Goal: Task Accomplishment & Management: Complete application form

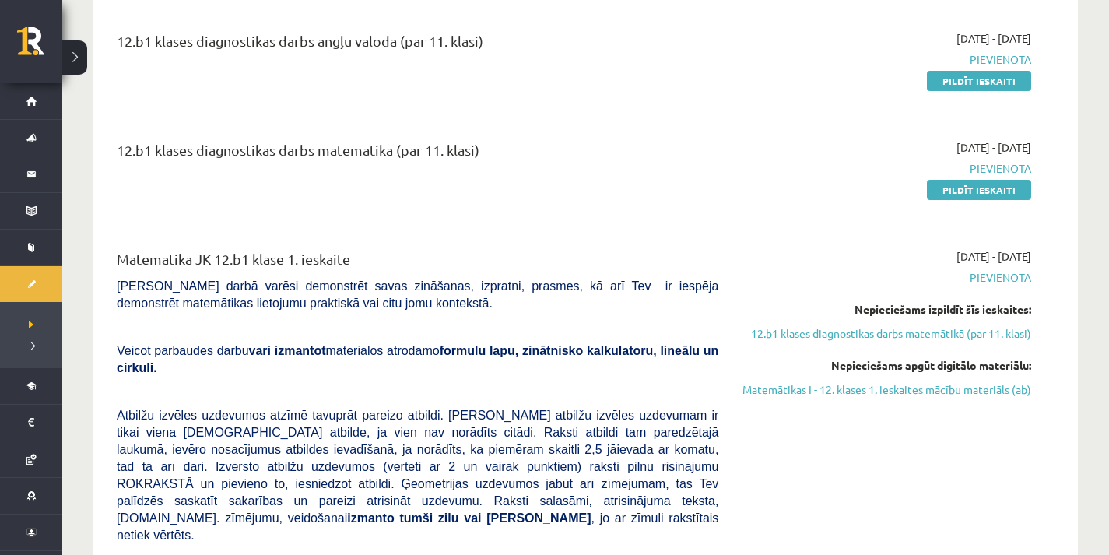
scroll to position [78, 0]
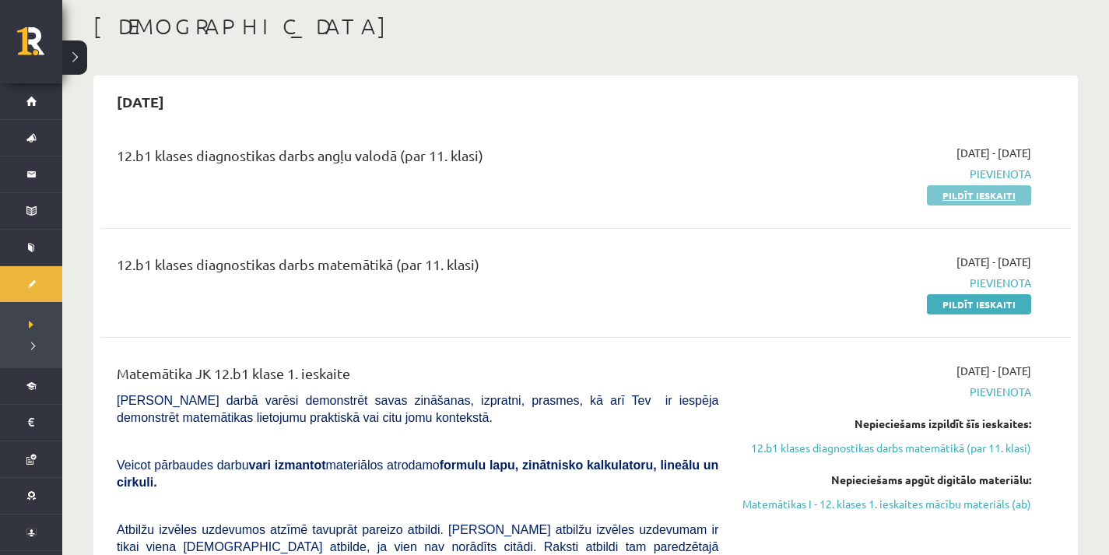
click at [940, 192] on link "Pildīt ieskaiti" at bounding box center [979, 195] width 104 height 20
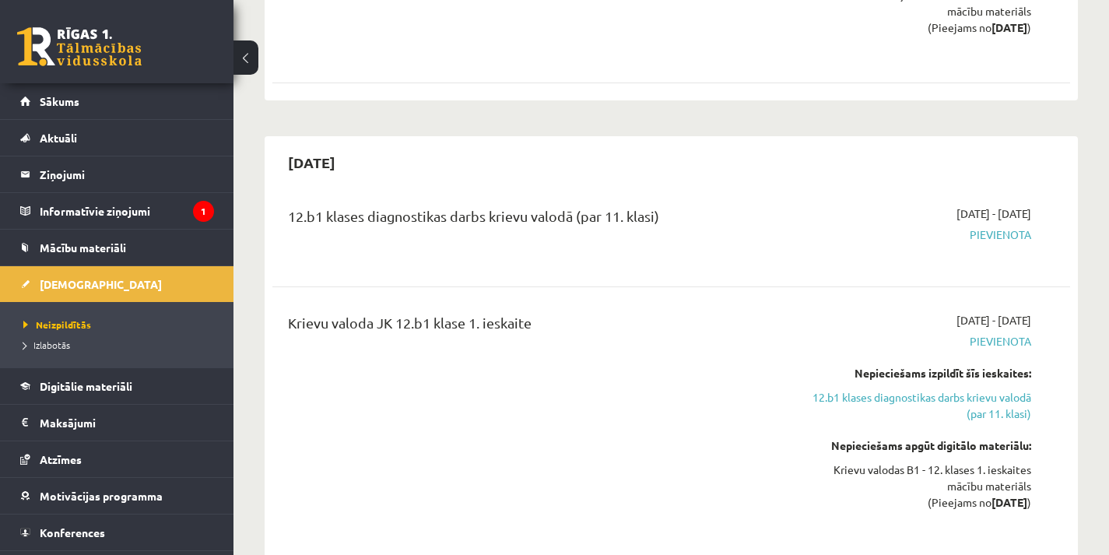
scroll to position [1711, 0]
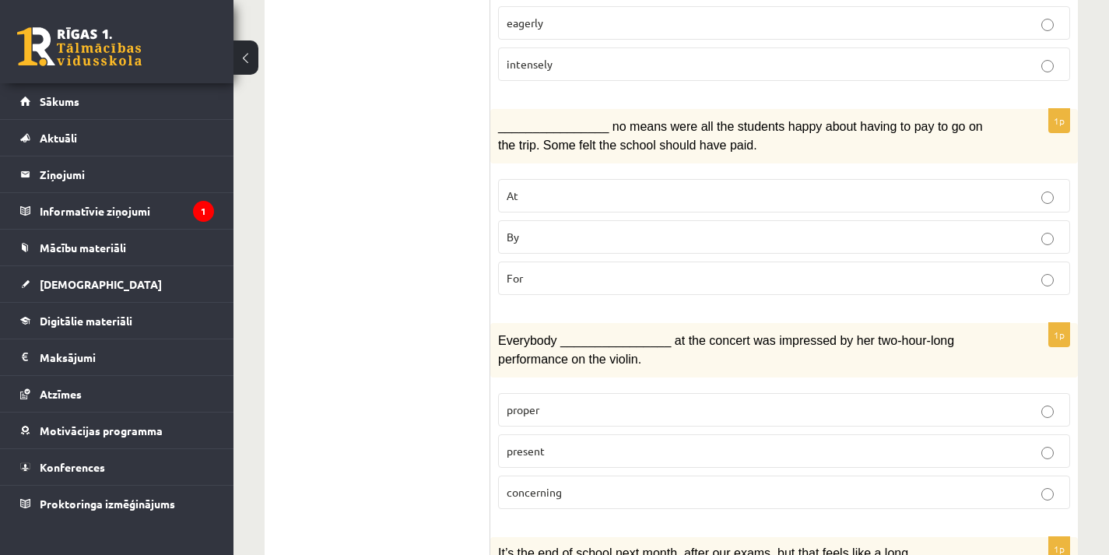
scroll to position [969, 0]
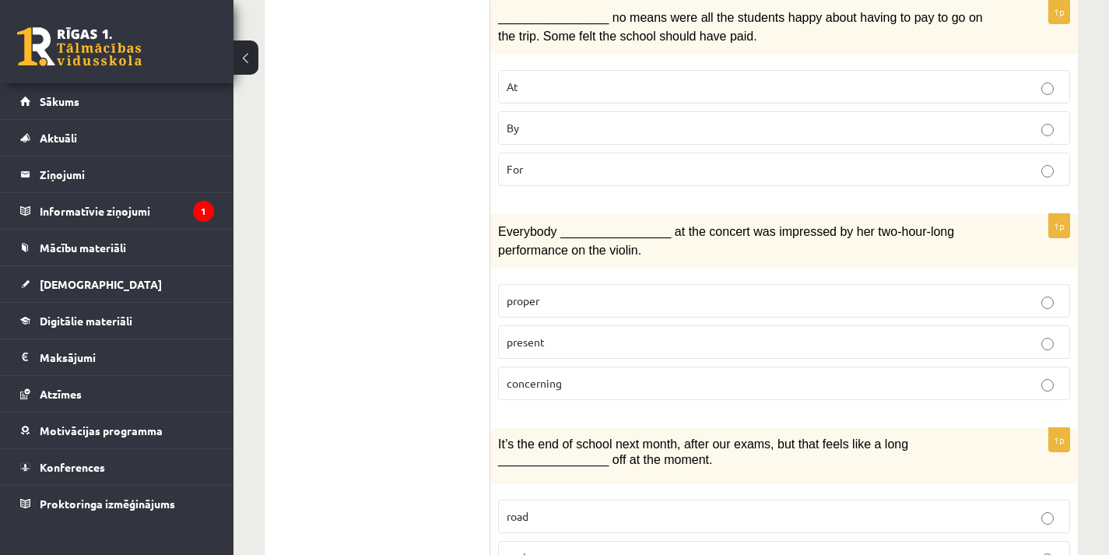
click at [595, 335] on p "present" at bounding box center [783, 342] width 555 height 16
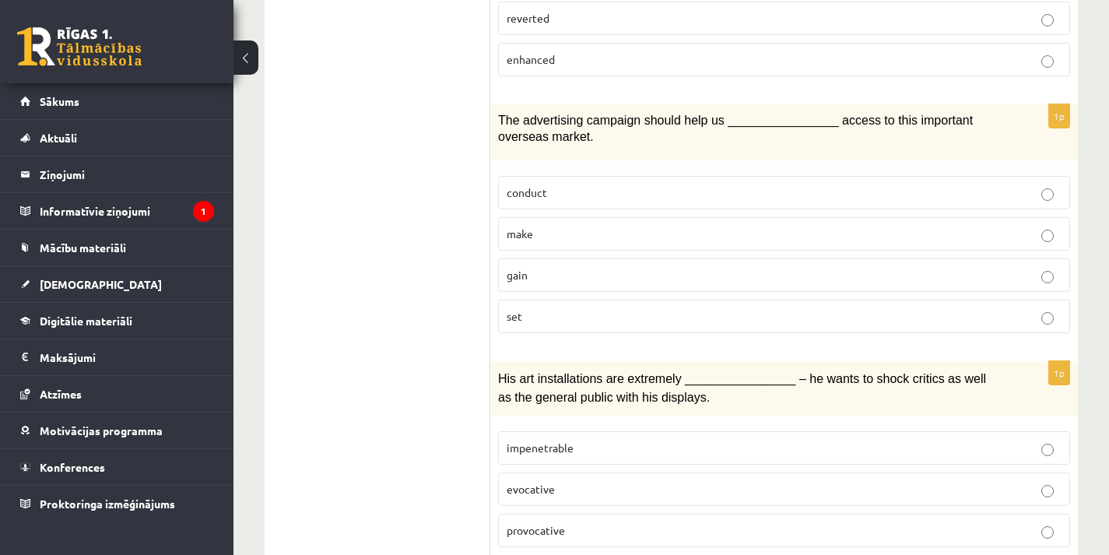
scroll to position [2369, 0]
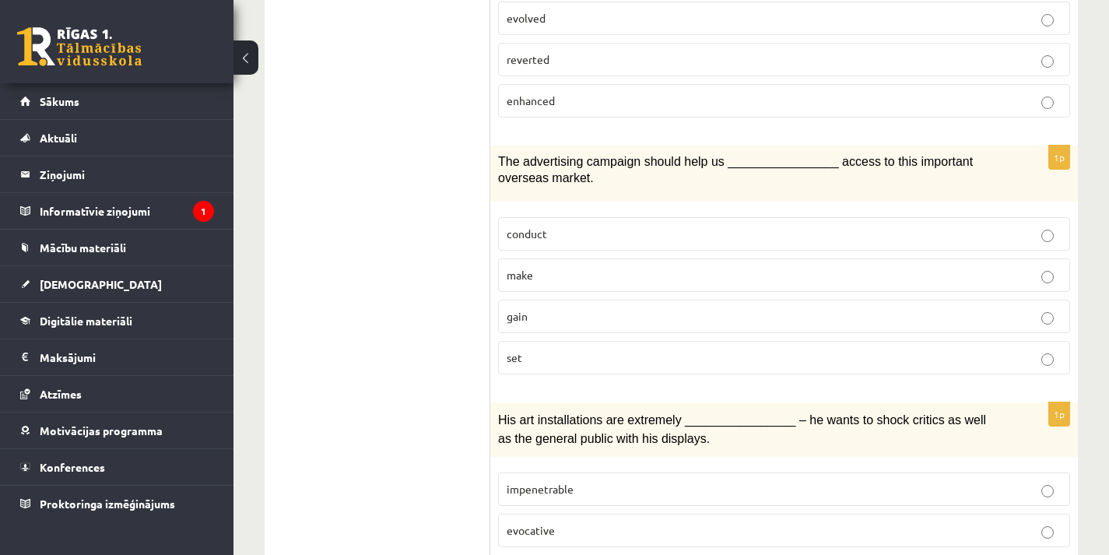
click at [569, 308] on p "gain" at bounding box center [783, 316] width 555 height 16
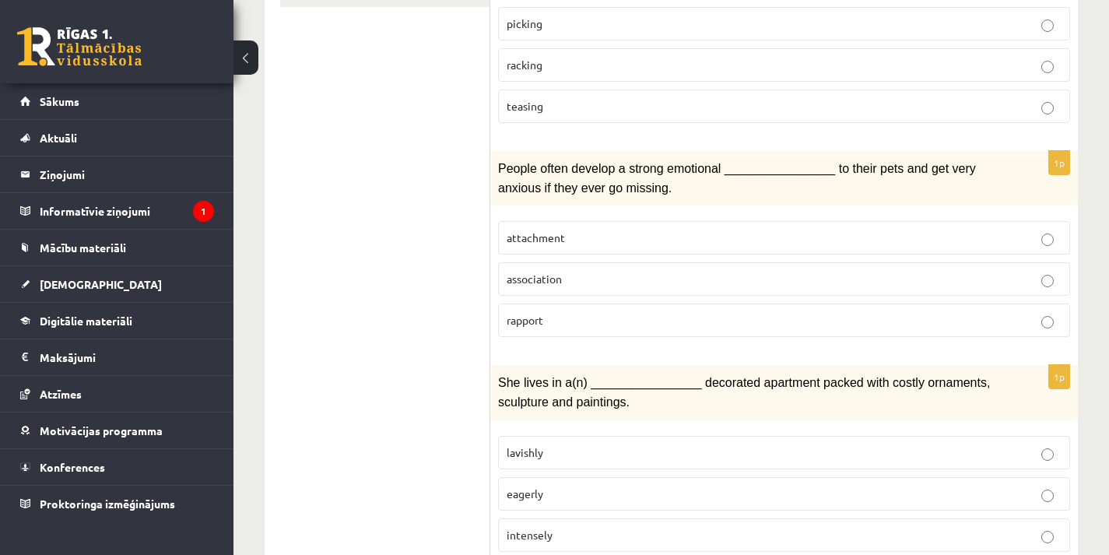
scroll to position [389, 0]
click at [622, 232] on p "attachment" at bounding box center [783, 237] width 555 height 16
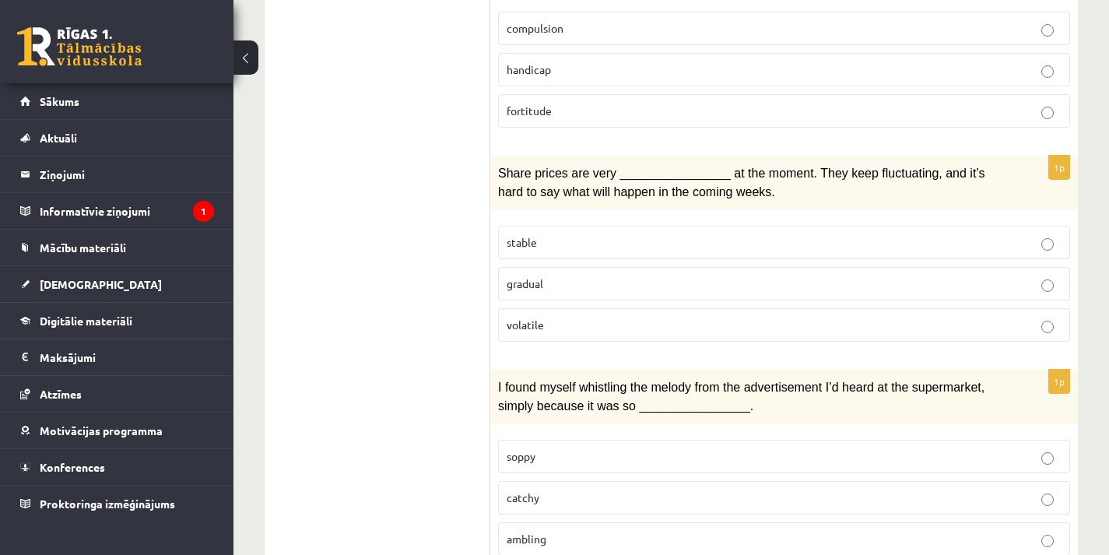
scroll to position [1789, 0]
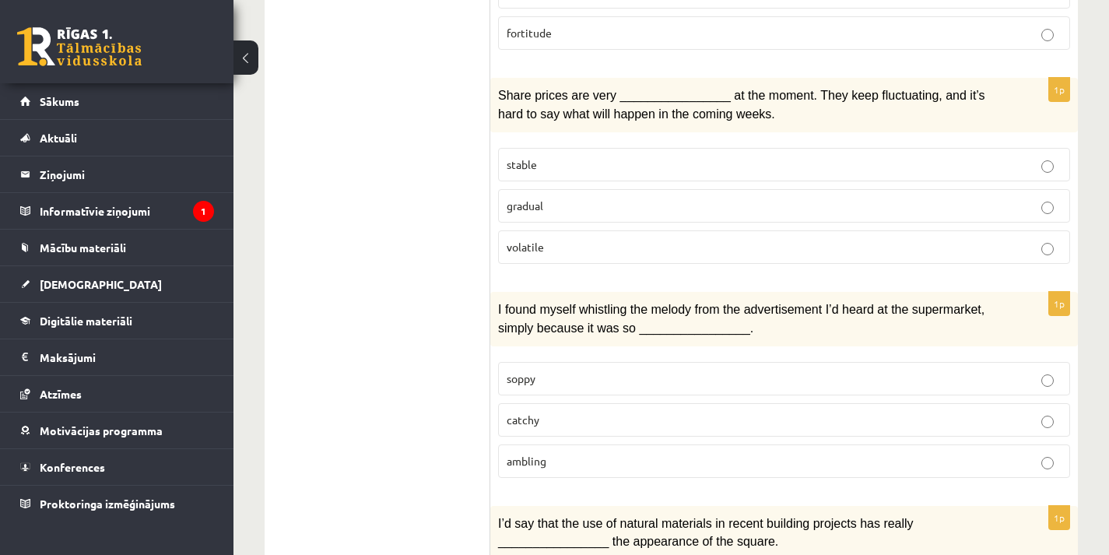
click at [616, 412] on p "catchy" at bounding box center [783, 420] width 555 height 16
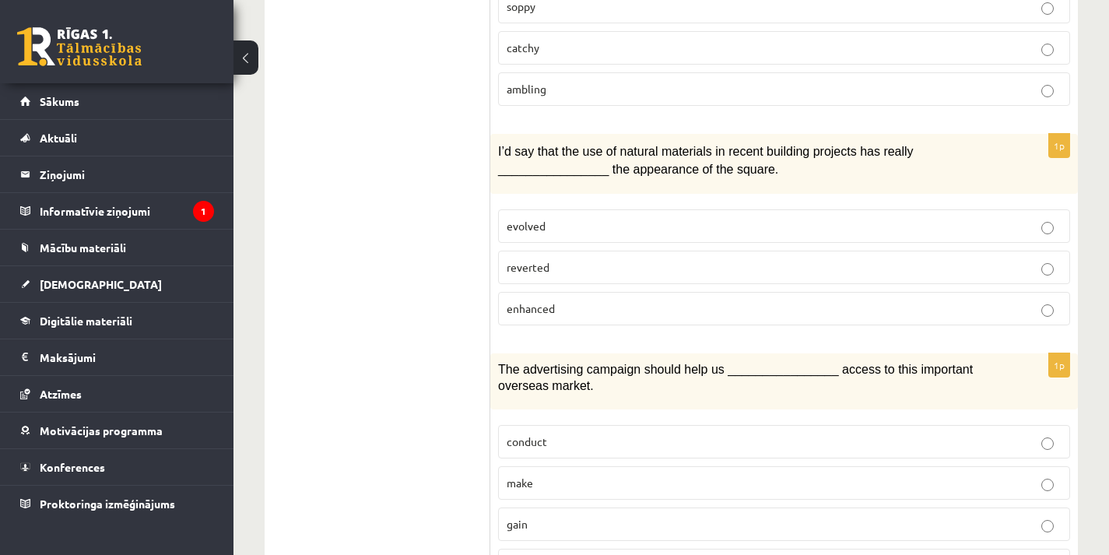
scroll to position [2135, 0]
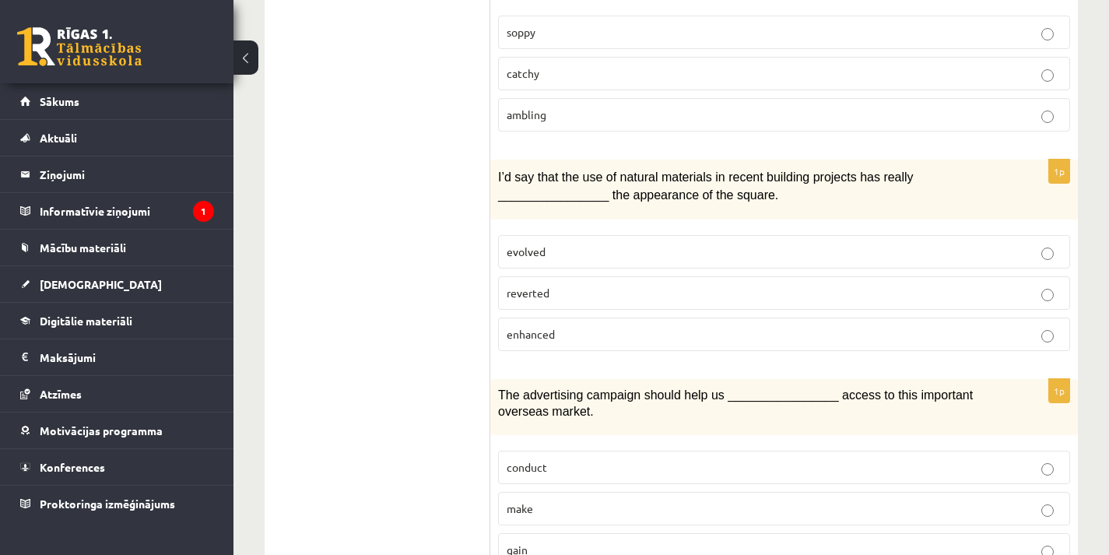
click at [720, 243] on p "evolved" at bounding box center [783, 251] width 555 height 16
click at [705, 326] on p "enhanced" at bounding box center [783, 334] width 555 height 16
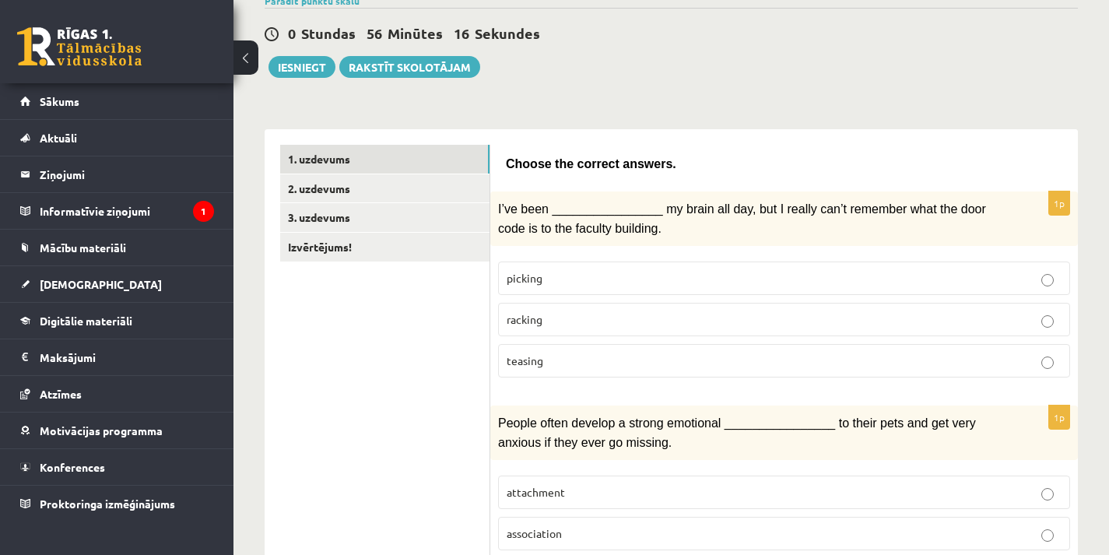
scroll to position [113, 0]
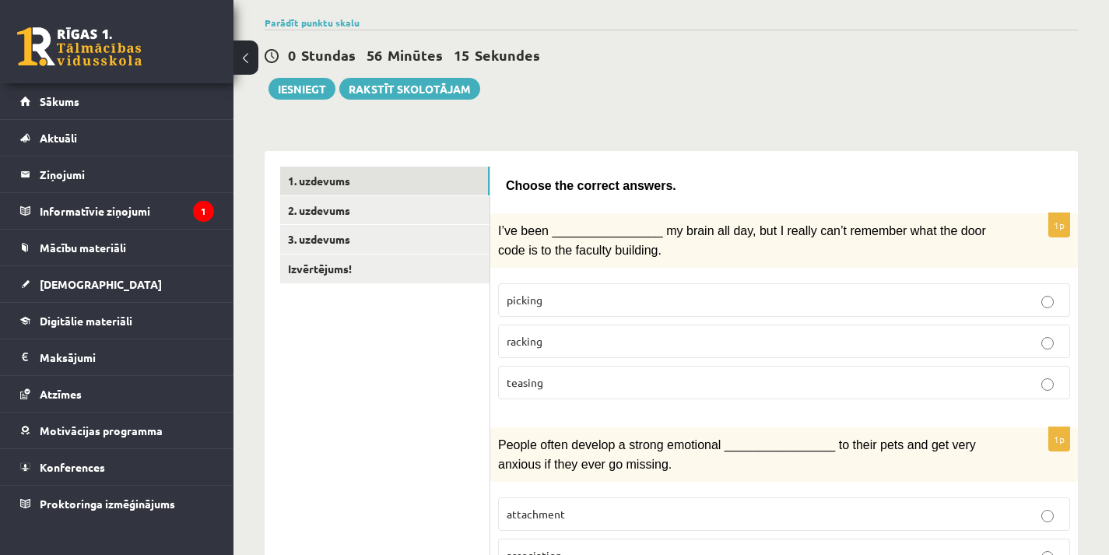
click at [634, 333] on p "racking" at bounding box center [783, 341] width 555 height 16
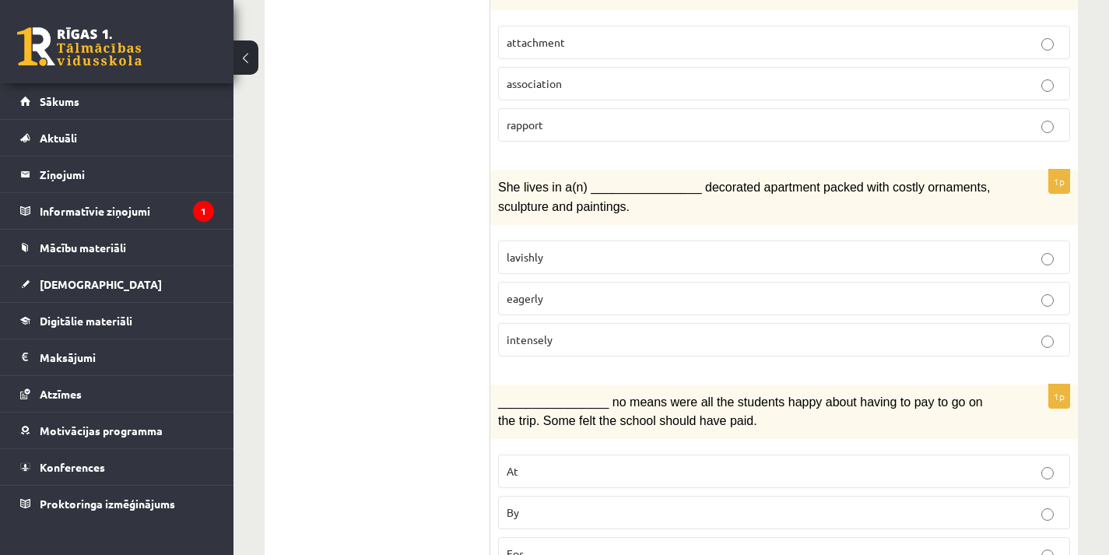
scroll to position [657, 0]
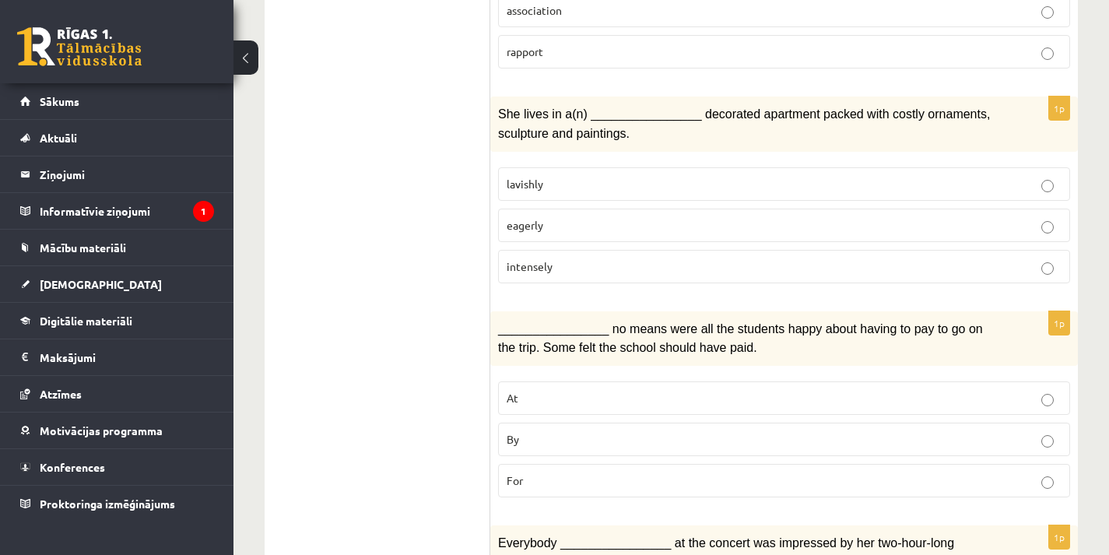
click at [614, 176] on p "lavishly" at bounding box center [783, 184] width 555 height 16
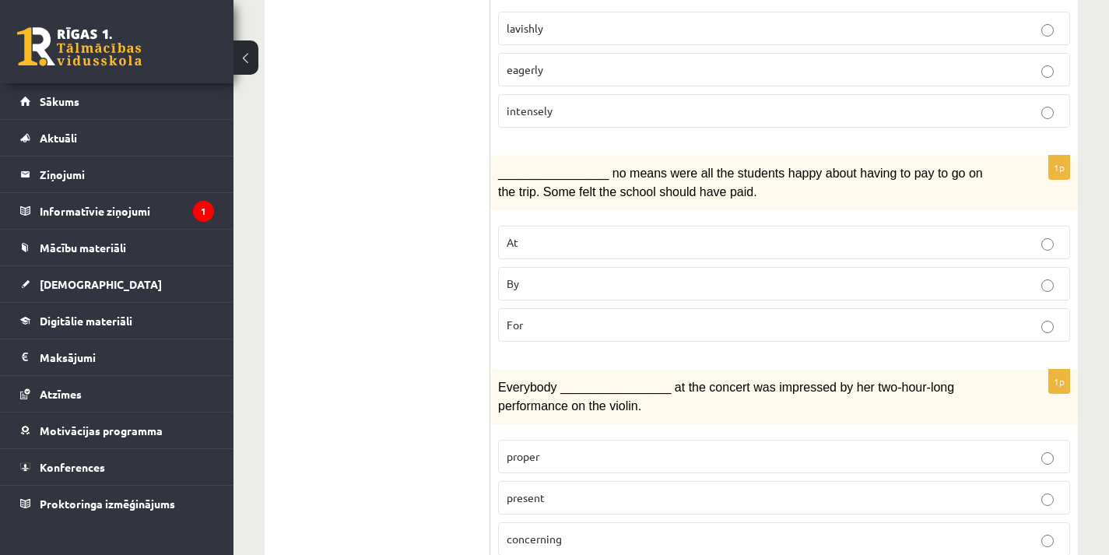
scroll to position [891, 0]
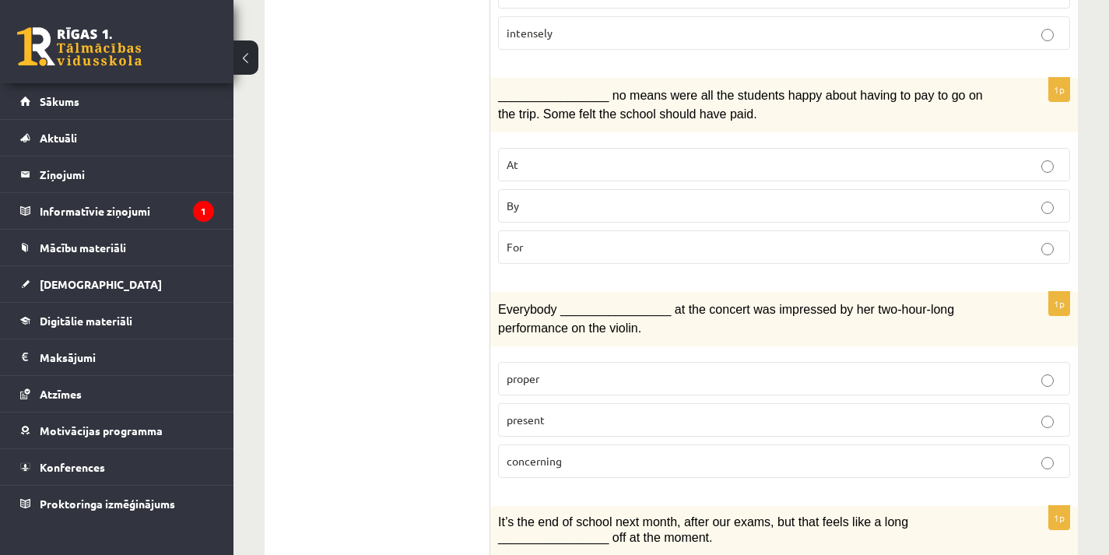
click at [614, 212] on label "By" at bounding box center [784, 205] width 572 height 33
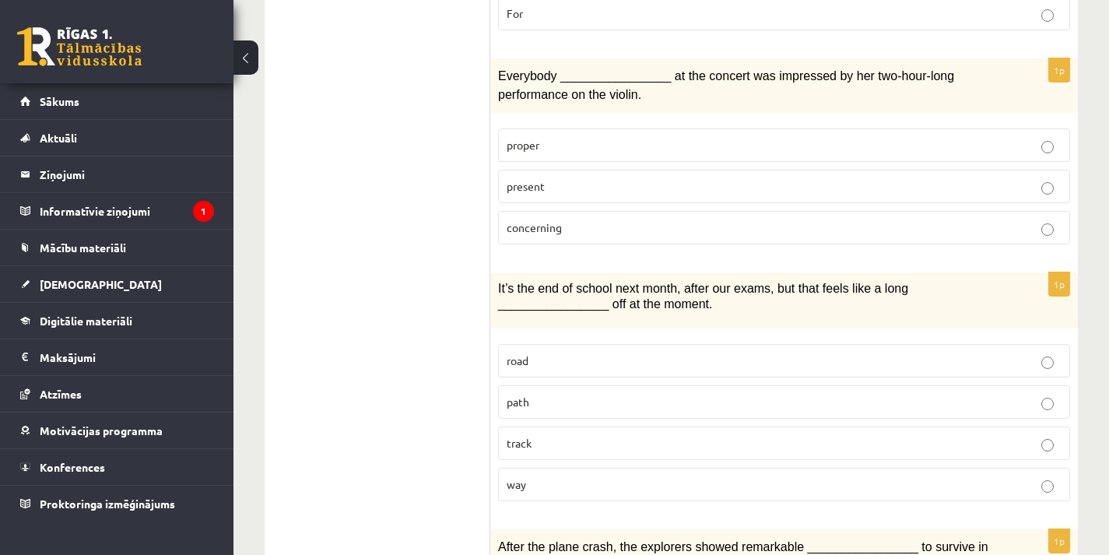
scroll to position [1280, 0]
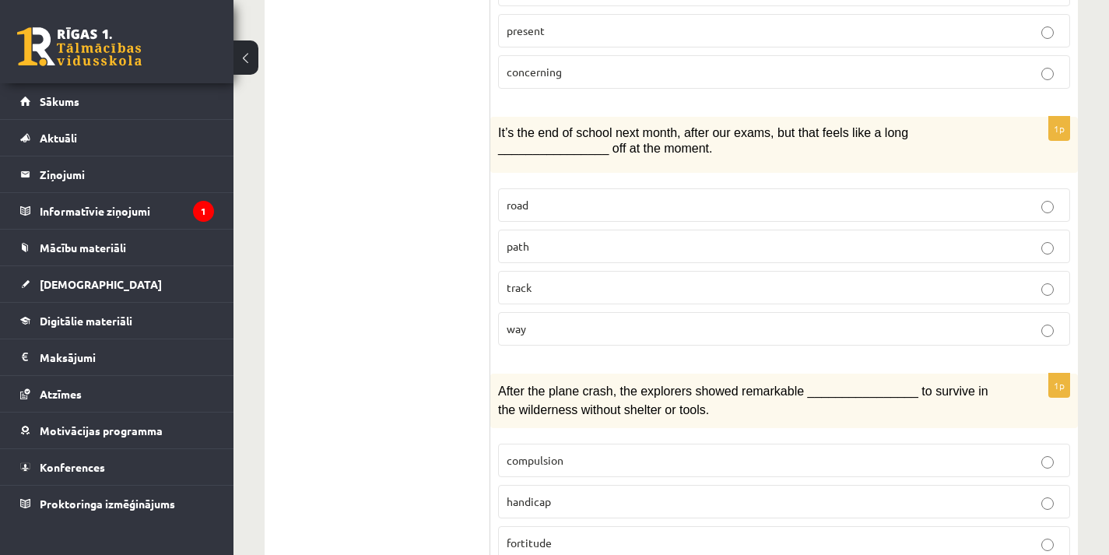
click at [576, 324] on p "way" at bounding box center [783, 329] width 555 height 16
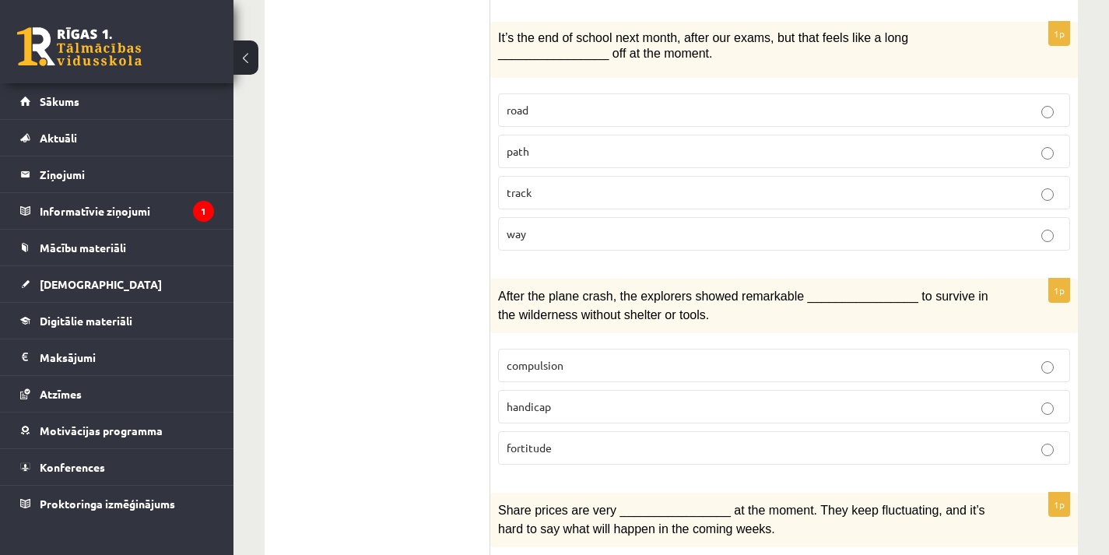
scroll to position [1357, 0]
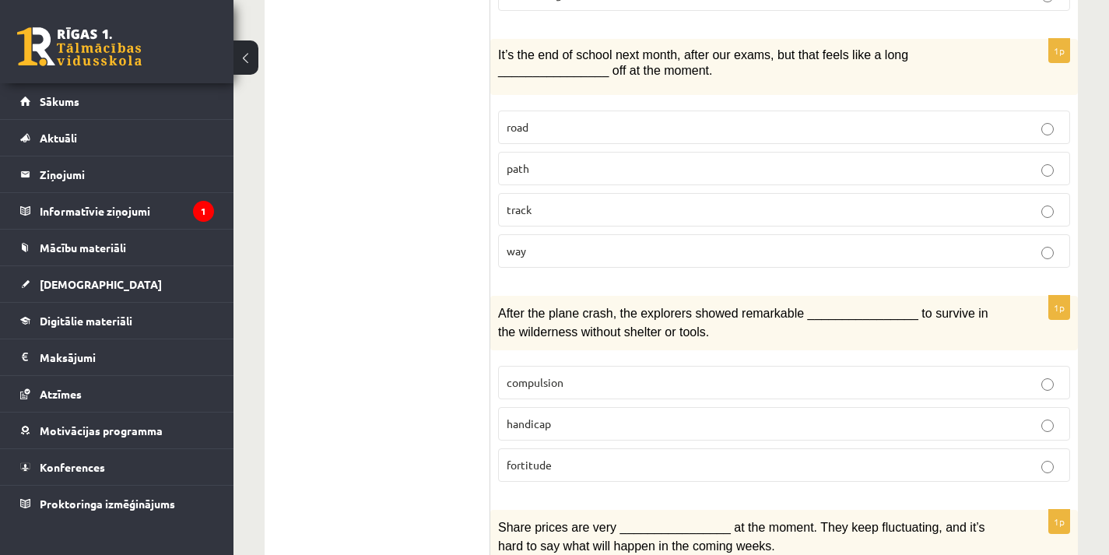
click at [576, 243] on p "way" at bounding box center [783, 251] width 555 height 16
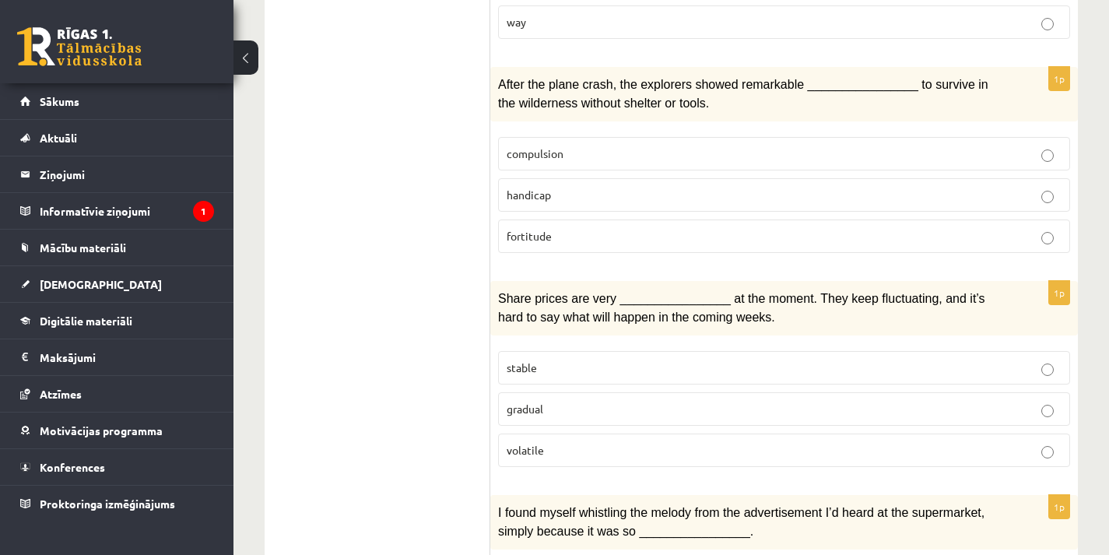
scroll to position [1591, 0]
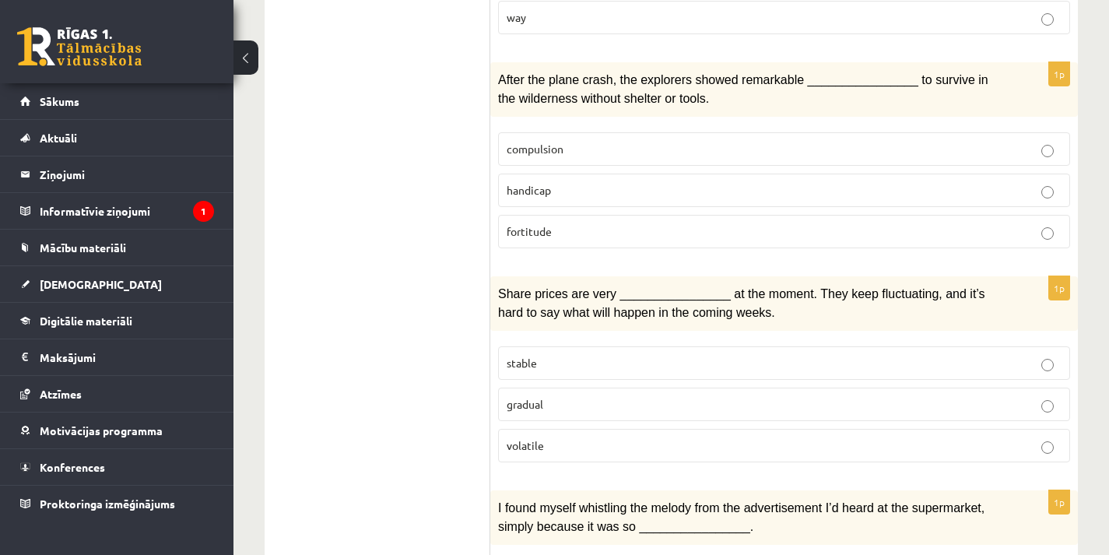
click at [650, 223] on p "fortitude" at bounding box center [783, 231] width 555 height 16
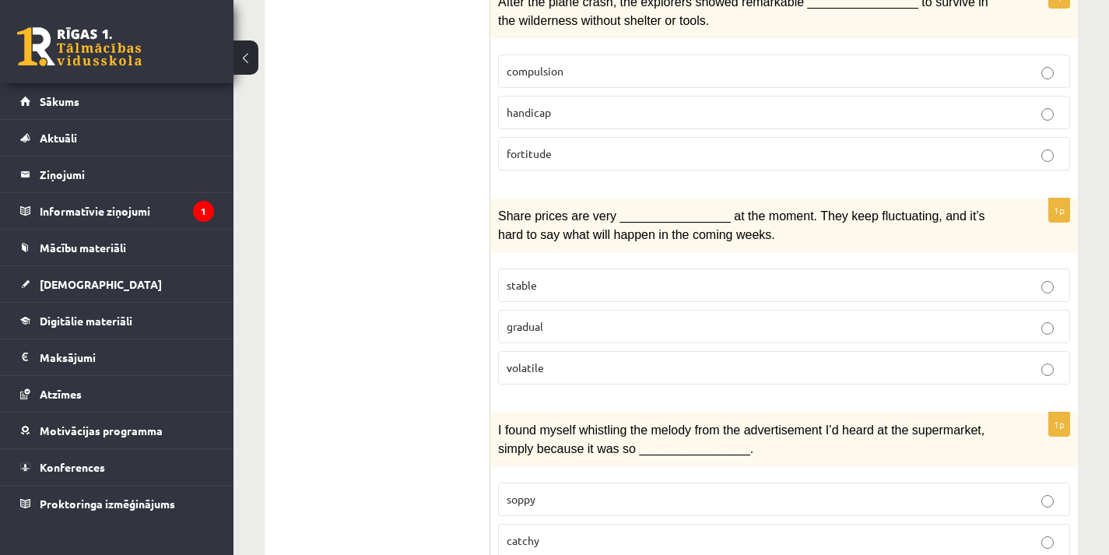
click at [607, 359] on p "volatile" at bounding box center [783, 367] width 555 height 16
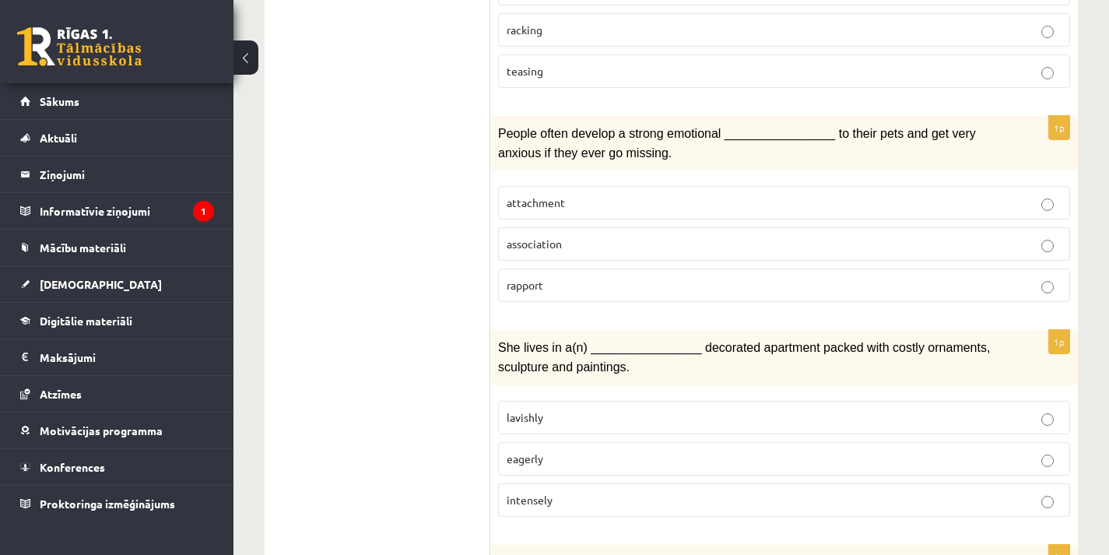
scroll to position [113, 0]
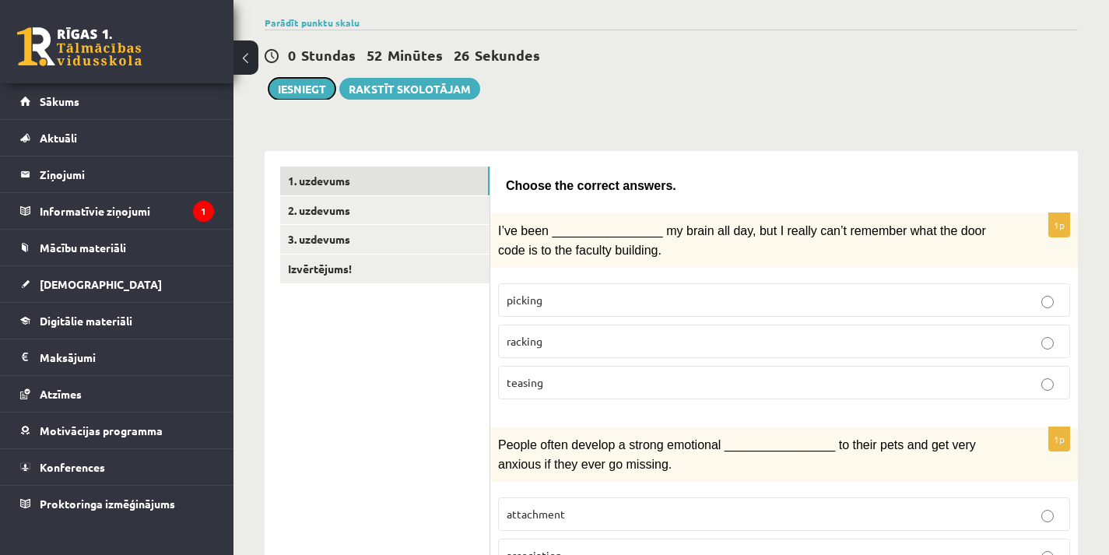
drag, startPoint x: 288, startPoint y: 95, endPoint x: 702, endPoint y: 44, distance: 417.7
click at [288, 95] on button "Iesniegt" at bounding box center [301, 89] width 67 height 22
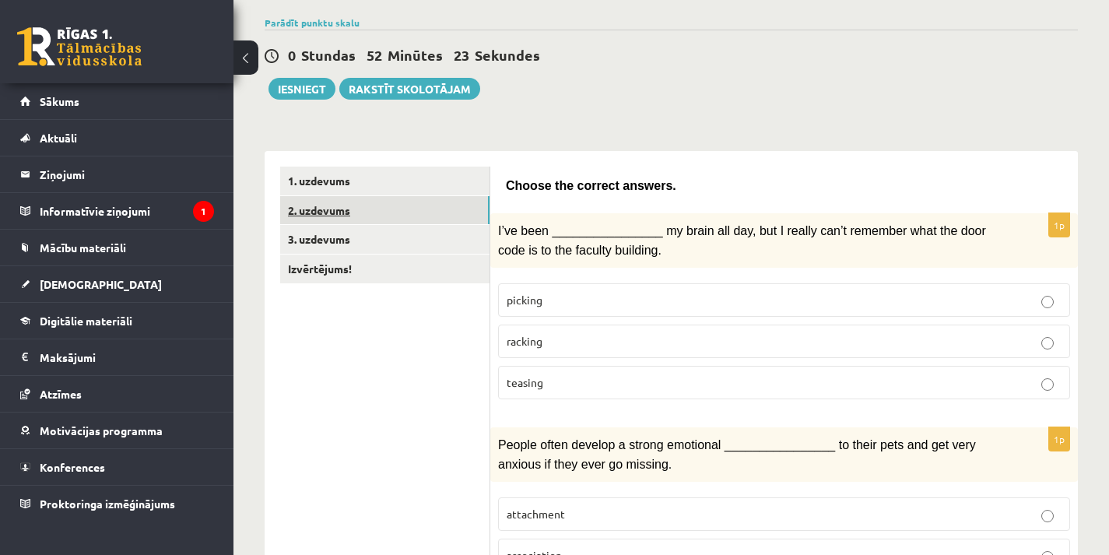
click at [369, 202] on link "2. uzdevums" at bounding box center [384, 210] width 209 height 29
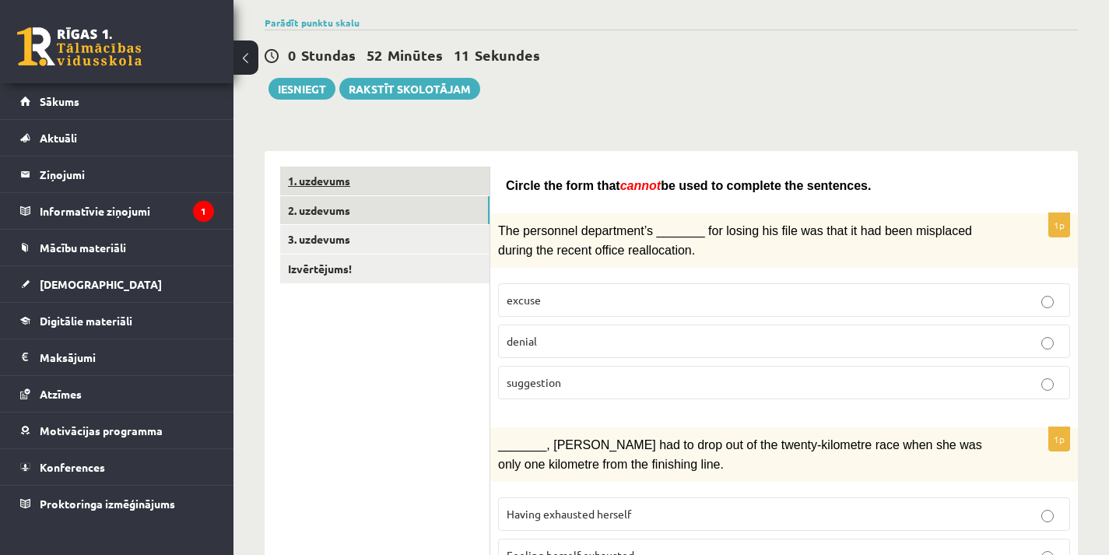
click at [319, 173] on link "1. uzdevums" at bounding box center [384, 180] width 209 height 29
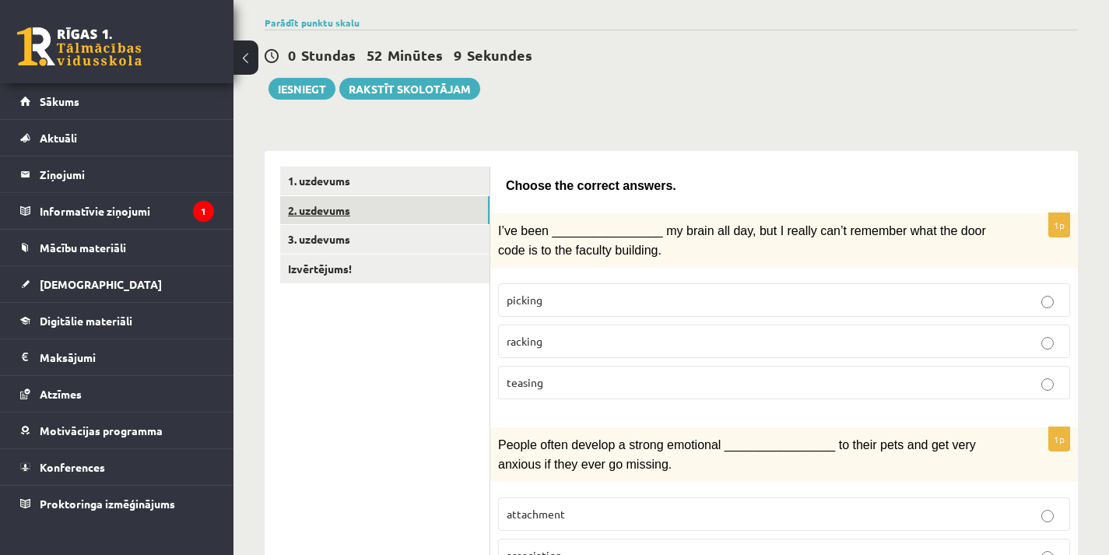
click at [328, 213] on link "2. uzdevums" at bounding box center [384, 210] width 209 height 29
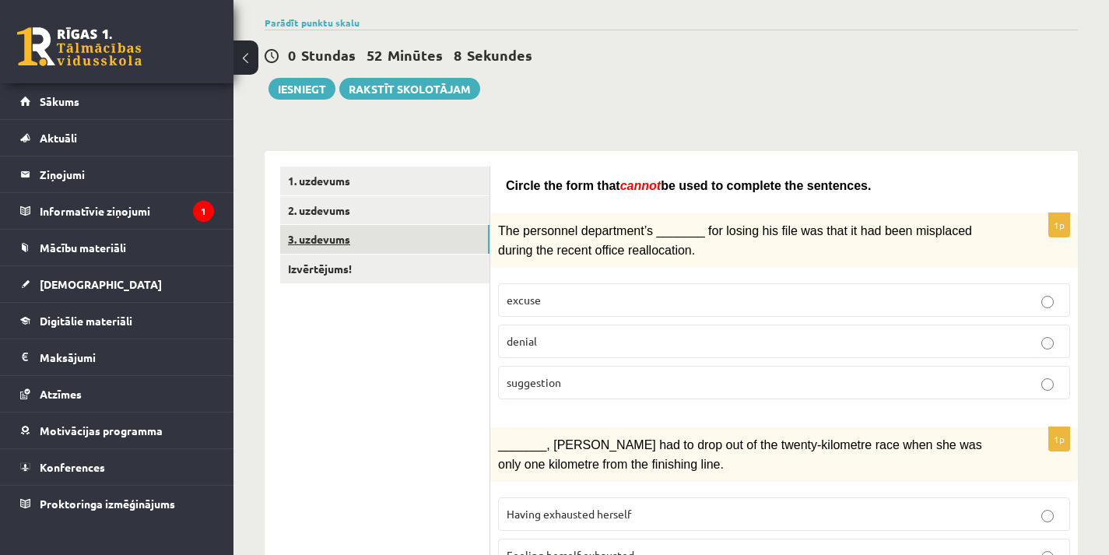
click at [332, 236] on link "3. uzdevums" at bounding box center [384, 239] width 209 height 29
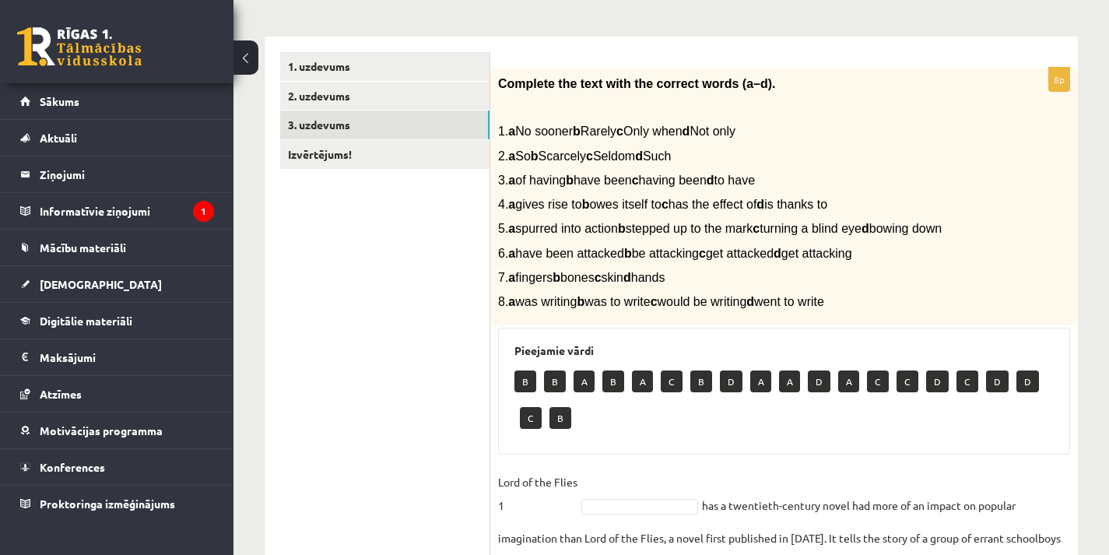
scroll to position [191, 0]
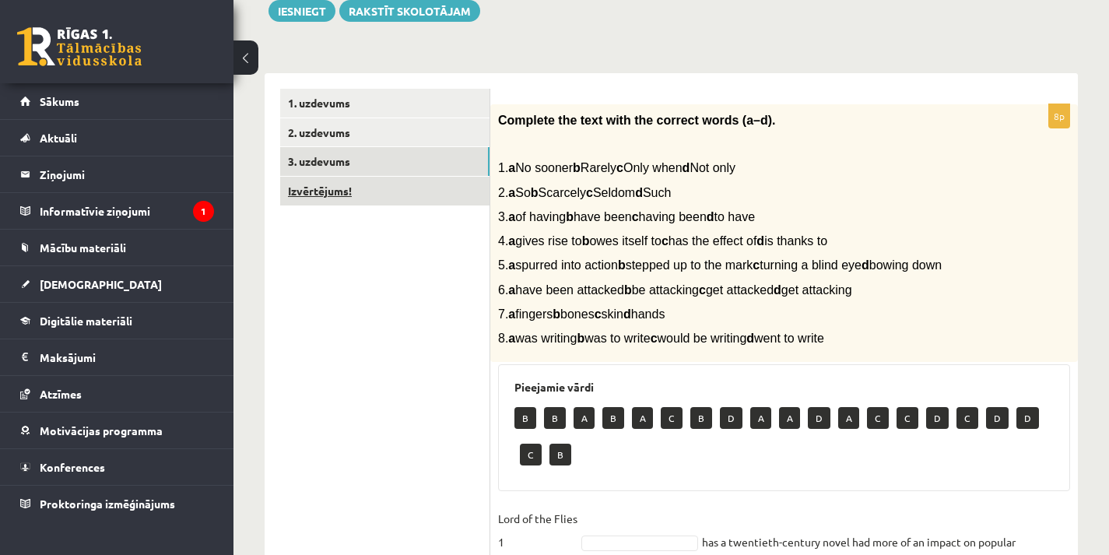
click at [352, 194] on link "Izvērtējums!" at bounding box center [384, 191] width 209 height 29
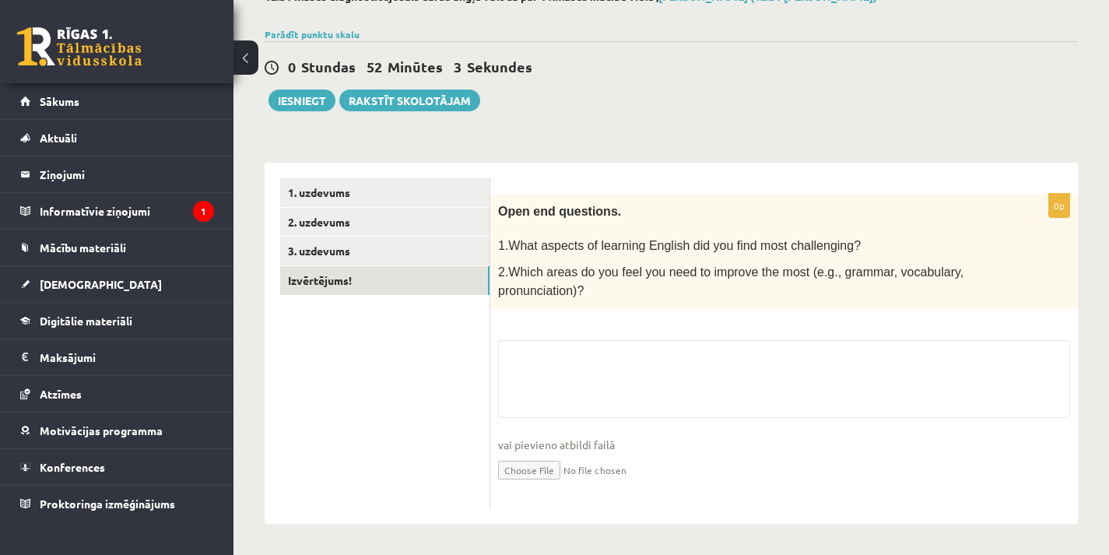
scroll to position [100, 0]
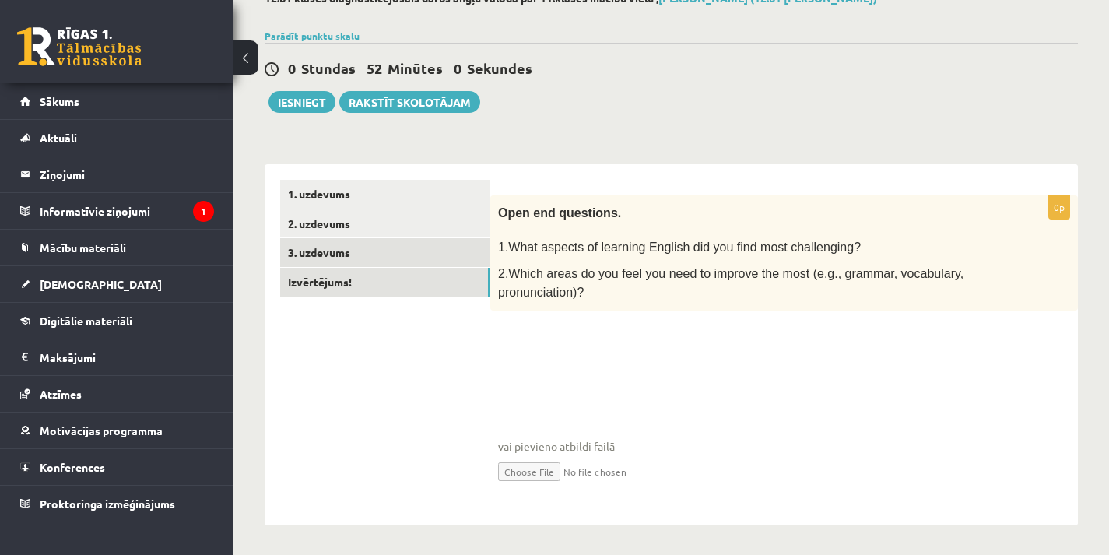
click at [337, 250] on link "3. uzdevums" at bounding box center [384, 252] width 209 height 29
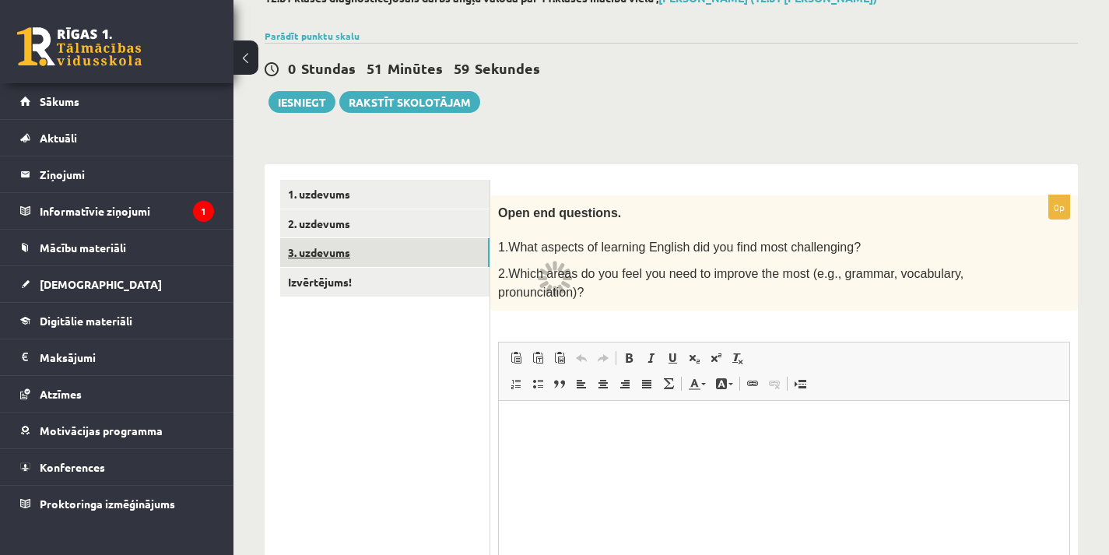
scroll to position [0, 0]
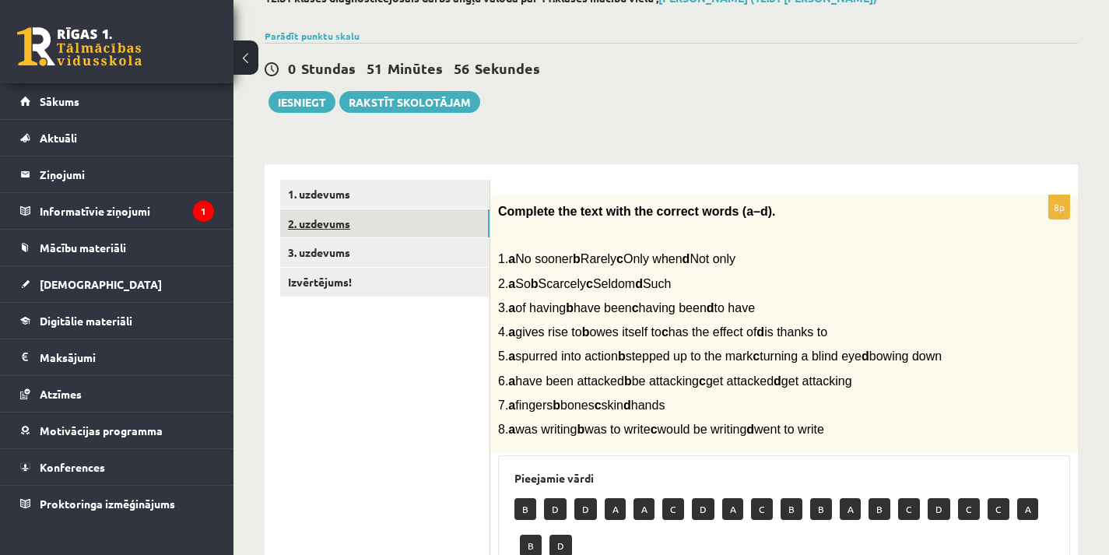
click at [338, 220] on link "2. uzdevums" at bounding box center [384, 223] width 209 height 29
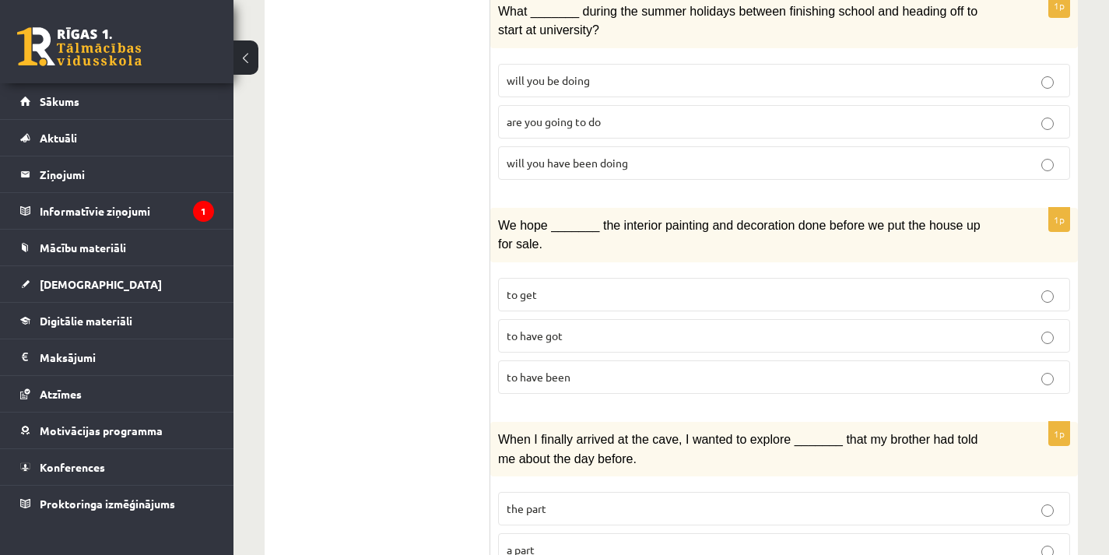
scroll to position [1813, 0]
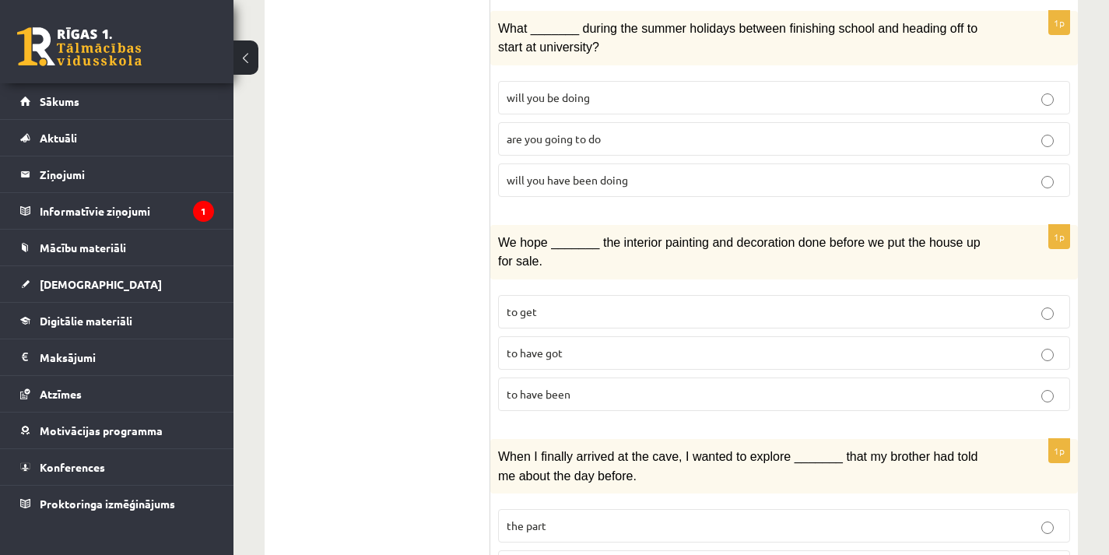
click at [627, 386] on p "to have been" at bounding box center [783, 394] width 555 height 16
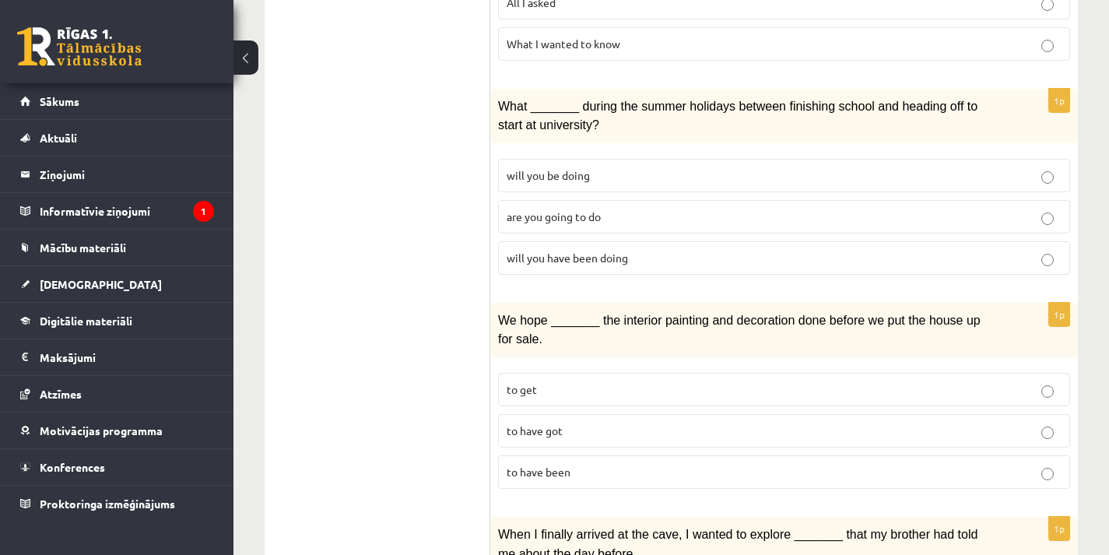
scroll to position [1658, 0]
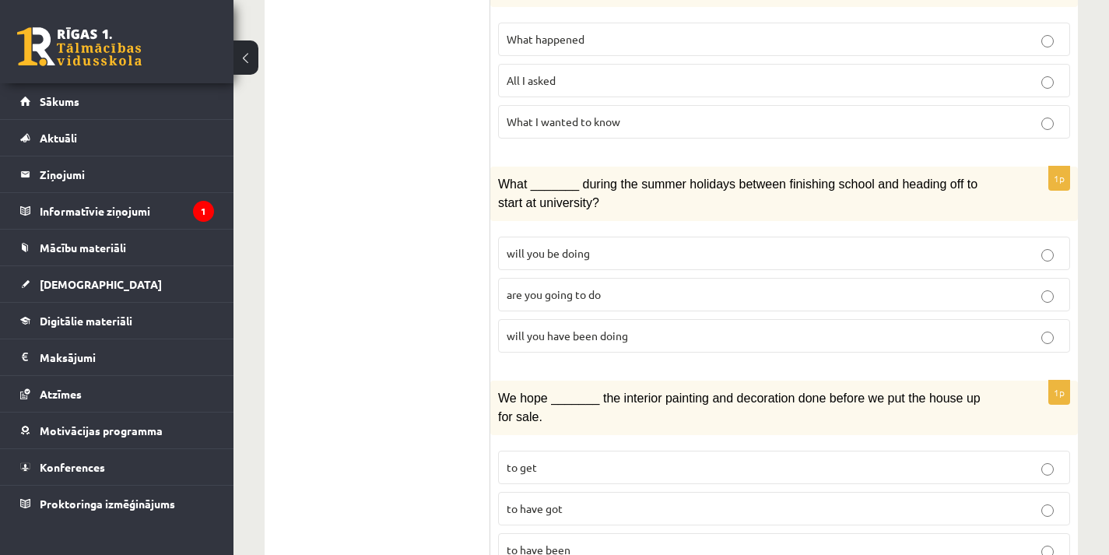
click at [608, 328] on span "will you have been doing" at bounding box center [566, 335] width 121 height 14
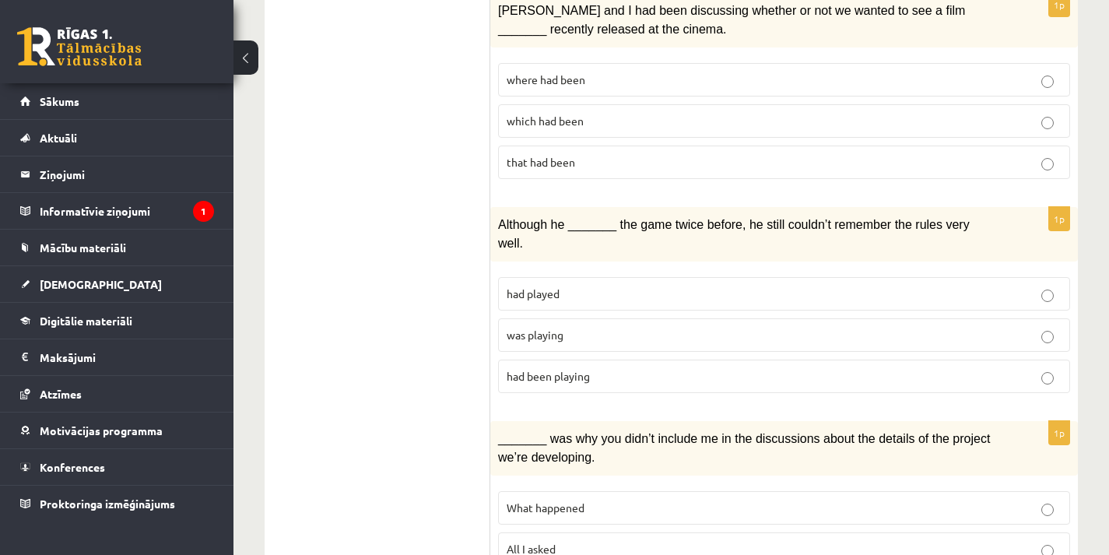
scroll to position [1167, 0]
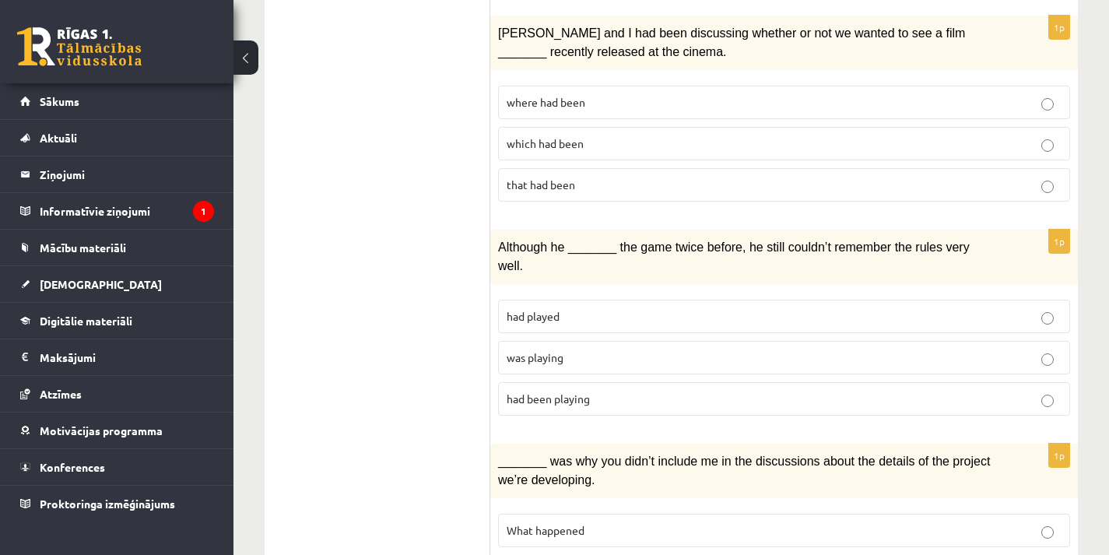
click at [577, 349] on p "was playing" at bounding box center [783, 357] width 555 height 16
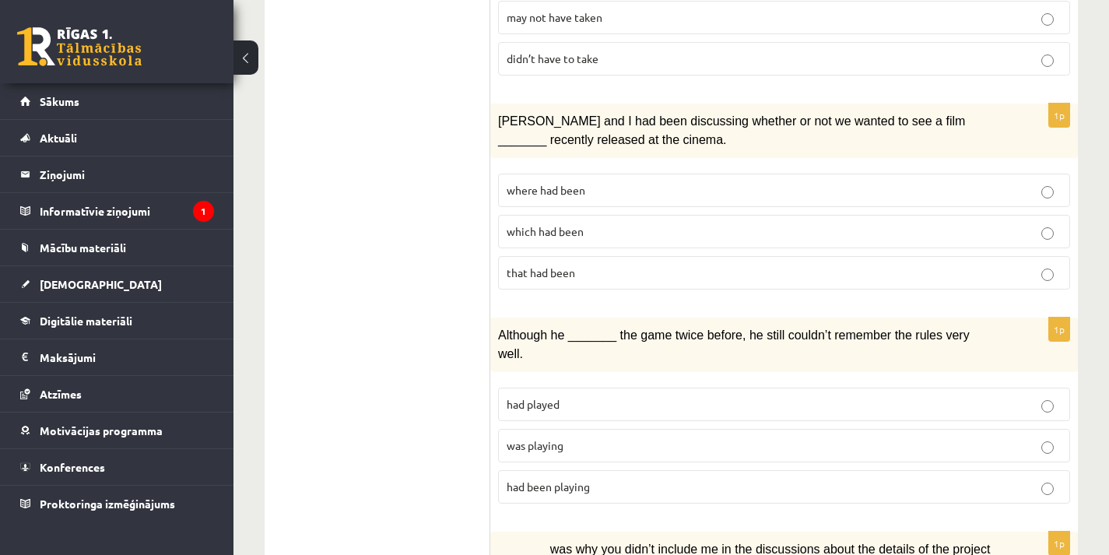
scroll to position [1011, 0]
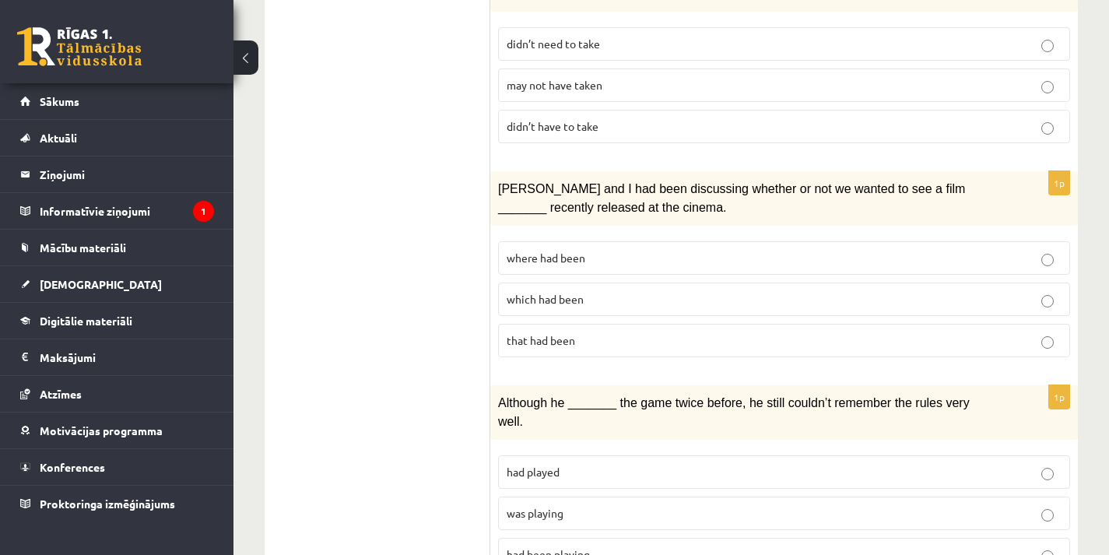
click at [742, 252] on p "where had been" at bounding box center [783, 258] width 555 height 16
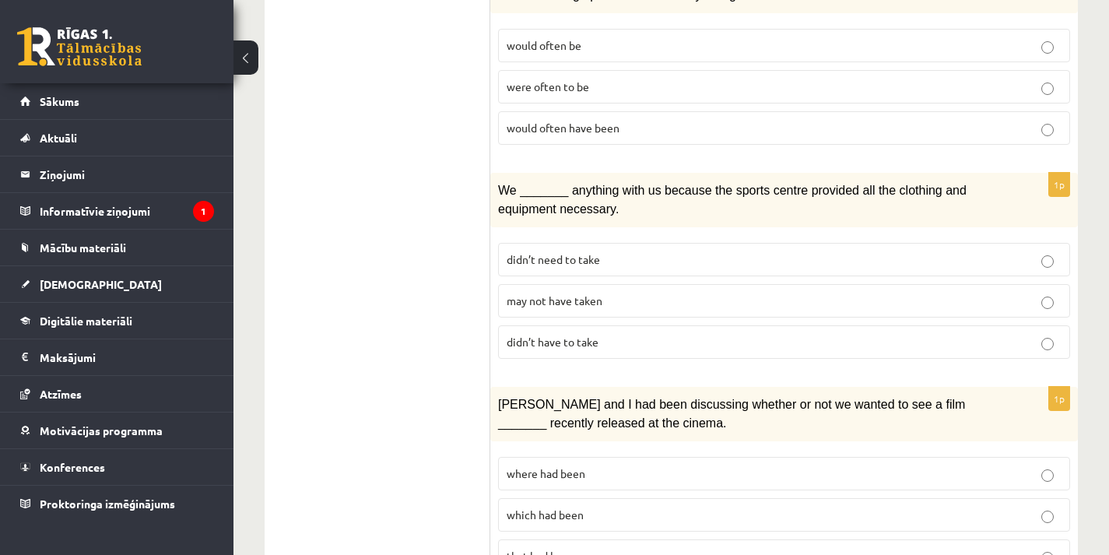
scroll to position [778, 0]
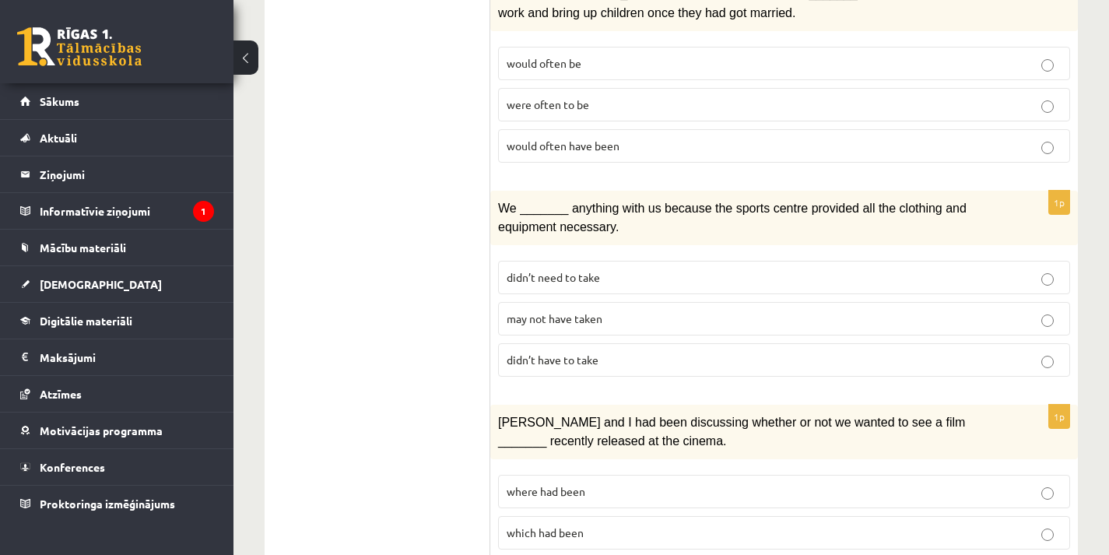
click at [620, 310] on p "may not have taken" at bounding box center [783, 318] width 555 height 16
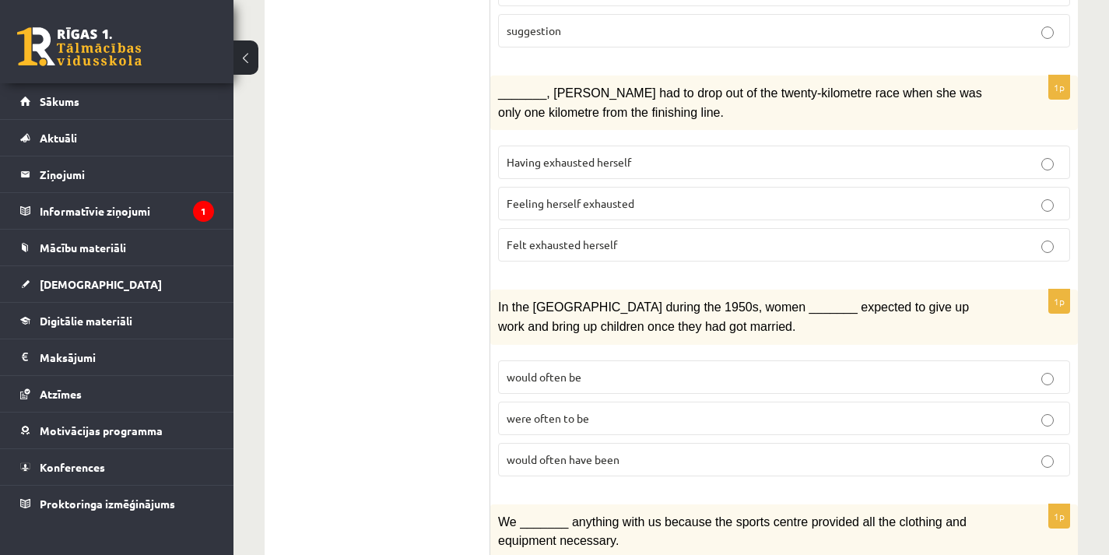
scroll to position [389, 0]
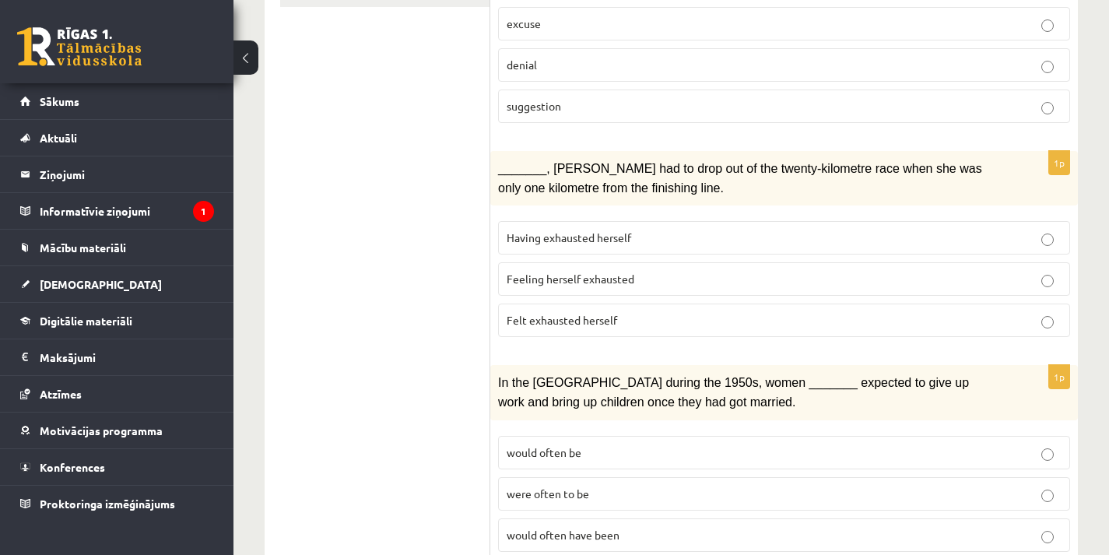
click at [636, 278] on p "Feeling herself exhausted" at bounding box center [783, 279] width 555 height 16
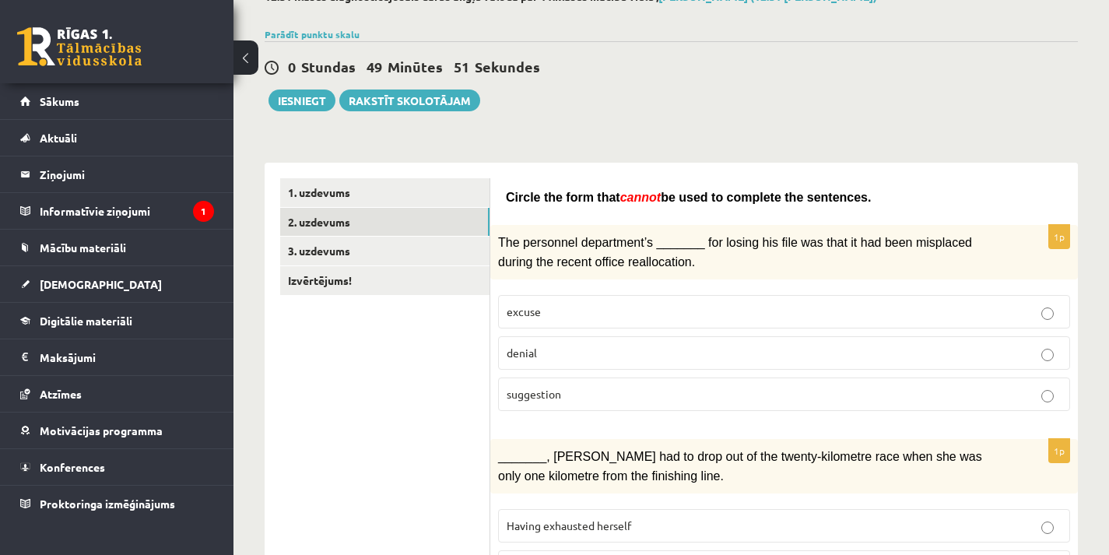
scroll to position [233, 0]
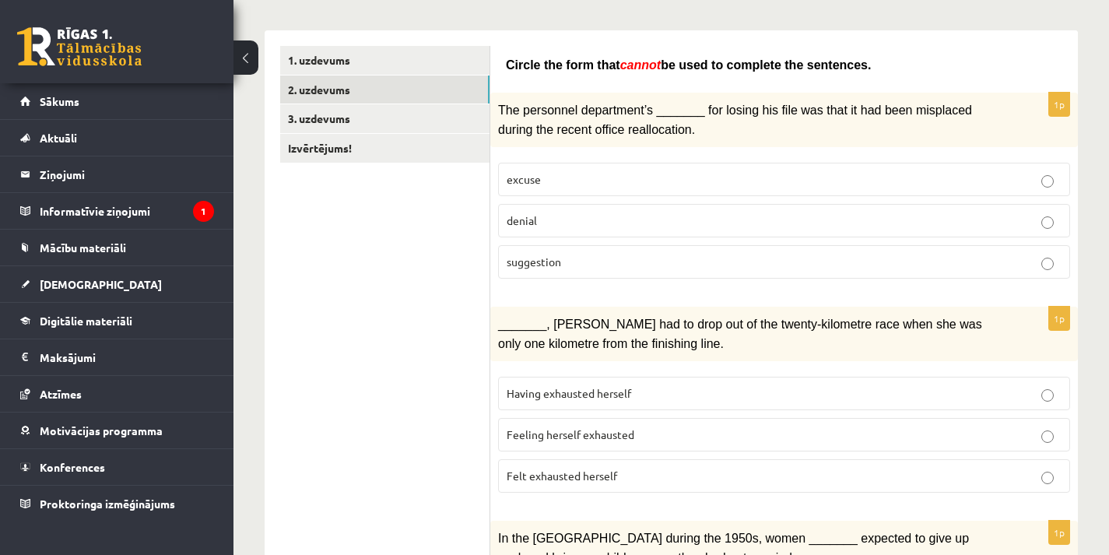
click at [723, 263] on p "suggestion" at bounding box center [783, 262] width 555 height 16
click at [631, 392] on span "Having exhausted herself" at bounding box center [568, 393] width 124 height 14
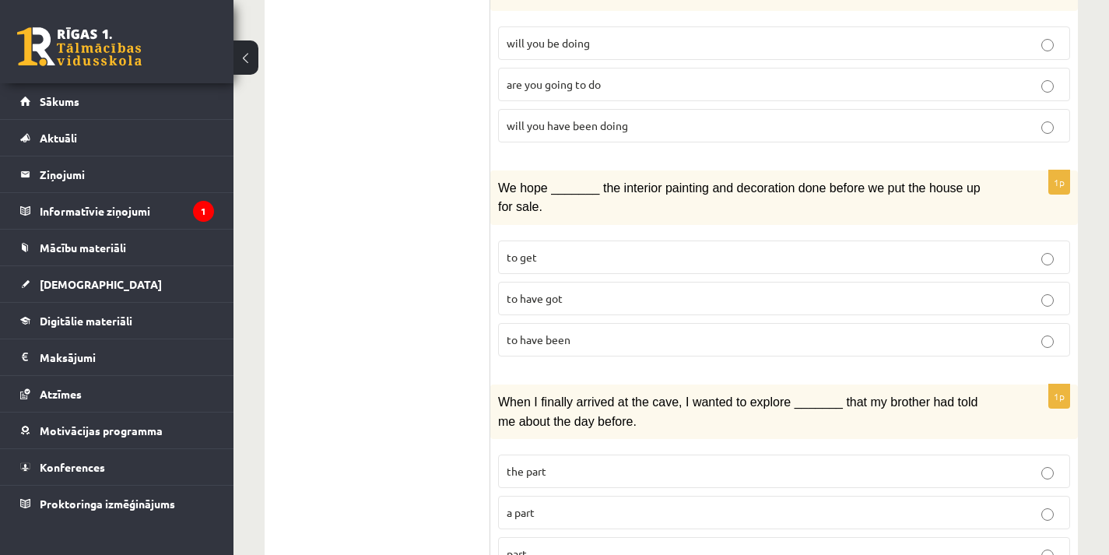
scroll to position [1891, 0]
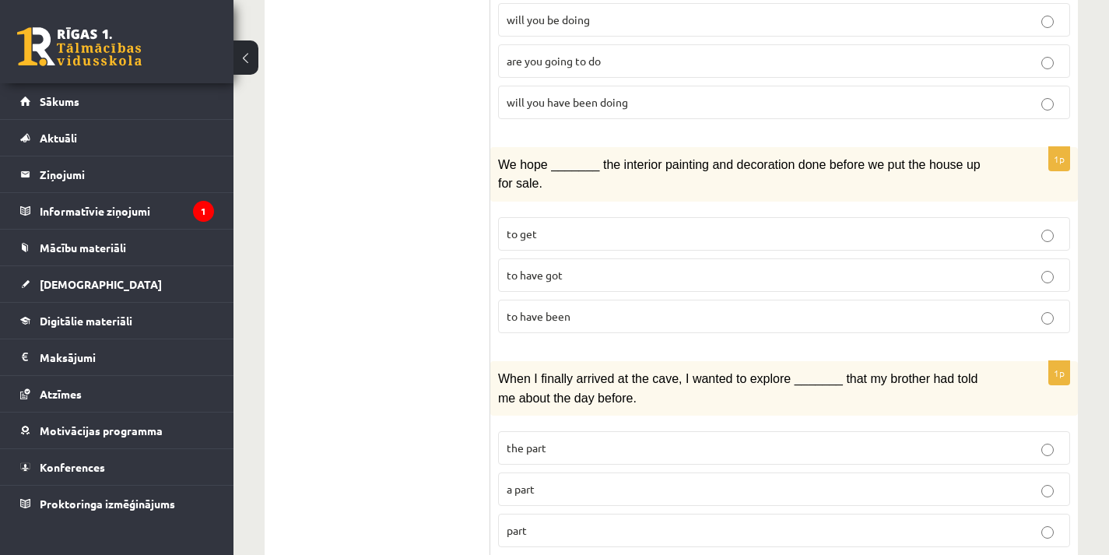
click at [559, 522] on p "part" at bounding box center [783, 530] width 555 height 16
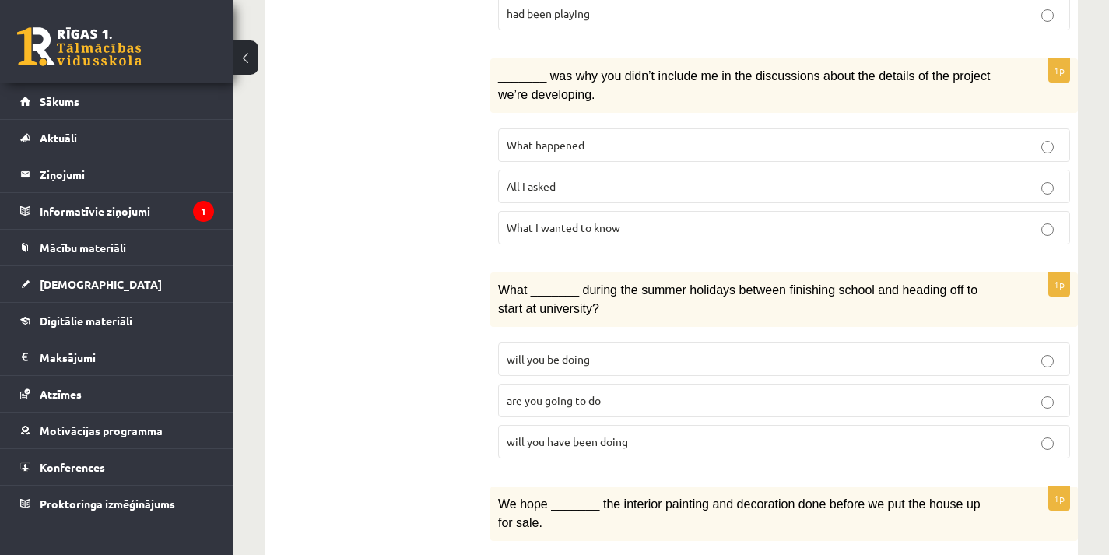
scroll to position [1424, 0]
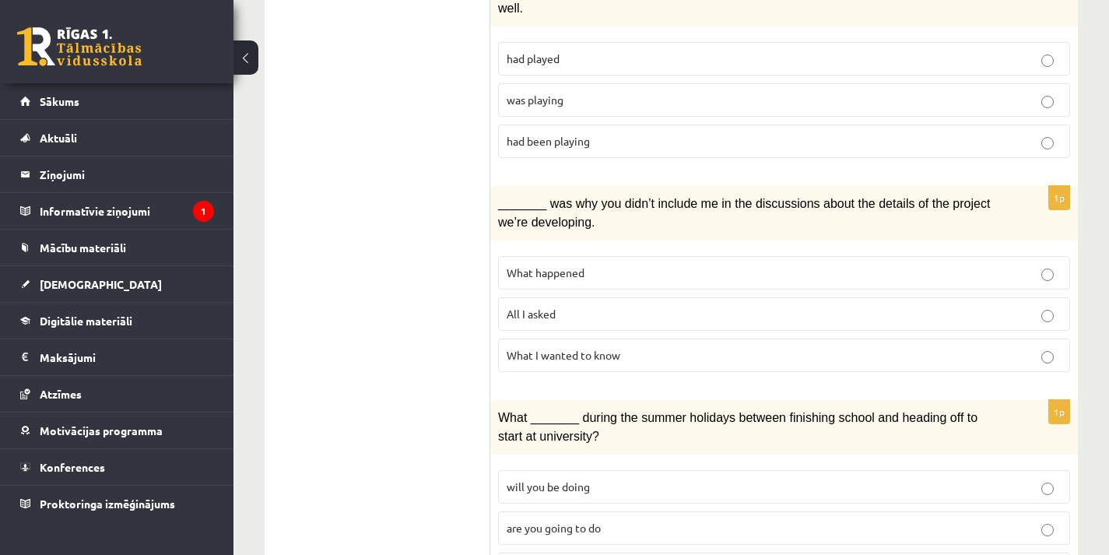
click at [564, 265] on span "What happened" at bounding box center [545, 272] width 78 height 14
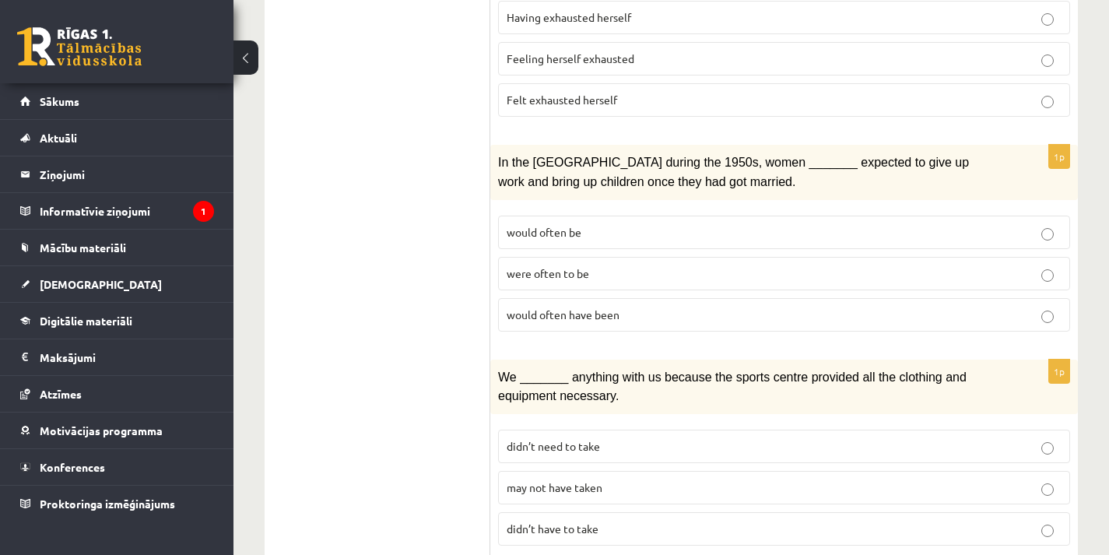
scroll to position [569, 0]
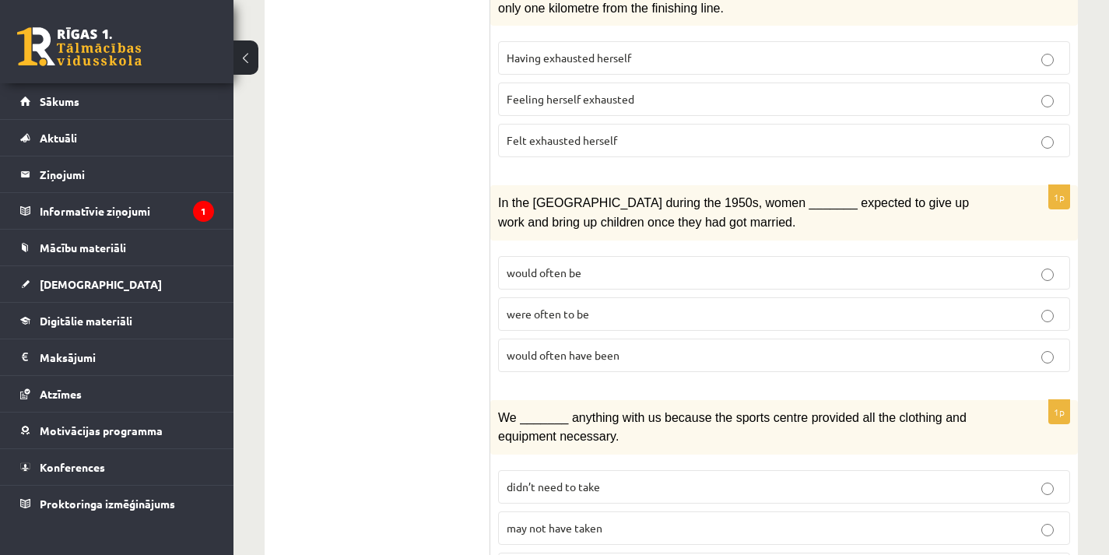
click at [667, 349] on p "would often have been" at bounding box center [783, 355] width 555 height 16
click at [598, 308] on p "were often to be" at bounding box center [783, 314] width 555 height 16
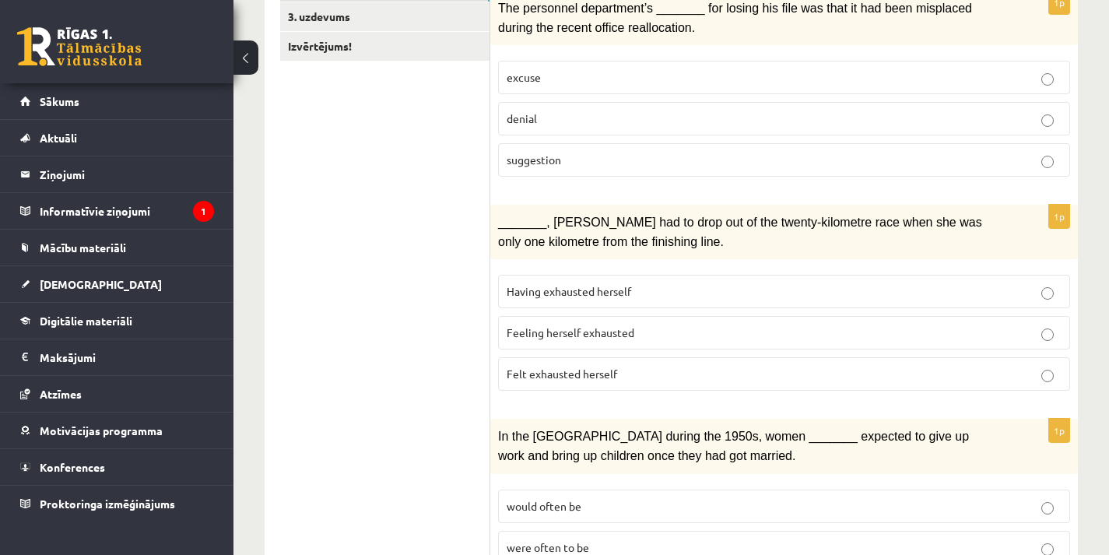
scroll to position [24, 0]
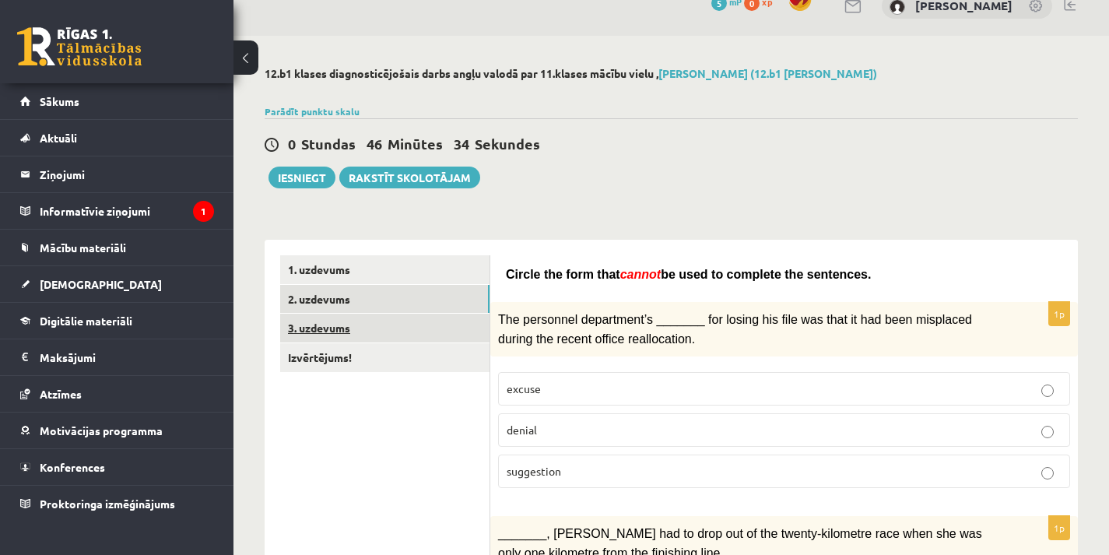
click at [354, 321] on link "3. uzdevums" at bounding box center [384, 328] width 209 height 29
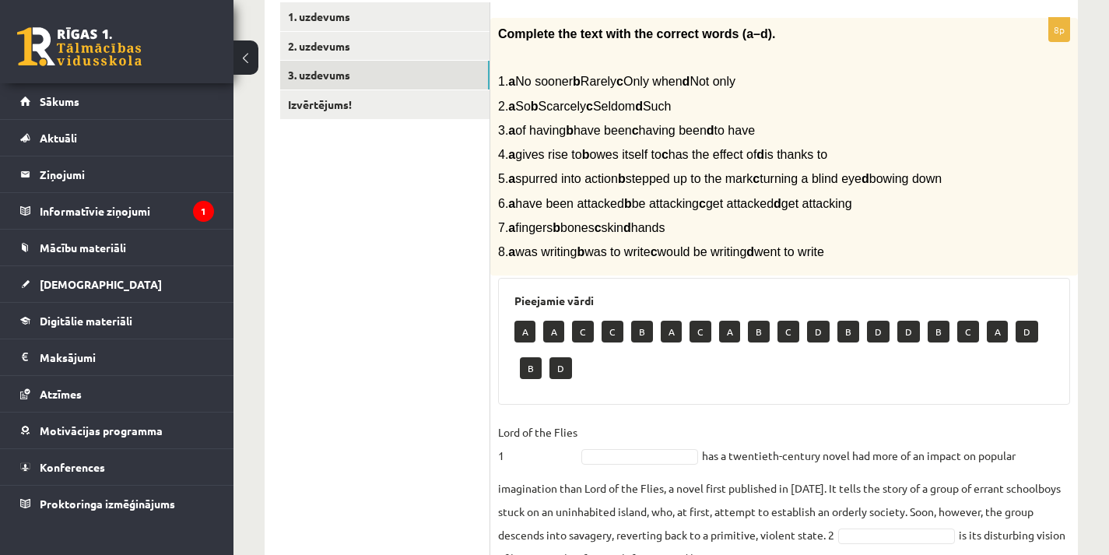
scroll to position [264, 0]
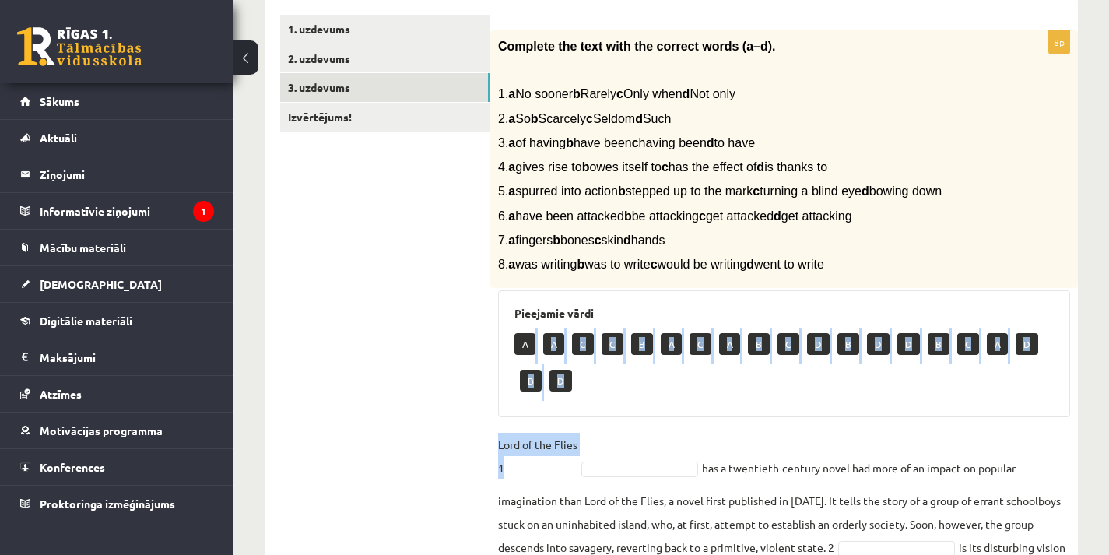
drag, startPoint x: 529, startPoint y: 342, endPoint x: 590, endPoint y: 404, distance: 86.9
click at [587, 415] on div "Pieejamie vārdi A A C C B A C A B C D B D D B C A D B D" at bounding box center [784, 353] width 572 height 127
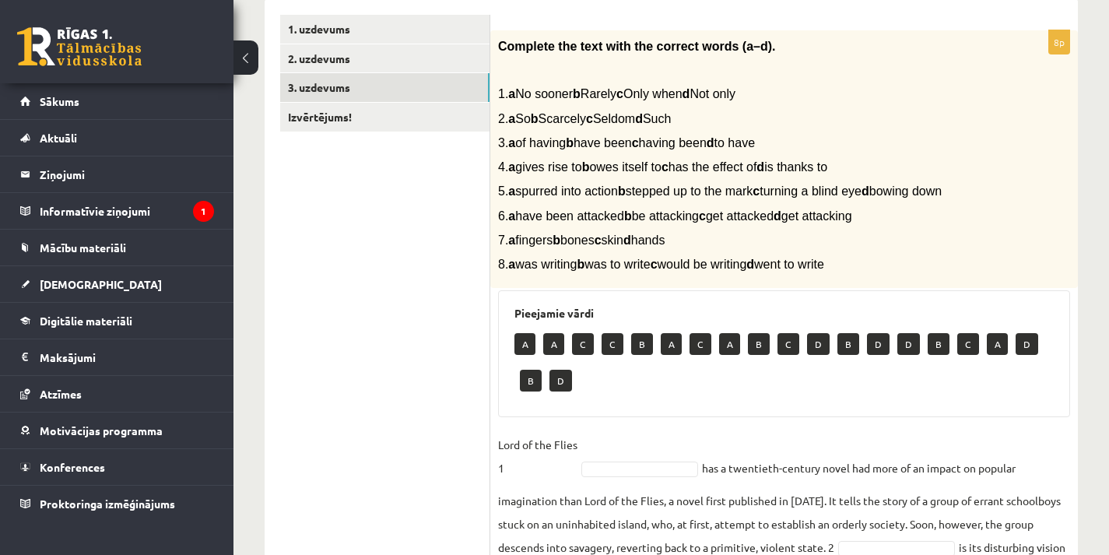
click at [611, 397] on div "A A C C B A C A B C D B D D B C A D B D" at bounding box center [783, 364] width 539 height 73
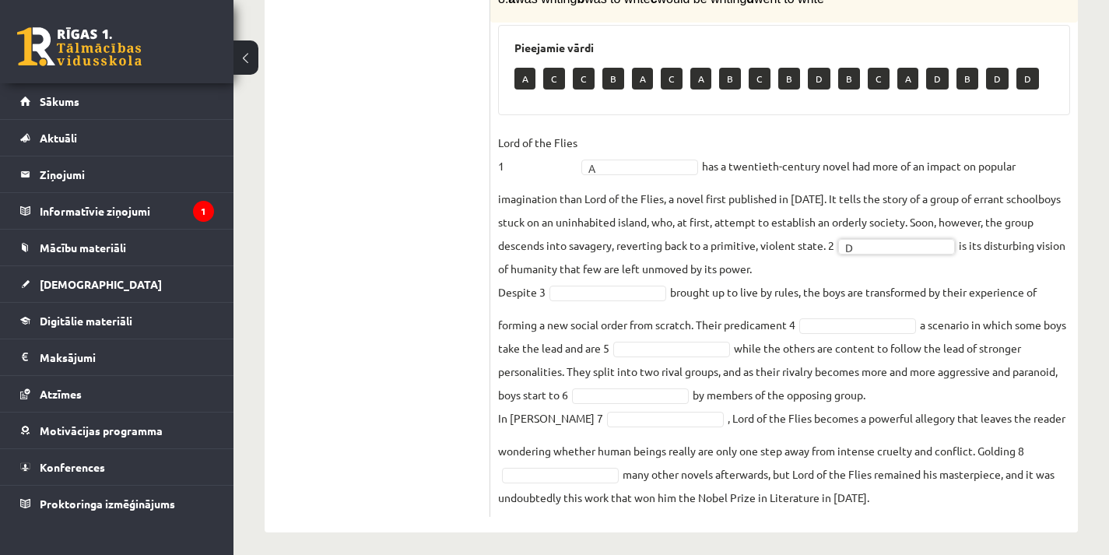
scroll to position [539, 0]
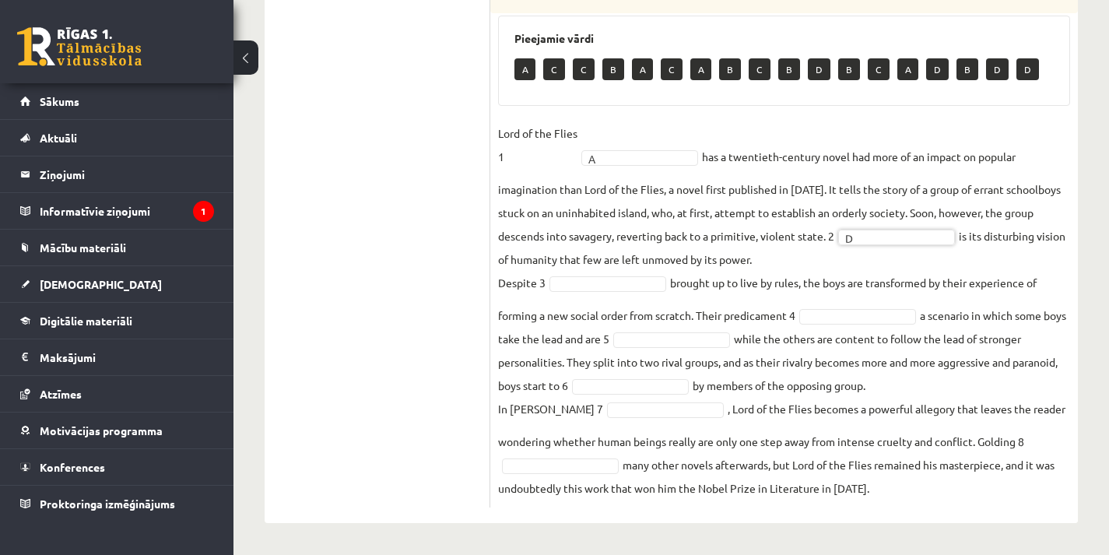
click at [580, 479] on fieldset "Lord of the Flies 1 A * has a twentieth-century novel had more of an impact on …" at bounding box center [784, 310] width 572 height 378
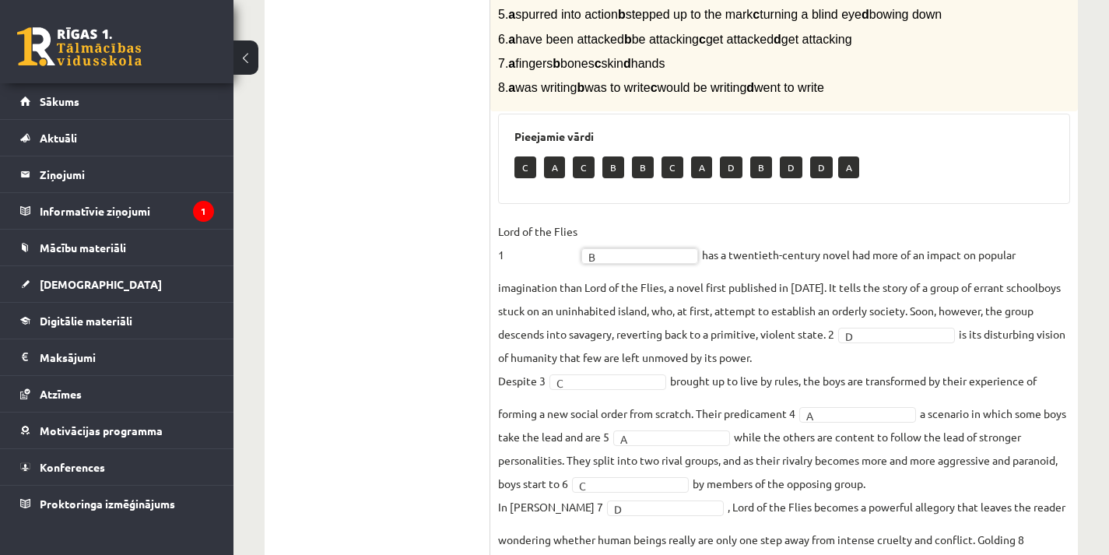
scroll to position [150, 0]
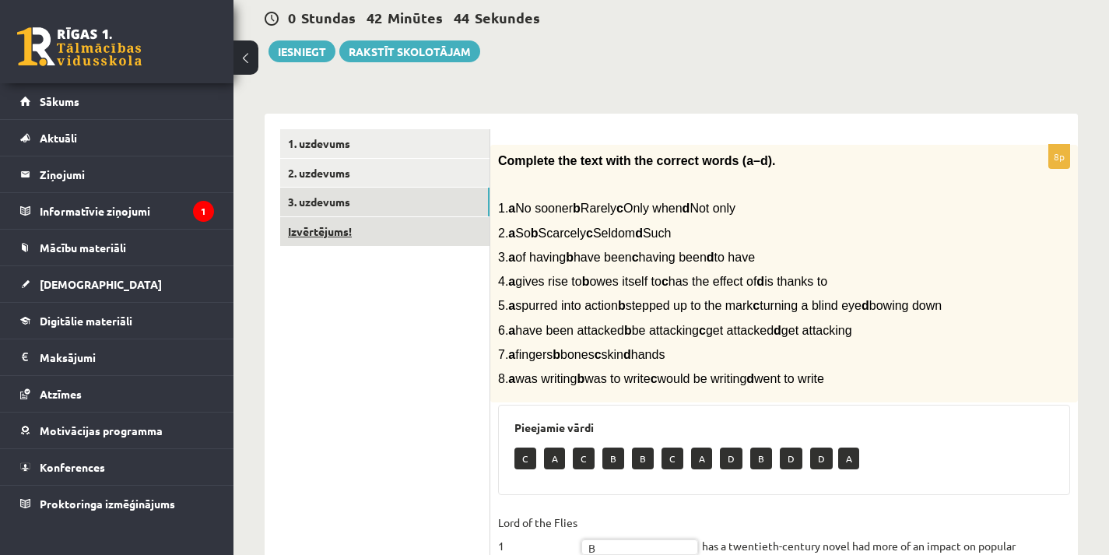
click at [312, 227] on link "Izvērtējums!" at bounding box center [384, 231] width 209 height 29
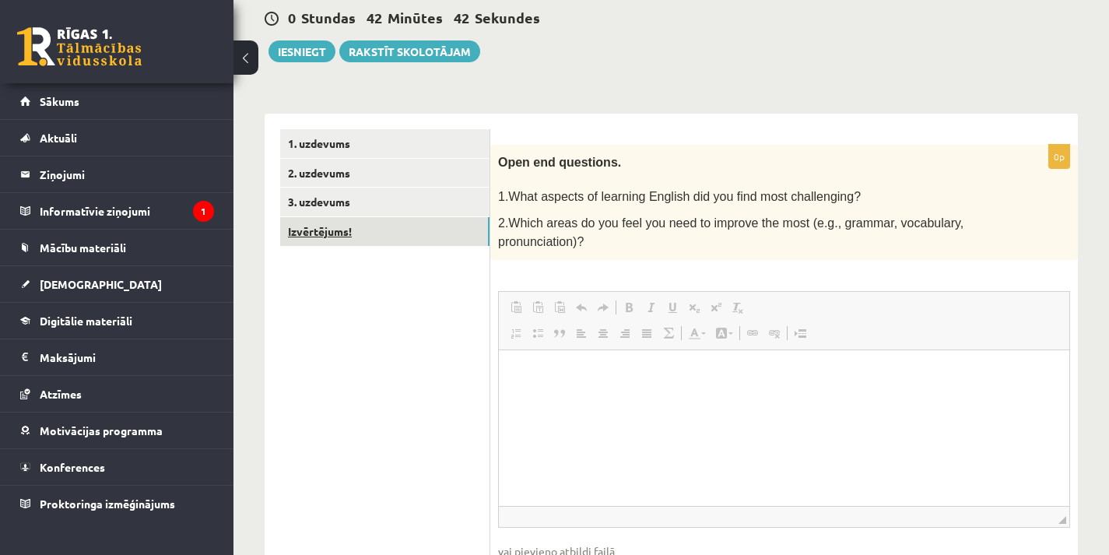
scroll to position [0, 0]
click at [601, 380] on p "Editor, wiswyg-editor-user-answer-47024833427980" at bounding box center [783, 373] width 539 height 16
click at [513, 373] on html "**********" at bounding box center [784, 372] width 570 height 47
click at [632, 373] on p "**********" at bounding box center [783, 373] width 539 height 16
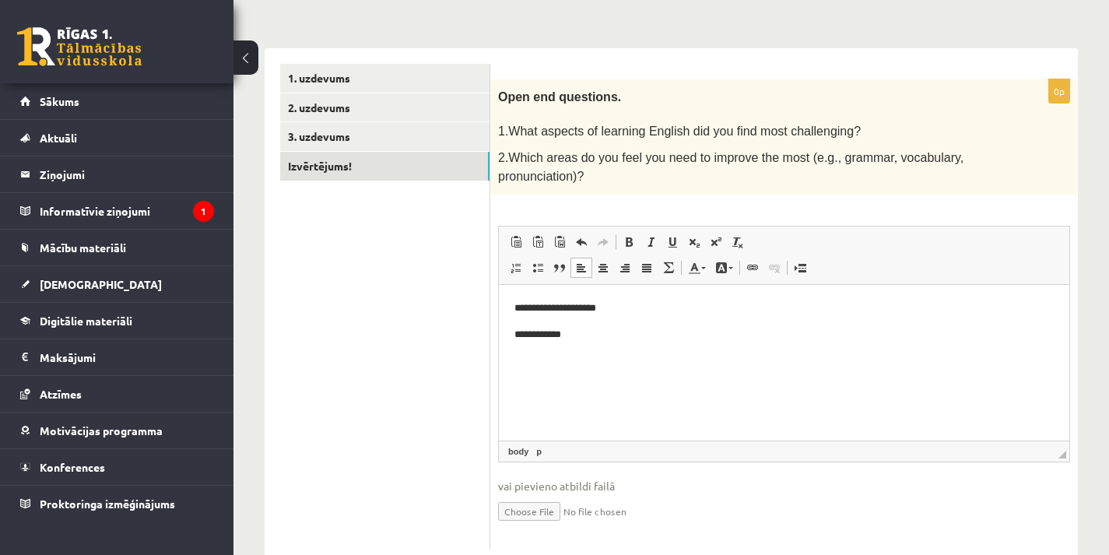
scroll to position [256, 0]
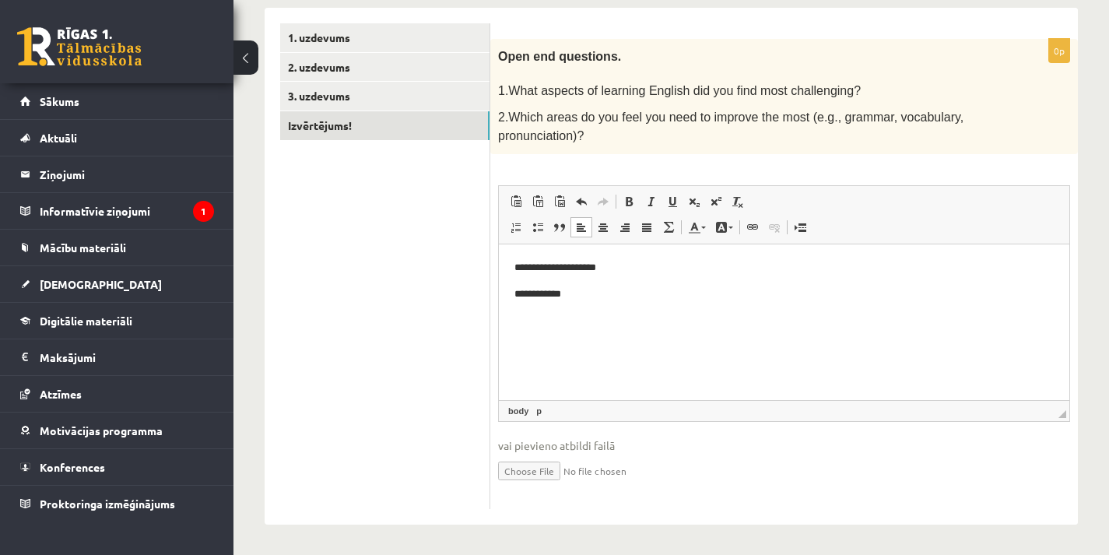
click at [688, 447] on span "vai pievieno atbildi failā" at bounding box center [784, 445] width 572 height 16
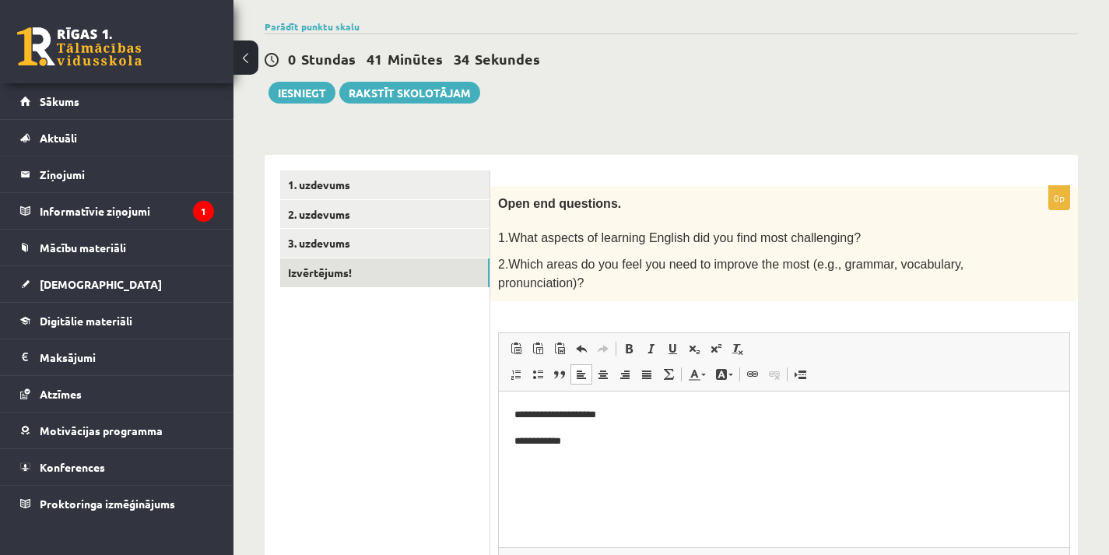
scroll to position [100, 0]
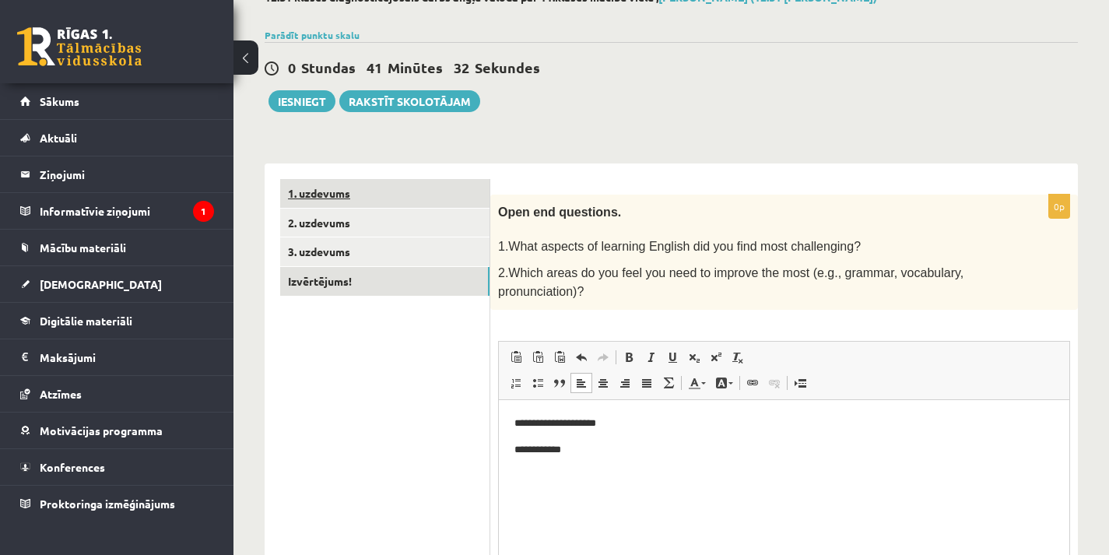
click at [349, 194] on link "1. uzdevums" at bounding box center [384, 193] width 209 height 29
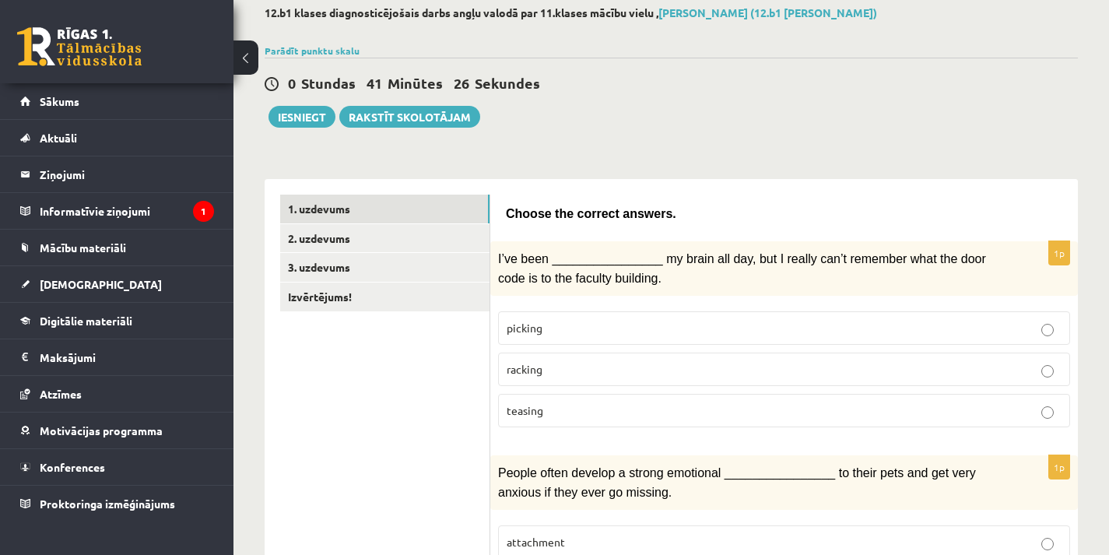
scroll to position [0, 0]
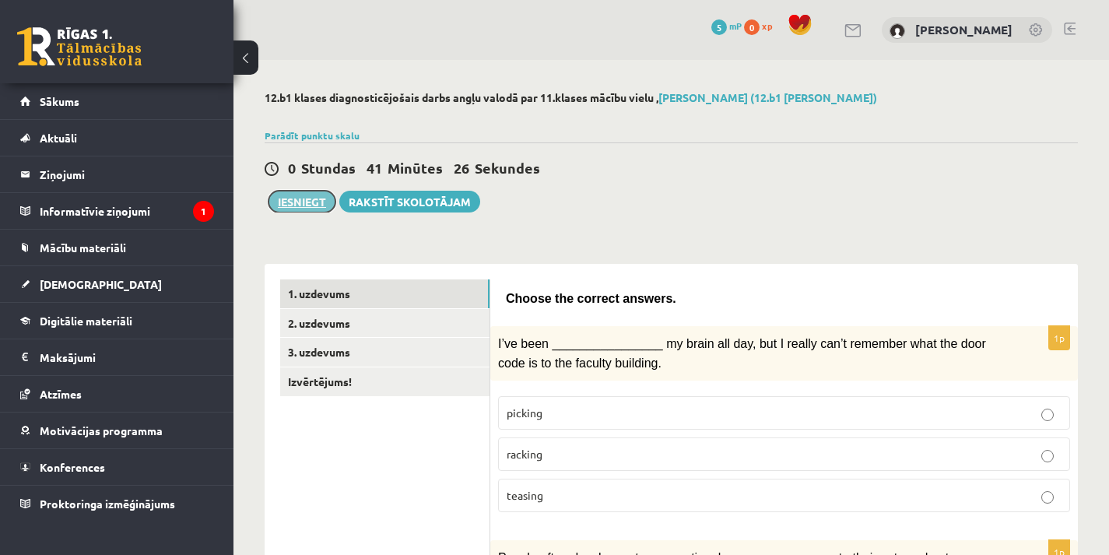
click at [318, 202] on button "Iesniegt" at bounding box center [301, 202] width 67 height 22
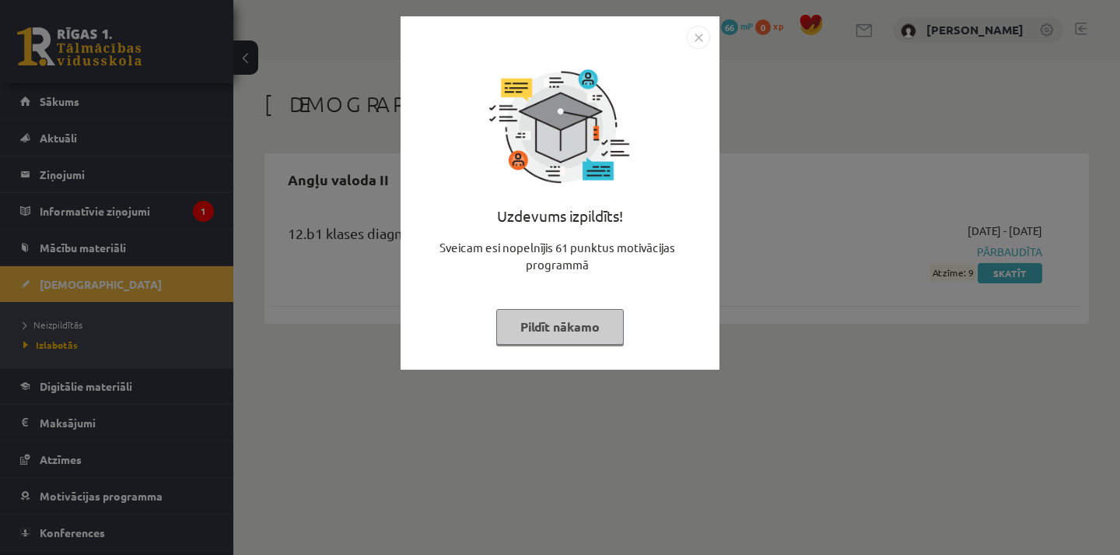
click at [742, 331] on div "Uzdevums izpildīts! Sveicam esi nopelnījis 61 punktus motivācijas programmā Pil…" at bounding box center [560, 277] width 1120 height 555
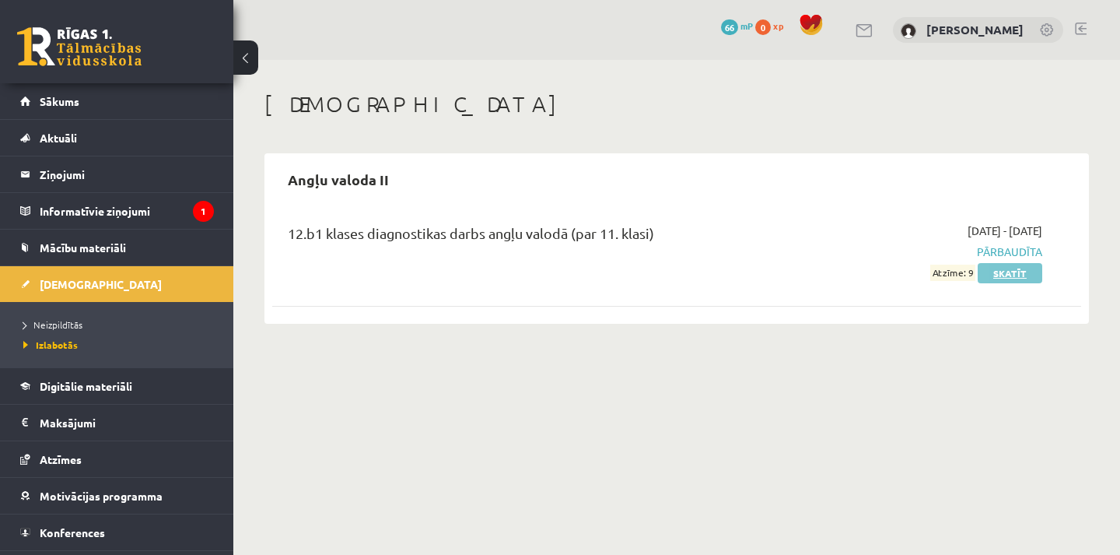
click at [1000, 275] on link "Skatīt" at bounding box center [1010, 273] width 65 height 20
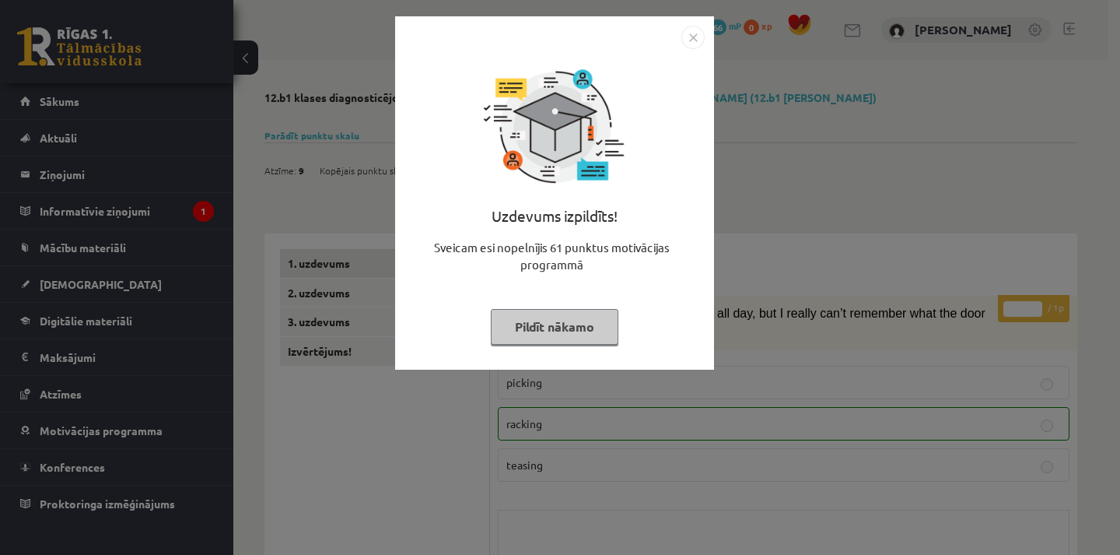
click at [1001, 275] on div "Uzdevums izpildīts! Sveicam esi nopelnījis 61 punktus motivācijas programmā Pil…" at bounding box center [560, 277] width 1120 height 555
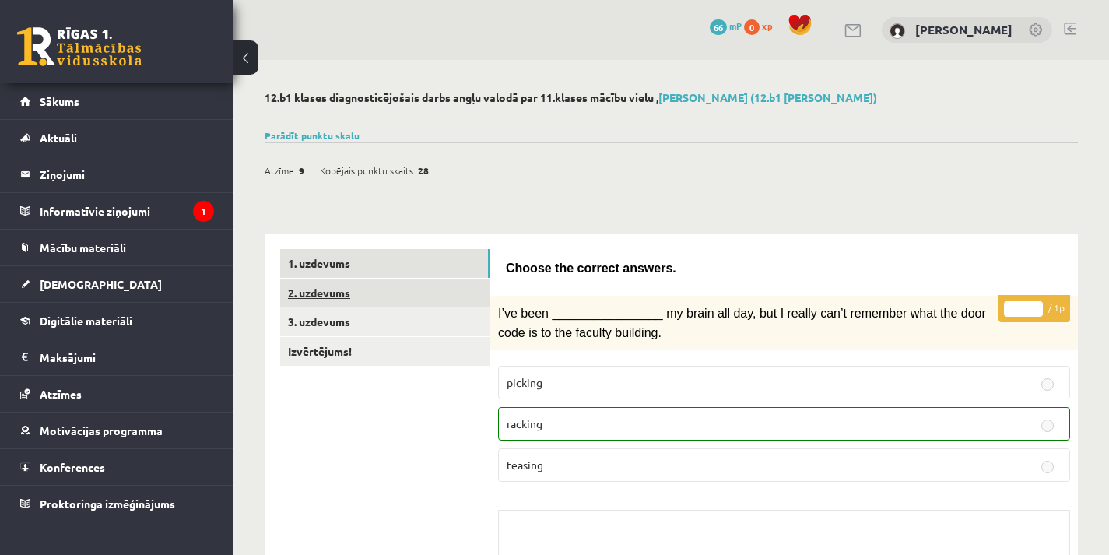
click at [390, 289] on link "2. uzdevums" at bounding box center [384, 292] width 209 height 29
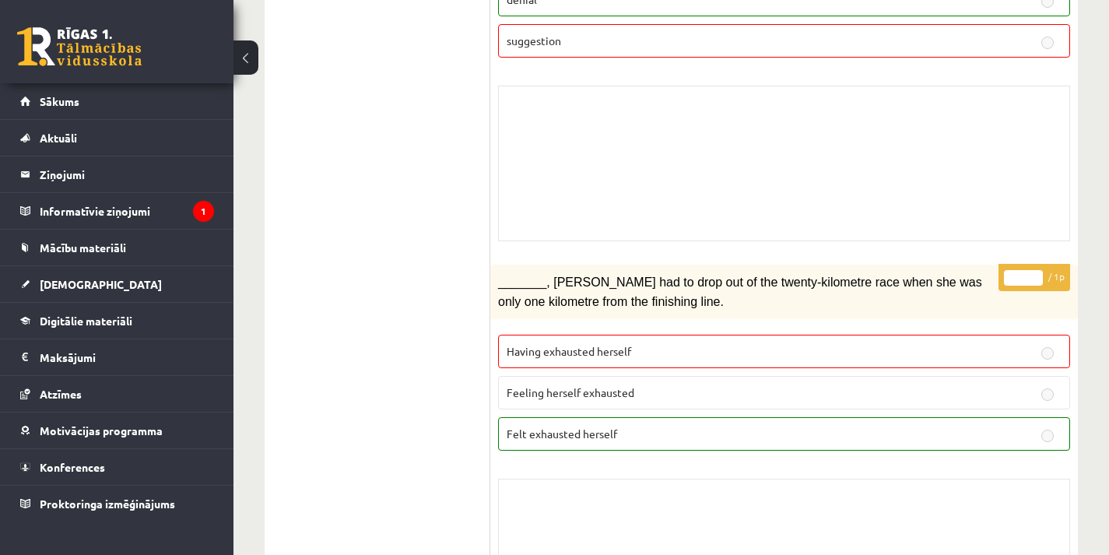
scroll to position [467, 0]
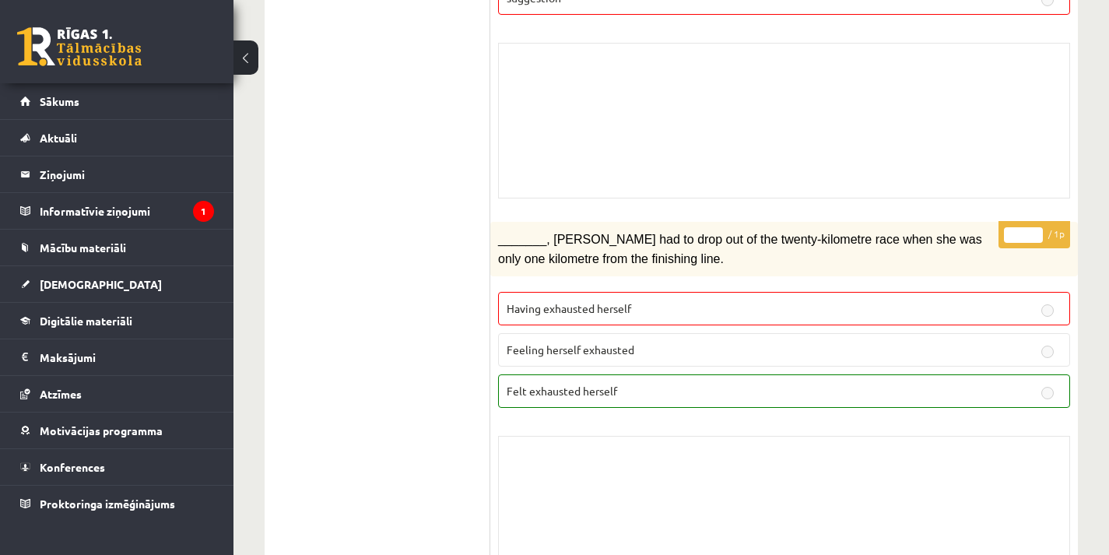
click at [926, 306] on p "Having exhausted herself" at bounding box center [783, 308] width 555 height 16
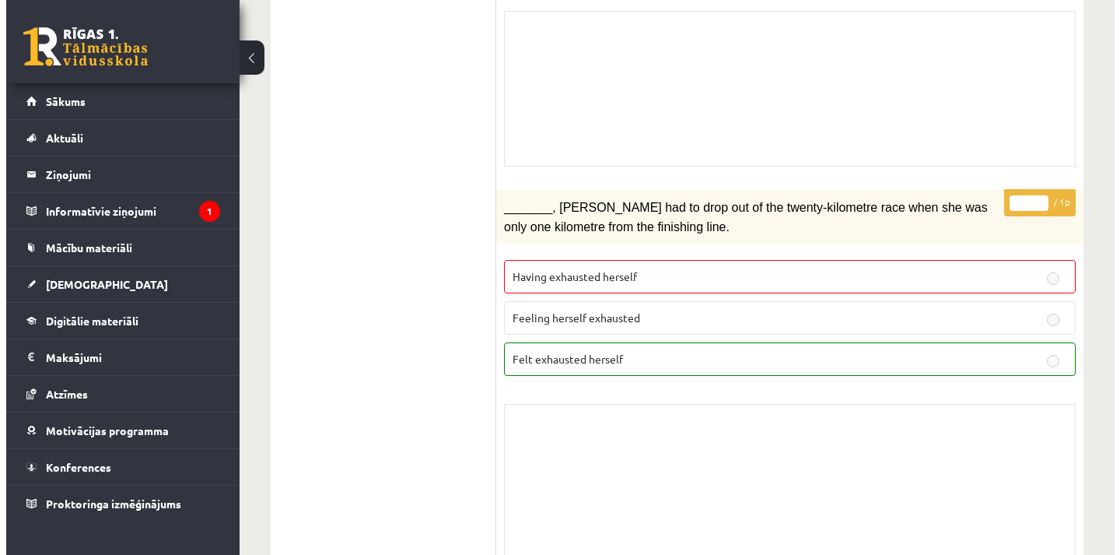
scroll to position [0, 0]
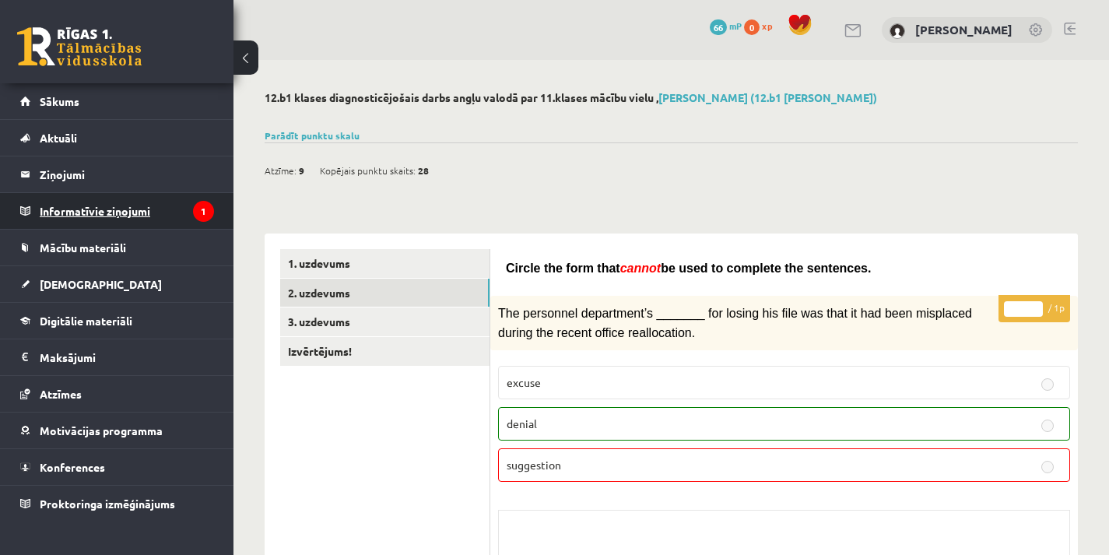
click at [110, 205] on legend "Informatīvie ziņojumi 1" at bounding box center [127, 211] width 174 height 36
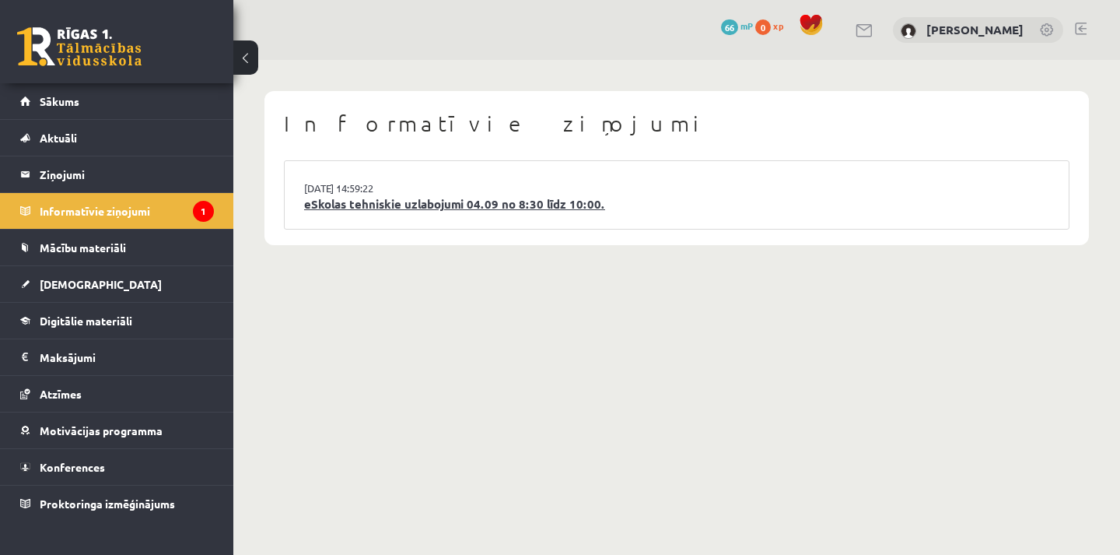
click at [366, 205] on link "eSkolas tehniskie uzlabojumi 04.09 no 8:30 līdz 10:00." at bounding box center [676, 204] width 745 height 18
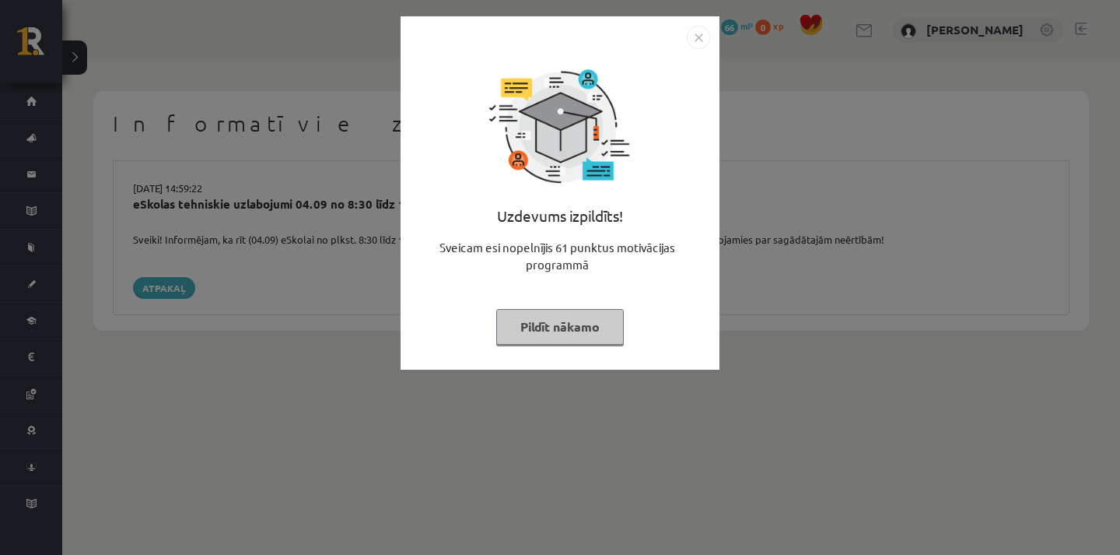
click at [393, 250] on div "Uzdevums izpildīts! Sveicam esi nopelnījis 61 punktus motivācijas programmā Pil…" at bounding box center [560, 277] width 1120 height 555
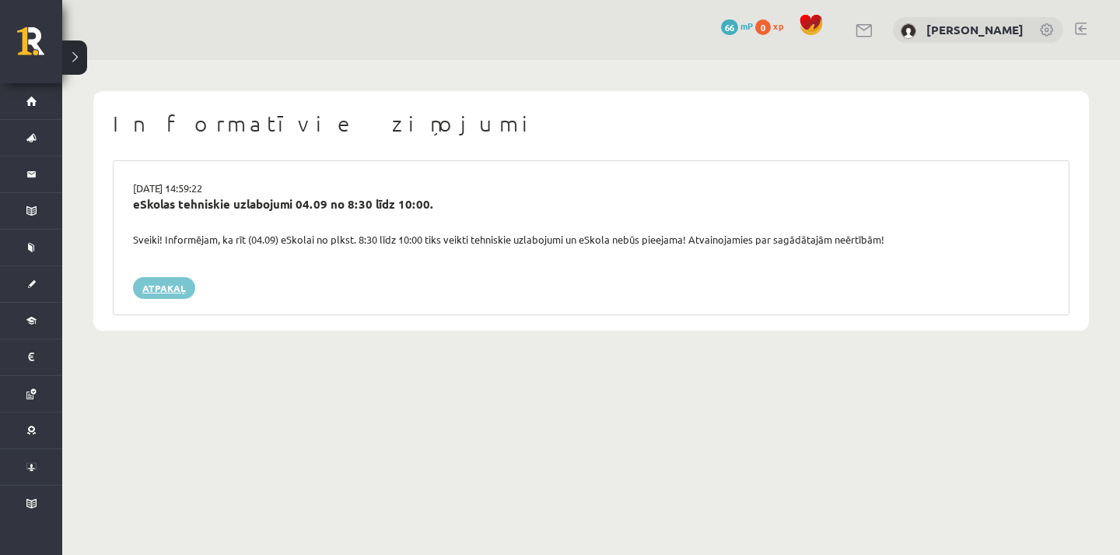
click at [150, 283] on link "Atpakaļ" at bounding box center [164, 288] width 62 height 22
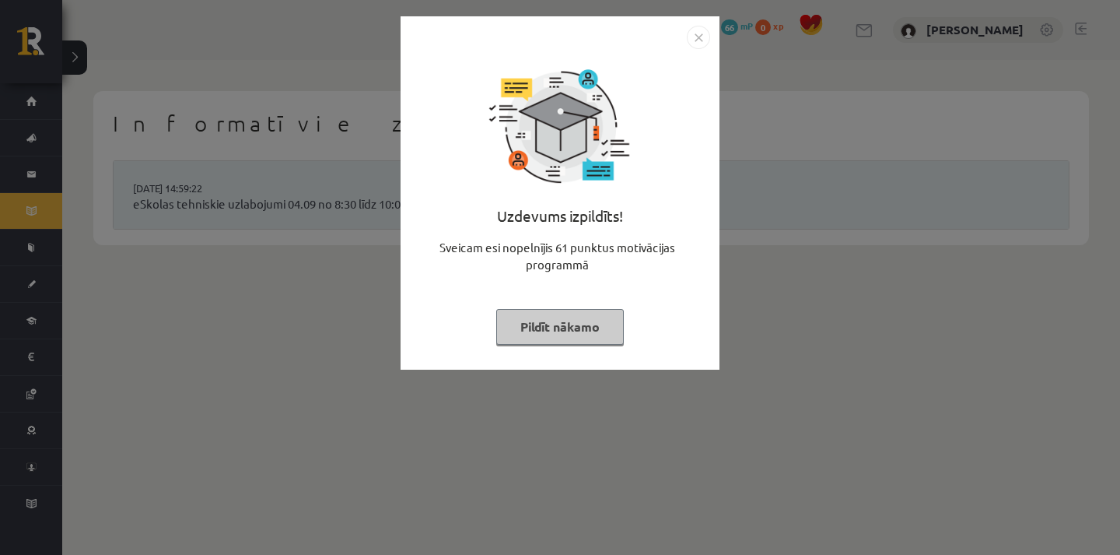
click at [349, 260] on div "Uzdevums izpildīts! Sveicam esi nopelnījis 61 punktus motivācijas programmā Pil…" at bounding box center [560, 277] width 1120 height 555
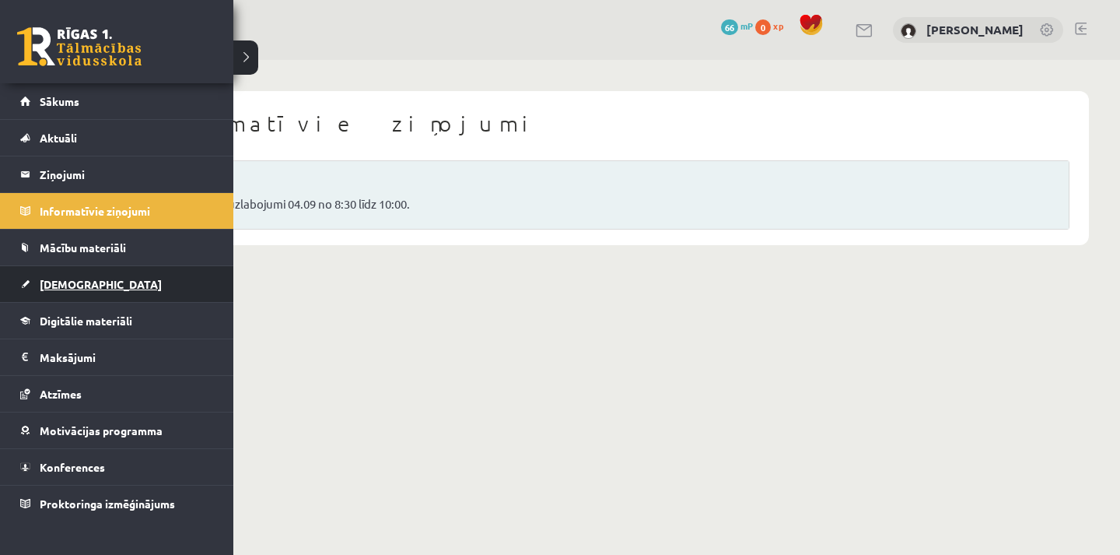
click at [109, 282] on link "[DEMOGRAPHIC_DATA]" at bounding box center [117, 284] width 194 height 36
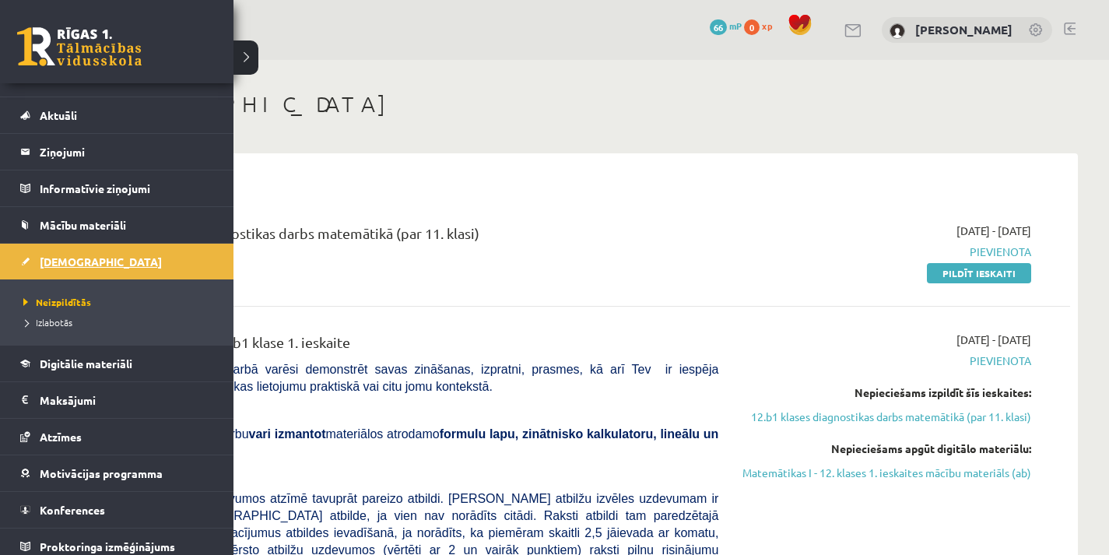
scroll to position [32, 0]
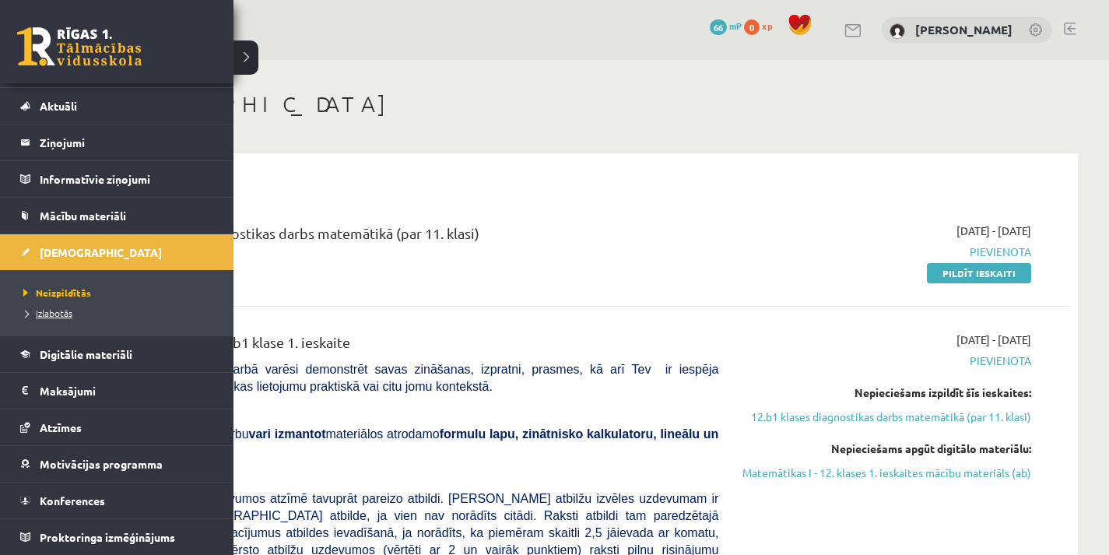
click at [32, 317] on link "Izlabotās" at bounding box center [118, 313] width 198 height 14
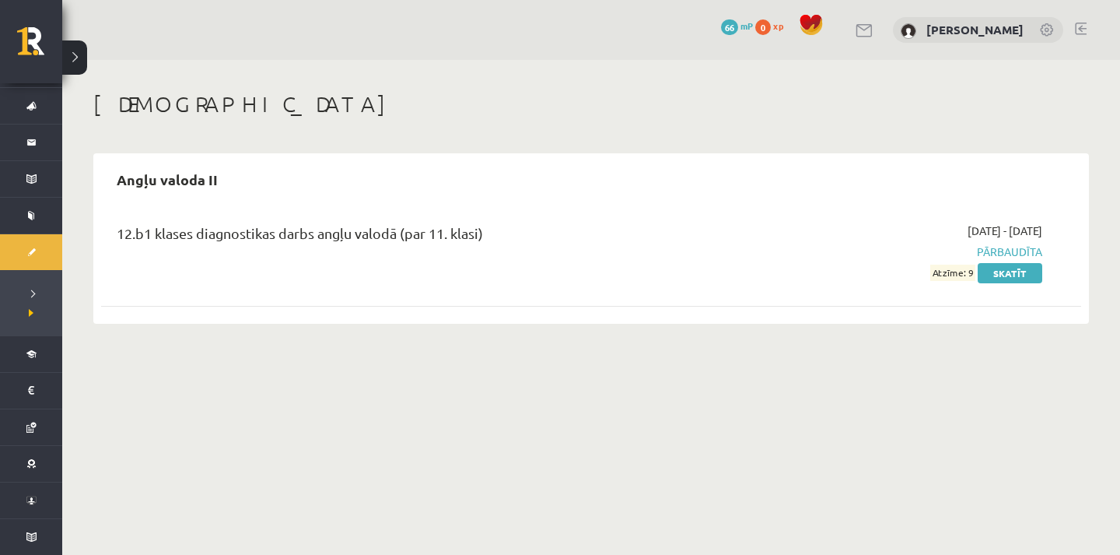
drag, startPoint x: 937, startPoint y: 273, endPoint x: 978, endPoint y: 286, distance: 43.3
click at [978, 286] on div "12.b1 klases diagnostikas darbs angļu valodā (par 11. klasi) 2025-09-01 - 2025-…" at bounding box center [591, 251] width 980 height 89
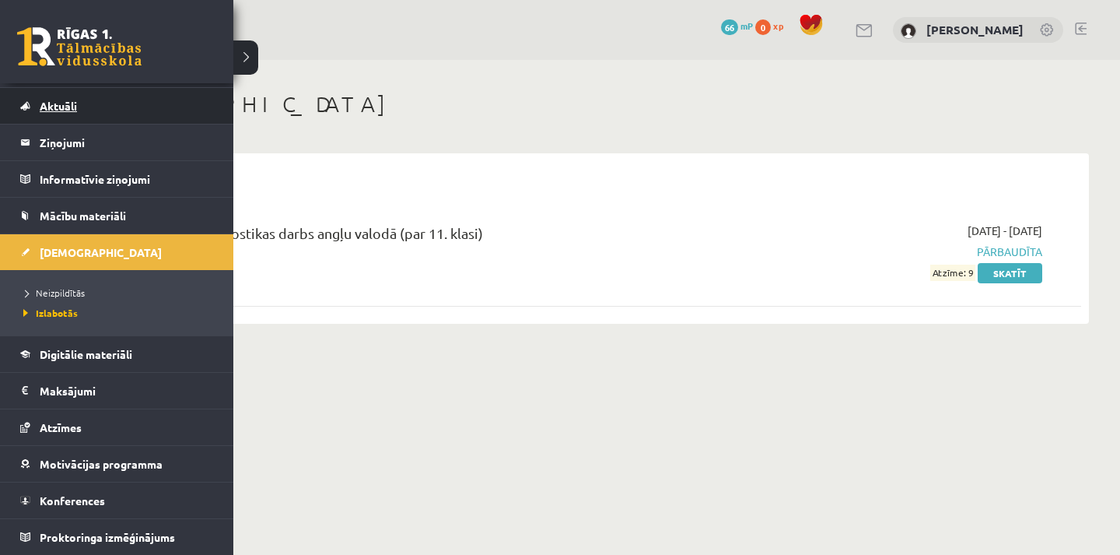
click at [70, 115] on link "Aktuāli" at bounding box center [117, 106] width 194 height 36
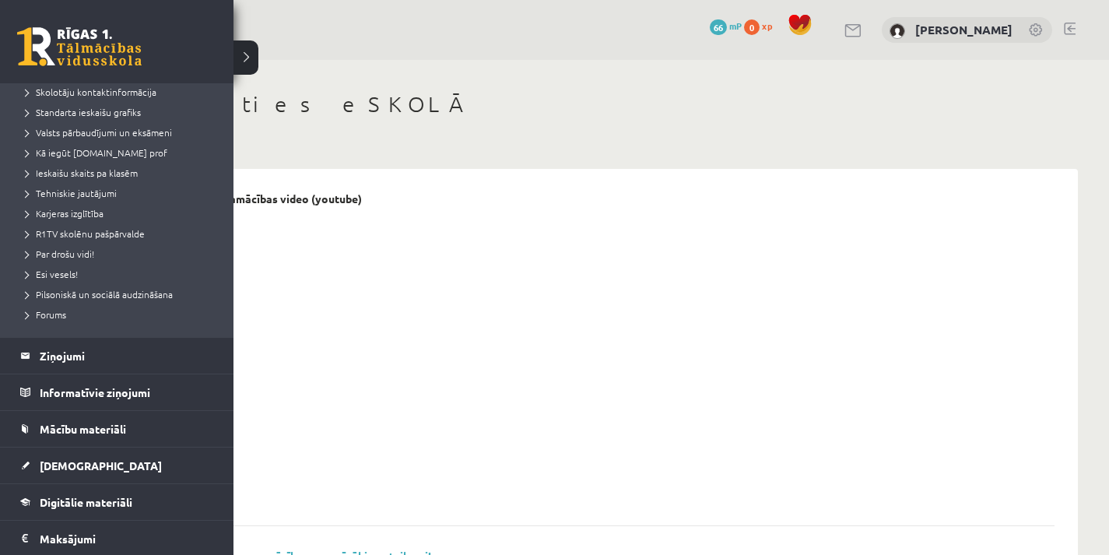
scroll to position [315, 0]
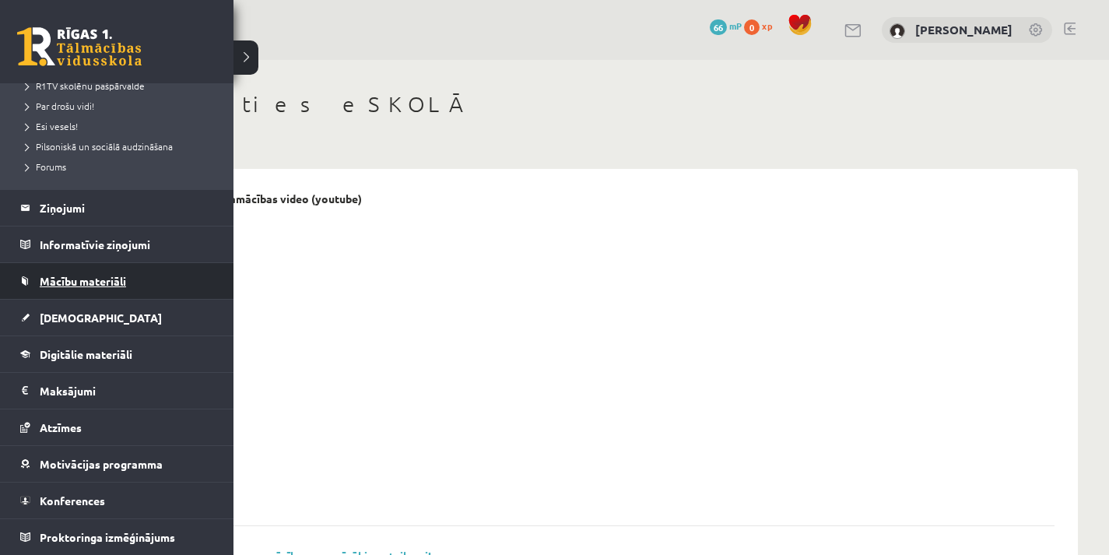
click at [84, 282] on span "Mācību materiāli" at bounding box center [83, 281] width 86 height 14
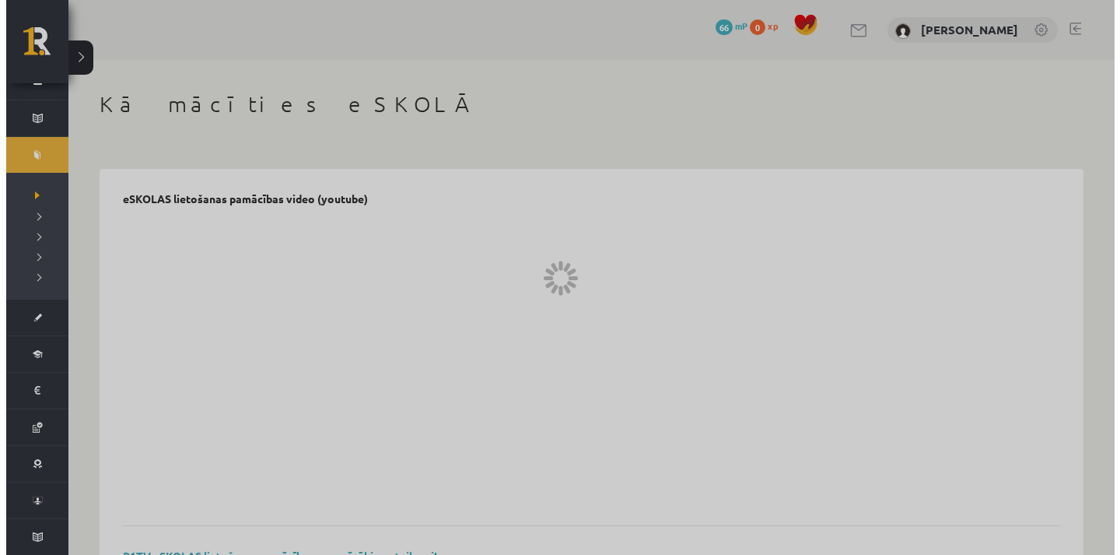
scroll to position [93, 0]
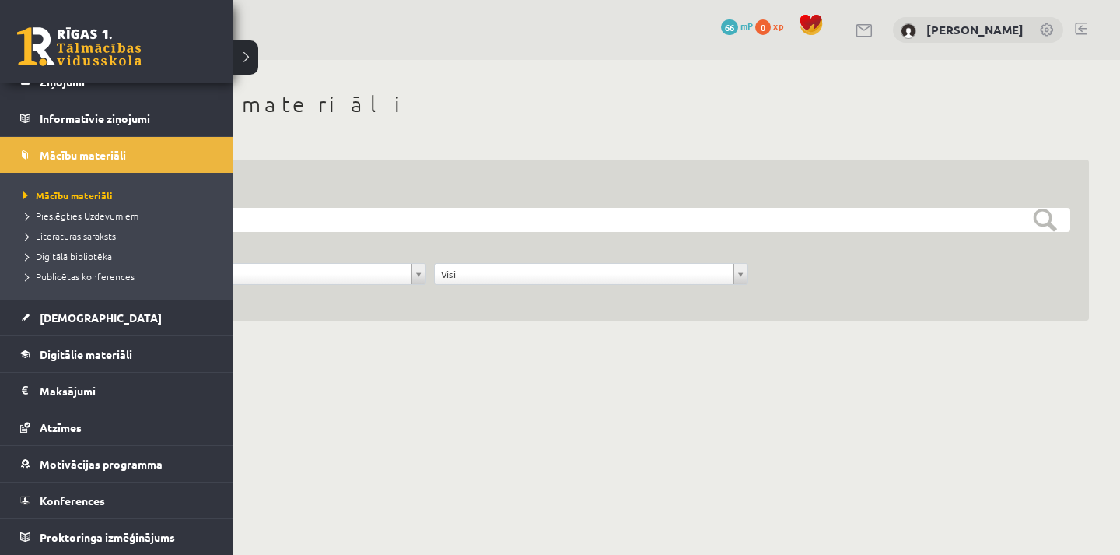
click at [23, 33] on link at bounding box center [79, 46] width 124 height 39
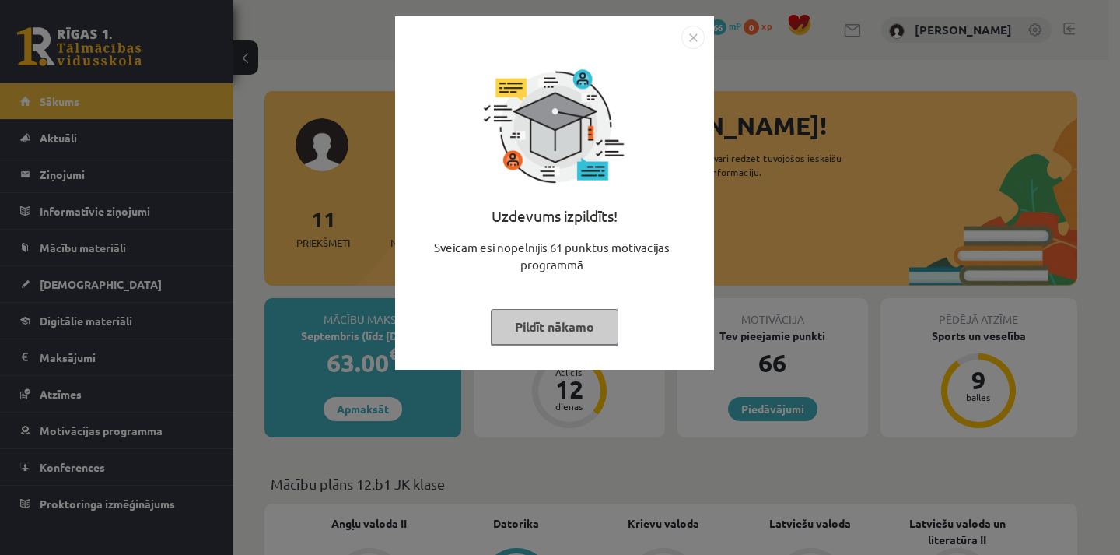
click at [762, 442] on div "Uzdevums izpildīts! Sveicam esi nopelnījis 61 punktus motivācijas programmā Pil…" at bounding box center [560, 277] width 1120 height 555
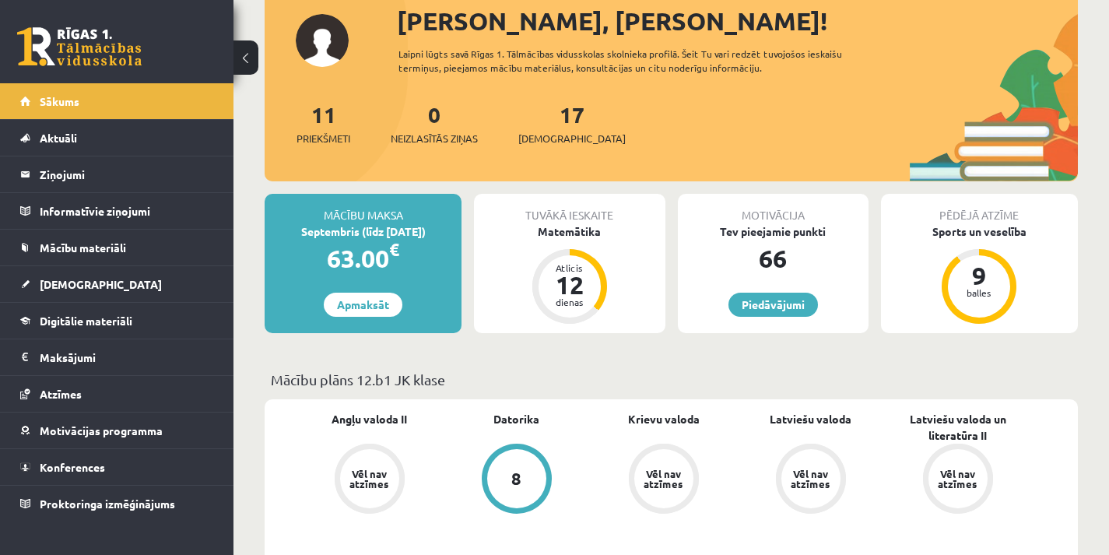
scroll to position [233, 0]
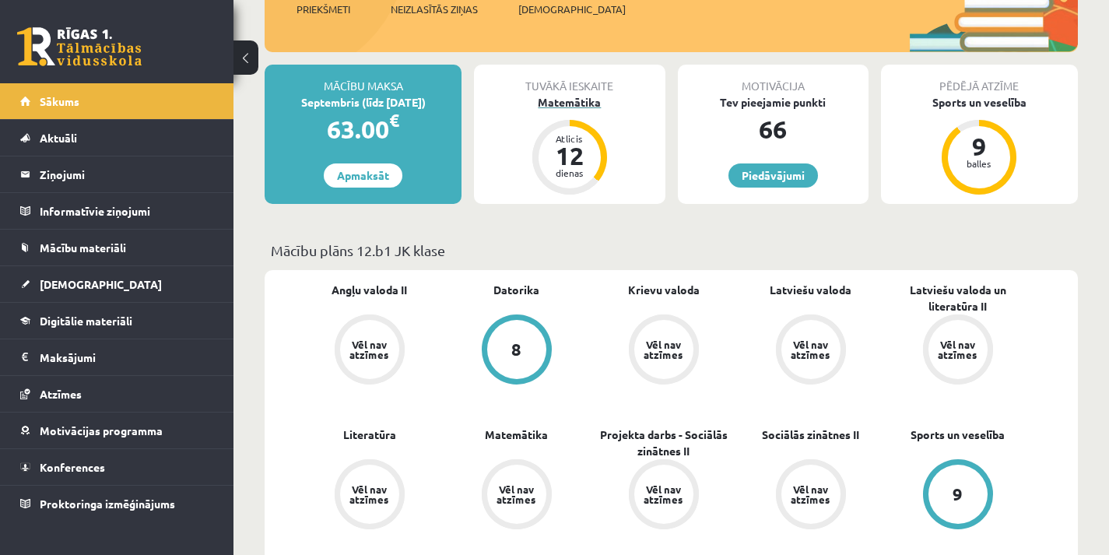
click at [557, 158] on div "12" at bounding box center [569, 155] width 47 height 25
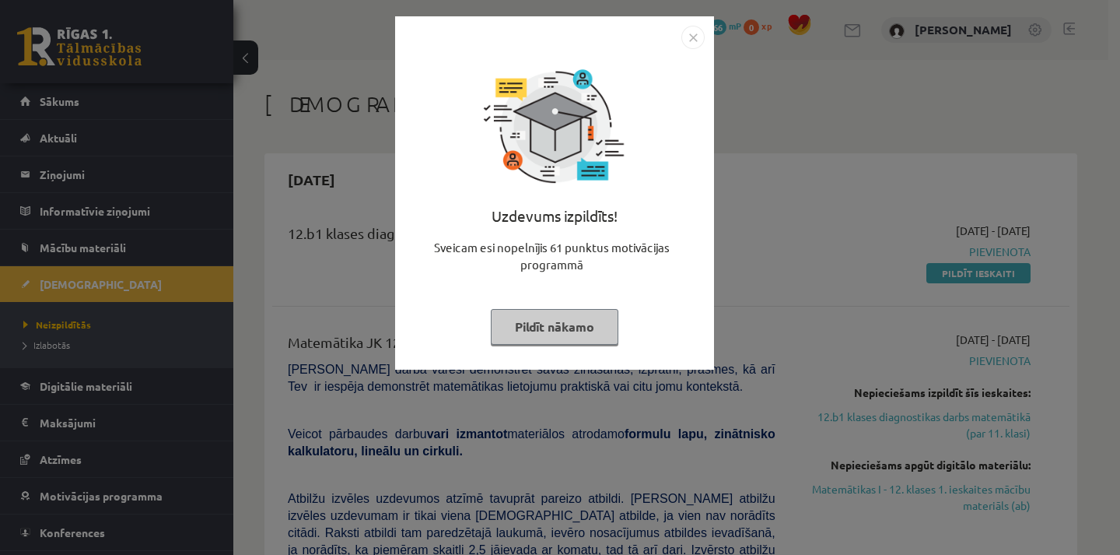
click at [850, 285] on div "Uzdevums izpildīts! Sveicam esi nopelnījis 61 punktus motivācijas programmā Pil…" at bounding box center [560, 277] width 1120 height 555
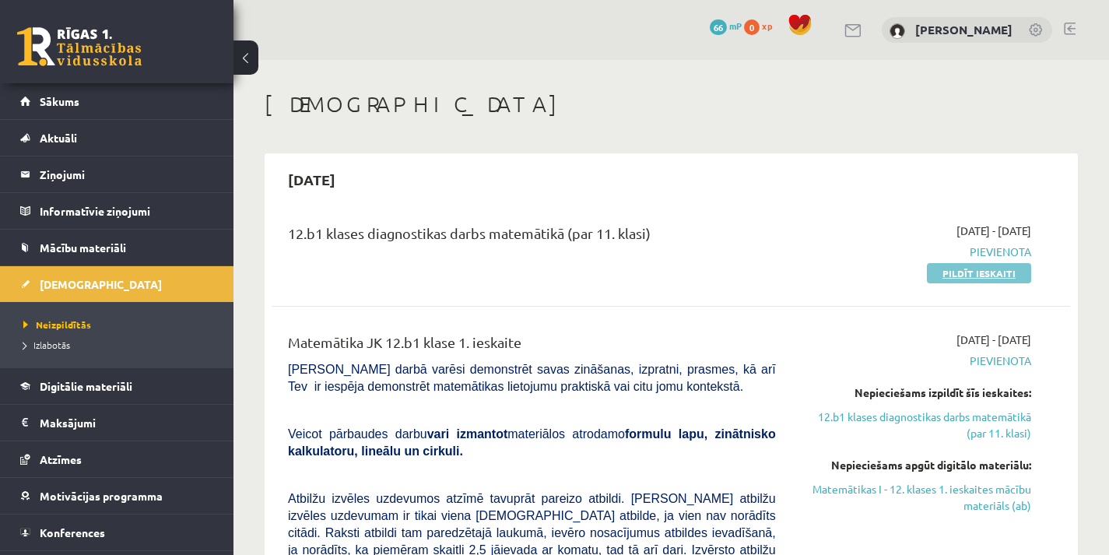
click at [966, 274] on link "Pildīt ieskaiti" at bounding box center [979, 273] width 104 height 20
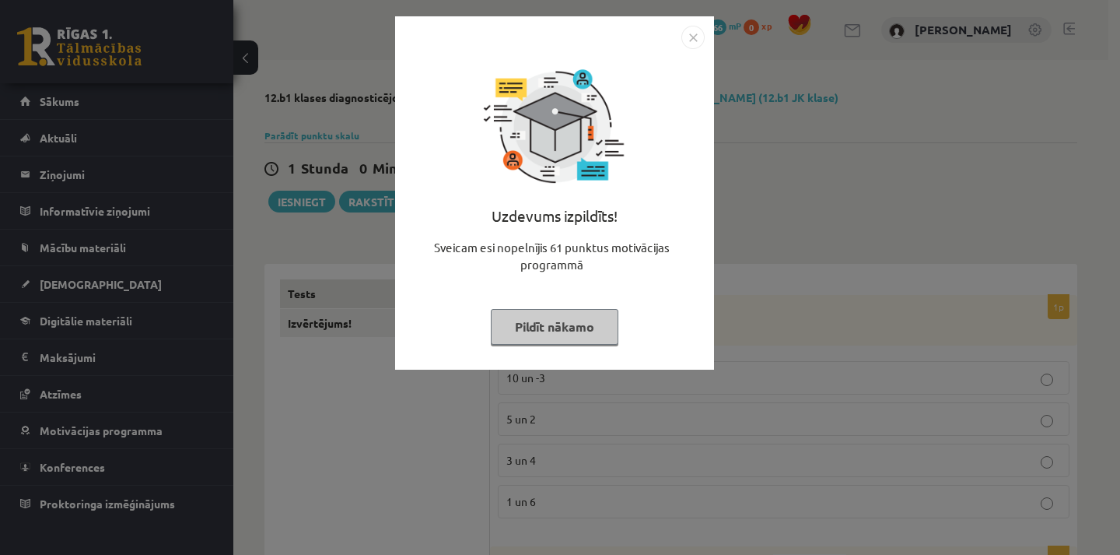
click at [854, 150] on div "Uzdevums izpildīts! Sveicam esi nopelnījis 61 punktus motivācijas programmā Pil…" at bounding box center [560, 277] width 1120 height 555
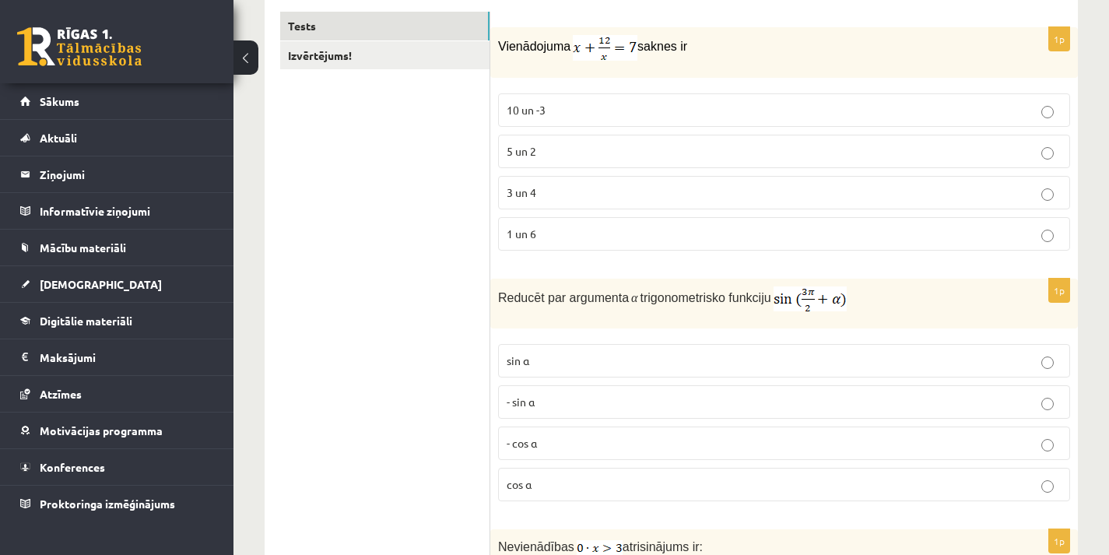
scroll to position [311, 0]
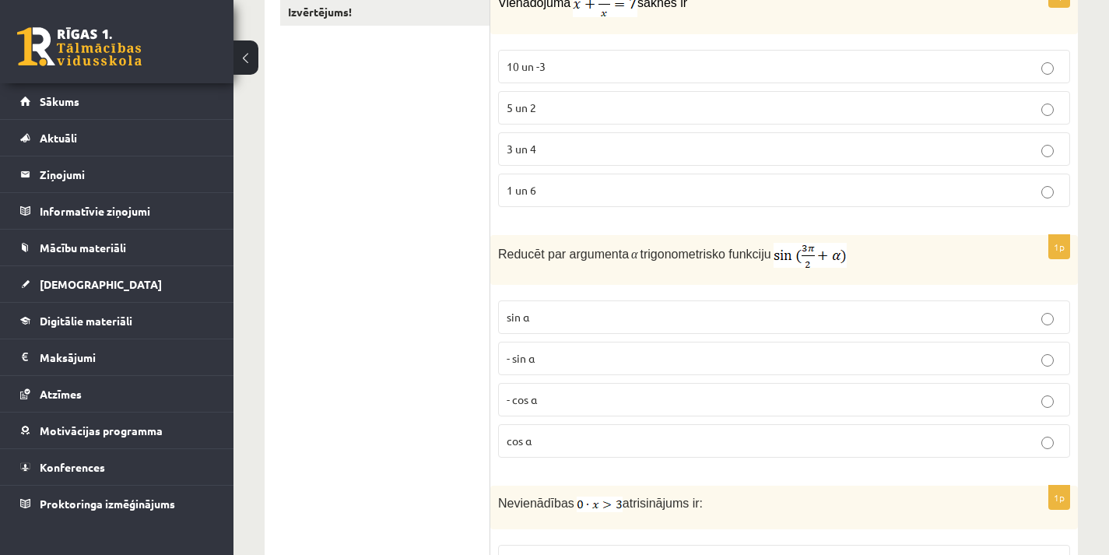
click at [802, 415] on label "- cos ⁡α" at bounding box center [784, 399] width 572 height 33
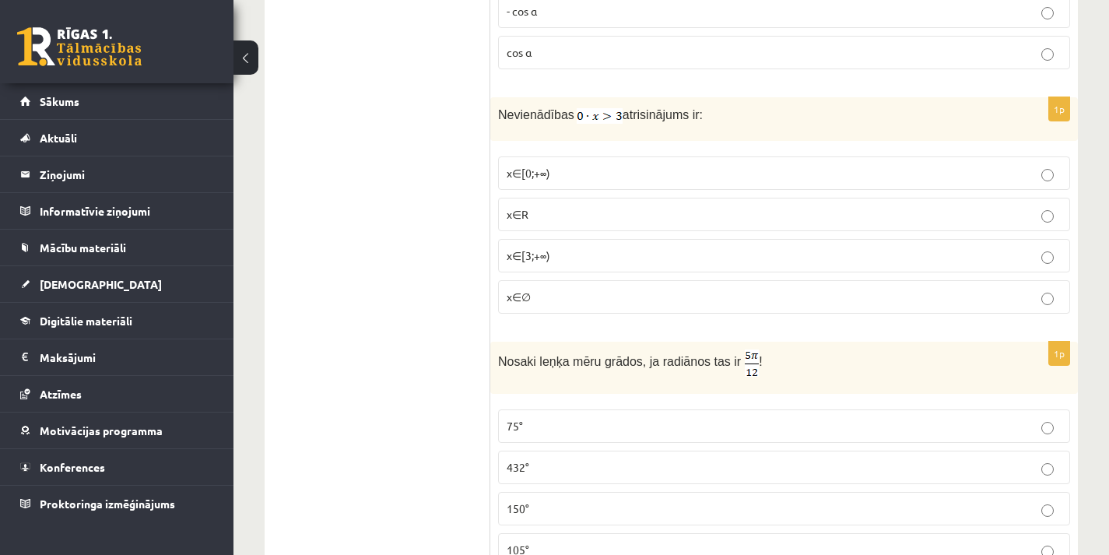
scroll to position [778, 0]
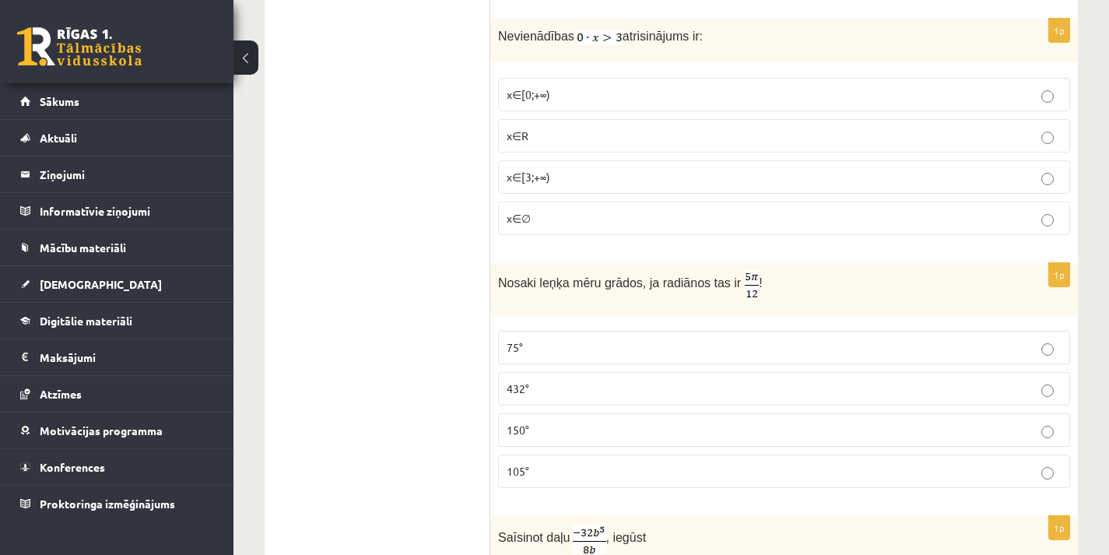
click at [736, 339] on p "75°" at bounding box center [783, 347] width 555 height 16
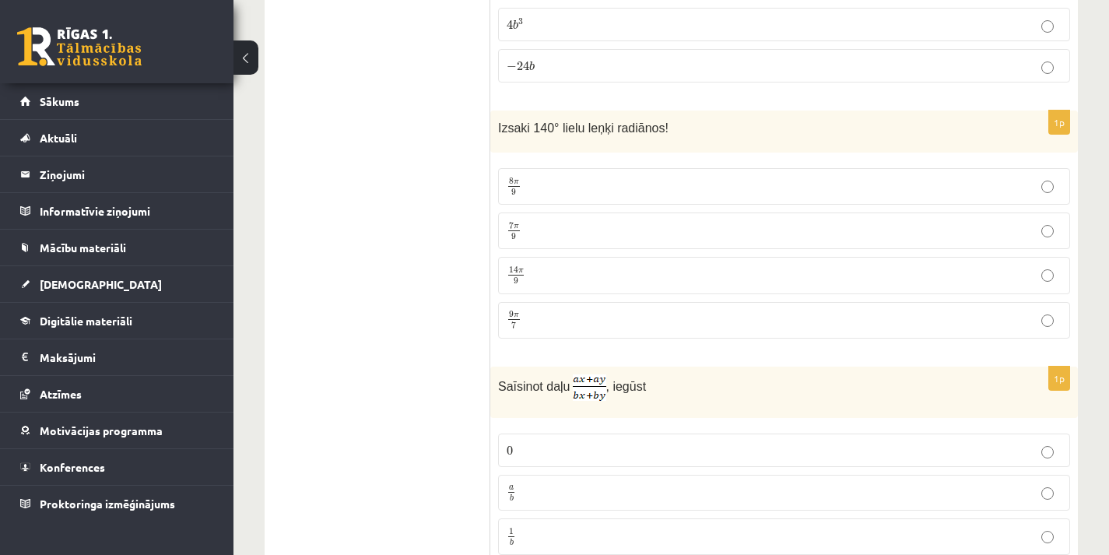
scroll to position [1400, 0]
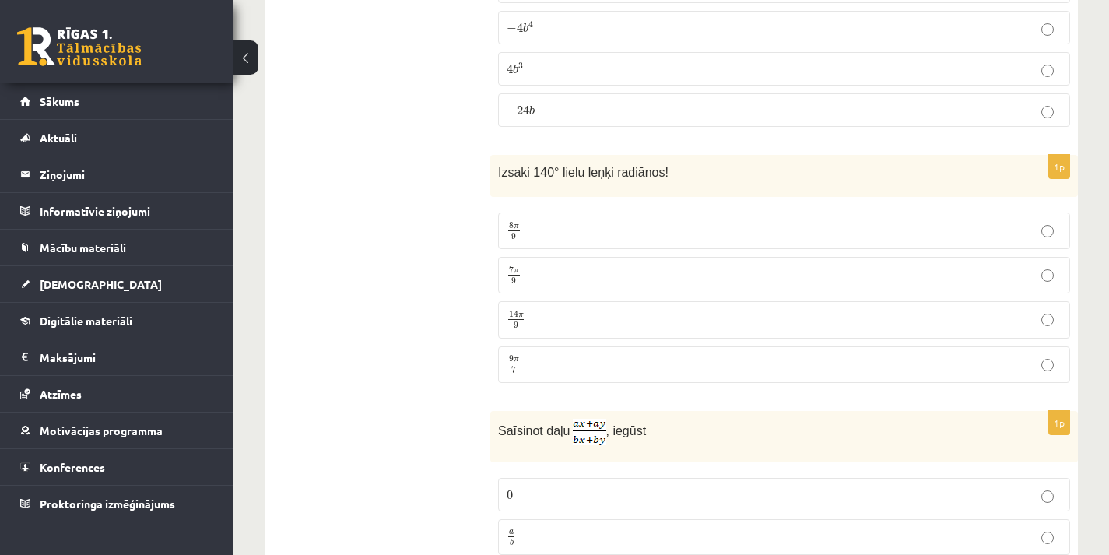
click at [523, 278] on p "7 π 9 7 π 9" at bounding box center [783, 274] width 555 height 19
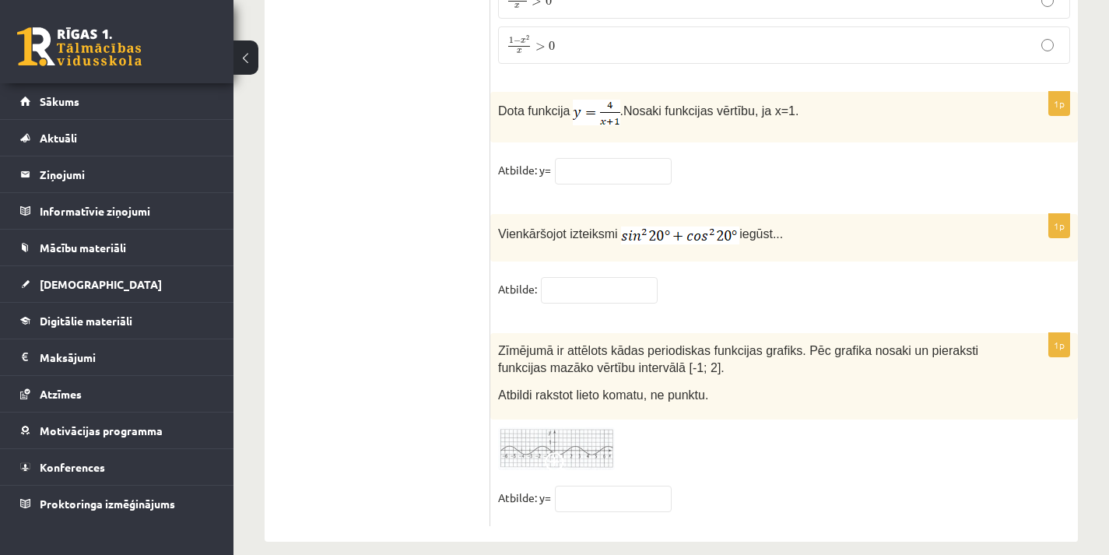
scroll to position [7680, 0]
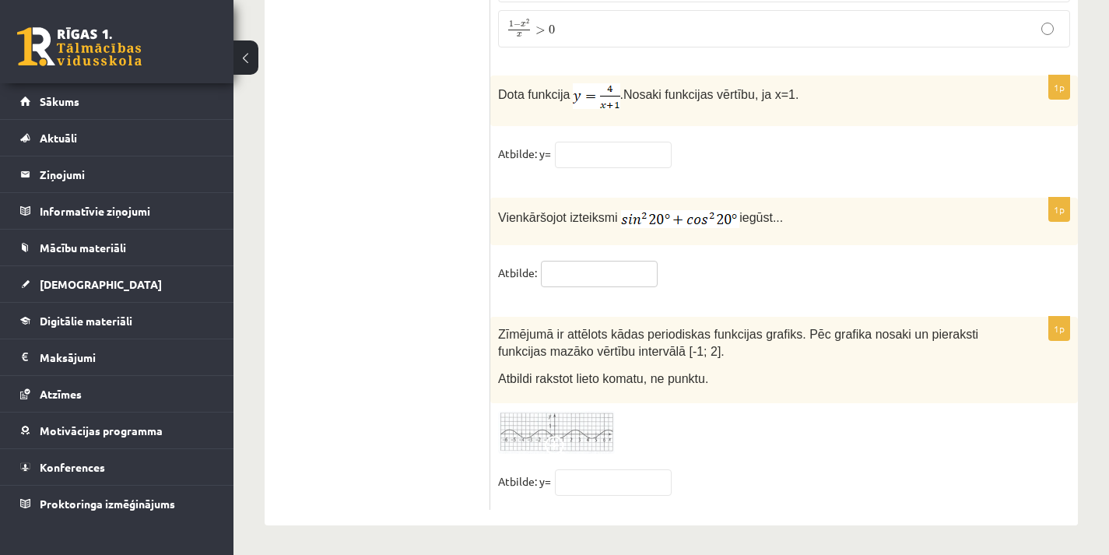
click at [585, 271] on input "text" at bounding box center [599, 274] width 117 height 26
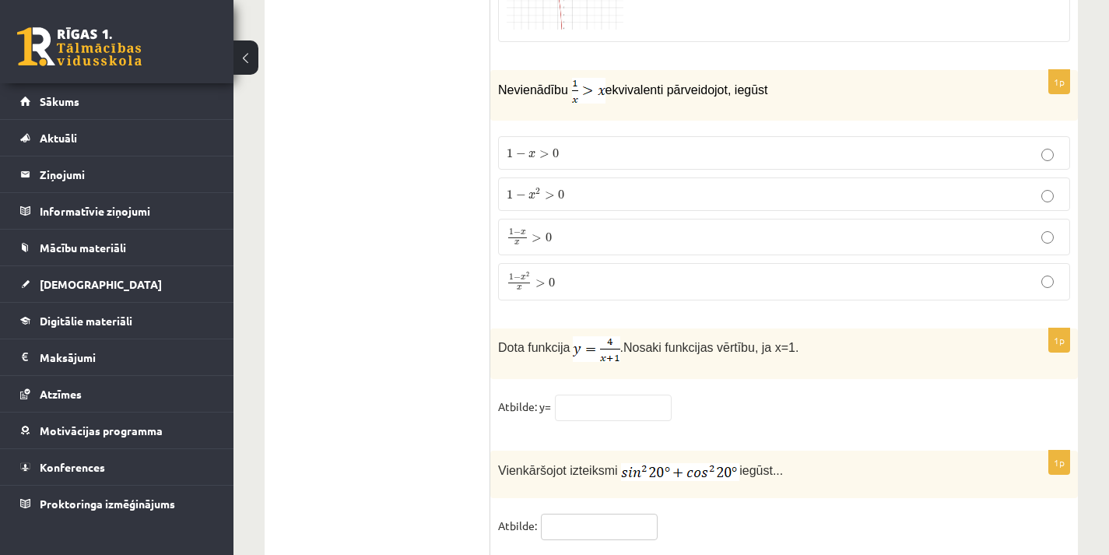
scroll to position [7583, 0]
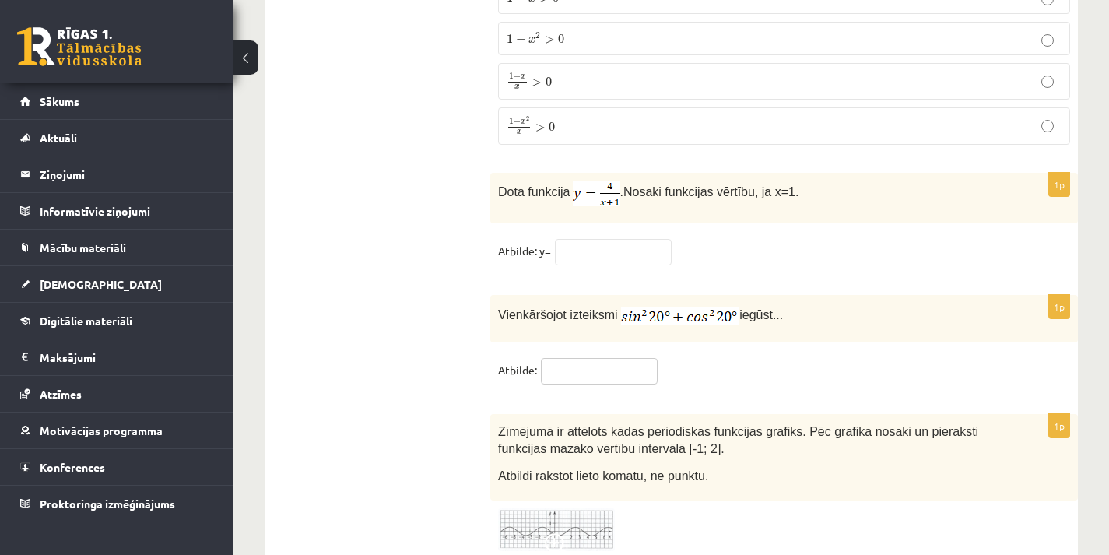
click at [598, 358] on input "text" at bounding box center [599, 371] width 117 height 26
type input "*"
click at [634, 239] on input "text" at bounding box center [613, 252] width 117 height 26
type input "*"
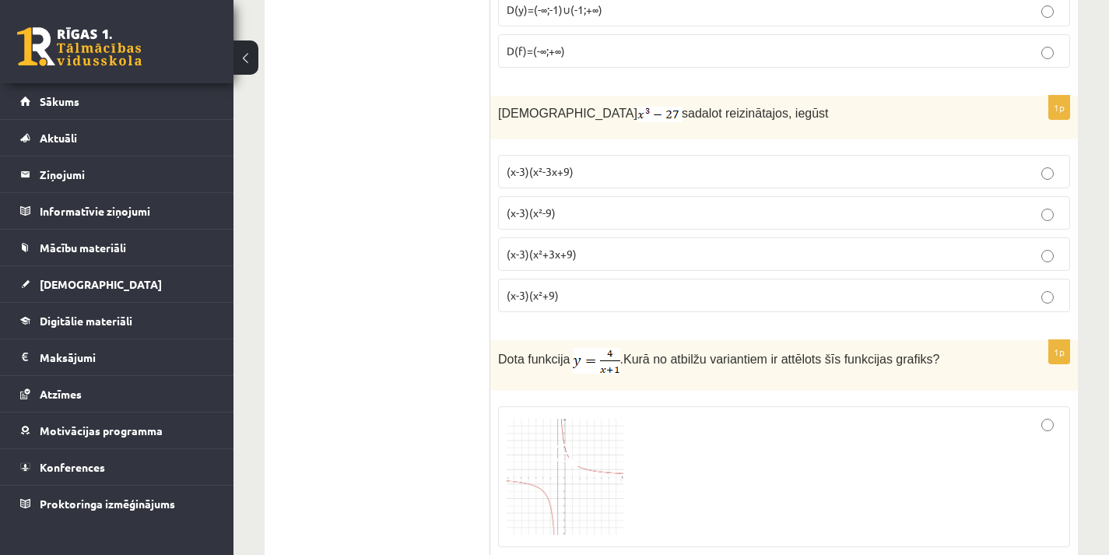
scroll to position [6416, 0]
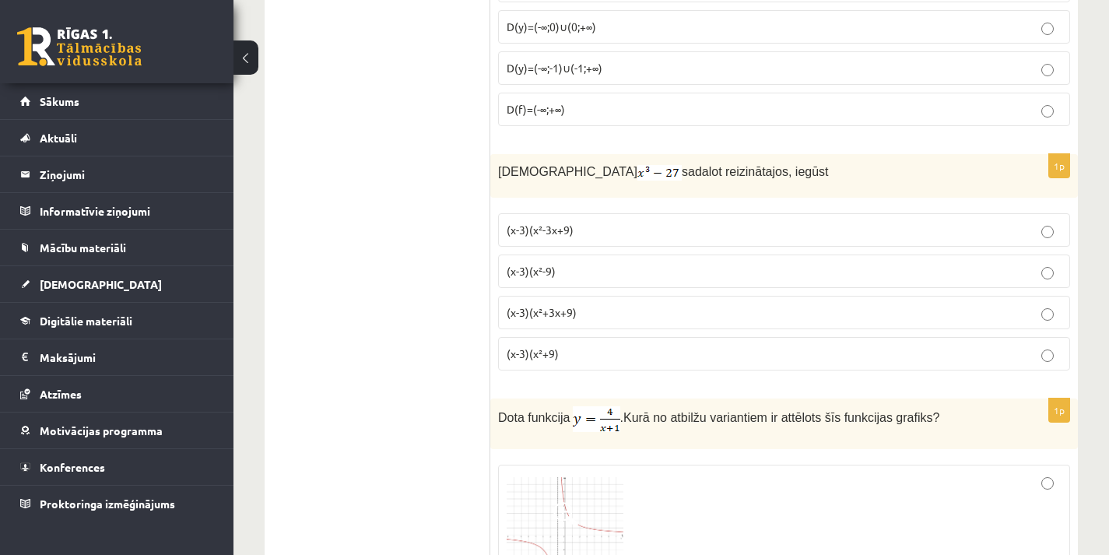
click at [672, 229] on p "(x-3)(x²-3x+9)" at bounding box center [783, 230] width 555 height 16
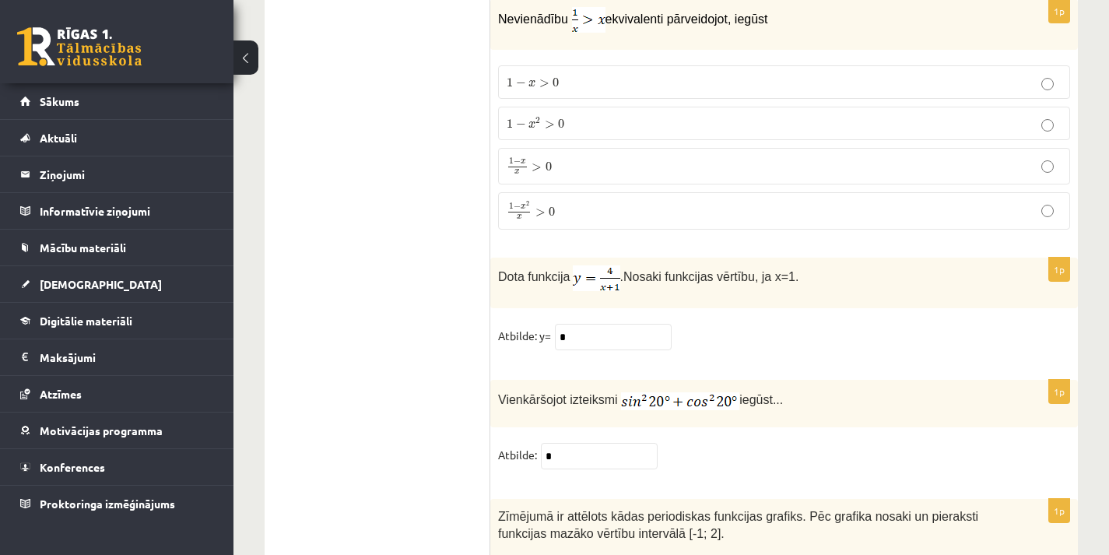
scroll to position [7680, 0]
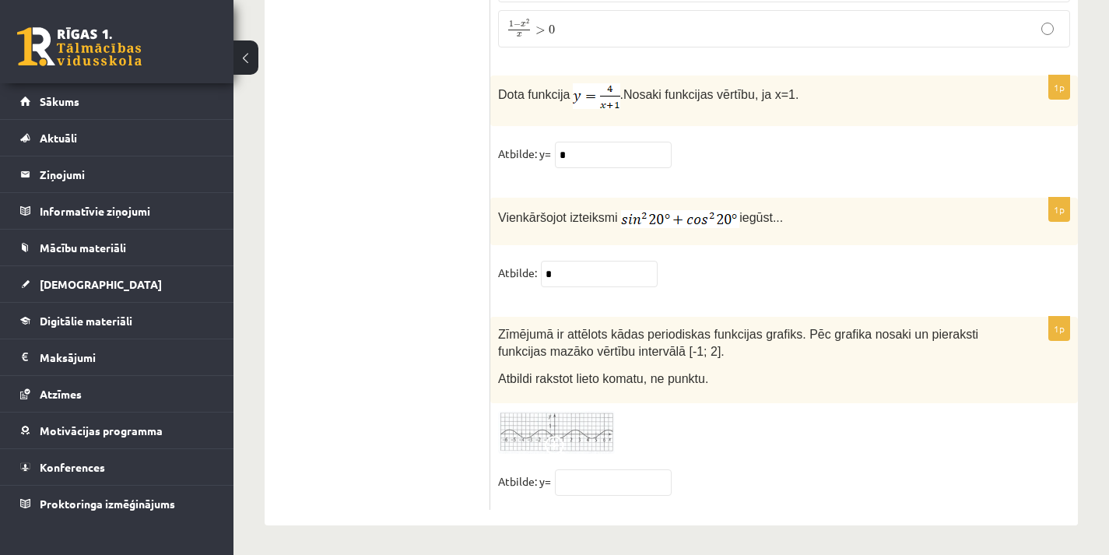
click at [535, 435] on img at bounding box center [556, 432] width 117 height 43
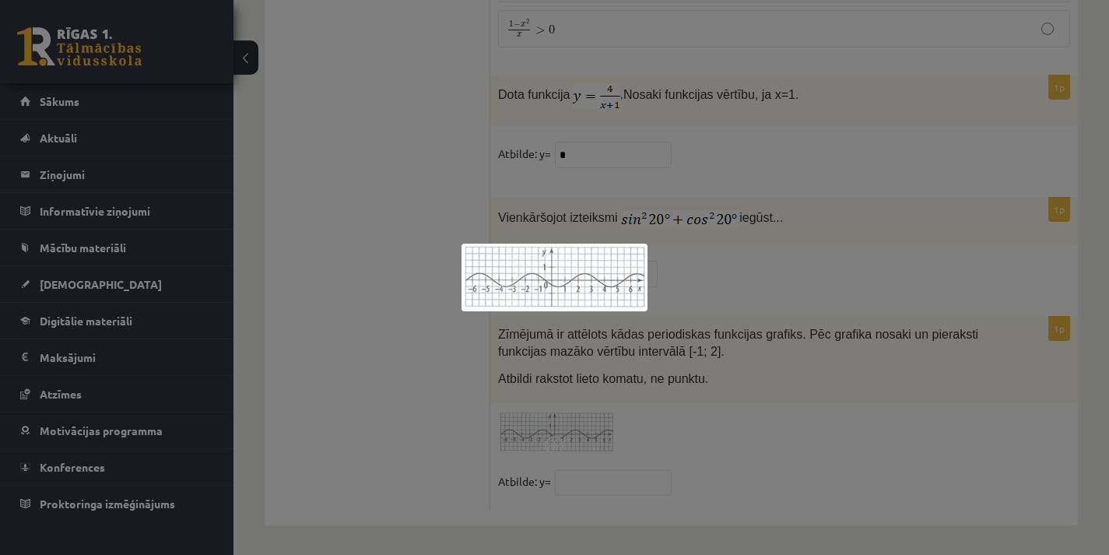
click at [618, 405] on div at bounding box center [554, 277] width 1109 height 555
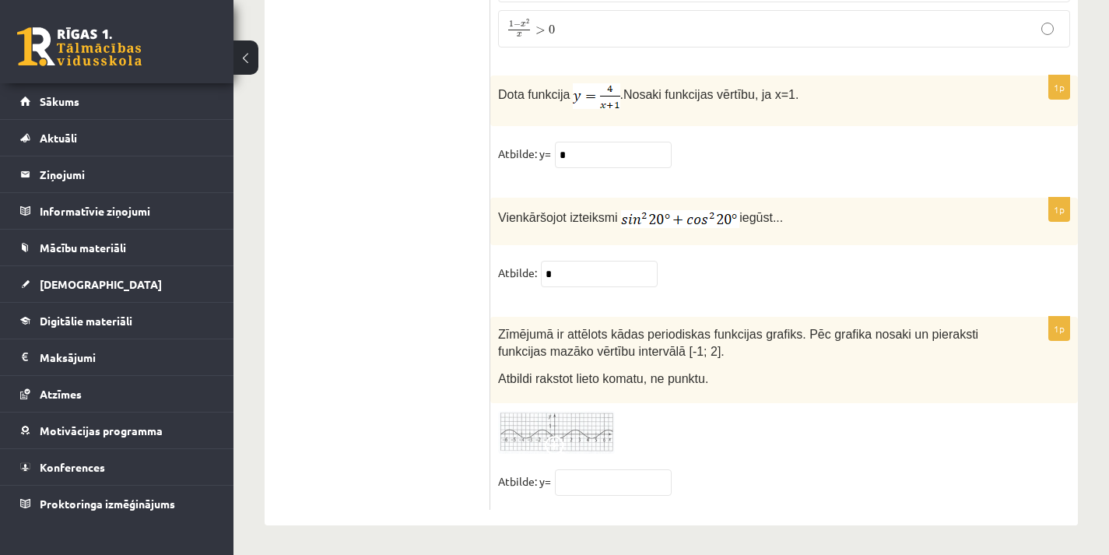
click at [580, 412] on img at bounding box center [556, 432] width 117 height 43
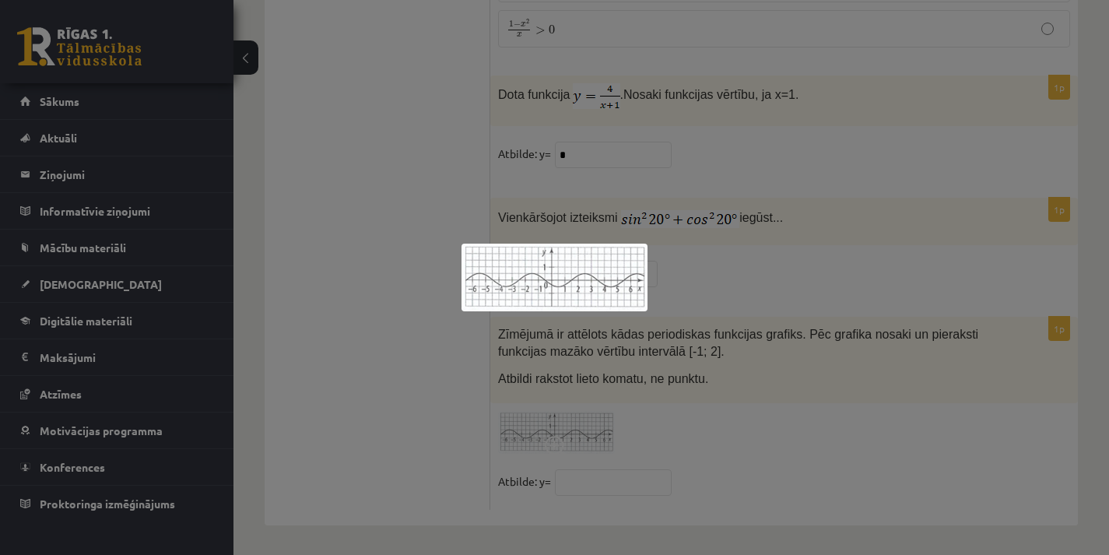
click at [580, 412] on div at bounding box center [554, 277] width 1109 height 555
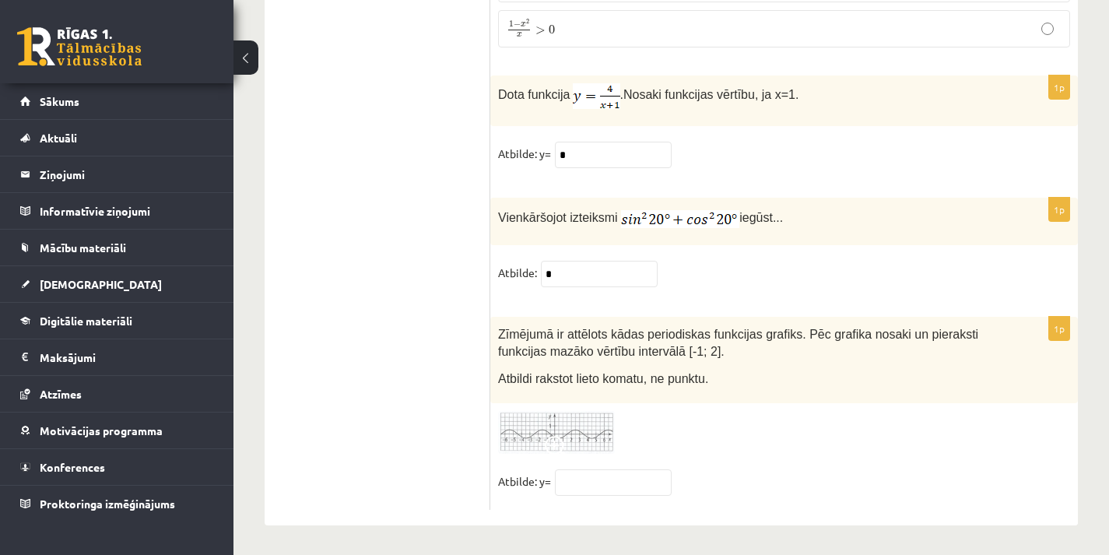
click at [573, 420] on img at bounding box center [556, 432] width 117 height 43
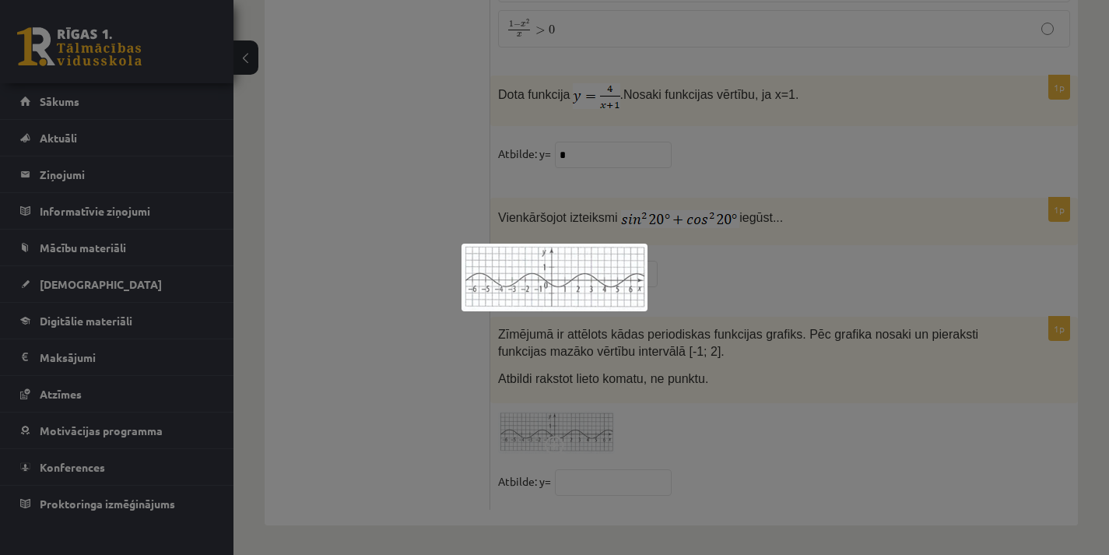
drag, startPoint x: 695, startPoint y: 452, endPoint x: 591, endPoint y: 482, distance: 108.4
click at [688, 461] on div at bounding box center [554, 277] width 1109 height 555
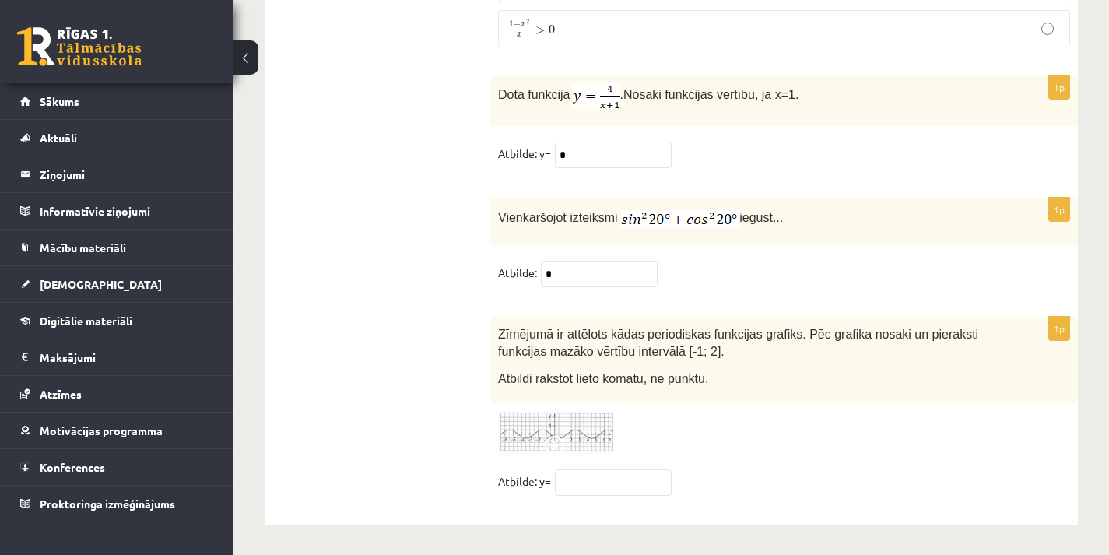
click at [577, 429] on img at bounding box center [556, 432] width 117 height 43
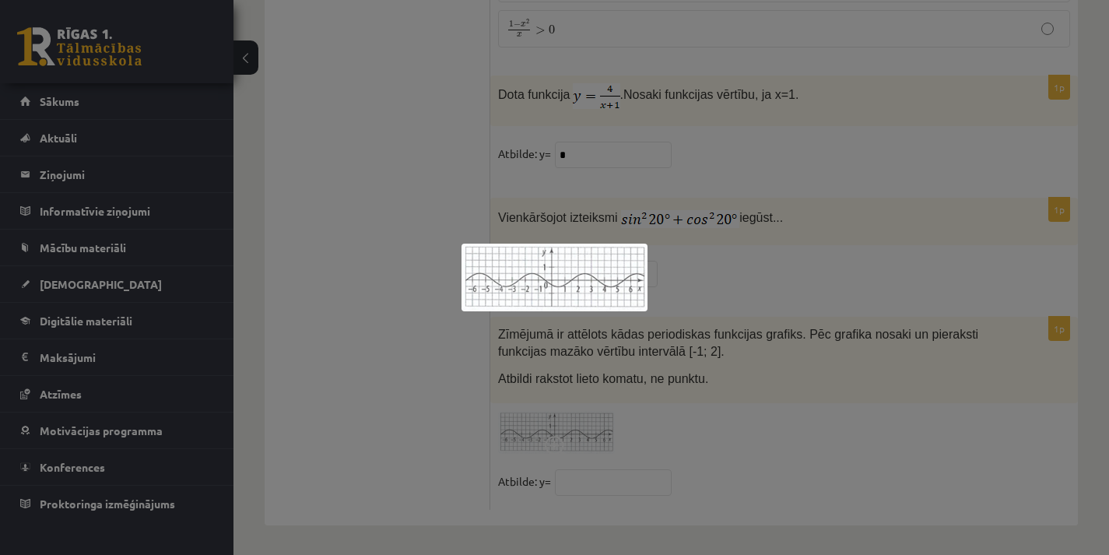
click at [625, 477] on div at bounding box center [554, 277] width 1109 height 555
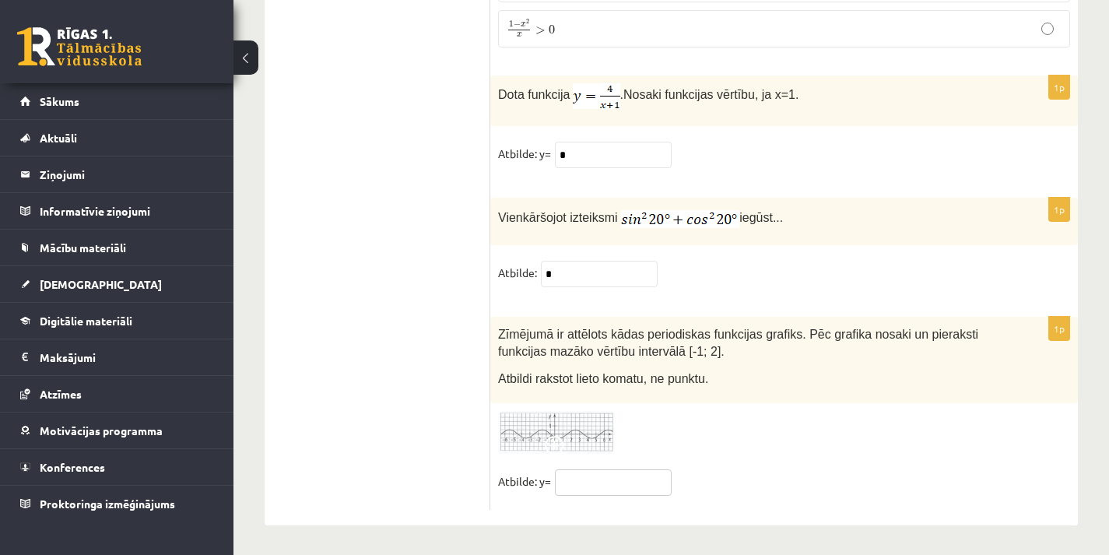
click at [625, 477] on input "text" at bounding box center [613, 482] width 117 height 26
type input "**"
click at [714, 433] on div at bounding box center [784, 432] width 572 height 43
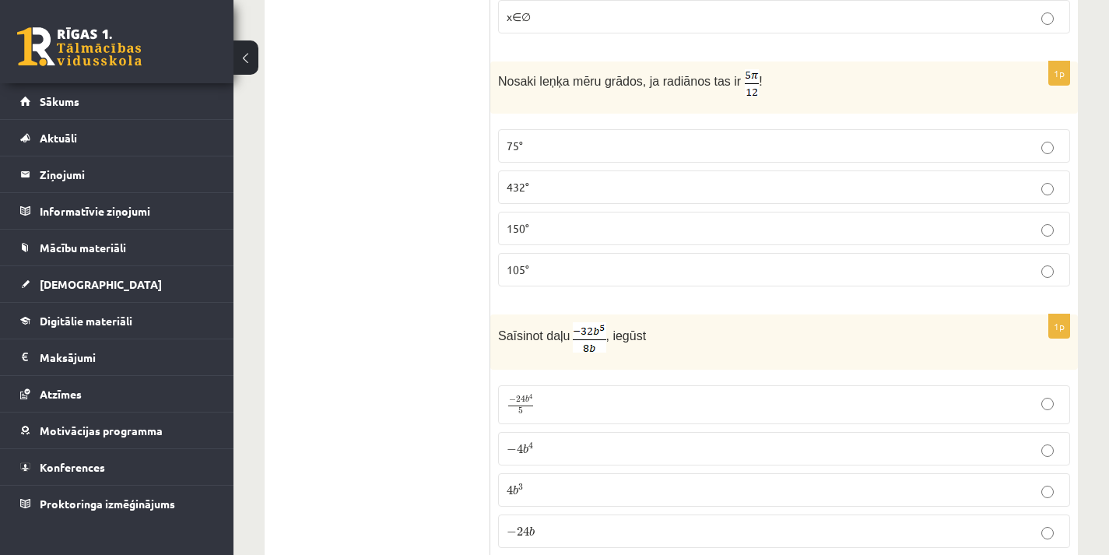
scroll to position [1011, 0]
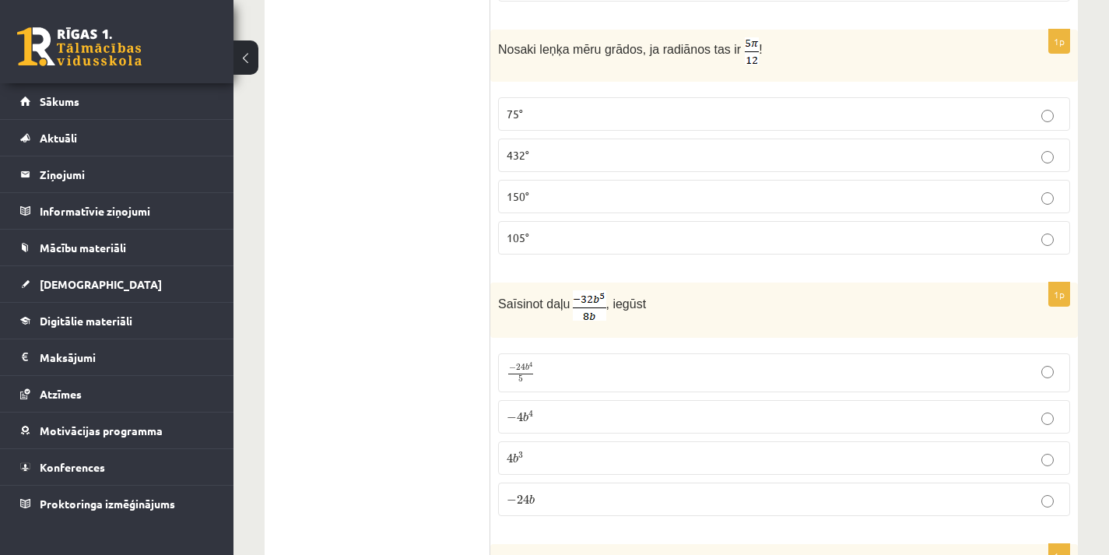
click at [658, 370] on p "− 24 b 4 5 − 24 b 4 5" at bounding box center [783, 373] width 555 height 22
click at [623, 412] on p "− 4 b 4 − 4 b 4" at bounding box center [783, 416] width 555 height 16
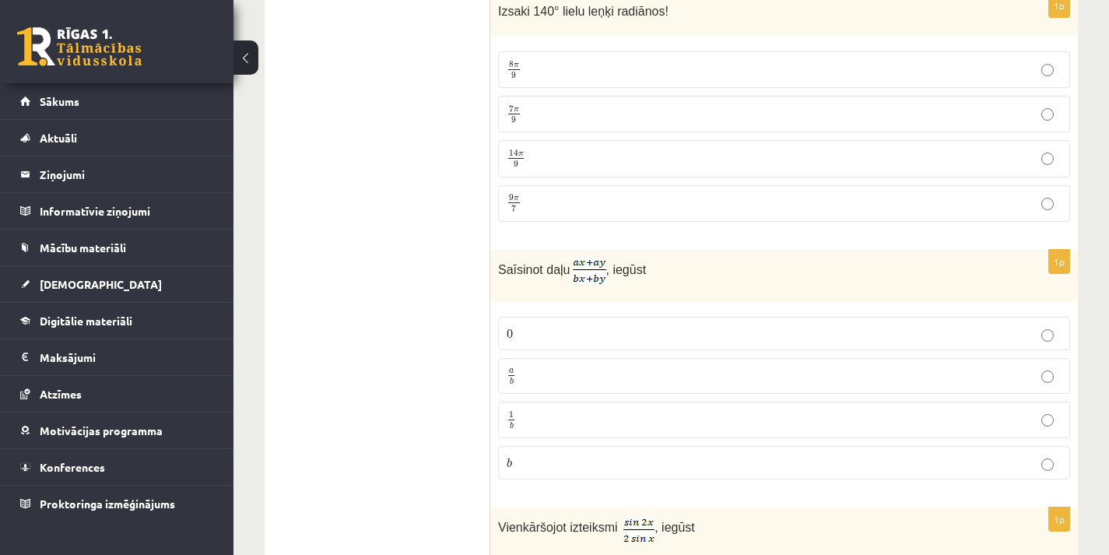
scroll to position [1789, 0]
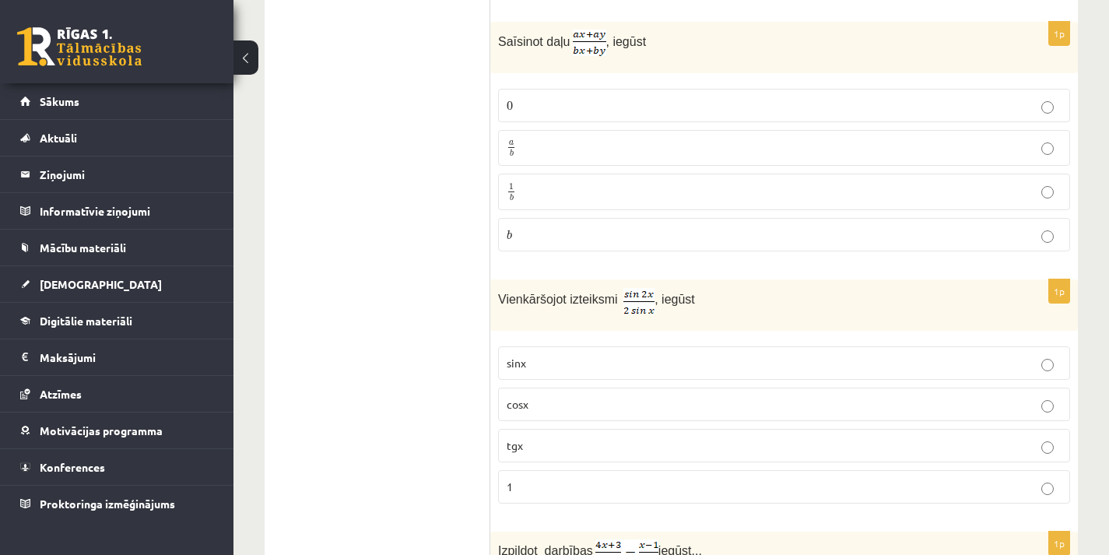
click at [821, 357] on p "sinx" at bounding box center [783, 363] width 555 height 16
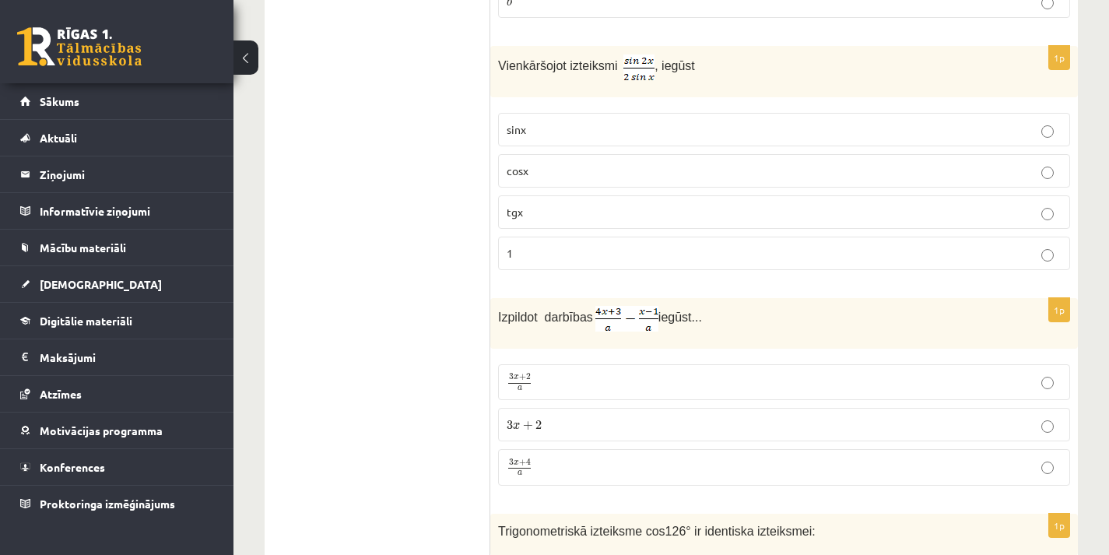
scroll to position [2334, 0]
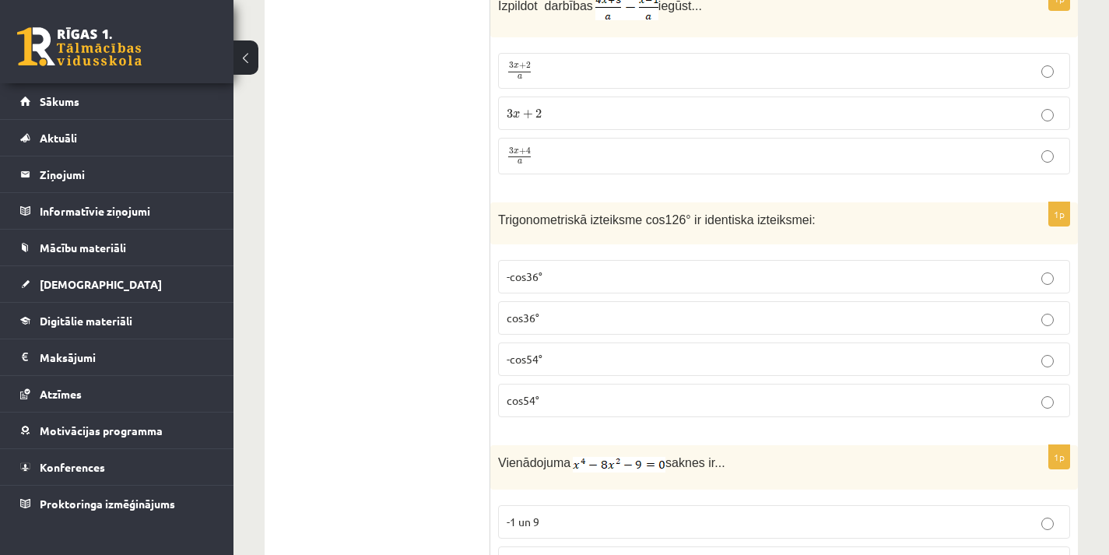
click at [557, 403] on p "cos54°" at bounding box center [783, 400] width 555 height 16
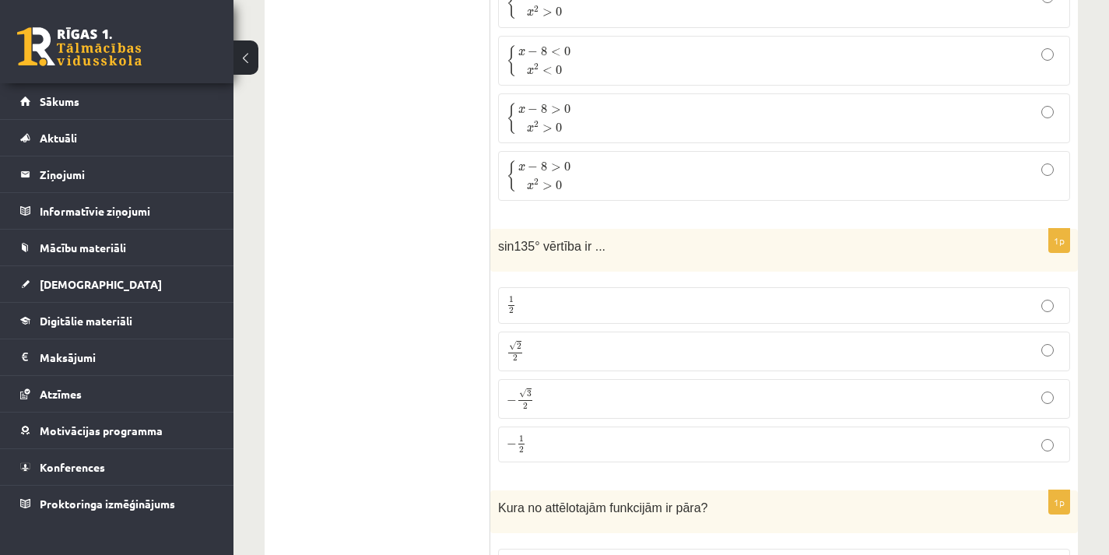
scroll to position [3034, 0]
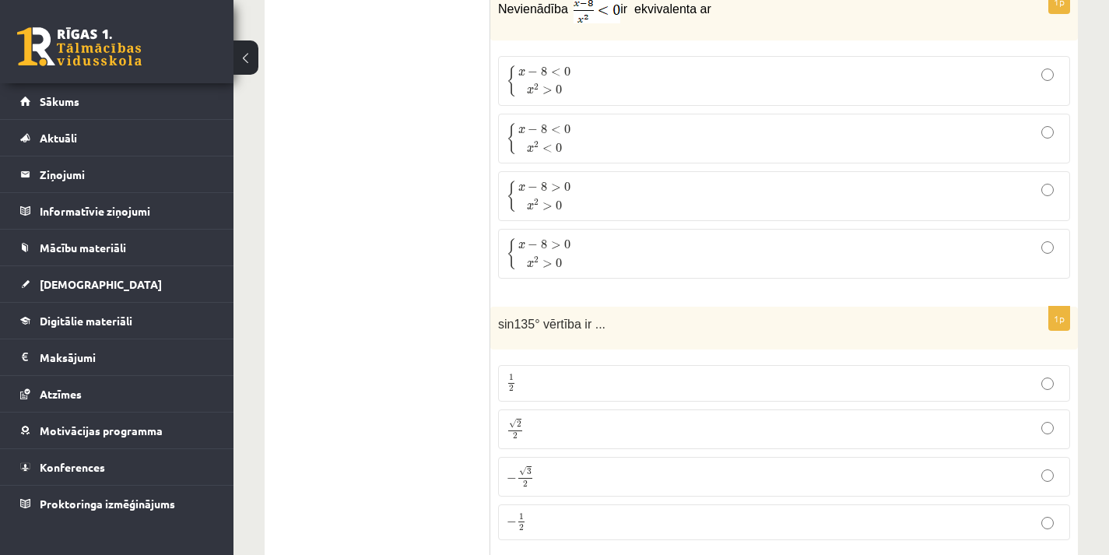
click at [537, 405] on fieldset "1 2 1 2 √ 2 2 2 2 − √ 3 2 − 3 2 − 1 2 − 1 2" at bounding box center [784, 450] width 572 height 187
click at [550, 443] on label "√ 2 2 2 2" at bounding box center [784, 429] width 572 height 40
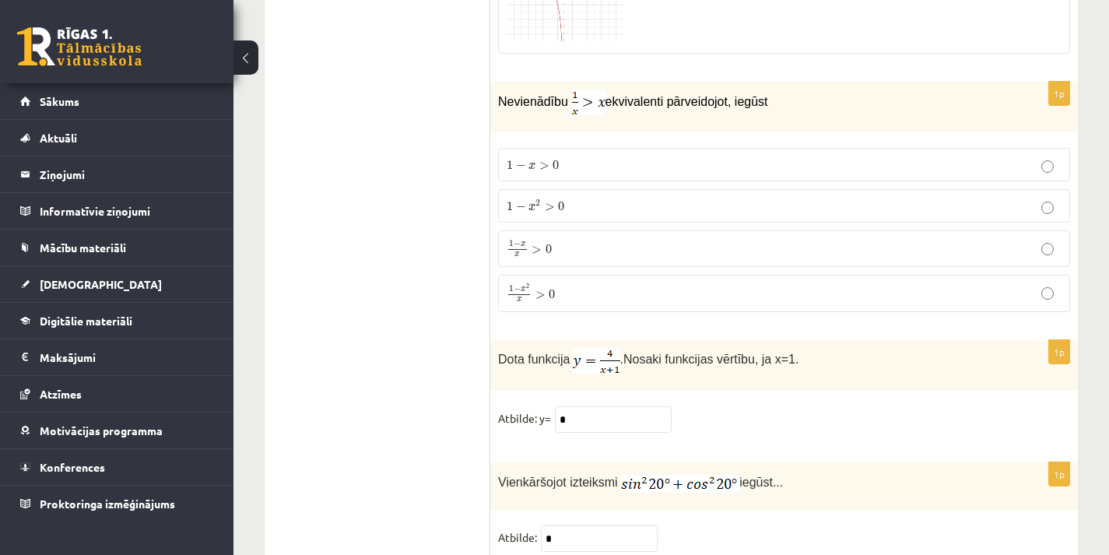
scroll to position [7369, 0]
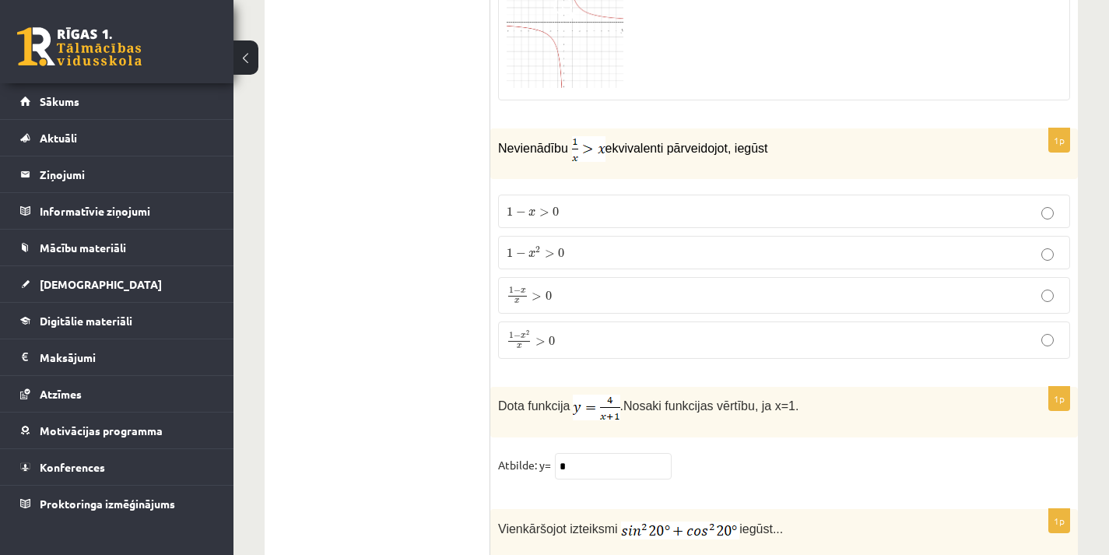
click at [608, 211] on p "1 − x > 0 1 − x > 0" at bounding box center [783, 211] width 555 height 16
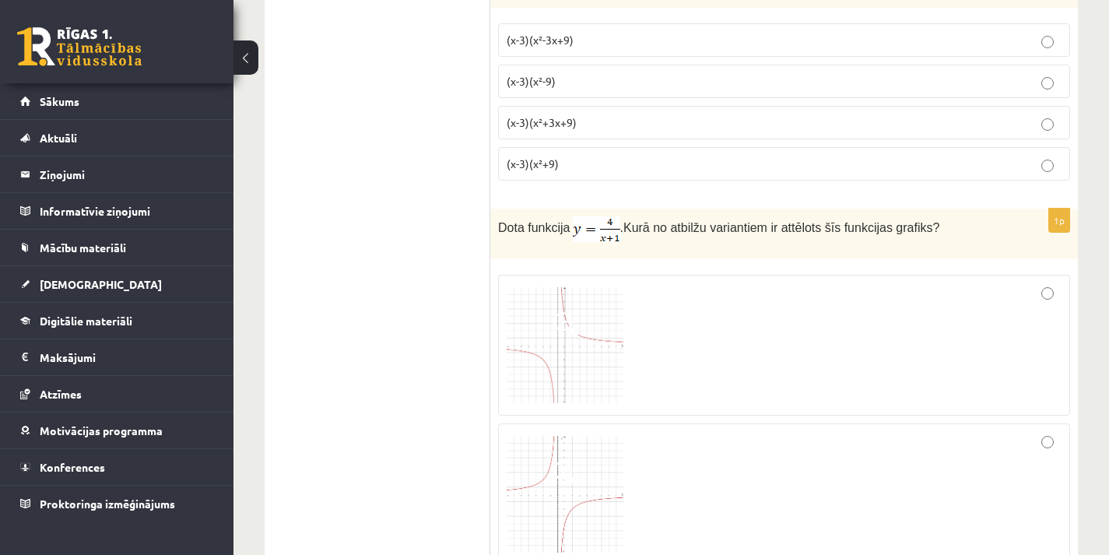
scroll to position [6591, 0]
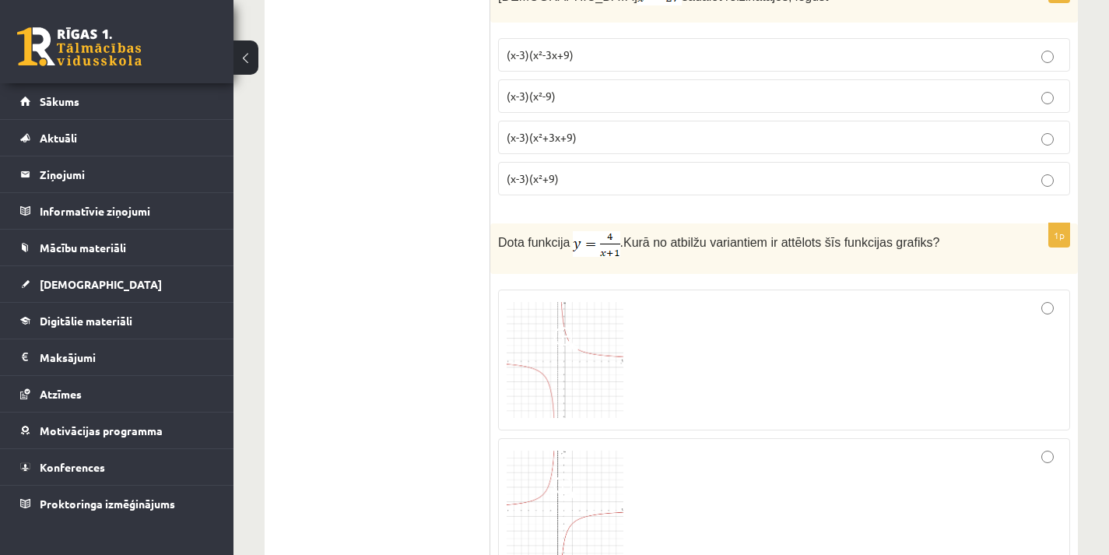
click at [590, 338] on img at bounding box center [564, 360] width 117 height 117
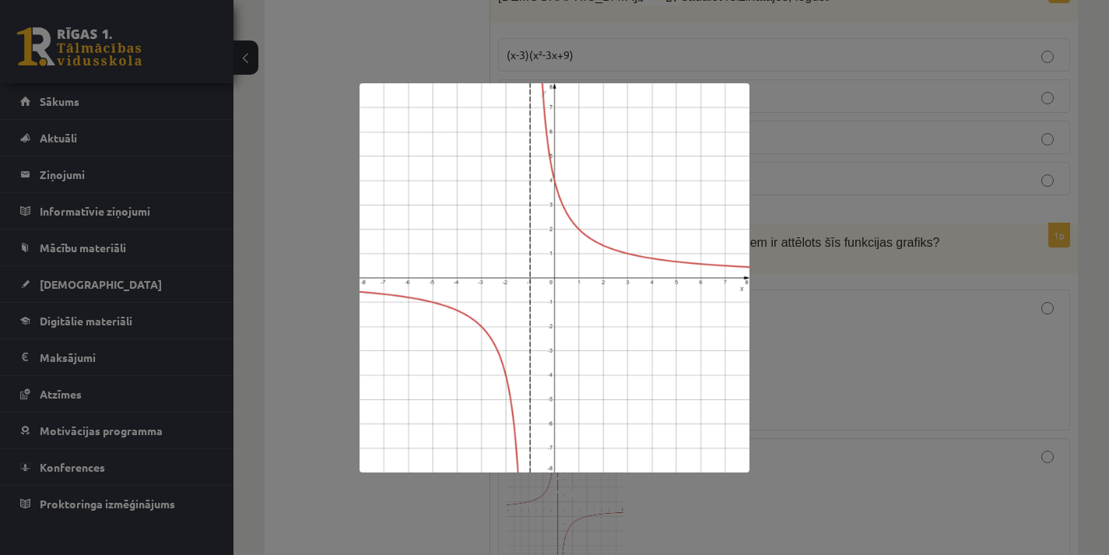
click at [856, 314] on div at bounding box center [554, 277] width 1109 height 555
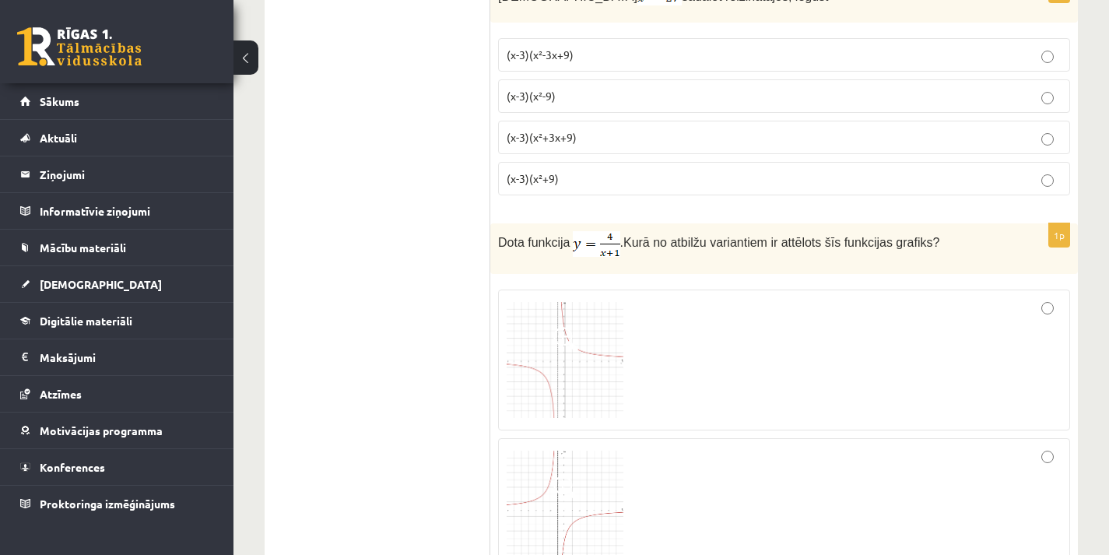
click at [570, 343] on span at bounding box center [565, 339] width 25 height 25
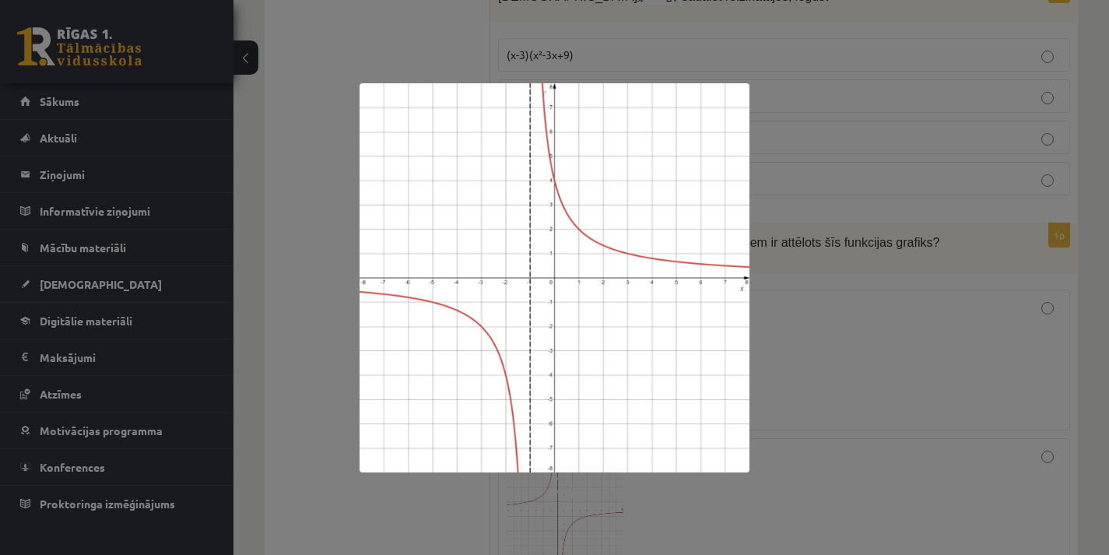
click at [882, 319] on div at bounding box center [554, 277] width 1109 height 555
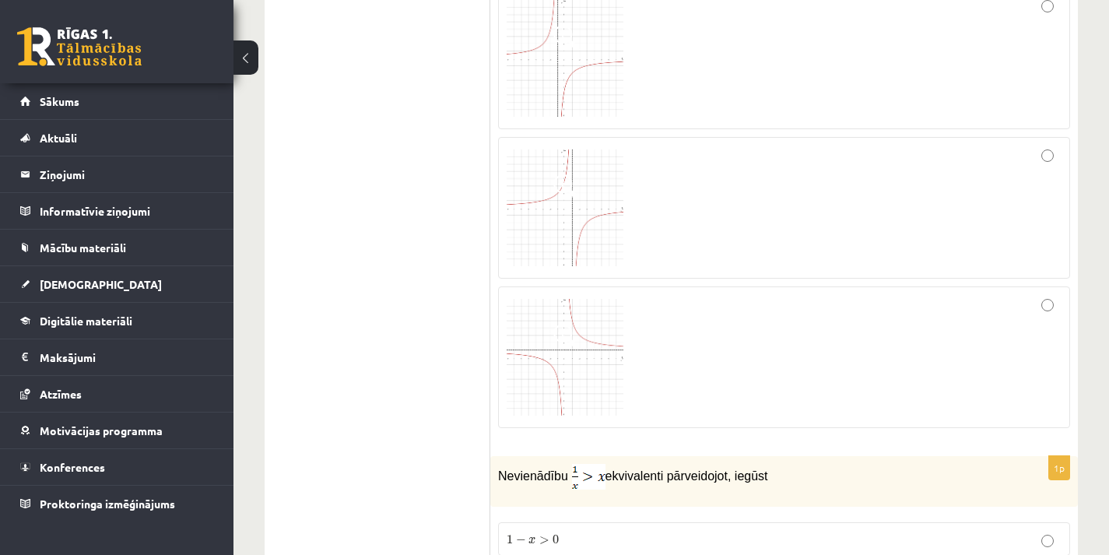
scroll to position [7136, 0]
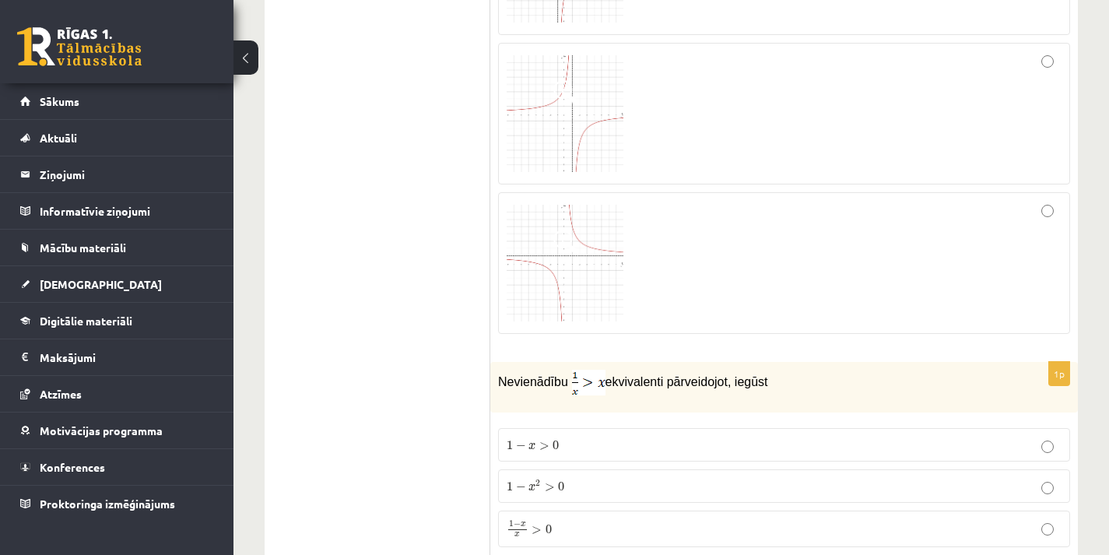
click at [601, 289] on img at bounding box center [564, 263] width 117 height 117
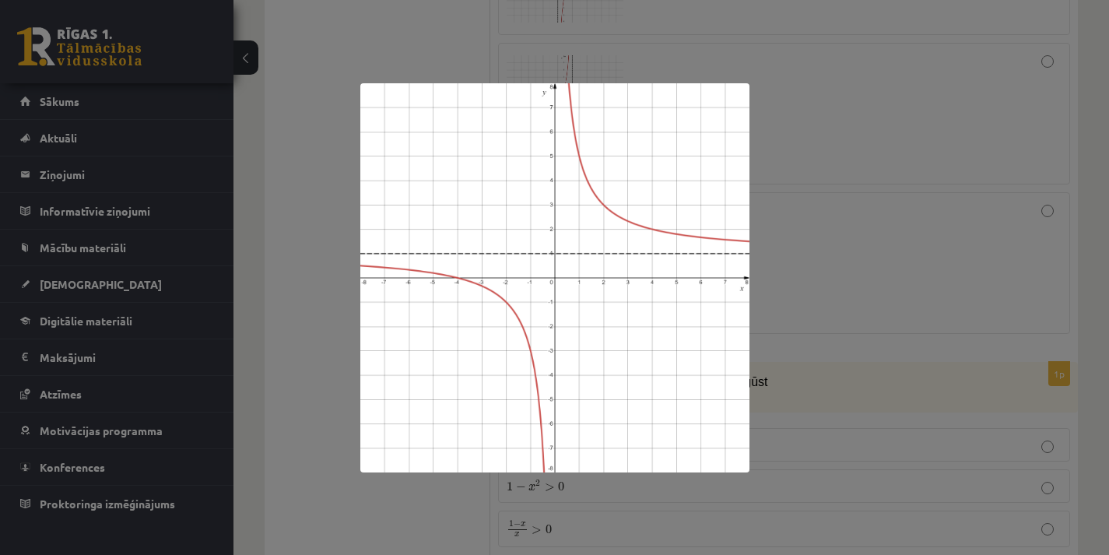
click at [805, 293] on div at bounding box center [554, 277] width 1109 height 555
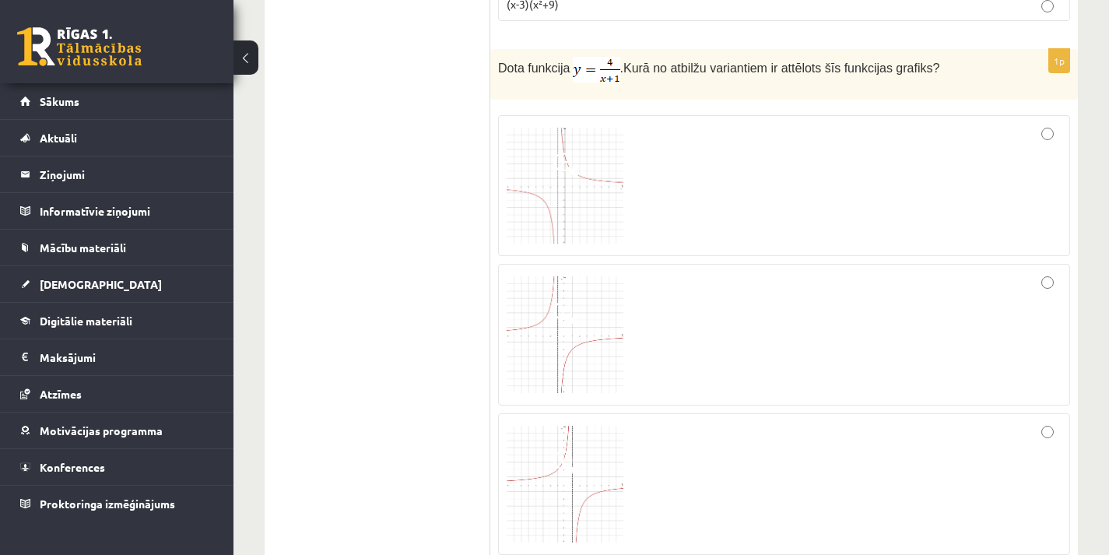
scroll to position [6747, 0]
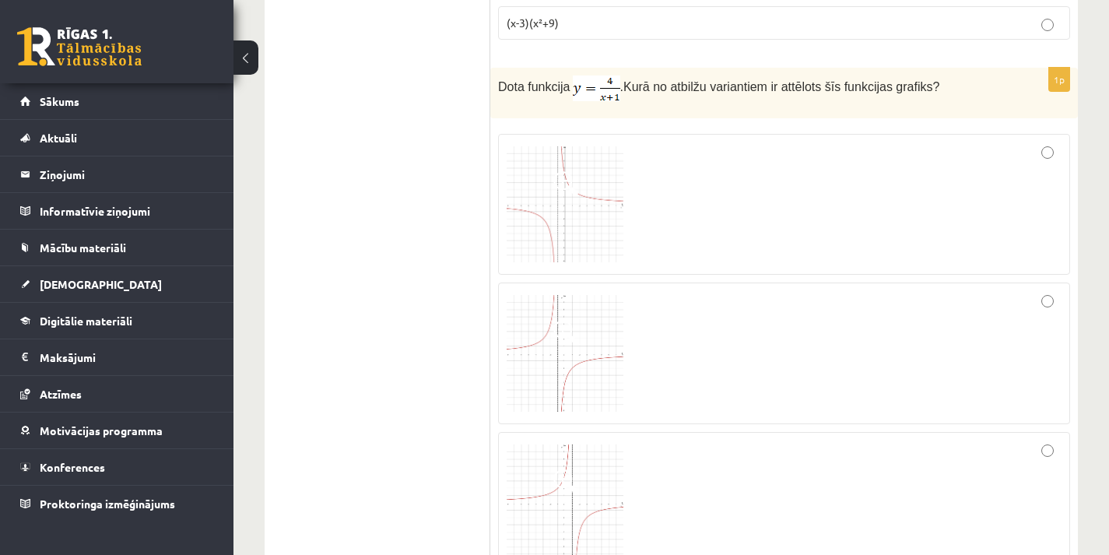
click at [567, 222] on img at bounding box center [564, 204] width 117 height 117
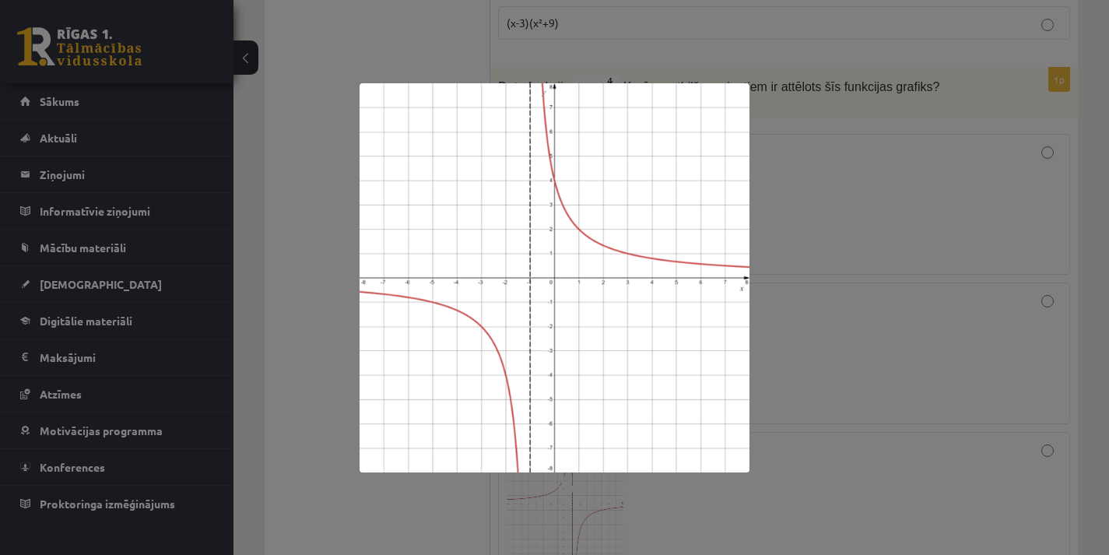
click at [805, 266] on div at bounding box center [554, 277] width 1109 height 555
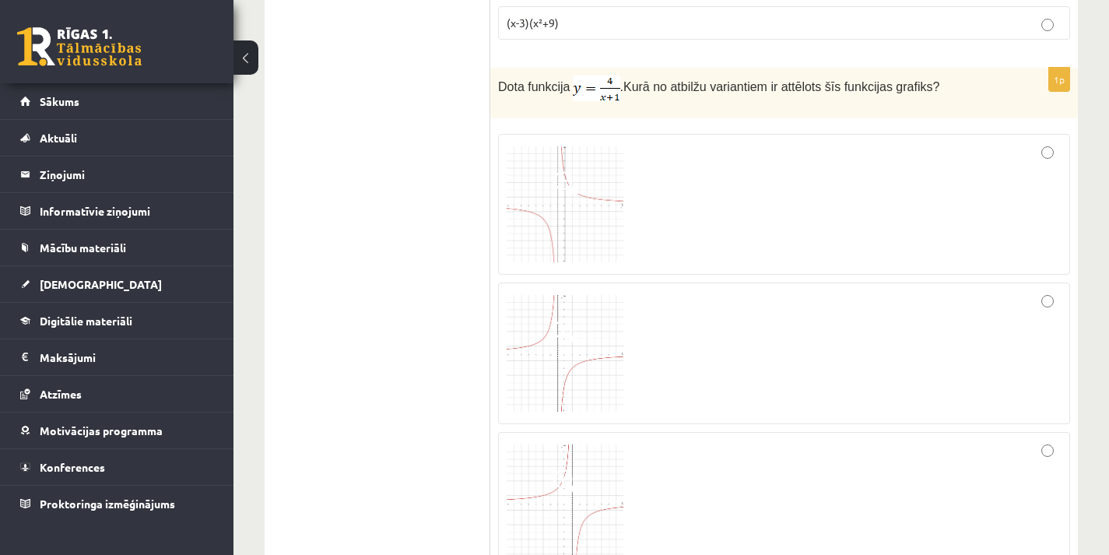
click at [1043, 160] on div at bounding box center [783, 204] width 555 height 124
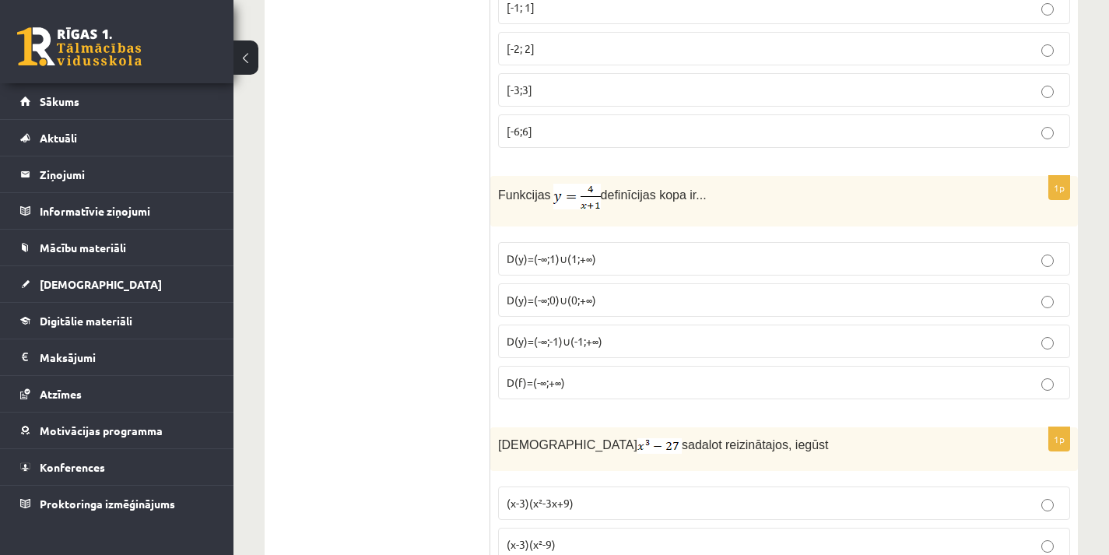
scroll to position [6125, 0]
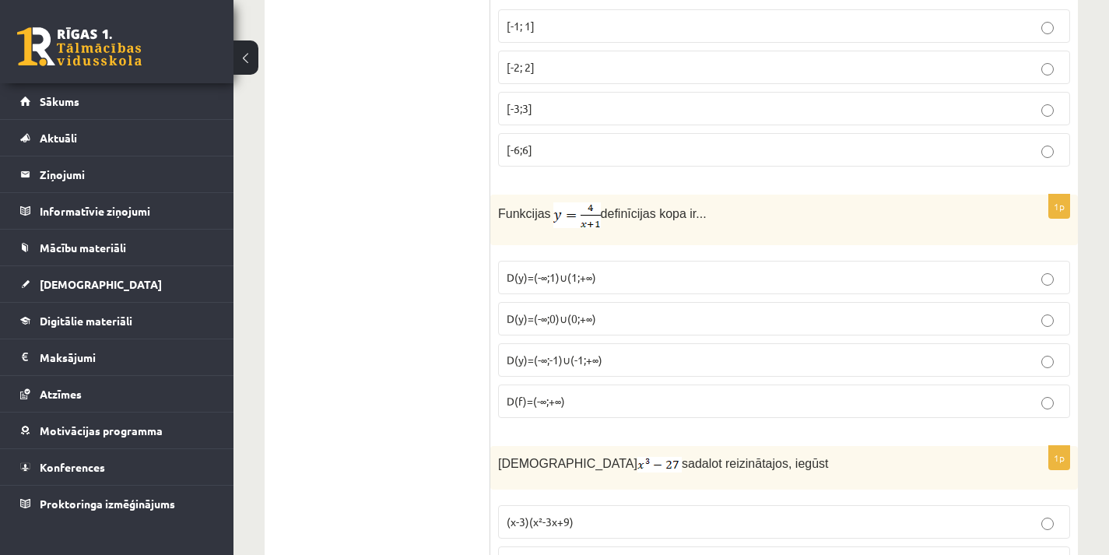
click at [716, 359] on p "D(y)=(-∞;-1)∪(-1;+∞)" at bounding box center [783, 360] width 555 height 16
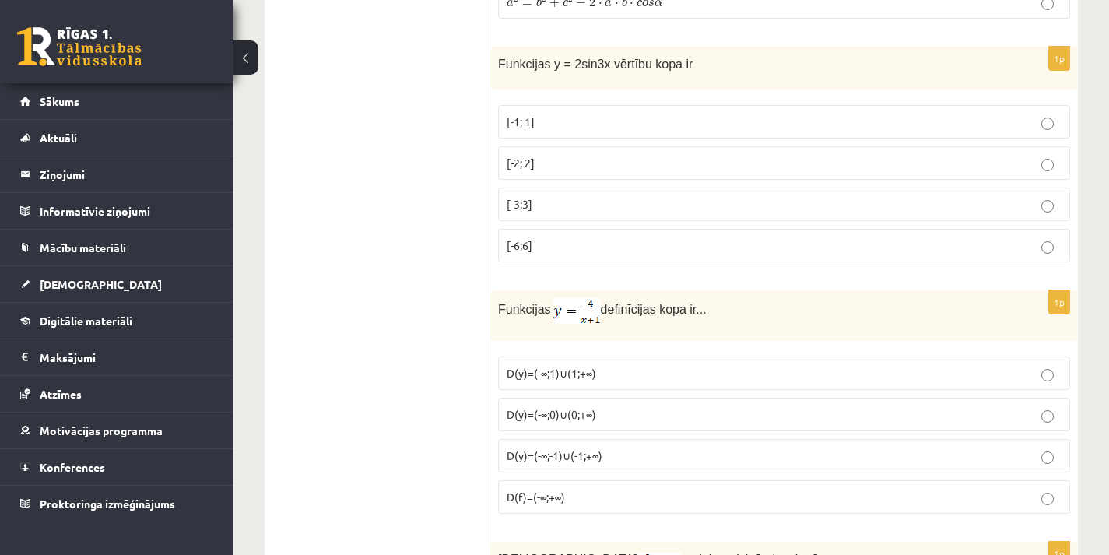
scroll to position [6047, 0]
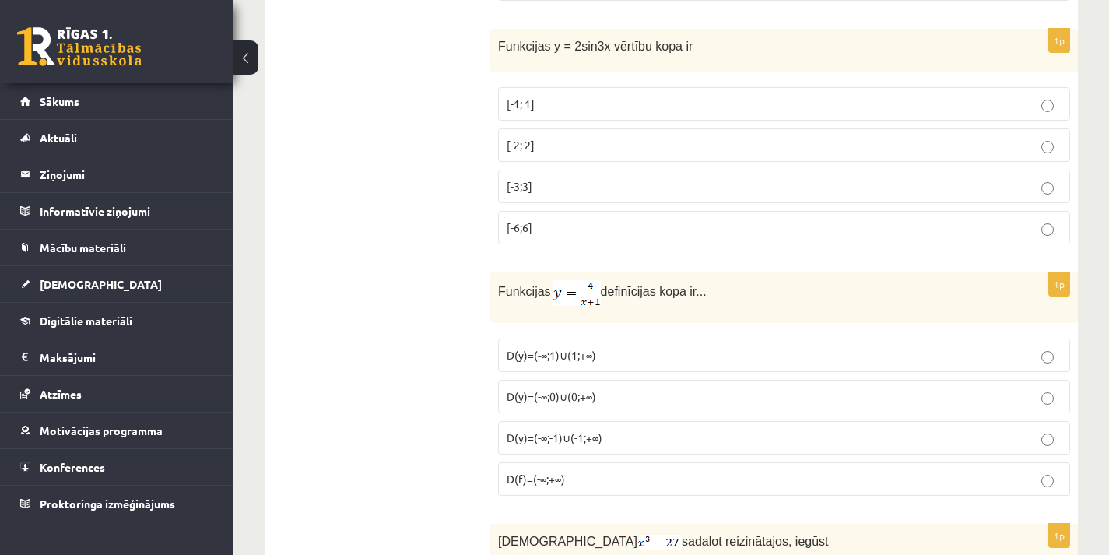
click at [772, 478] on p "D(f)=(-∞;+∞)" at bounding box center [783, 479] width 555 height 16
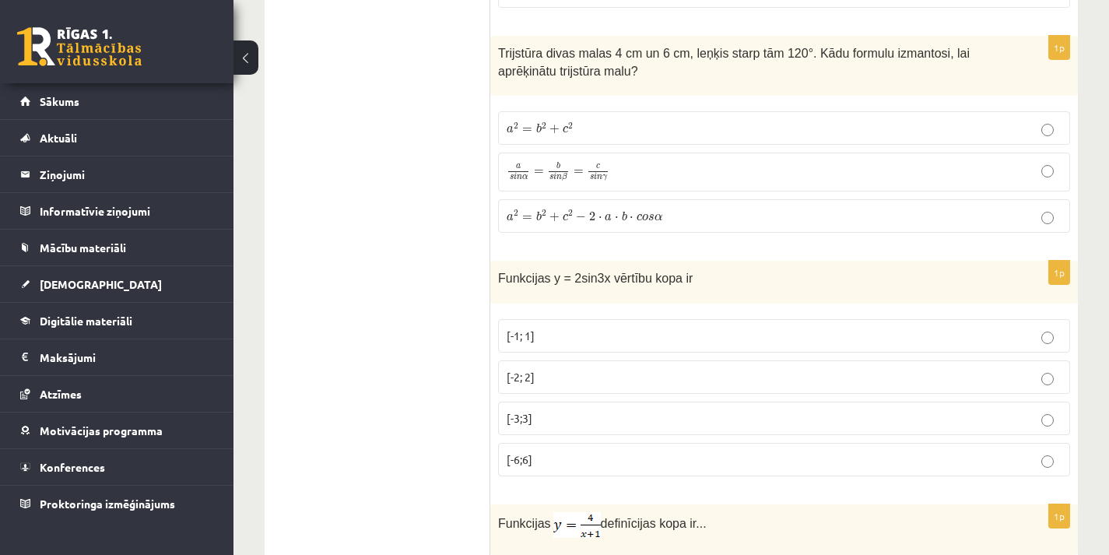
scroll to position [5736, 0]
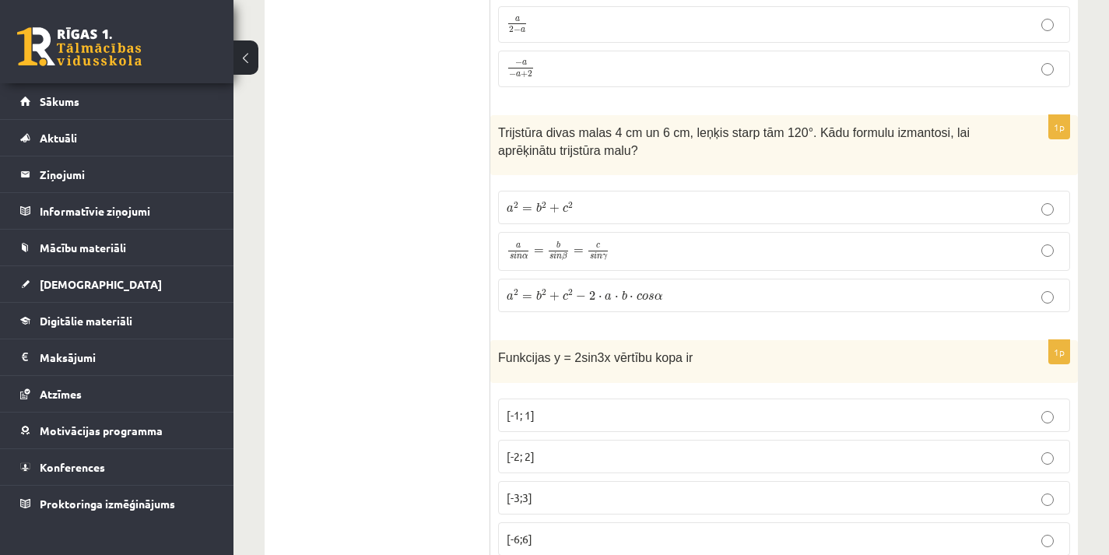
click at [792, 250] on p "a s i n α = b s i n β = c s i n γ a s i n α = b s i n β = c s i n γ" at bounding box center [783, 251] width 555 height 22
click at [801, 278] on label "a 2 = b 2 + c 2 − 2 ⋅ a ⋅ b ⋅ c o s α a 2 = b 2 + c 2 − 2 ⋅ a ⋅ b ⋅ c o s α" at bounding box center [784, 294] width 572 height 33
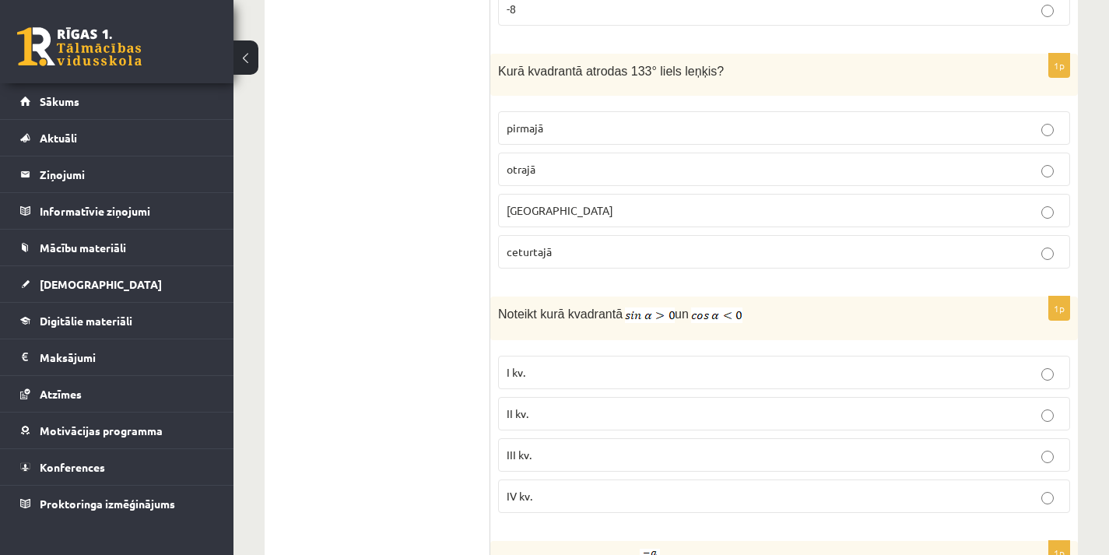
scroll to position [5035, 0]
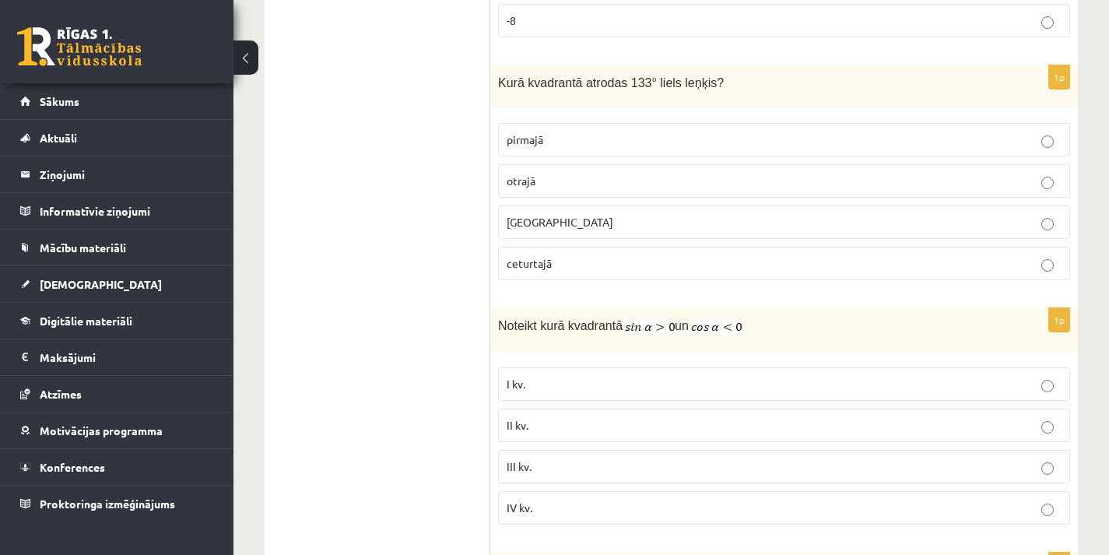
click at [641, 191] on label "otrajā" at bounding box center [784, 180] width 572 height 33
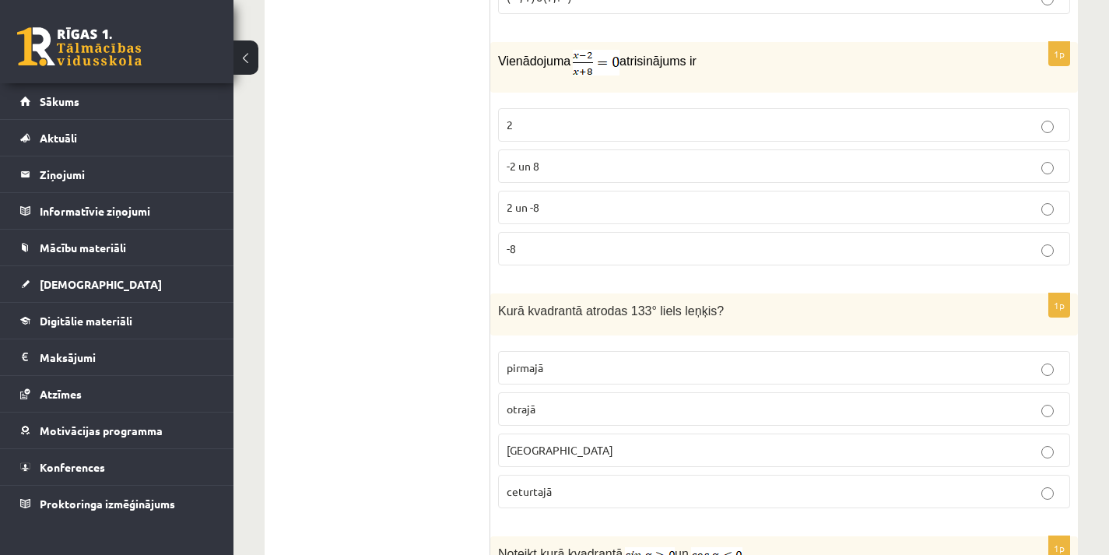
scroll to position [4802, 0]
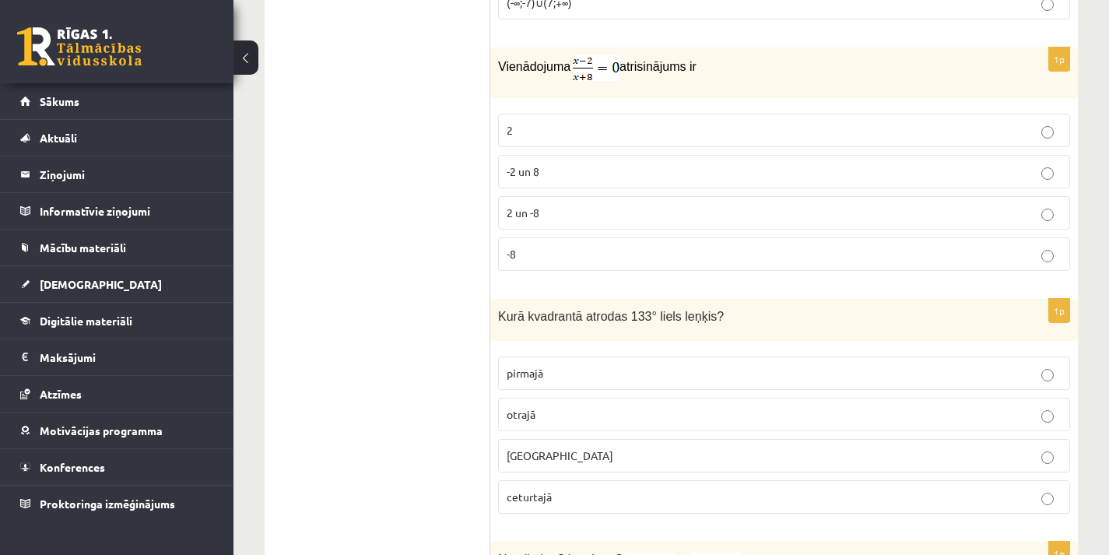
click at [556, 135] on label "2" at bounding box center [784, 130] width 572 height 33
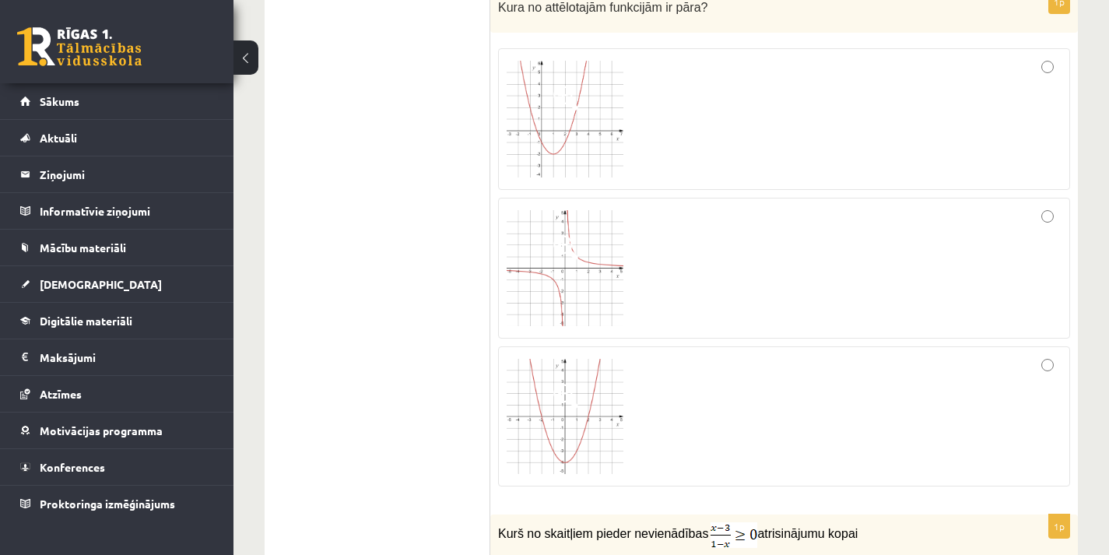
scroll to position [3713, 0]
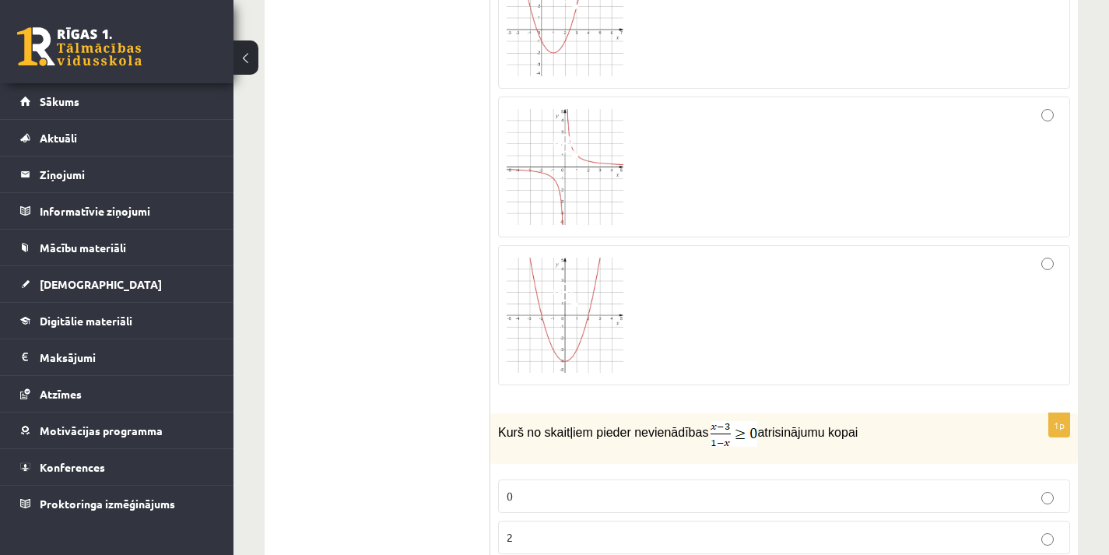
click at [1044, 276] on div at bounding box center [783, 315] width 555 height 123
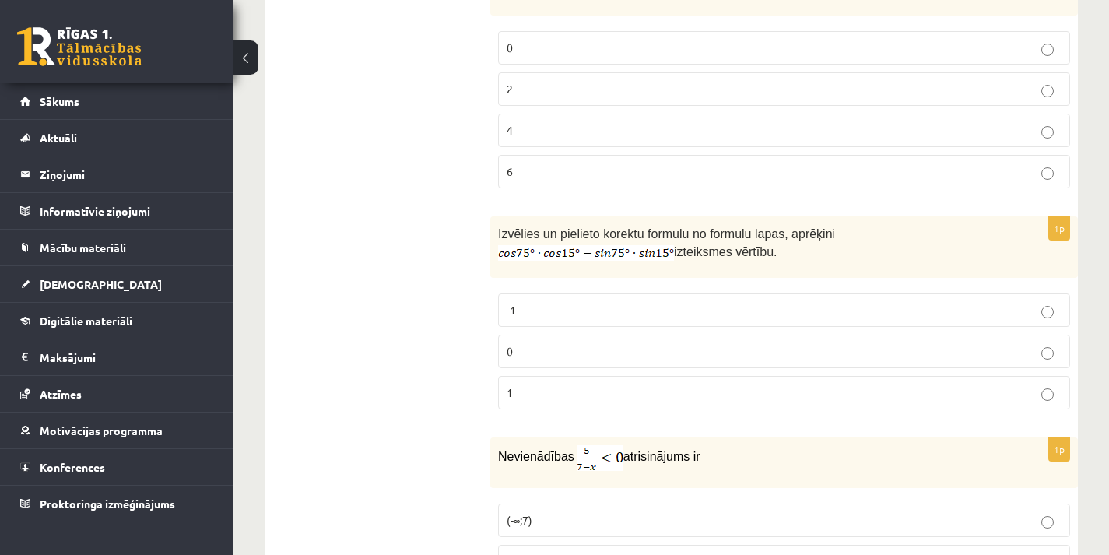
scroll to position [4180, 0]
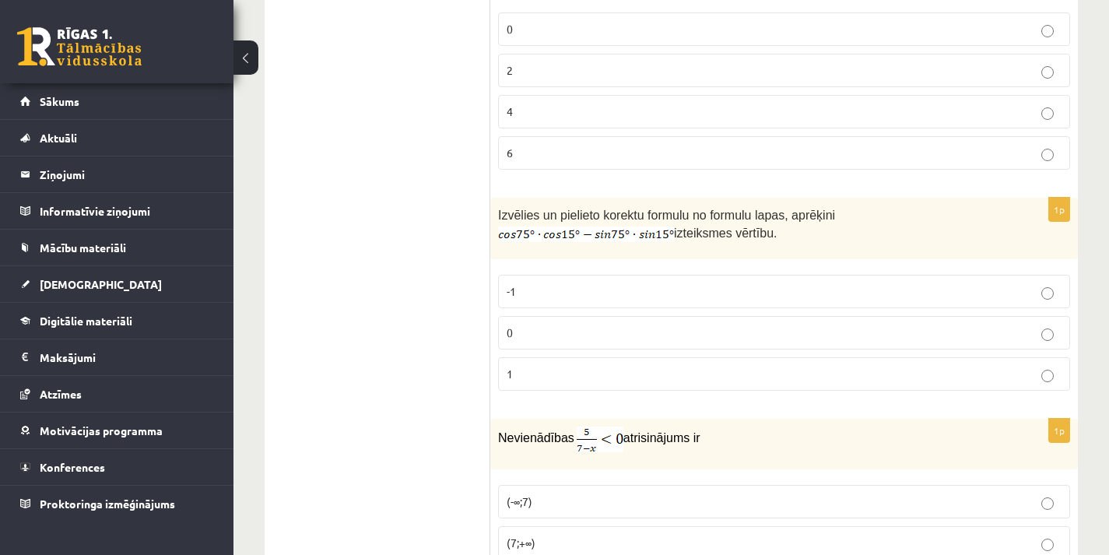
click at [930, 329] on p "0" at bounding box center [783, 332] width 555 height 16
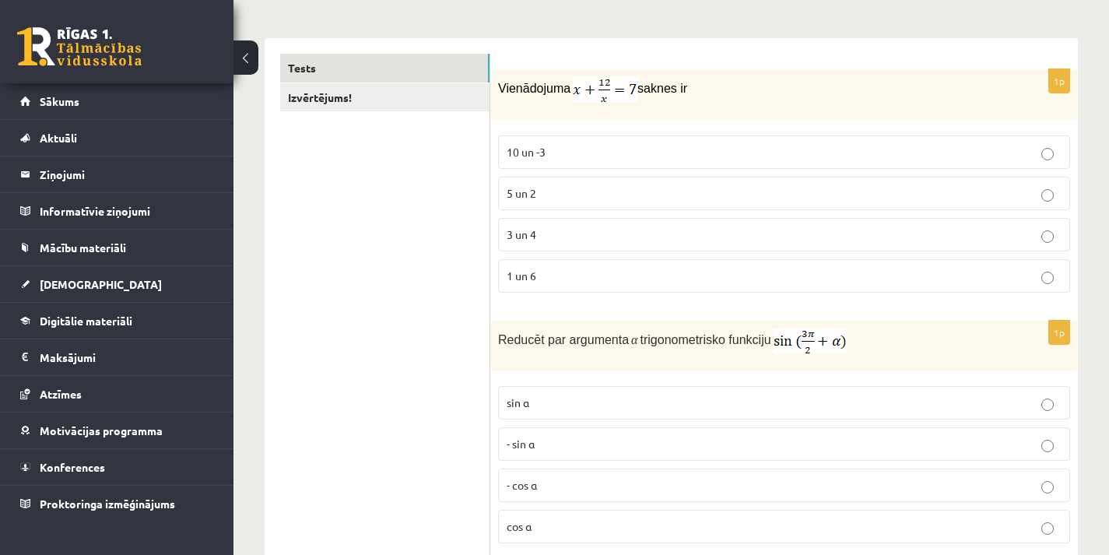
scroll to position [233, 0]
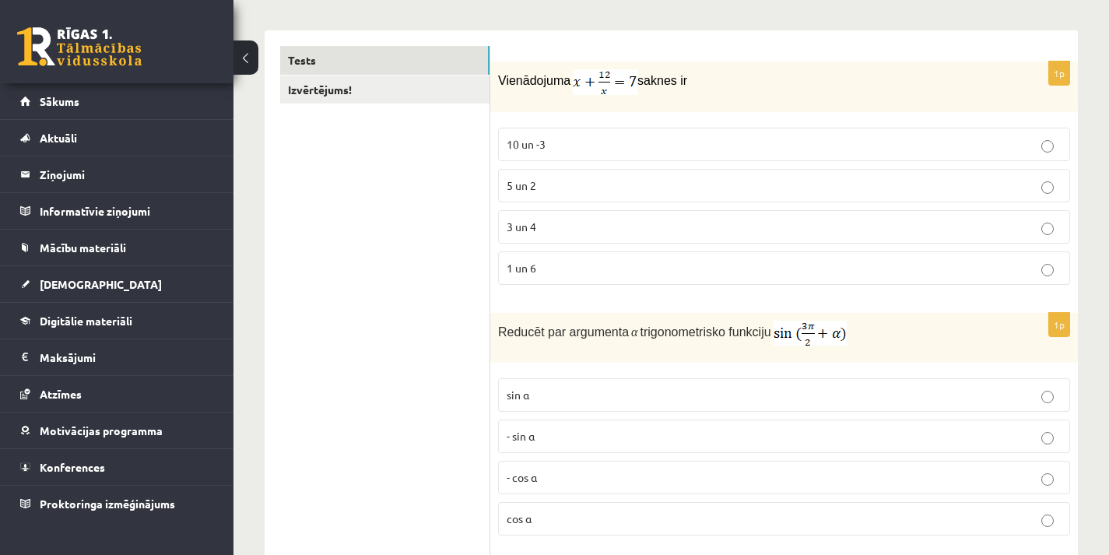
click at [583, 184] on p "5 un 2" at bounding box center [783, 185] width 555 height 16
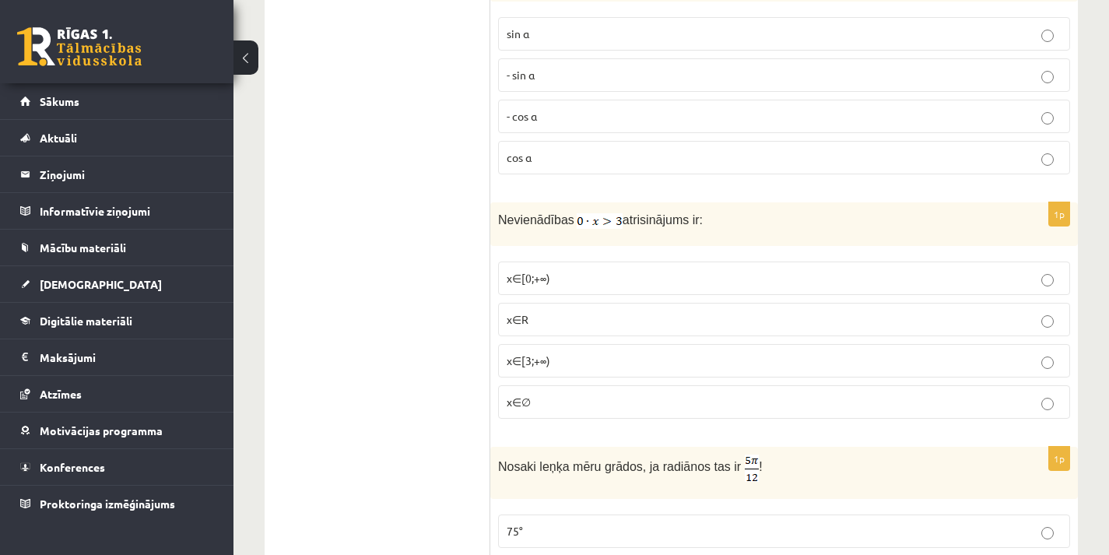
scroll to position [700, 0]
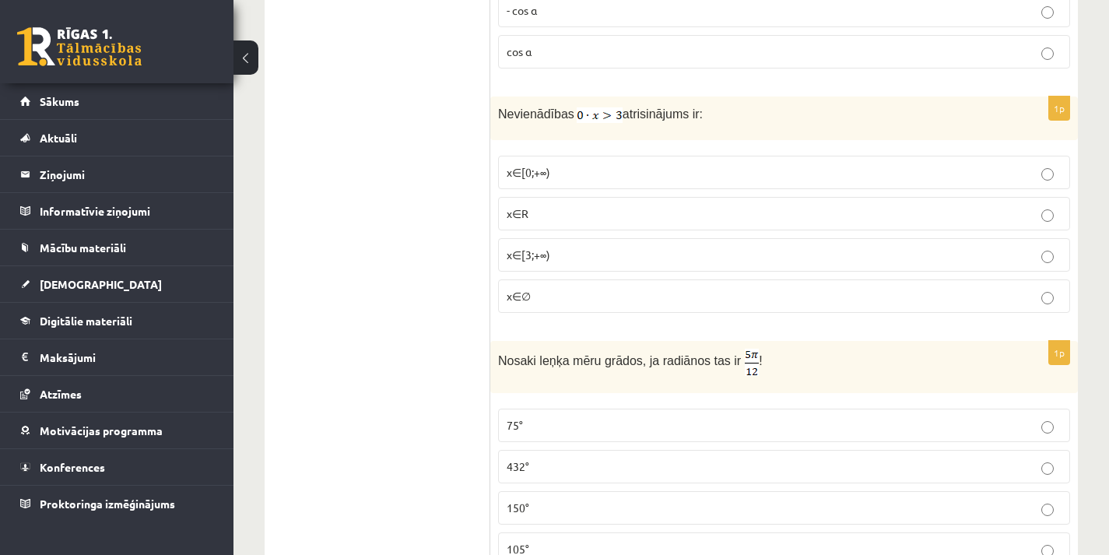
click at [590, 208] on p "x∈R" at bounding box center [783, 213] width 555 height 16
click at [536, 298] on p "x∈∅" at bounding box center [783, 296] width 555 height 16
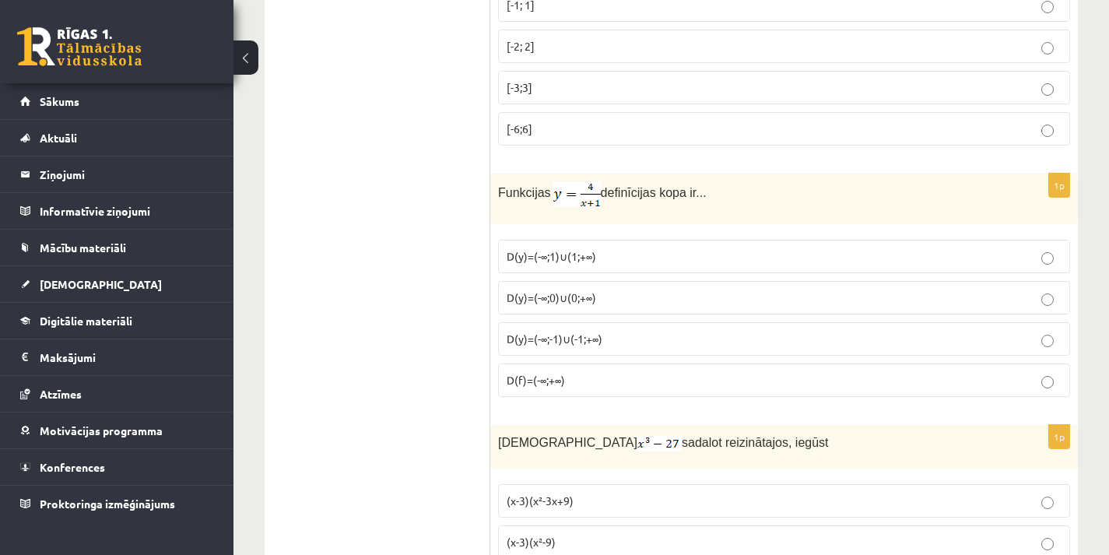
scroll to position [5834, 0]
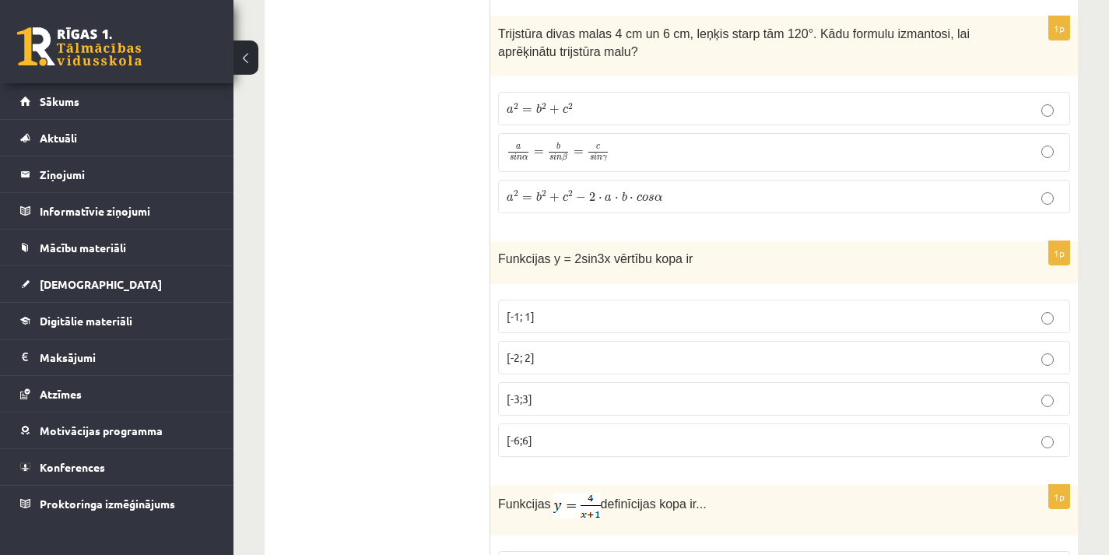
click at [694, 341] on label "[-2; 2]" at bounding box center [784, 357] width 572 height 33
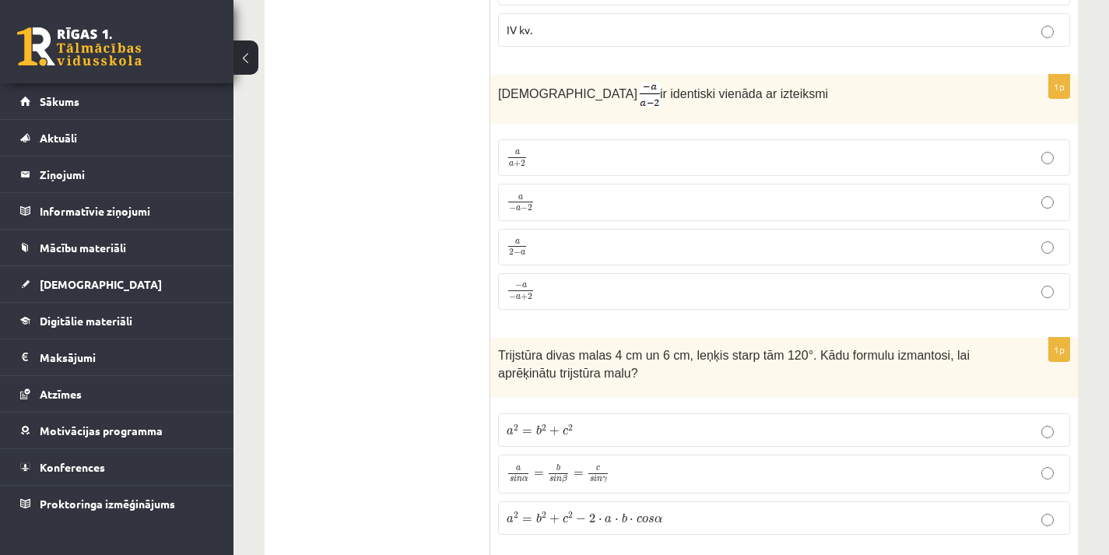
scroll to position [5445, 0]
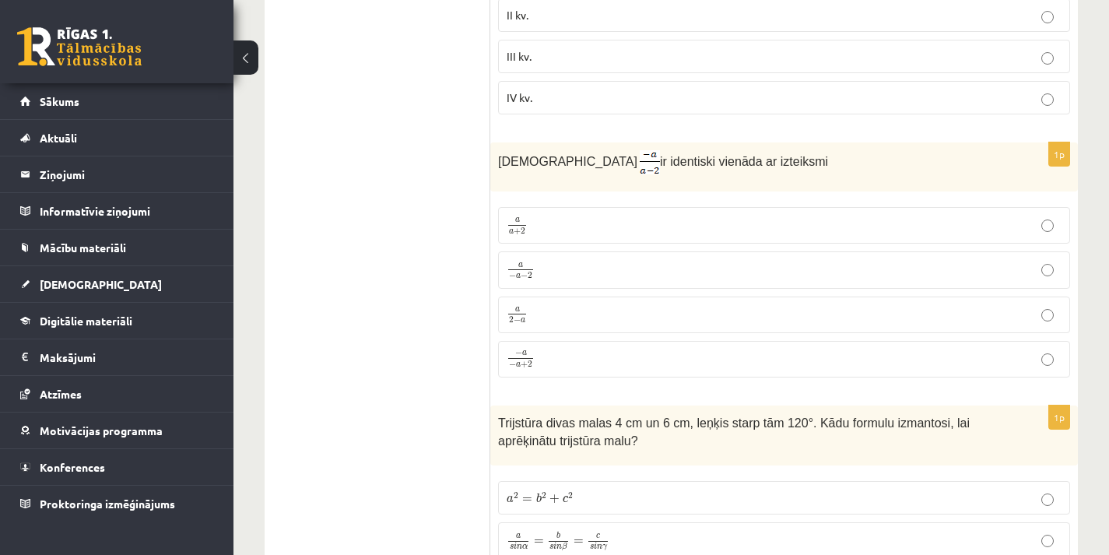
click at [630, 229] on p "a a + 2 a a + 2" at bounding box center [783, 224] width 555 height 19
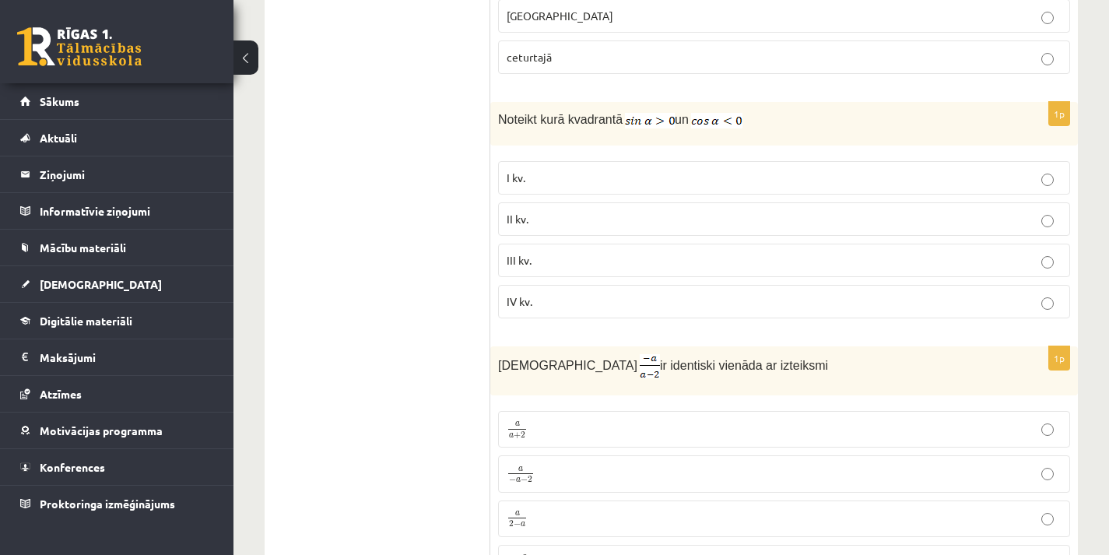
scroll to position [5212, 0]
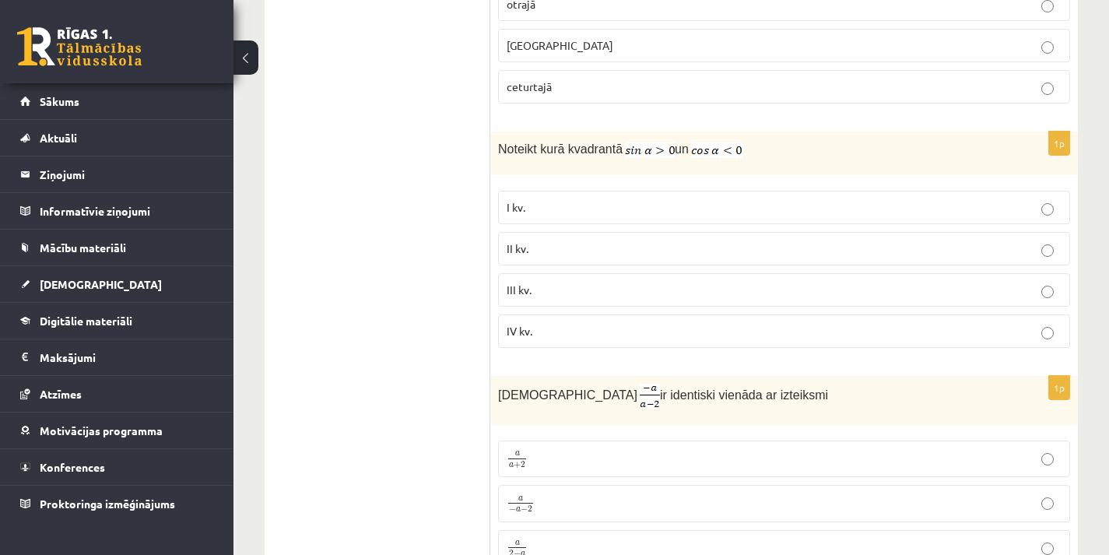
click at [601, 251] on p "II kv." at bounding box center [783, 248] width 555 height 16
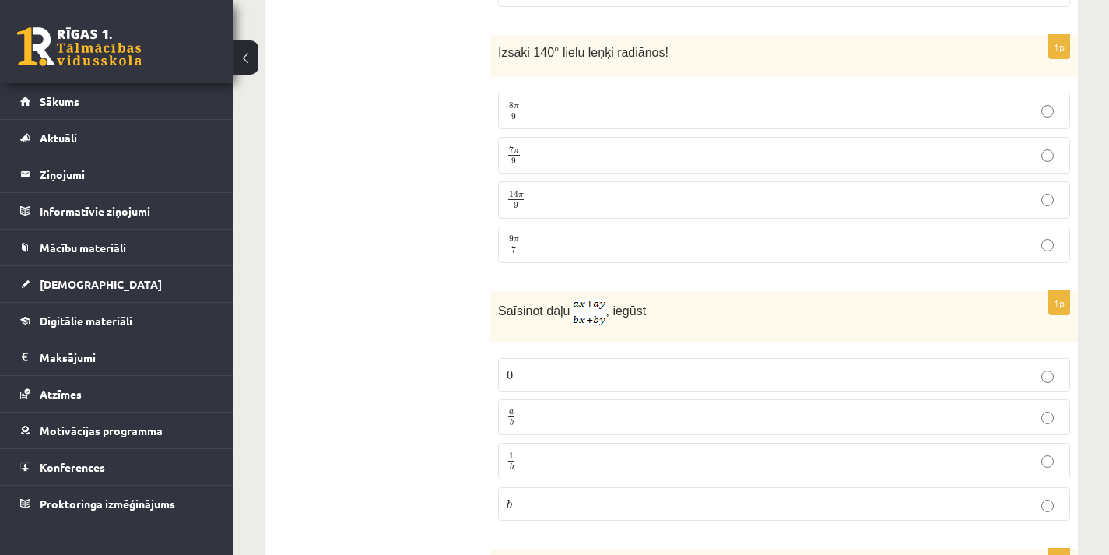
scroll to position [1711, 0]
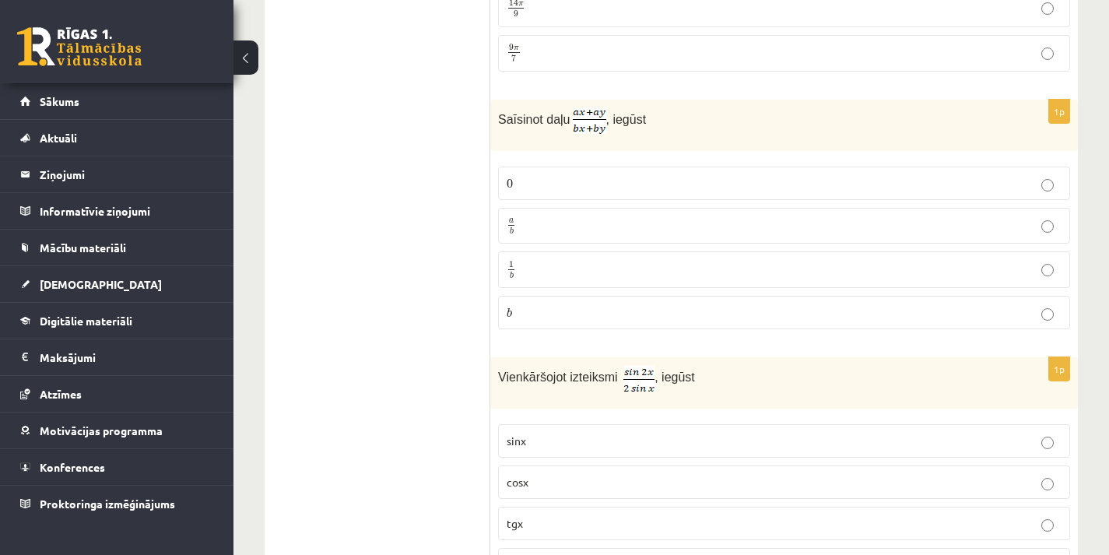
click at [652, 226] on p "a b a b" at bounding box center [783, 225] width 555 height 19
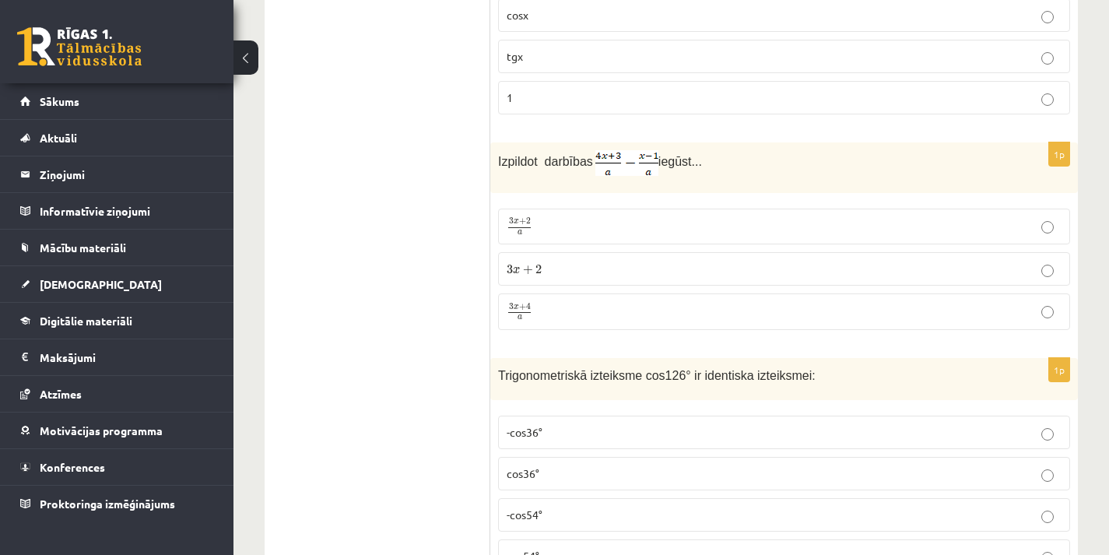
scroll to position [2256, 0]
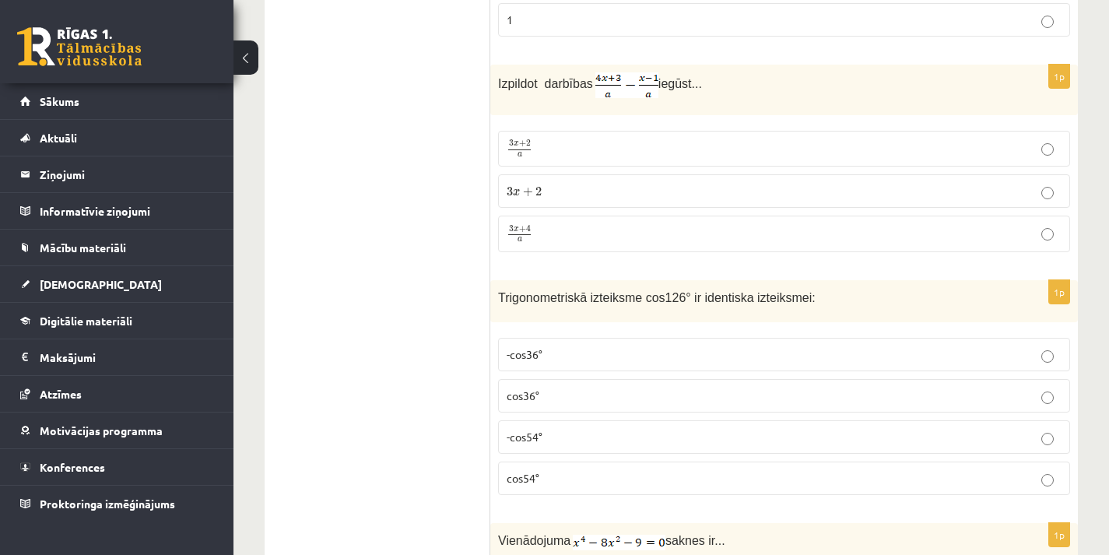
click at [670, 196] on p "3 x + 2 3 x + 2" at bounding box center [783, 191] width 555 height 16
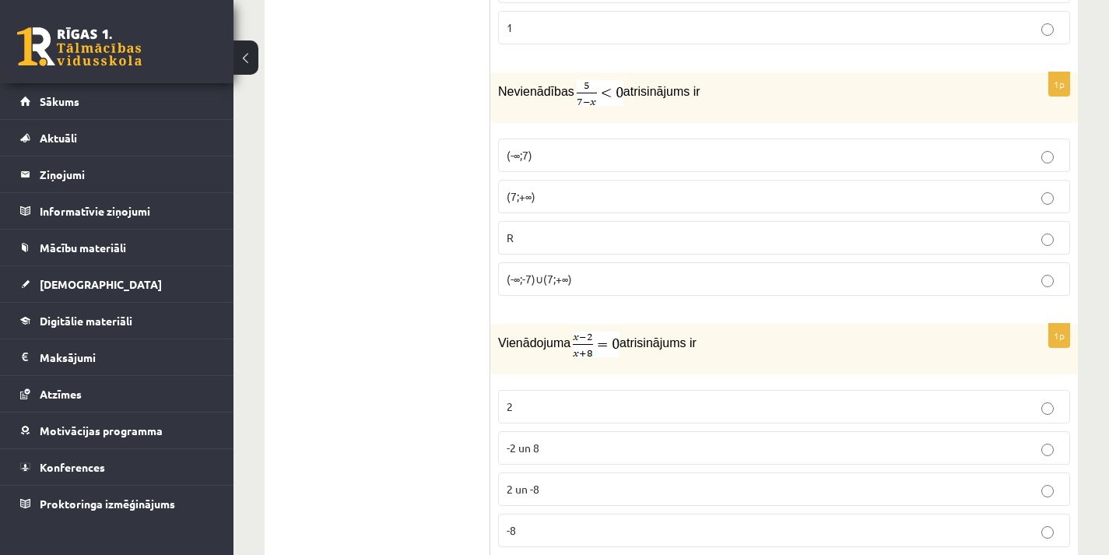
scroll to position [4512, 0]
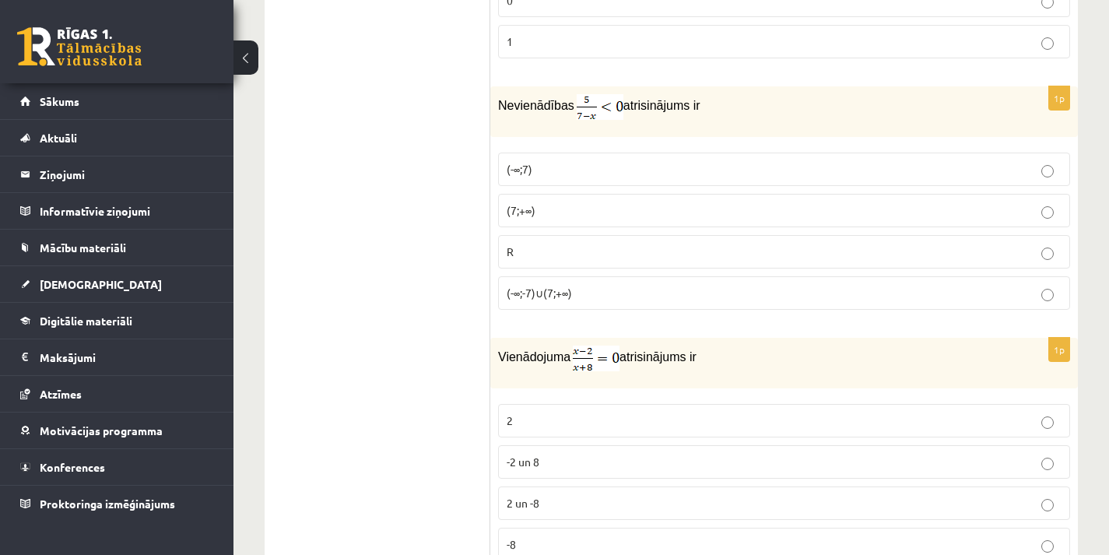
click at [684, 289] on p "(-∞;-7)∪(7;+∞)" at bounding box center [783, 293] width 555 height 16
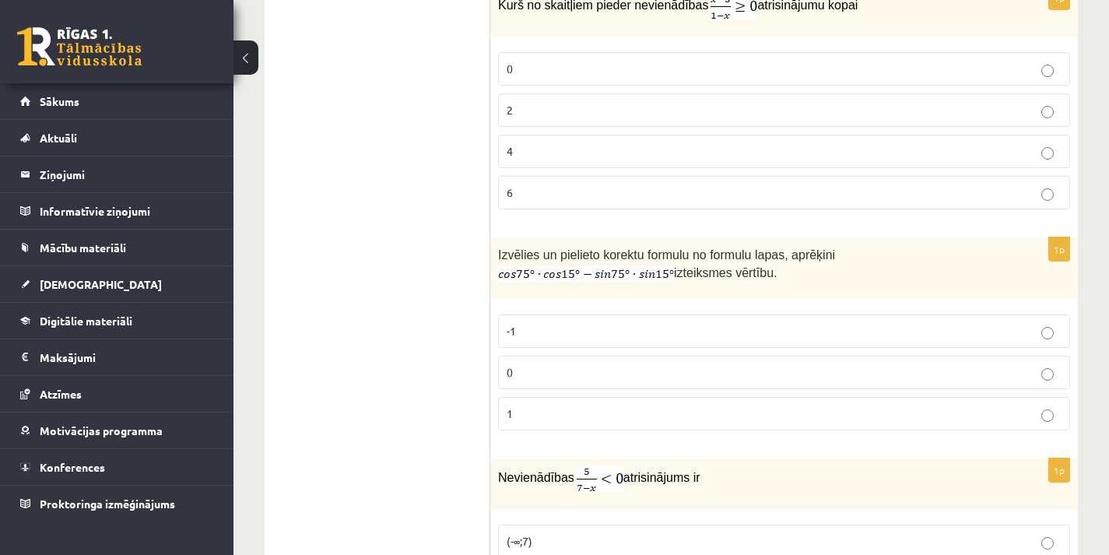
scroll to position [4045, 0]
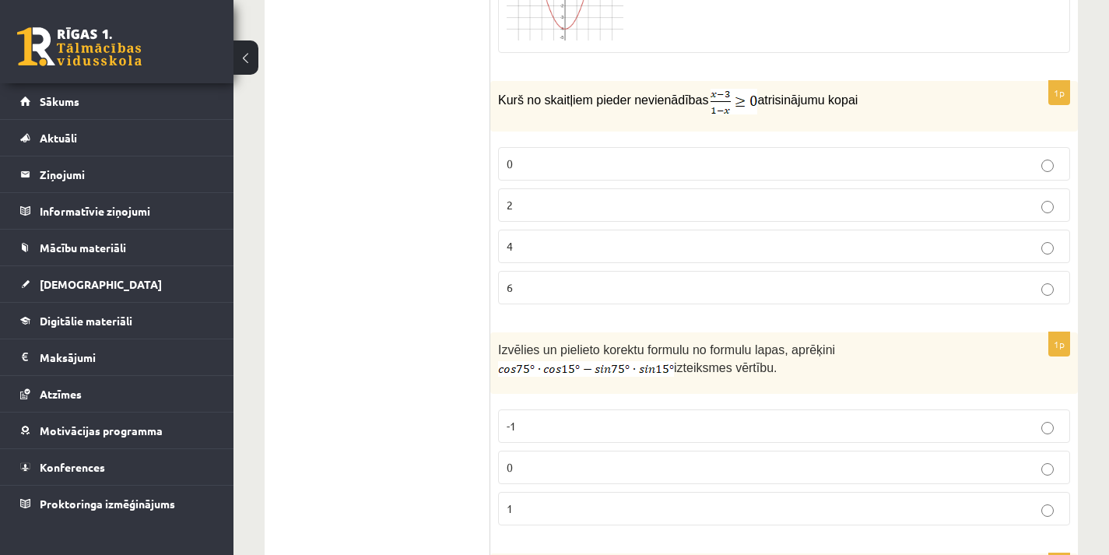
click at [700, 193] on label "2" at bounding box center [784, 204] width 572 height 33
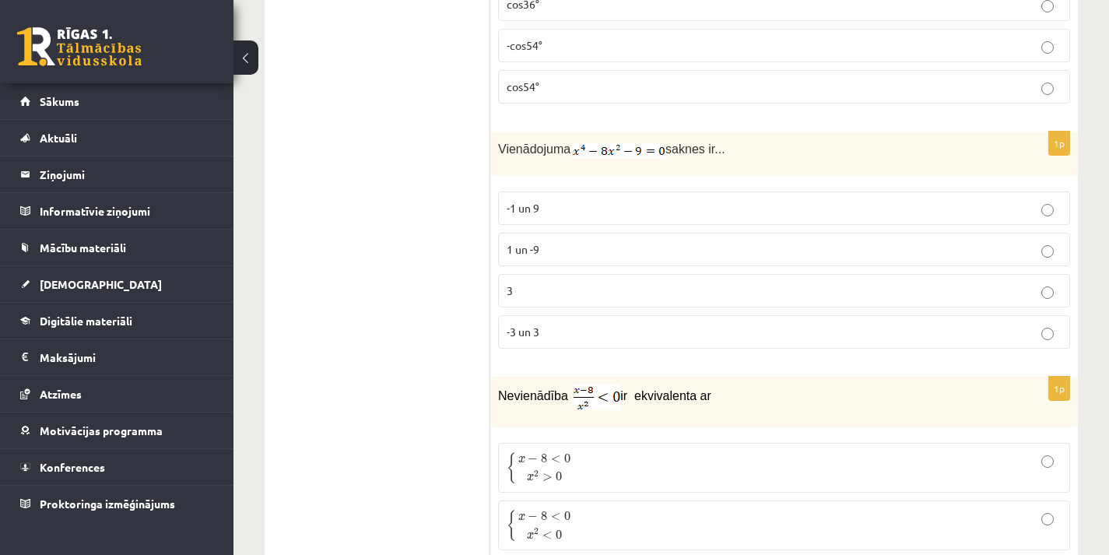
scroll to position [2645, 0]
click at [572, 207] on p "-1 un 9" at bounding box center [783, 210] width 555 height 16
click at [582, 252] on p "1 un -9" at bounding box center [783, 251] width 555 height 16
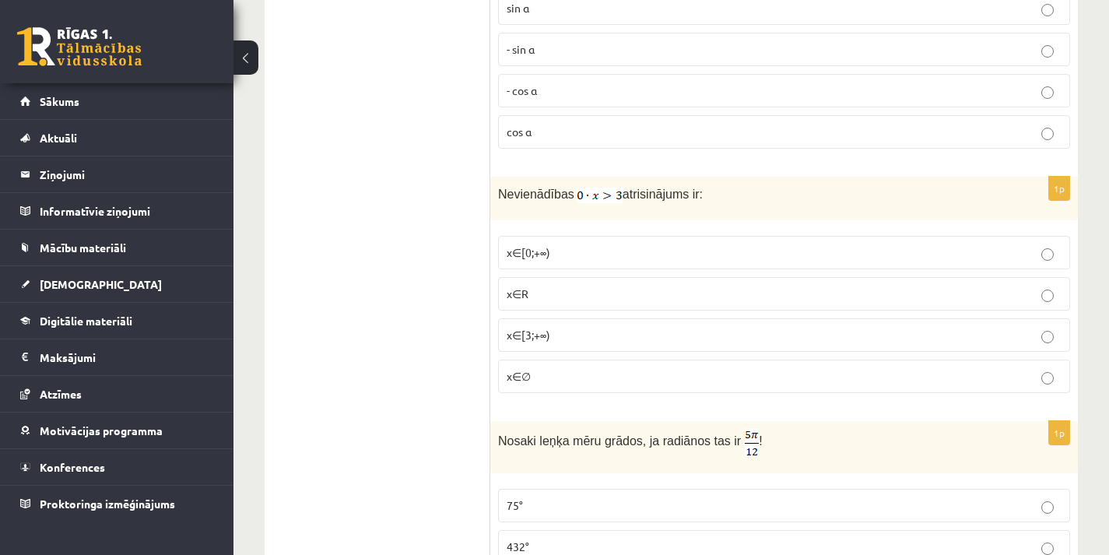
scroll to position [0, 0]
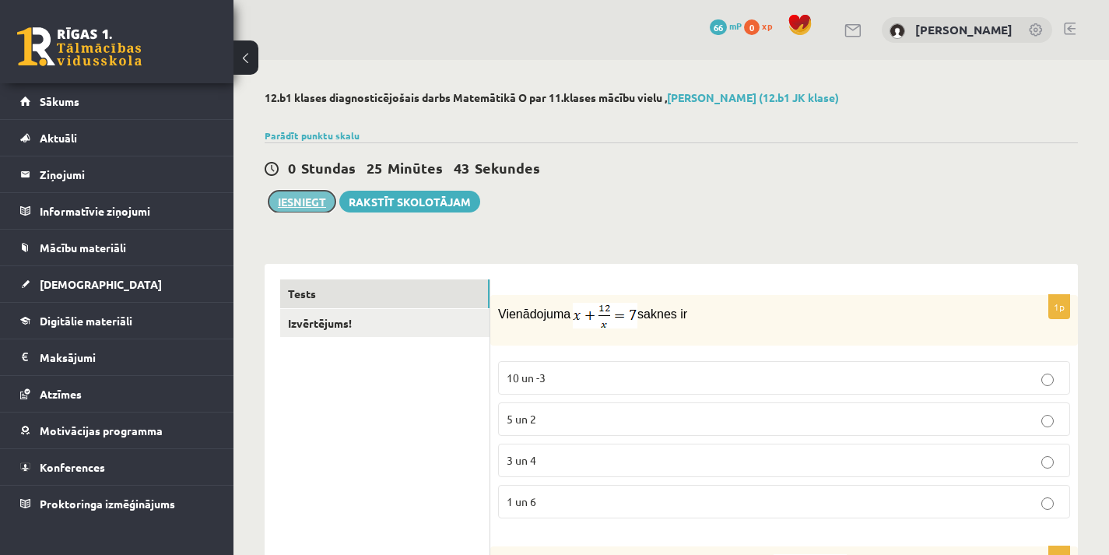
click at [296, 201] on button "Iesniegt" at bounding box center [301, 202] width 67 height 22
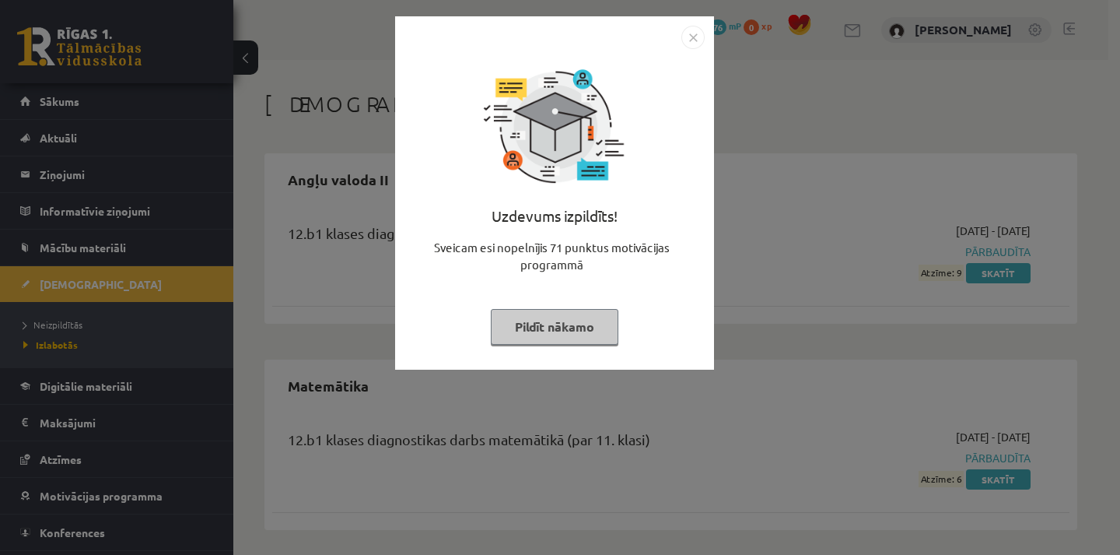
click at [726, 302] on div "Uzdevums izpildīts! Sveicam esi nopelnījis 71 punktus motivācijas programmā Pil…" at bounding box center [560, 277] width 1120 height 555
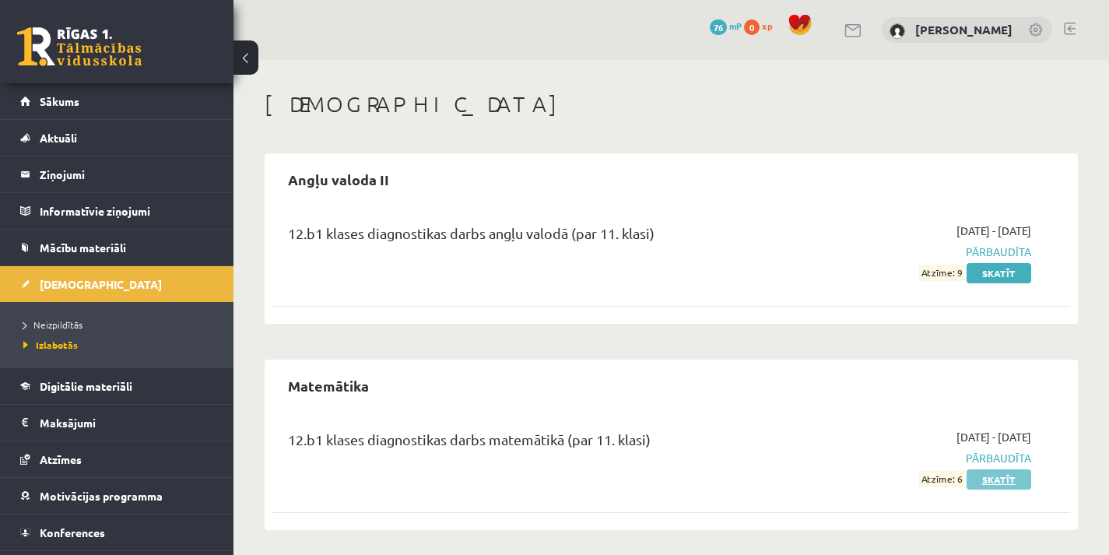
click at [1010, 482] on link "Skatīt" at bounding box center [998, 479] width 65 height 20
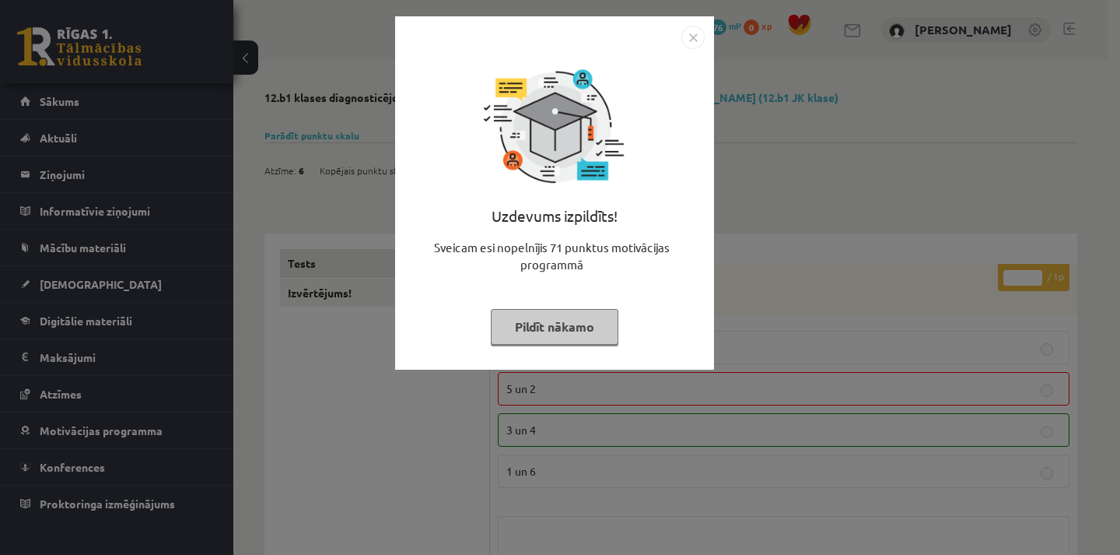
click at [768, 261] on div "Uzdevums izpildīts! Sveicam esi nopelnījis 71 punktus motivācijas programmā Pil…" at bounding box center [560, 277] width 1120 height 555
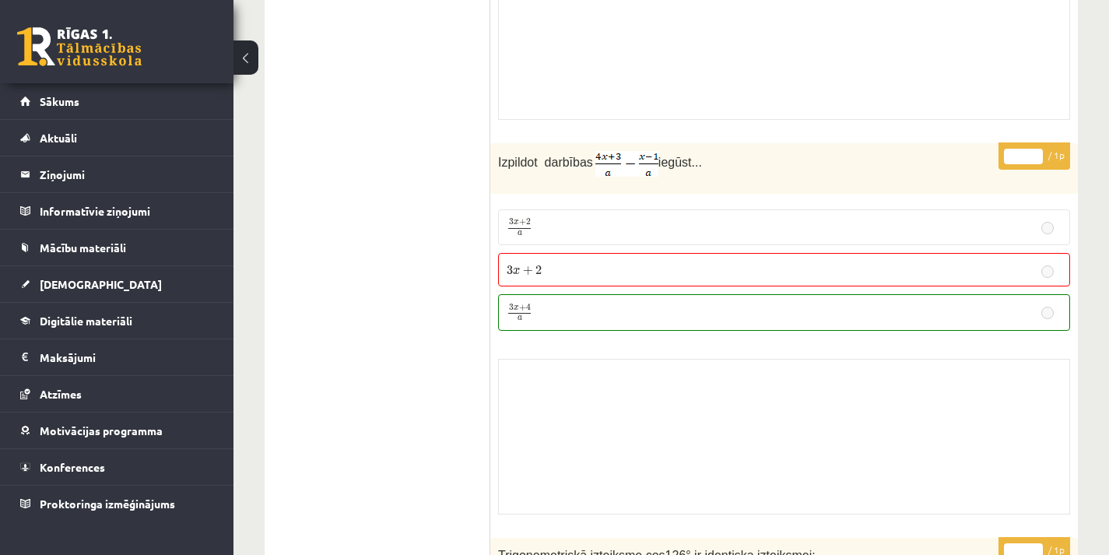
scroll to position [3656, 0]
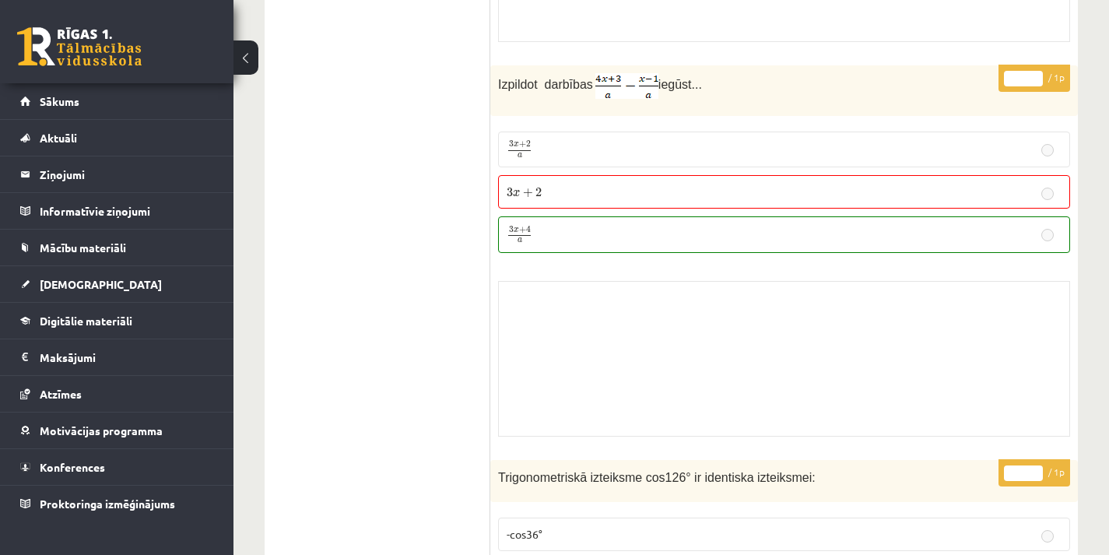
click at [563, 313] on div "Skolotāja pielikums" at bounding box center [784, 359] width 572 height 156
click at [580, 336] on div "Skolotāja pielikums" at bounding box center [784, 359] width 572 height 156
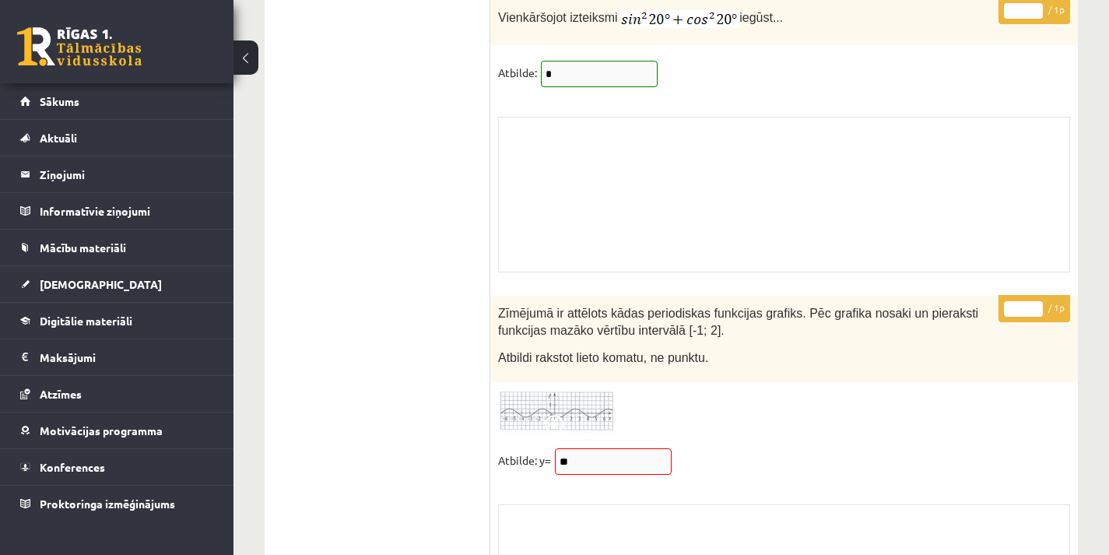
scroll to position [12991, 0]
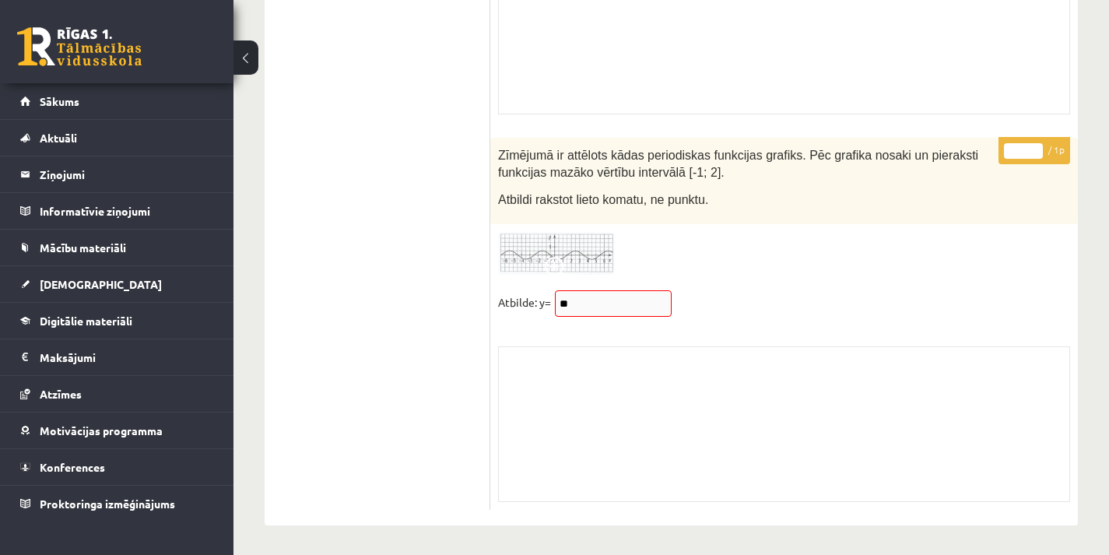
click at [566, 325] on div "* / 1p Zīmējumā ir attēlots kādas periodiskas funkcijas grafiks. Pēc grafika no…" at bounding box center [783, 324] width 587 height 372
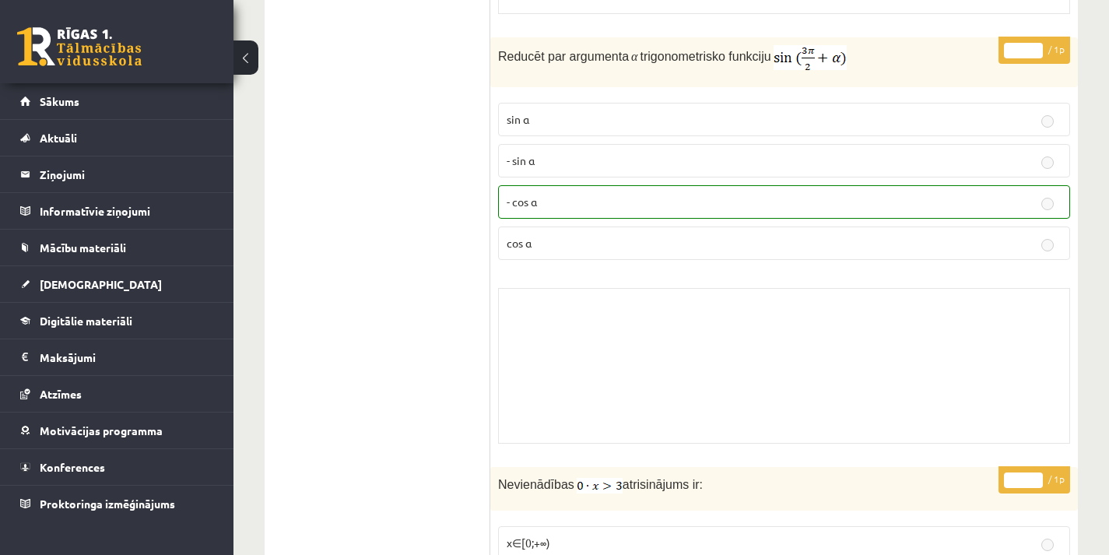
scroll to position [0, 0]
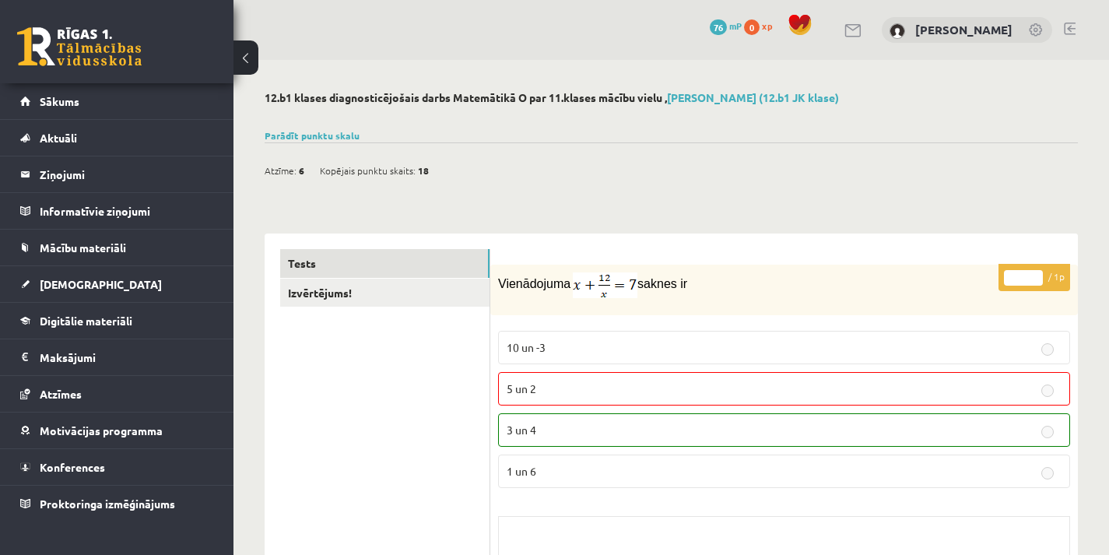
click at [347, 174] on span "Kopējais punktu skaits:" at bounding box center [368, 170] width 96 height 23
click at [282, 164] on span "Atzīme:" at bounding box center [280, 170] width 32 height 23
click at [328, 133] on link "Parādīt punktu skalu" at bounding box center [311, 135] width 95 height 12
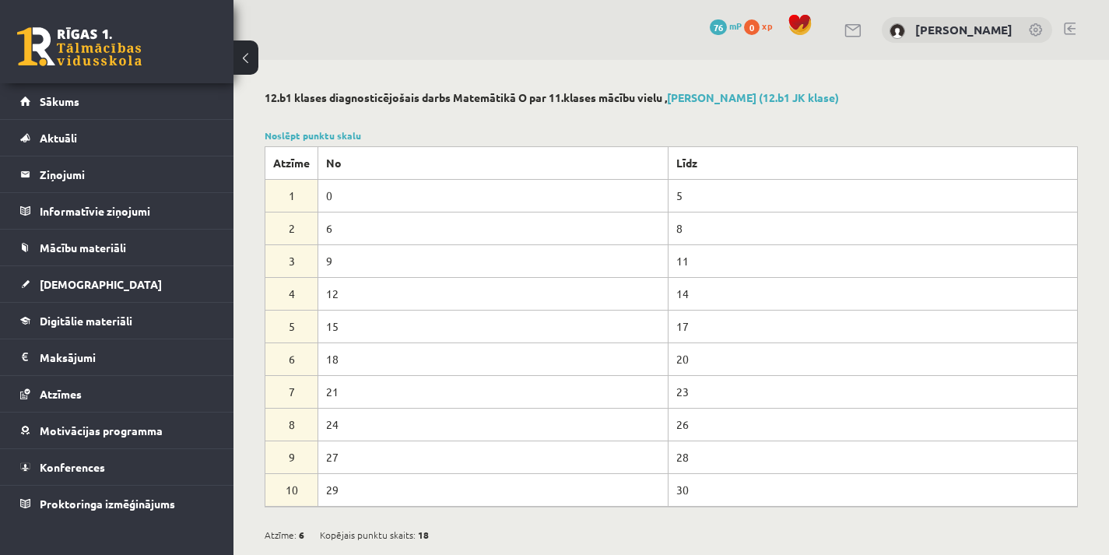
click at [75, 19] on div "0 Dāvanas 76 mP 0 xp" at bounding box center [116, 41] width 233 height 83
click at [85, 49] on link at bounding box center [79, 46] width 124 height 39
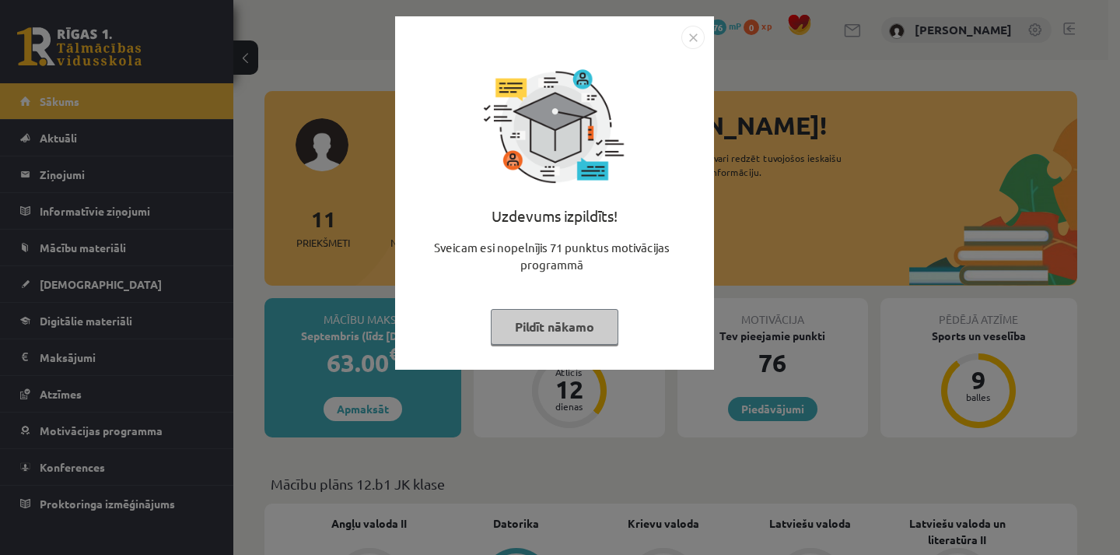
click at [578, 321] on button "Pildīt nākamo" at bounding box center [555, 327] width 128 height 36
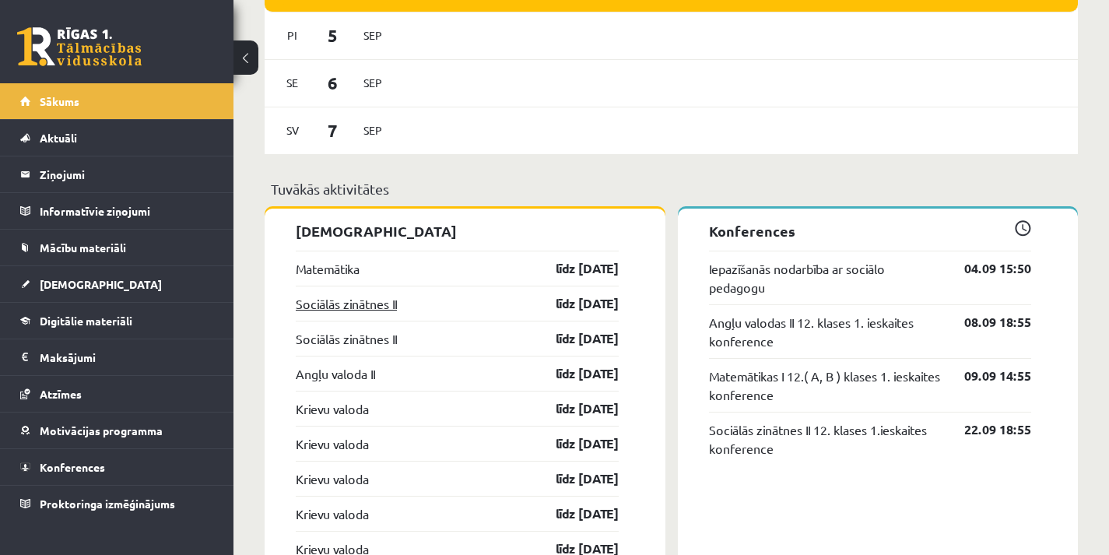
scroll to position [1245, 0]
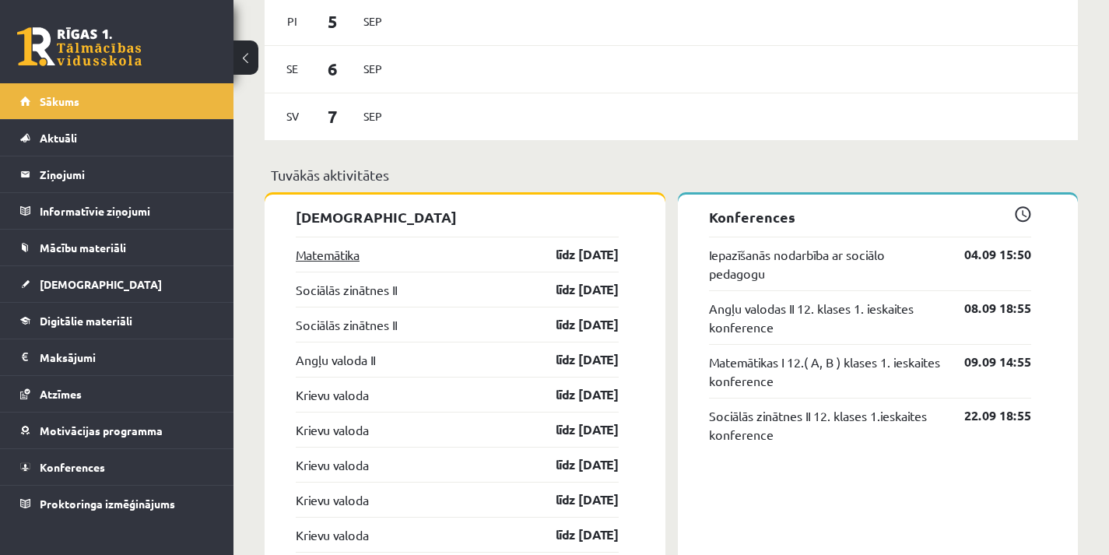
click at [326, 261] on link "Matemātika" at bounding box center [328, 254] width 64 height 19
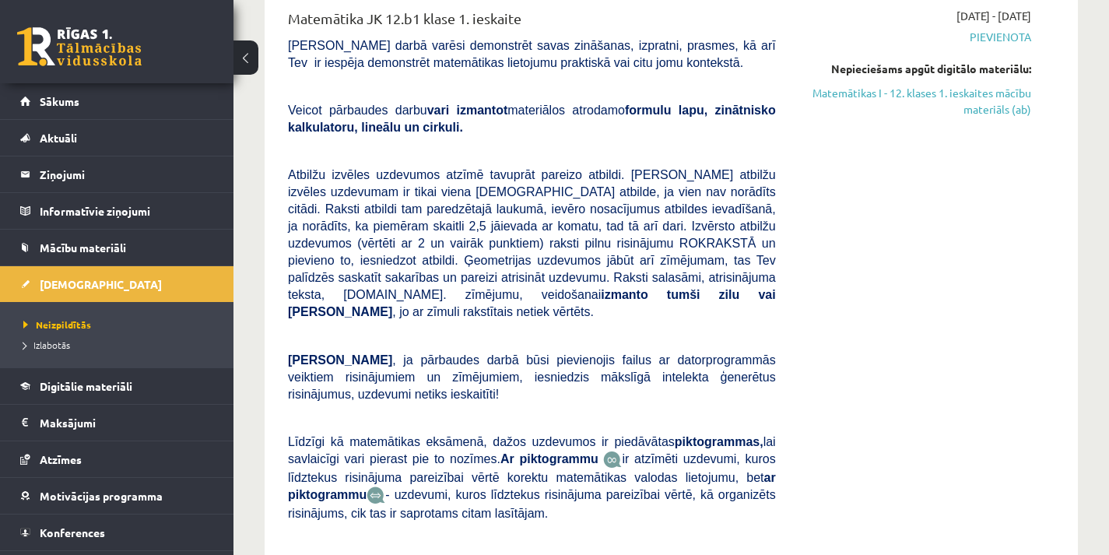
scroll to position [233, 0]
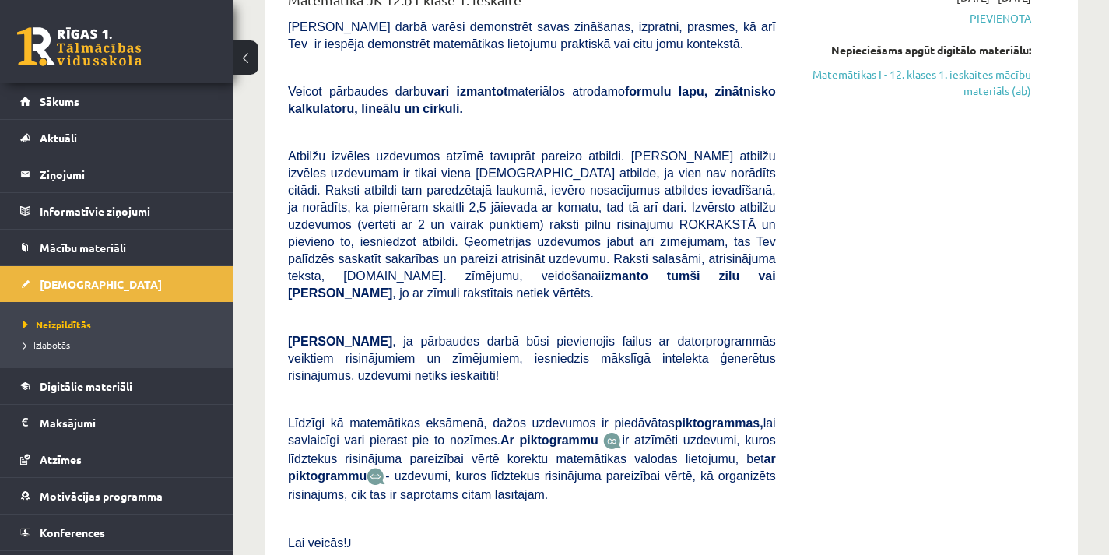
drag, startPoint x: 1000, startPoint y: 88, endPoint x: 714, endPoint y: 51, distance: 288.7
click at [1000, 89] on link "Matemātikas I - 12. klases 1. ieskaites mācību materiāls (ab)" at bounding box center [915, 82] width 232 height 33
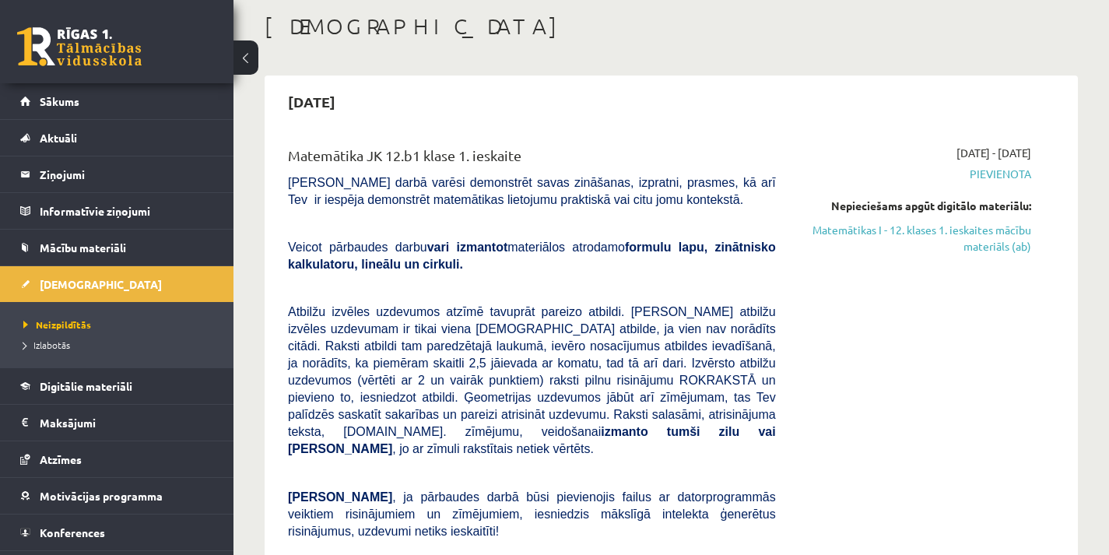
scroll to position [78, 0]
click at [1004, 177] on span "Pievienota" at bounding box center [915, 174] width 232 height 16
click at [986, 240] on link "Matemātikas I - 12. klases 1. ieskaites mācību materiāls (ab)" at bounding box center [915, 238] width 232 height 33
click at [135, 373] on link "Digitālie materiāli" at bounding box center [117, 386] width 194 height 36
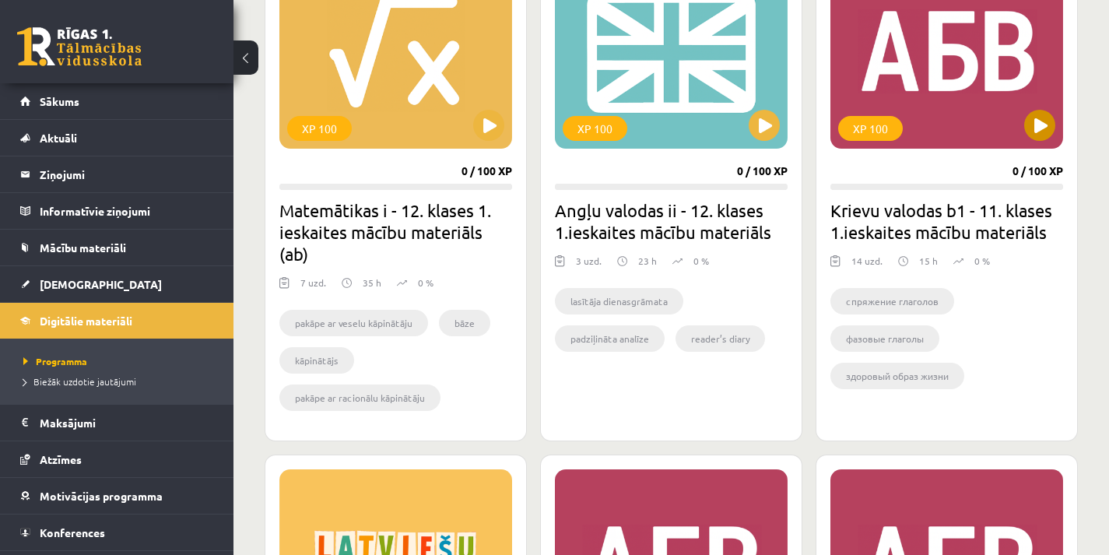
scroll to position [1400, 0]
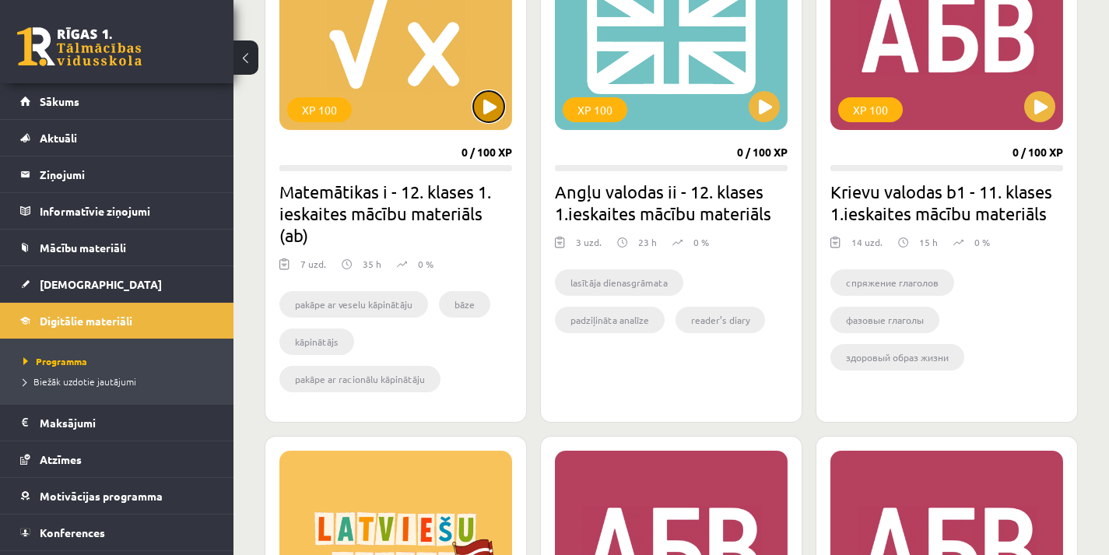
click at [487, 113] on button at bounding box center [488, 106] width 31 height 31
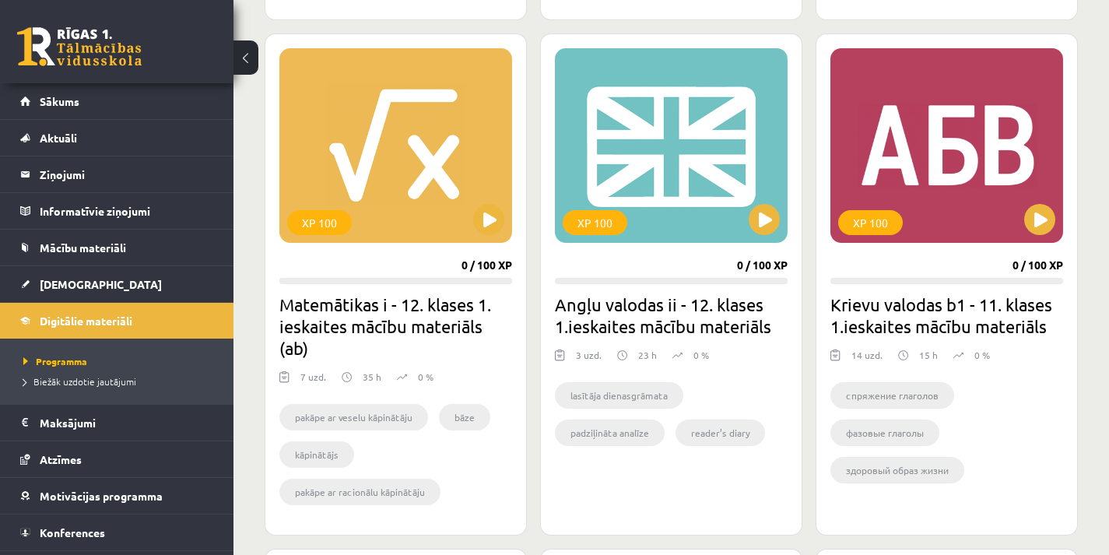
scroll to position [1245, 0]
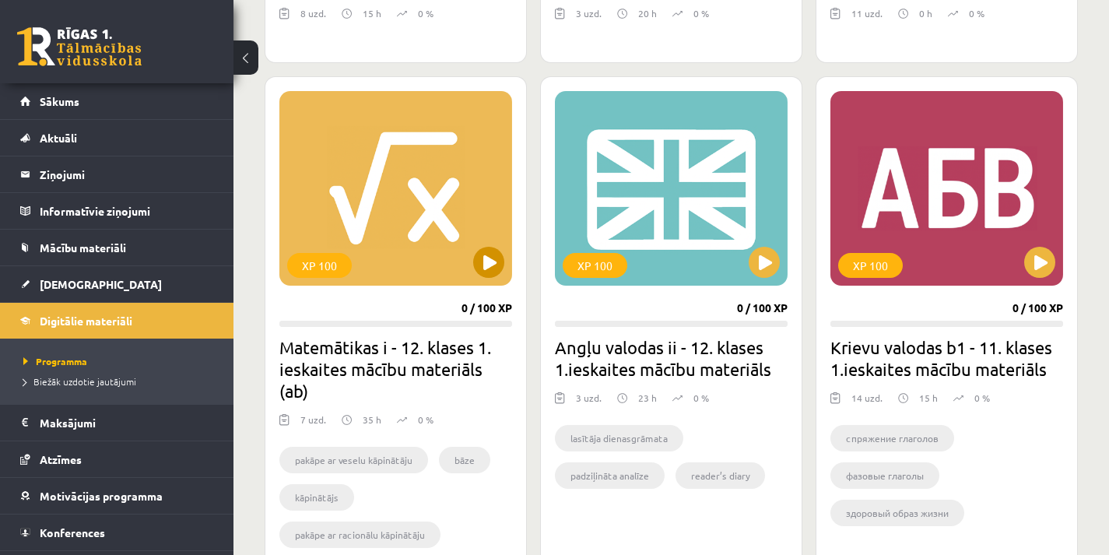
click at [501, 253] on div "XP 100" at bounding box center [395, 188] width 233 height 194
click at [371, 367] on h2 "Matemātikas i - 12. klases 1. ieskaites mācību materiāls (ab)" at bounding box center [395, 368] width 233 height 65
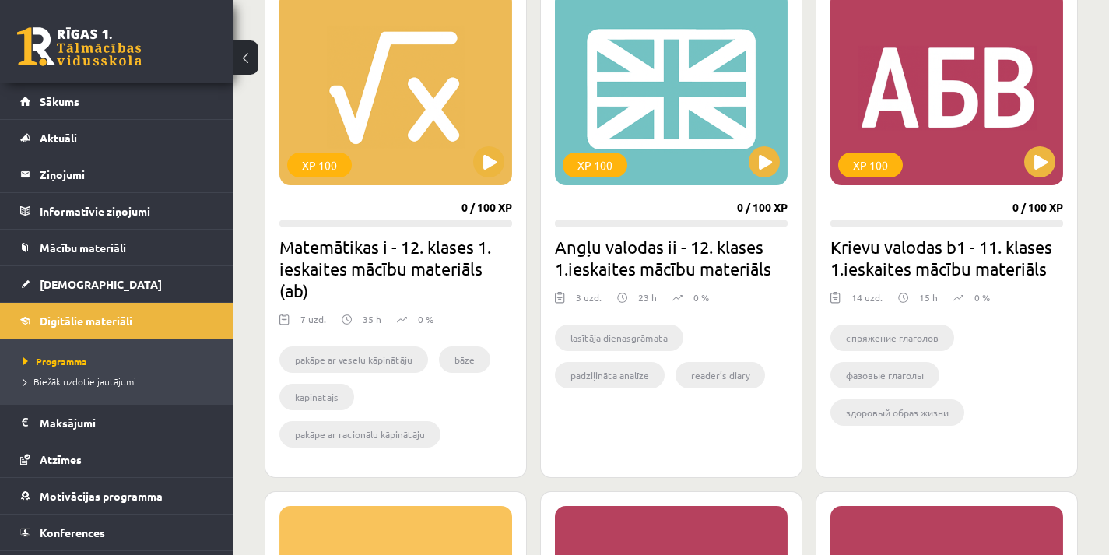
scroll to position [1400, 0]
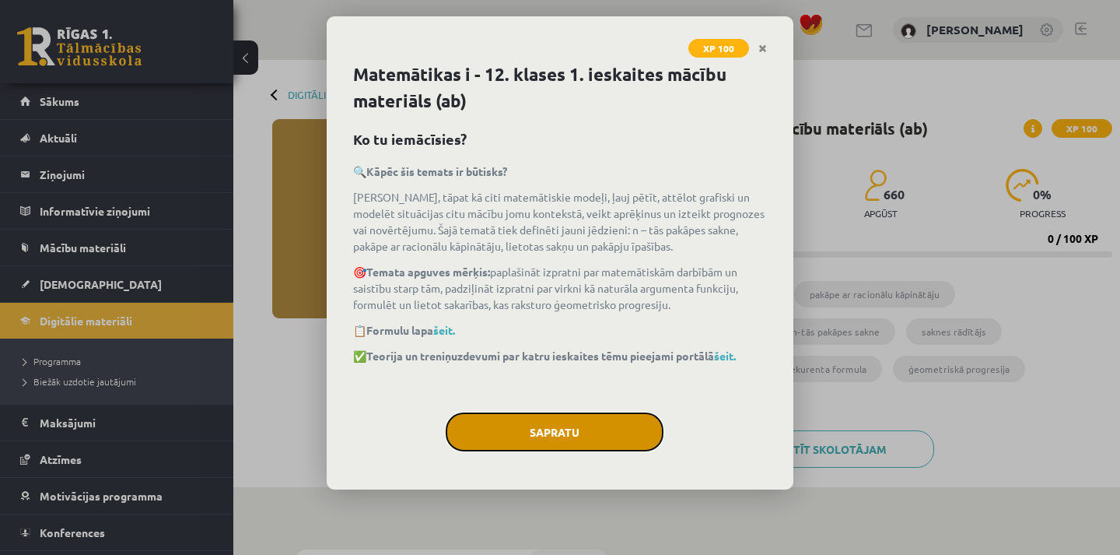
click at [584, 437] on button "Sapratu" at bounding box center [555, 431] width 218 height 39
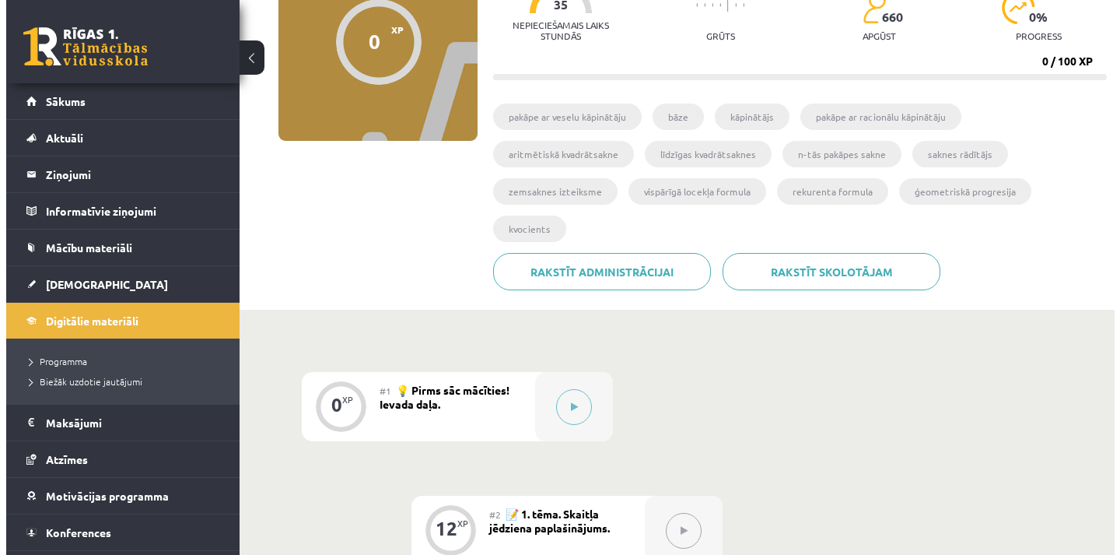
scroll to position [311, 0]
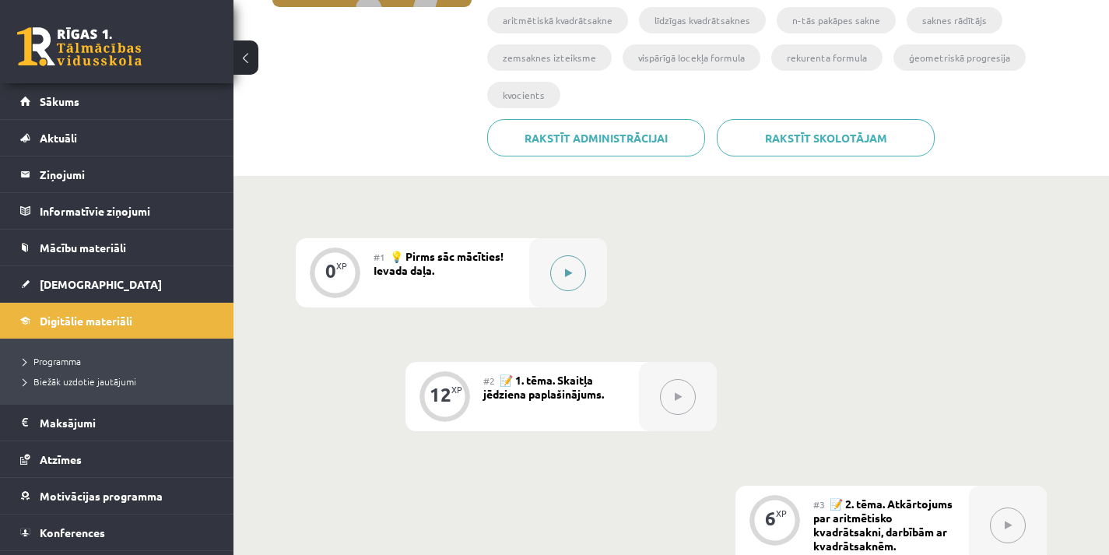
click at [565, 275] on icon at bounding box center [568, 272] width 7 height 9
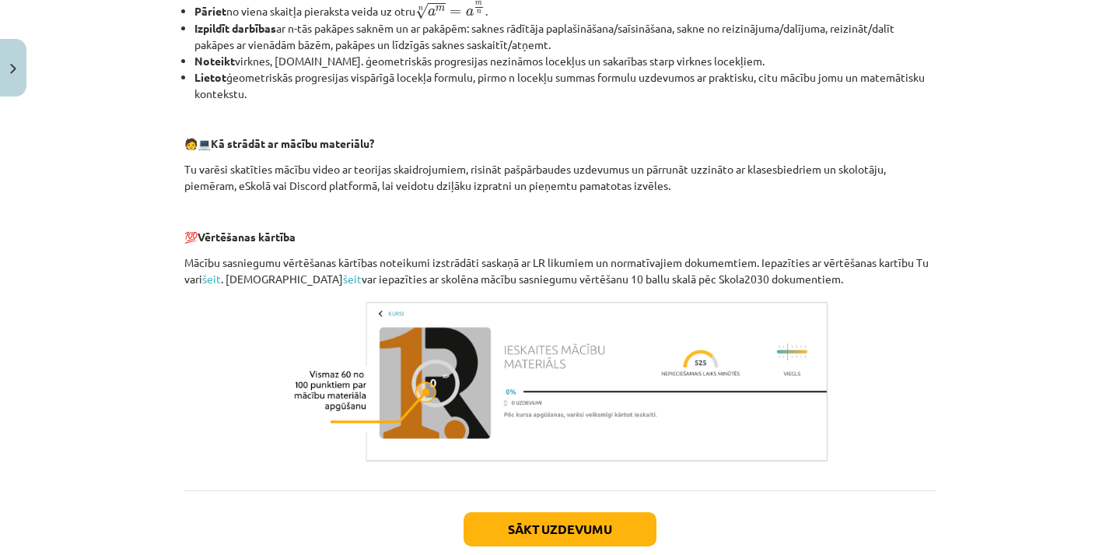
scroll to position [622, 0]
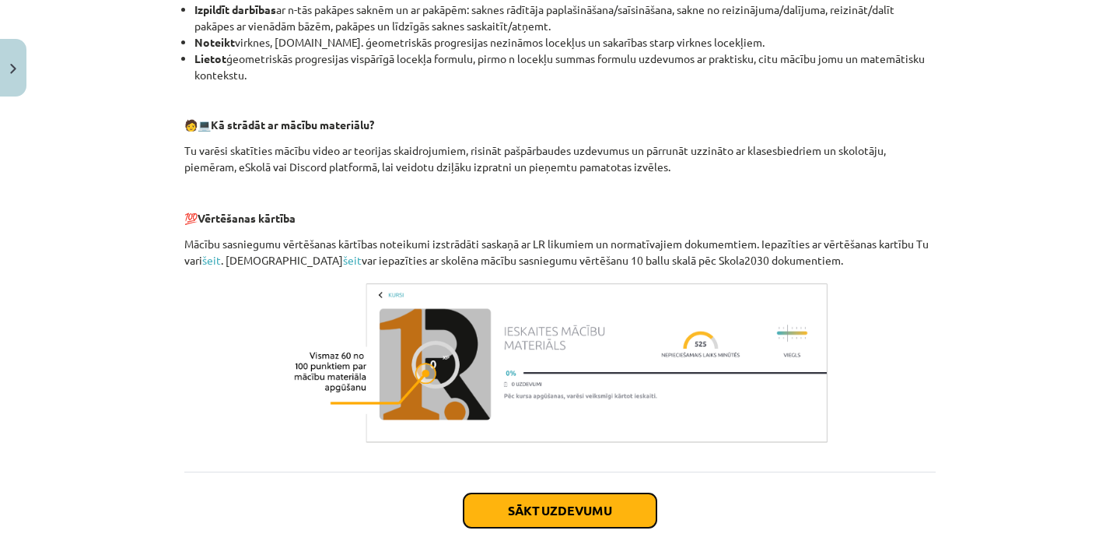
click at [579, 505] on button "Sākt uzdevumu" at bounding box center [560, 510] width 193 height 34
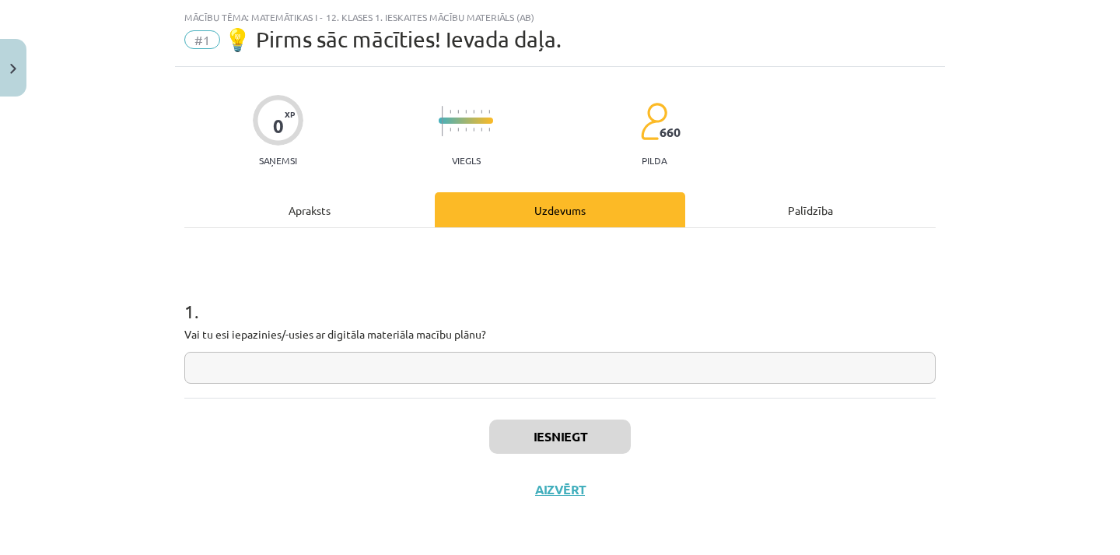
scroll to position [37, 0]
click at [337, 354] on input "text" at bounding box center [559, 368] width 751 height 32
type input "**"
click at [547, 440] on button "Iesniegt" at bounding box center [560, 436] width 142 height 34
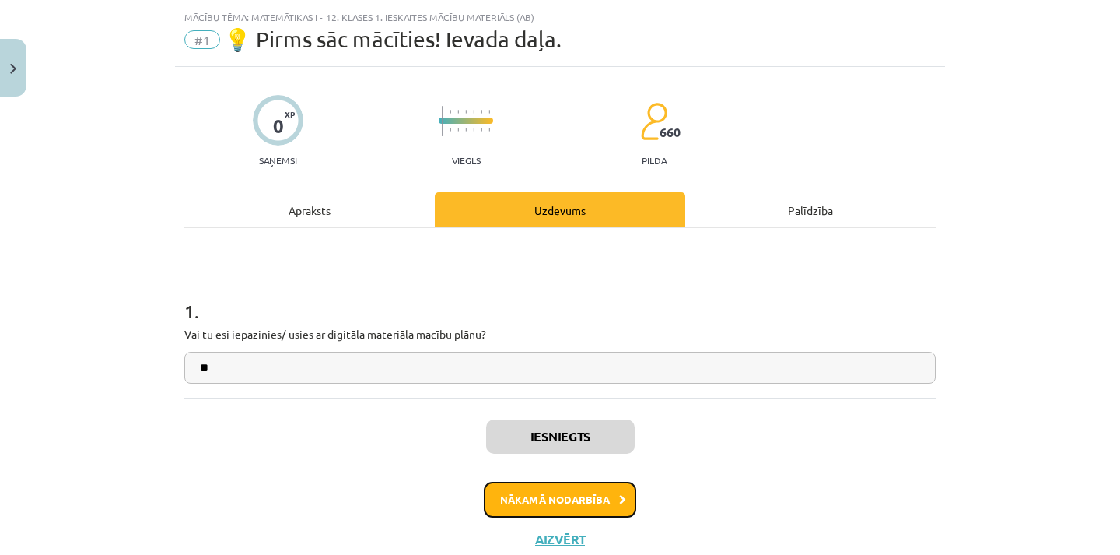
click at [619, 496] on icon at bounding box center [622, 500] width 7 height 10
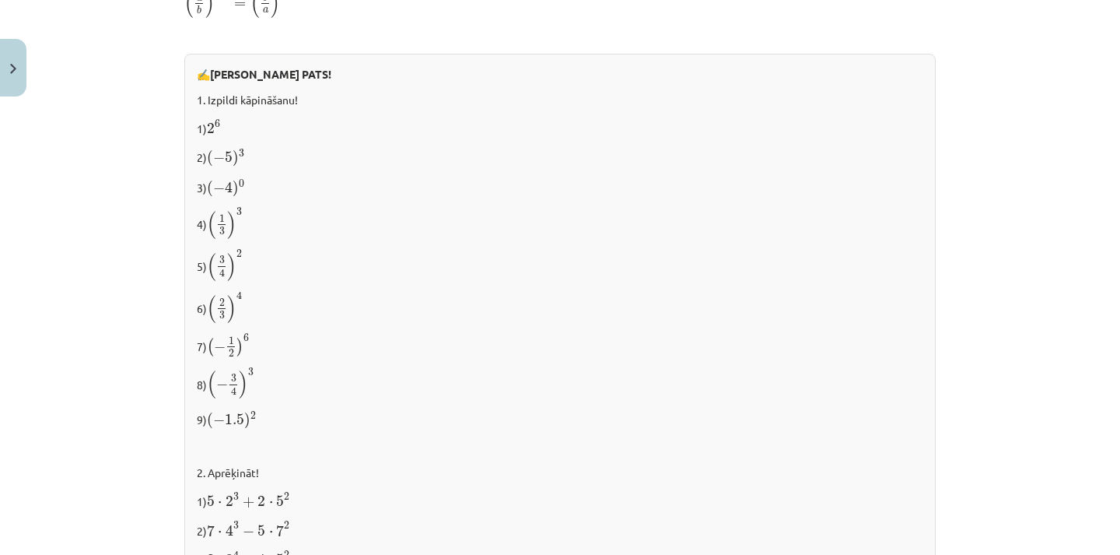
scroll to position [1501, 0]
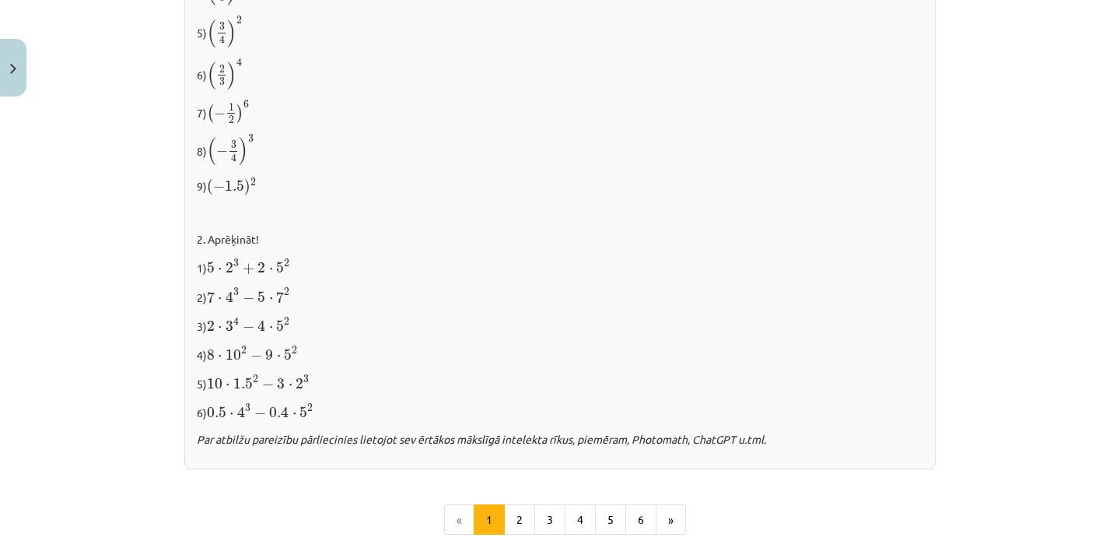
click at [262, 382] on span "−" at bounding box center [268, 384] width 12 height 11
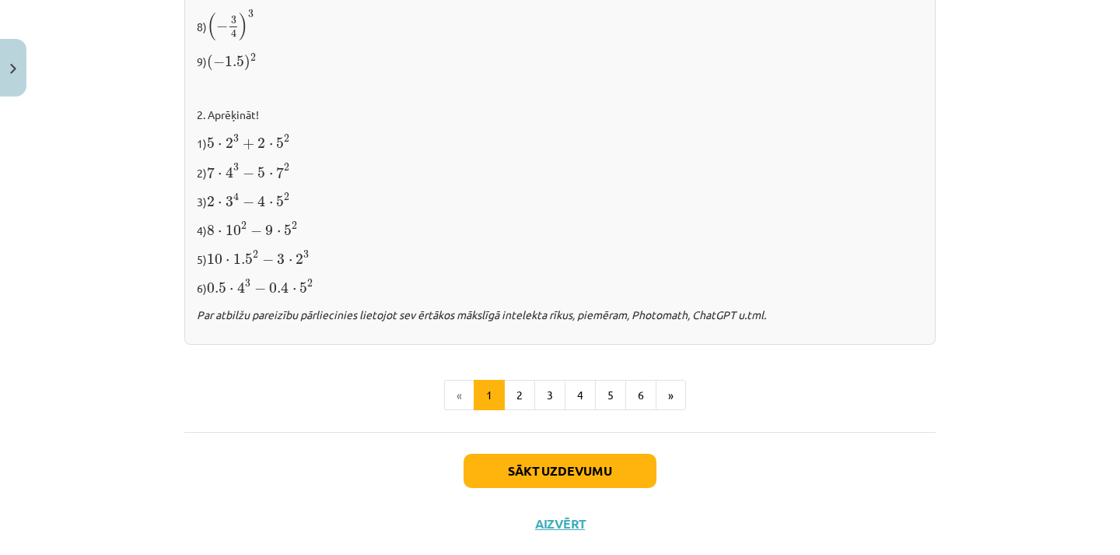
scroll to position [1656, 0]
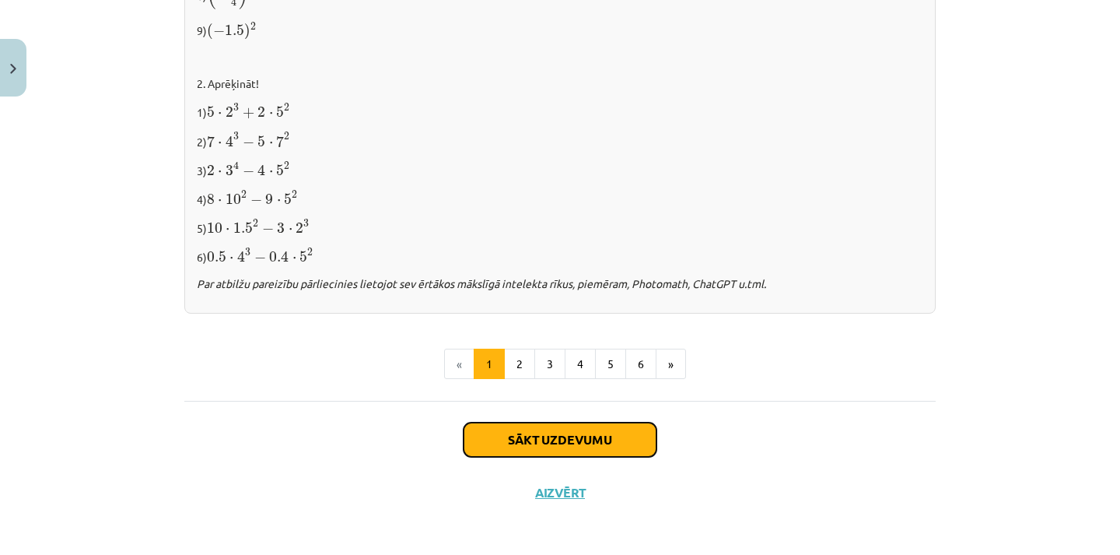
click at [610, 422] on button "Sākt uzdevumu" at bounding box center [560, 439] width 193 height 34
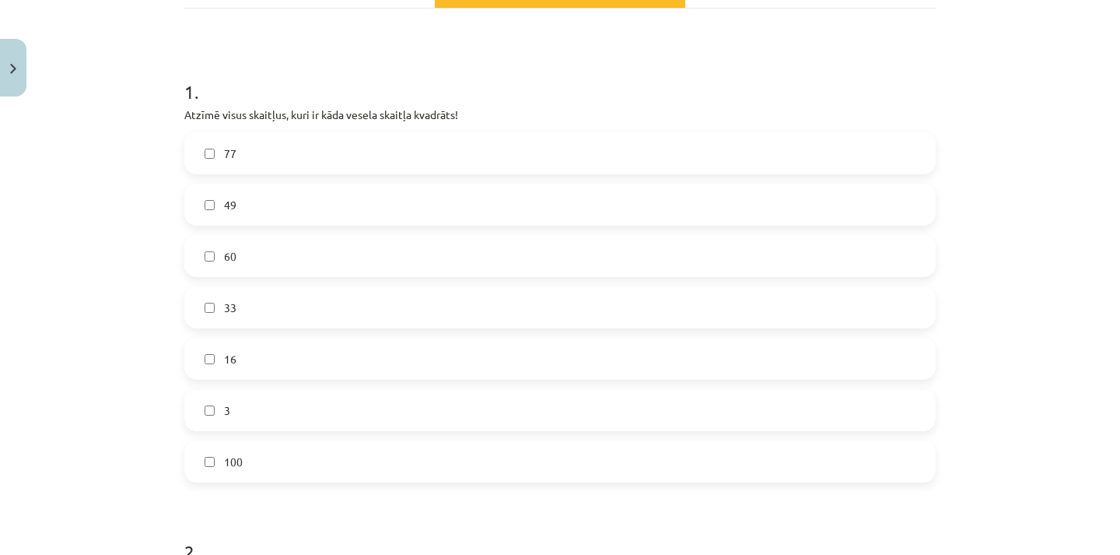
scroll to position [272, 0]
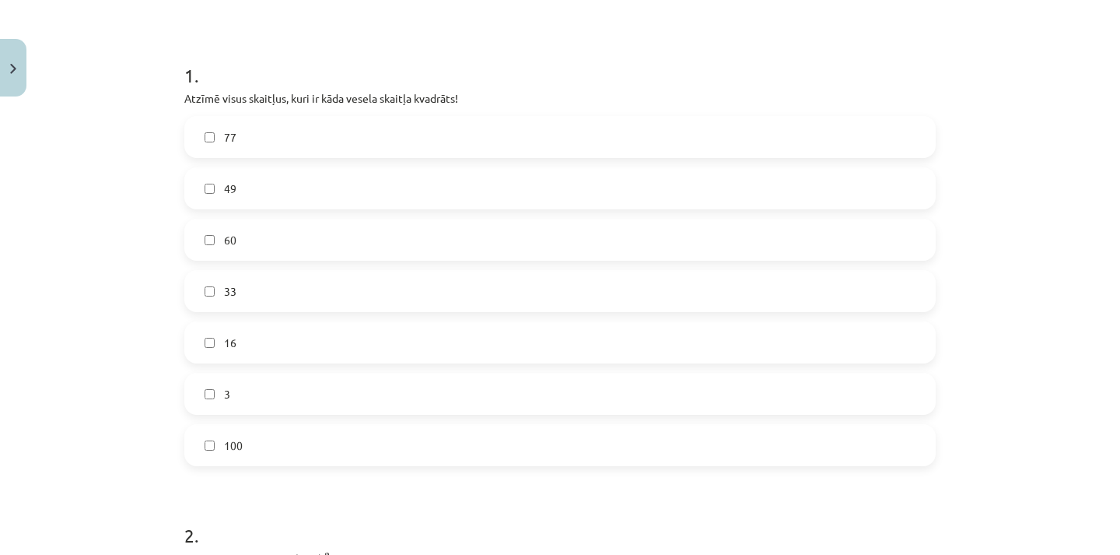
click at [212, 337] on label "16" at bounding box center [560, 342] width 748 height 39
click at [238, 455] on label "100" at bounding box center [560, 445] width 748 height 39
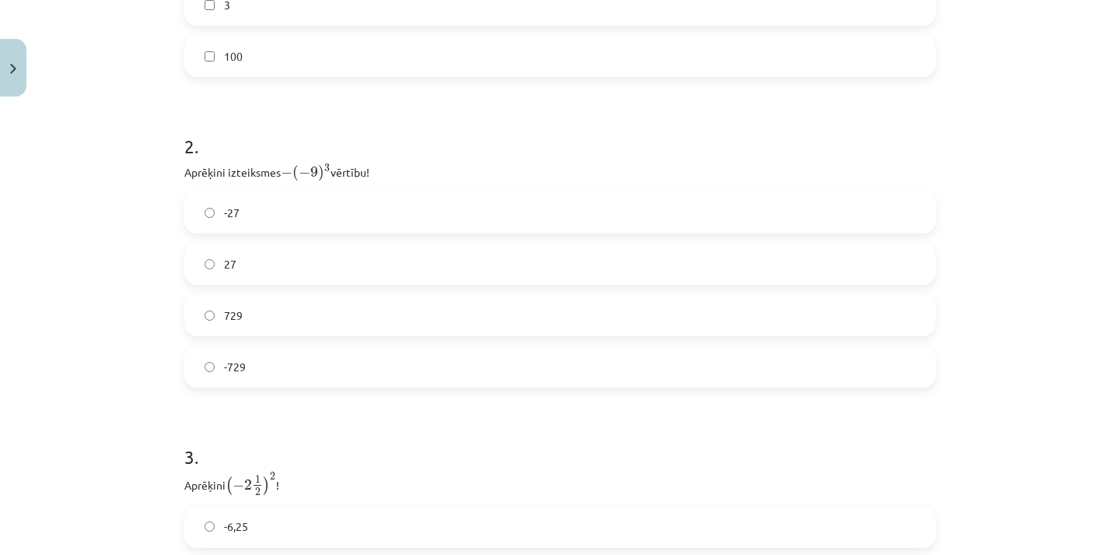
click at [200, 358] on label "-729" at bounding box center [560, 366] width 748 height 39
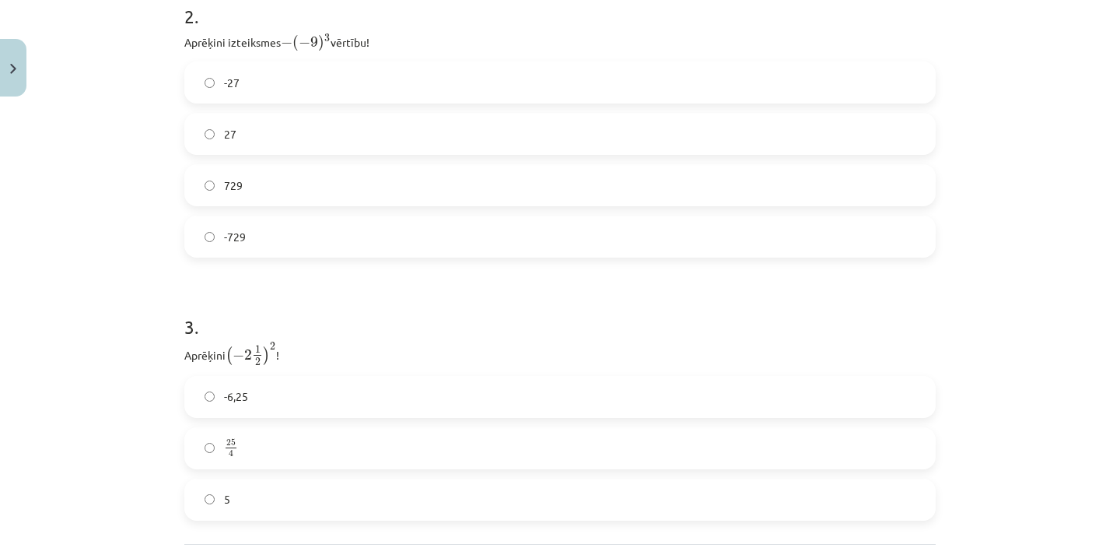
scroll to position [936, 0]
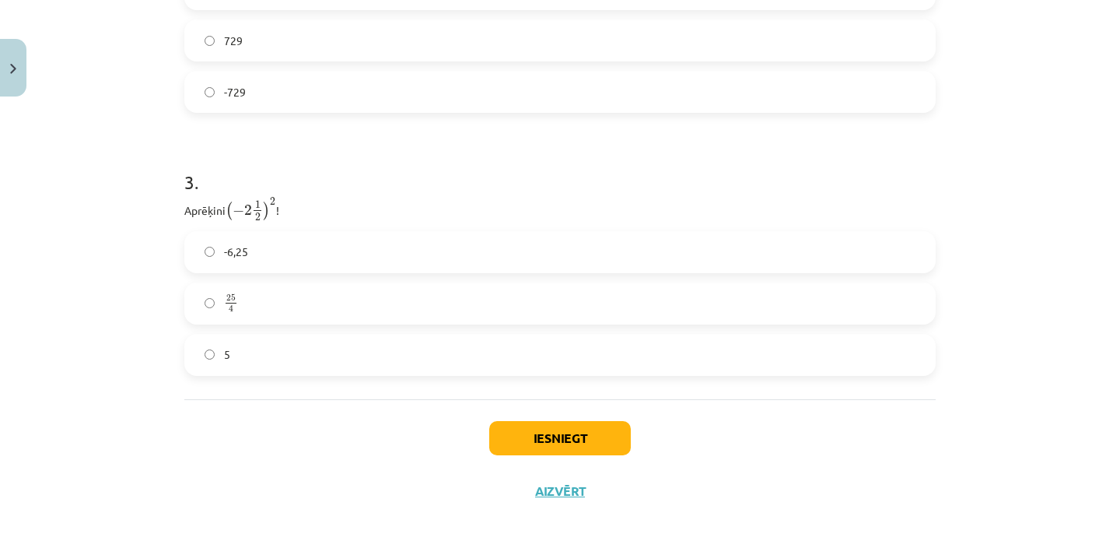
click at [251, 301] on label "25 4 25 4" at bounding box center [560, 303] width 748 height 39
click at [533, 427] on button "Iesniegt" at bounding box center [560, 438] width 142 height 34
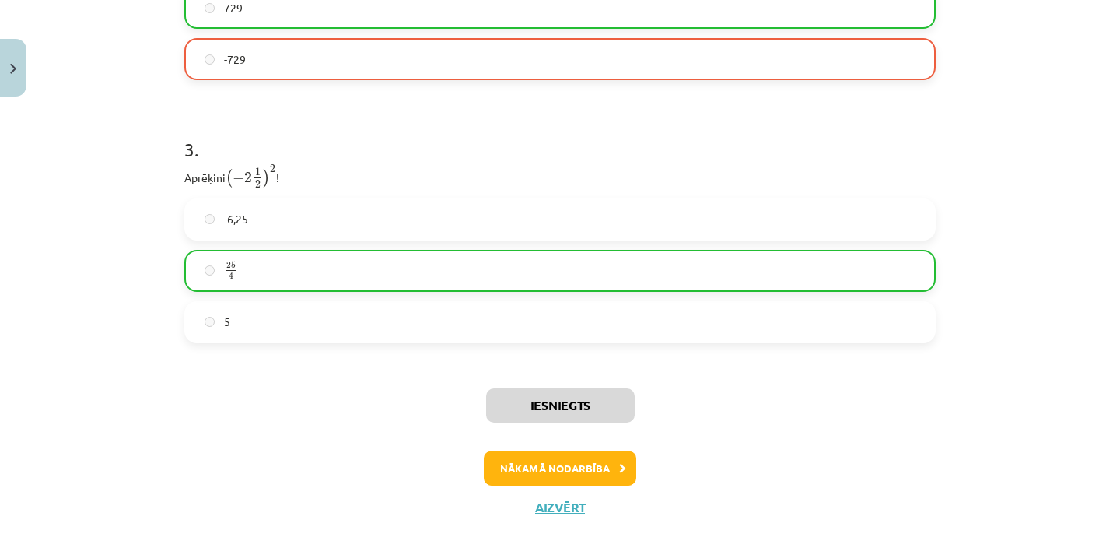
scroll to position [985, 0]
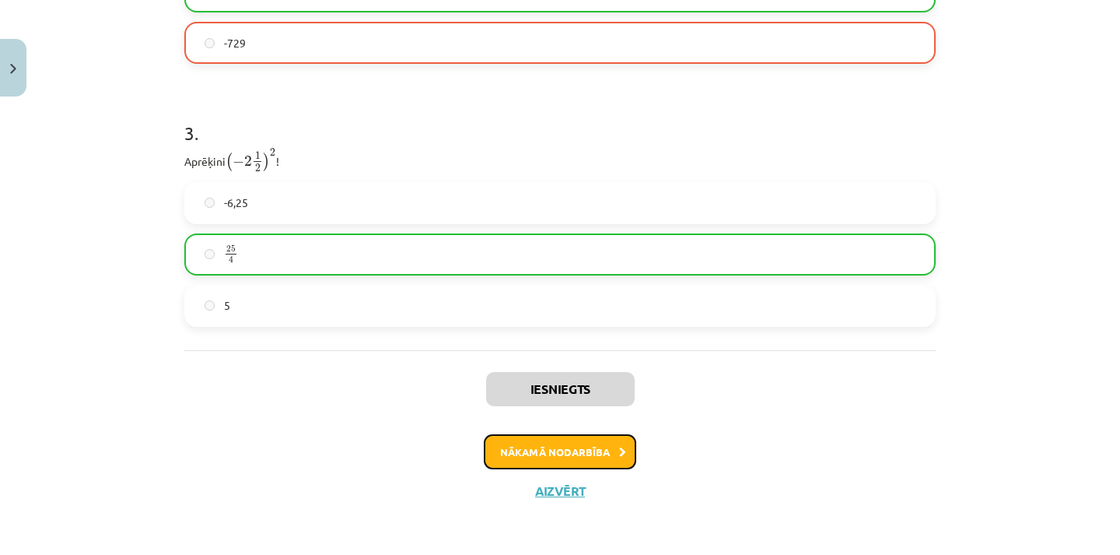
click at [580, 452] on button "Nākamā nodarbība" at bounding box center [560, 452] width 152 height 36
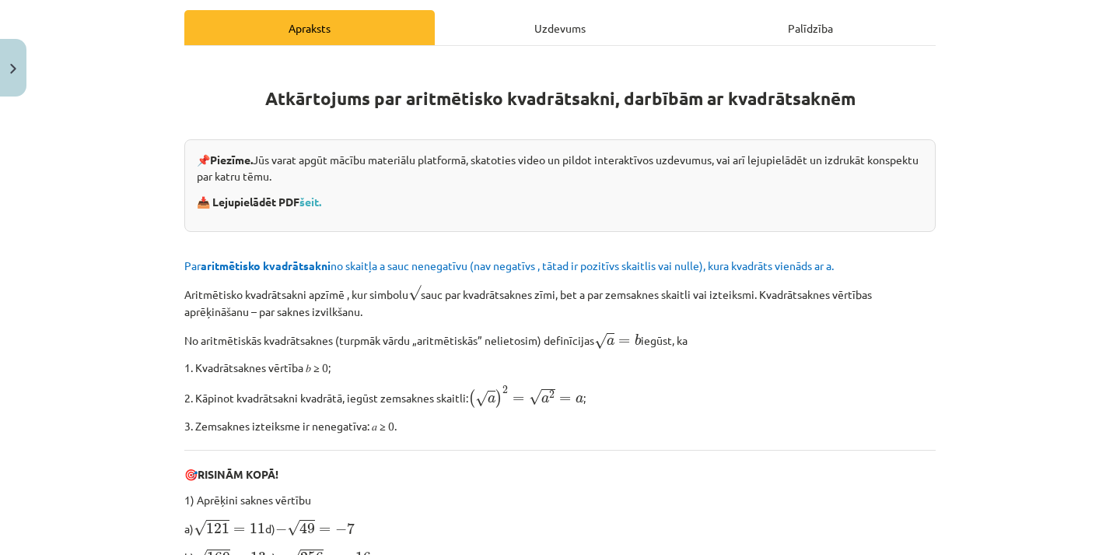
scroll to position [99, 0]
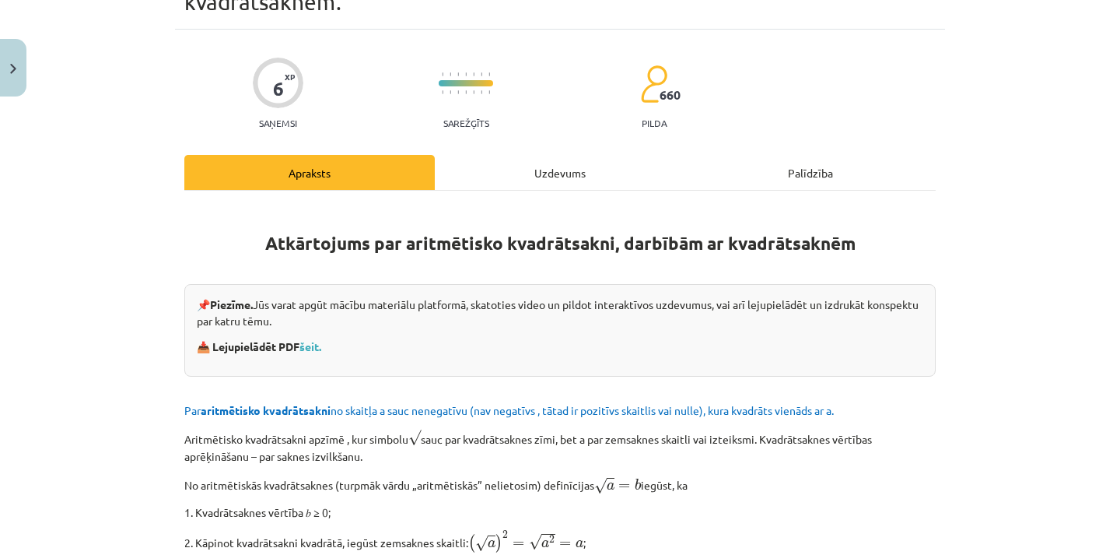
click at [433, 305] on p "📌 Piezīme. Jūs varat apgūt mācību materiālu platformā, skatoties video un pildo…" at bounding box center [560, 312] width 727 height 33
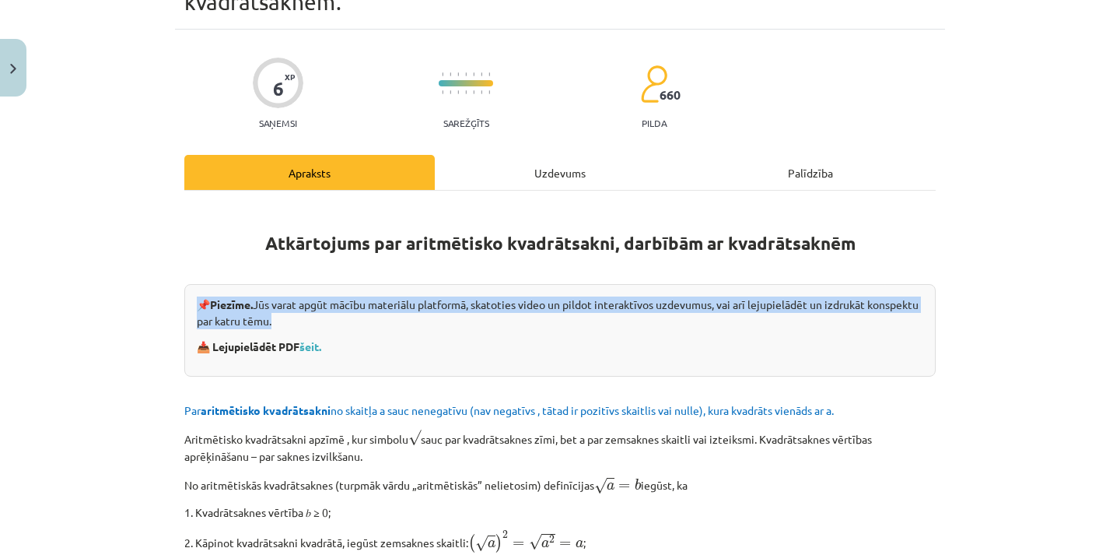
click at [433, 305] on p "📌 Piezīme. Jūs varat apgūt mācību materiālu platformā, skatoties video un pildo…" at bounding box center [560, 312] width 727 height 33
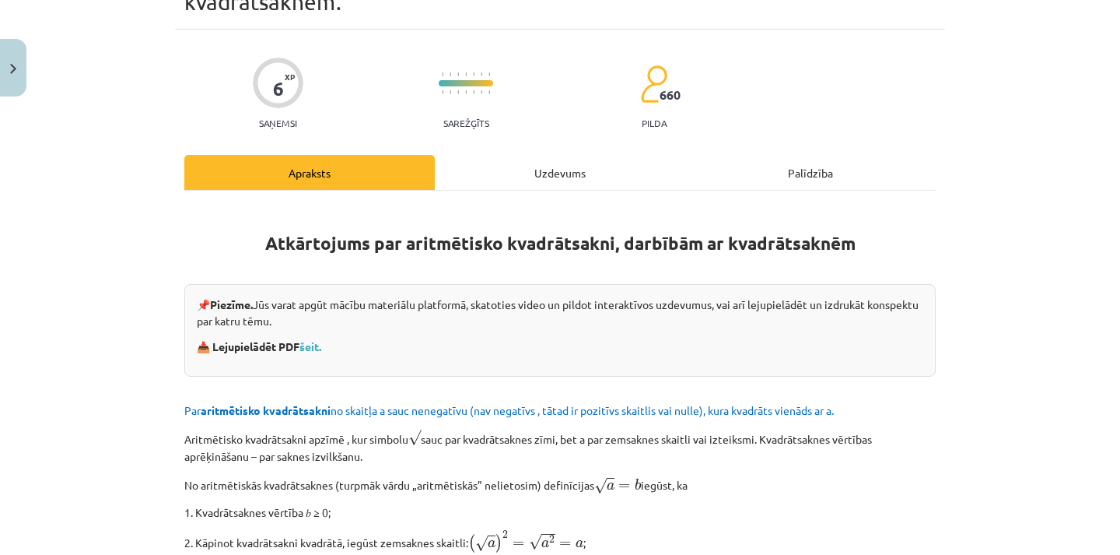
click at [469, 349] on p "📥 Lejupielādēt PDF šeit." at bounding box center [560, 346] width 727 height 16
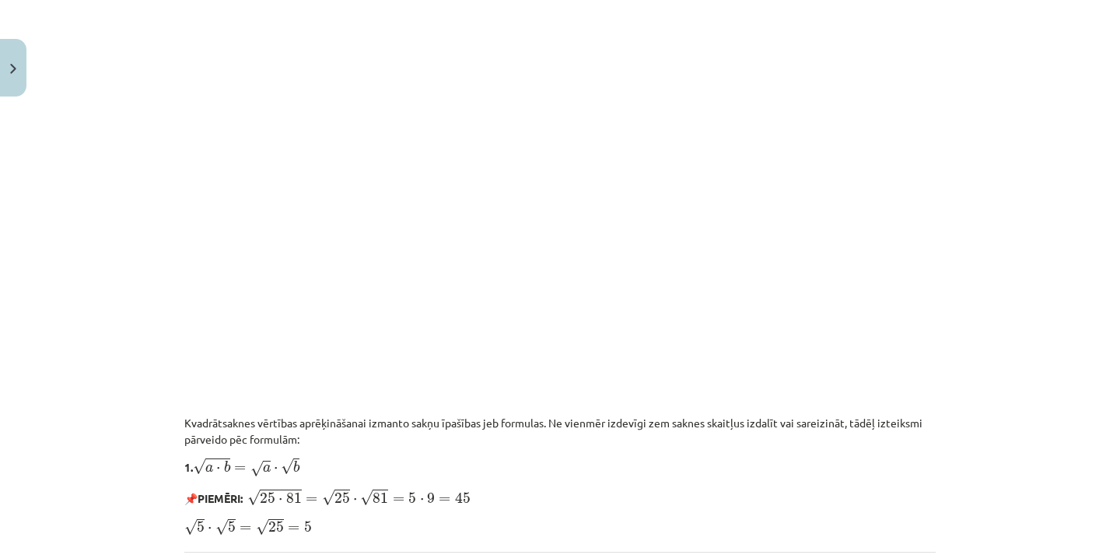
scroll to position [877, 0]
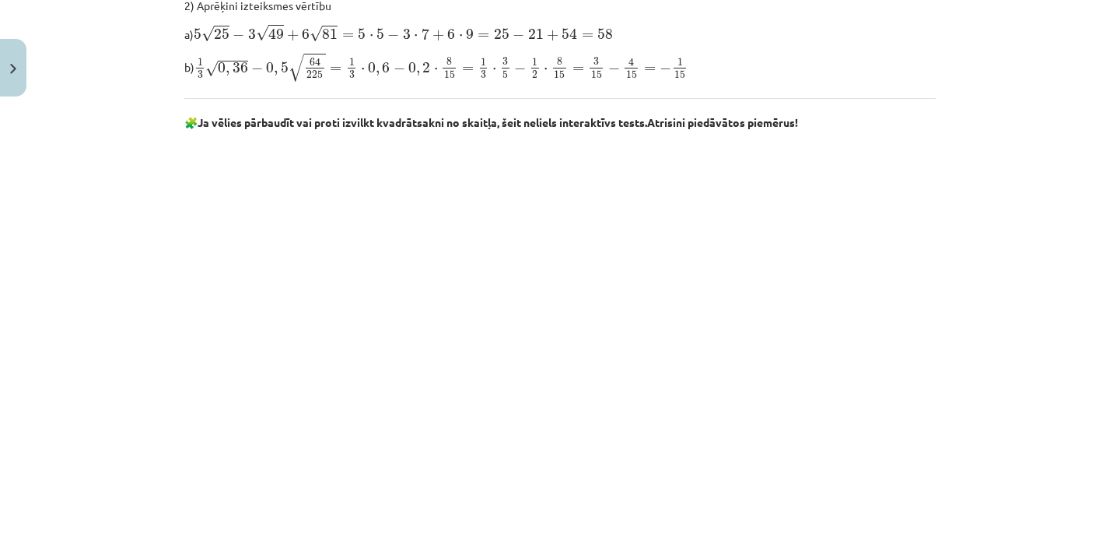
click at [1022, 295] on div "Mācību tēma: Matemātikas i - 12. klases 1. ieskaites mācību materiāls (ab) #3 📝…" at bounding box center [560, 277] width 1120 height 555
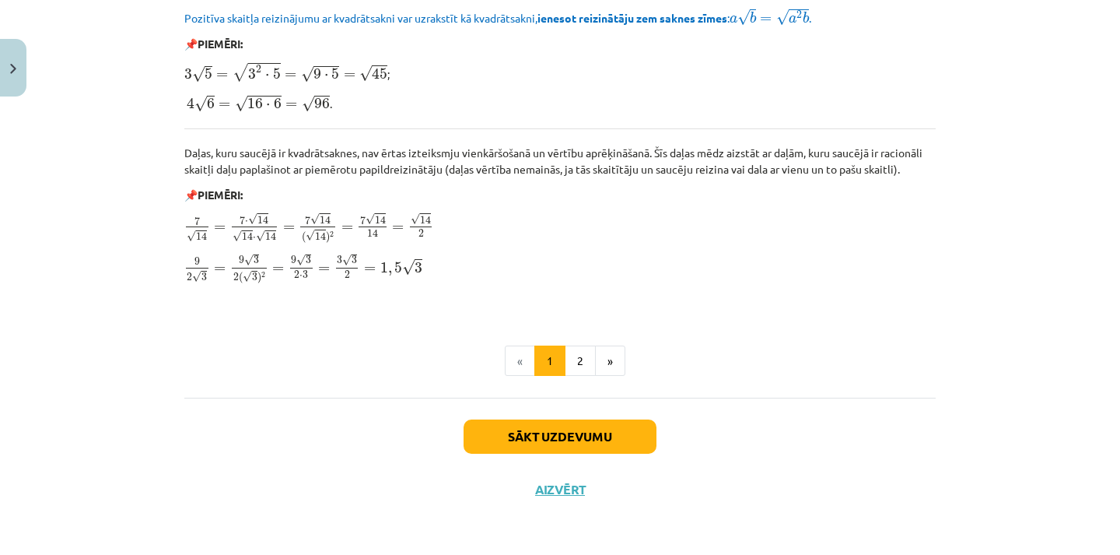
scroll to position [1810, 0]
